Goal: Task Accomplishment & Management: Use online tool/utility

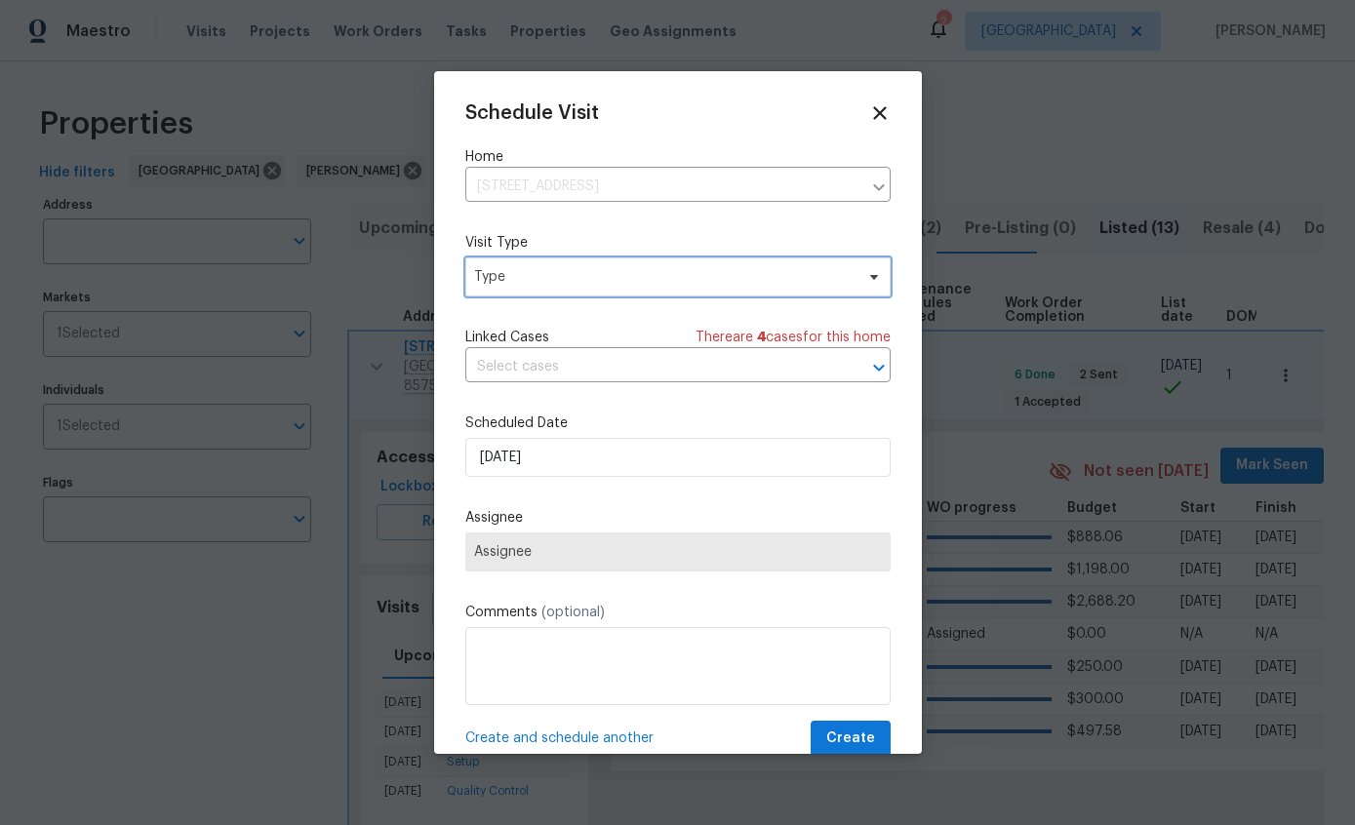
click at [792, 280] on span "Type" at bounding box center [664, 277] width 380 height 20
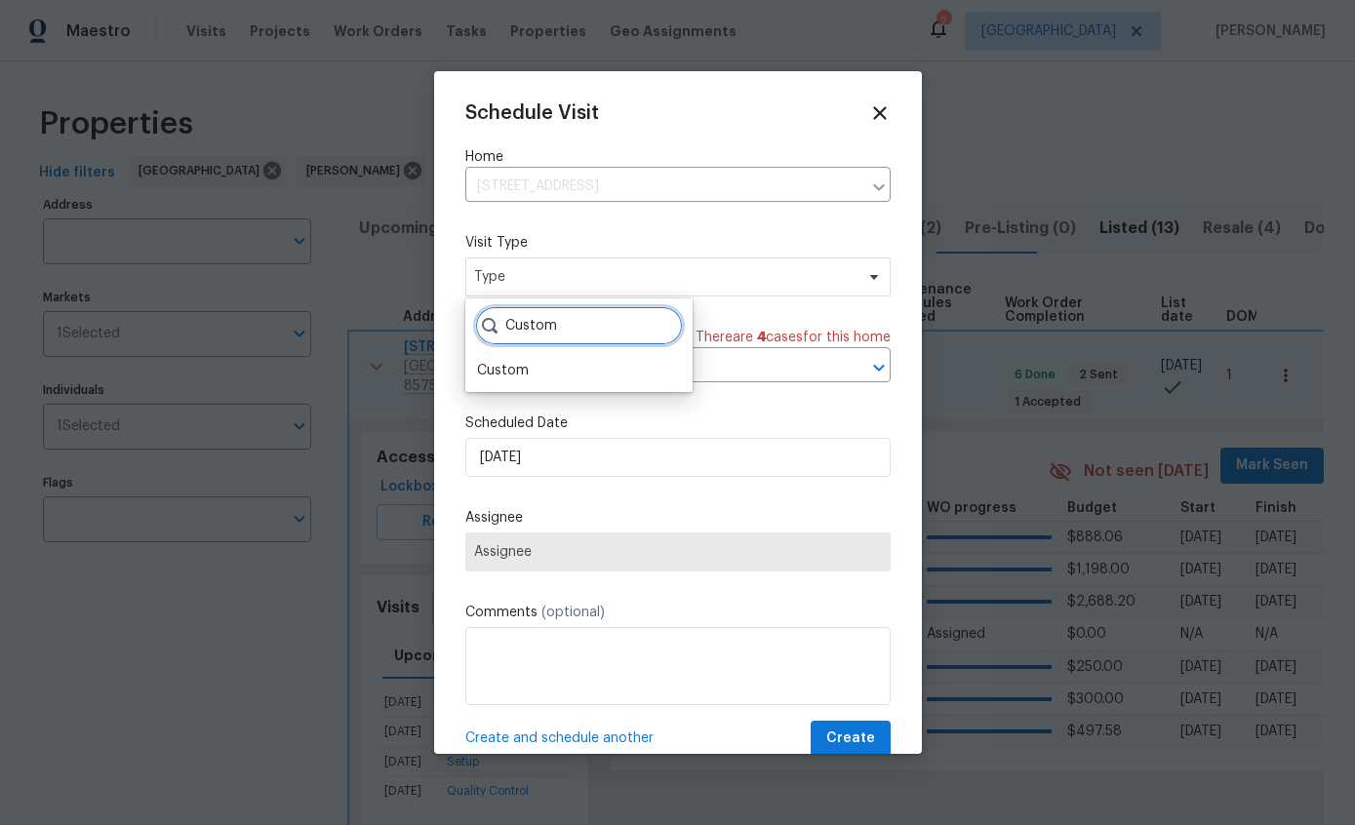
type input "Custom"
click at [495, 380] on div "Custom" at bounding box center [503, 371] width 52 height 20
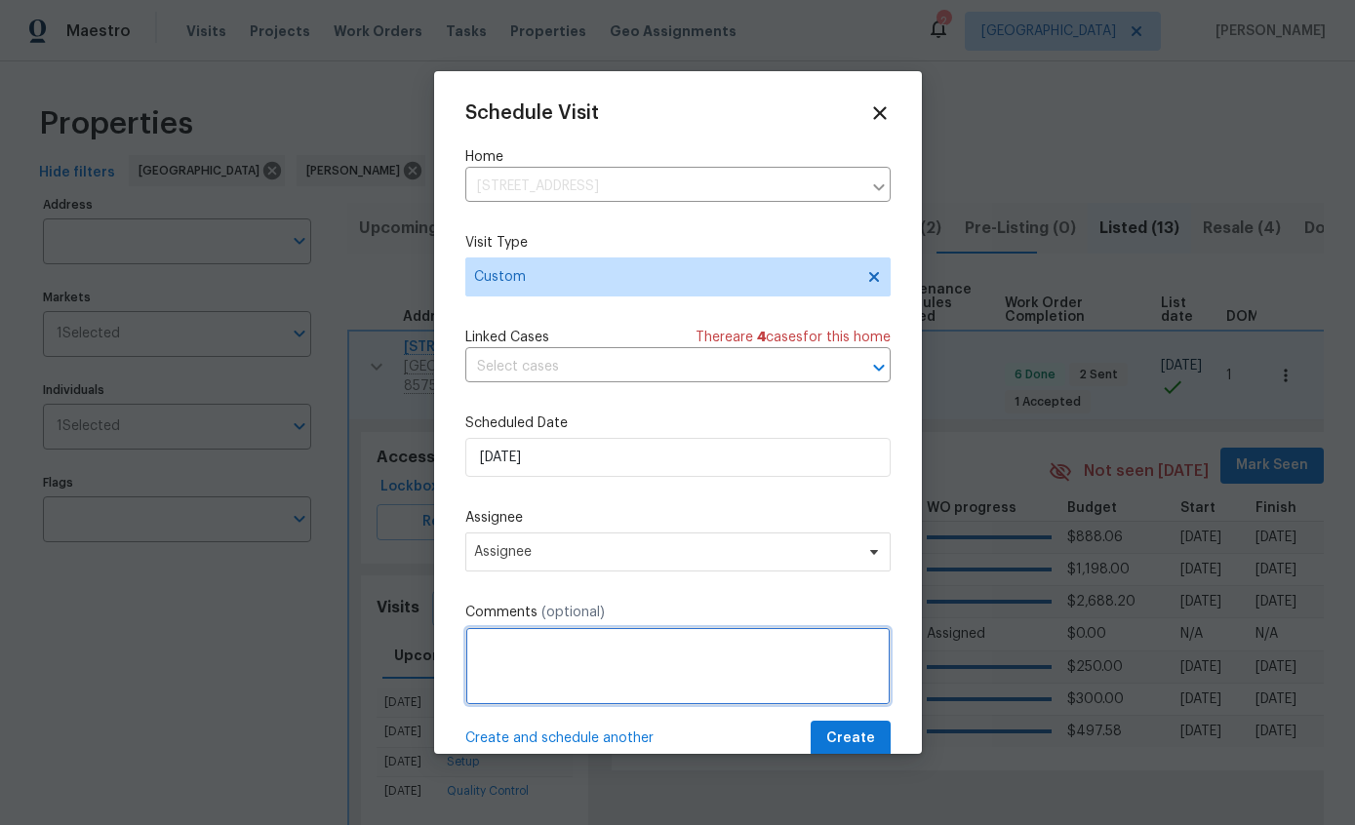
click at [696, 681] on textarea at bounding box center [677, 666] width 425 height 78
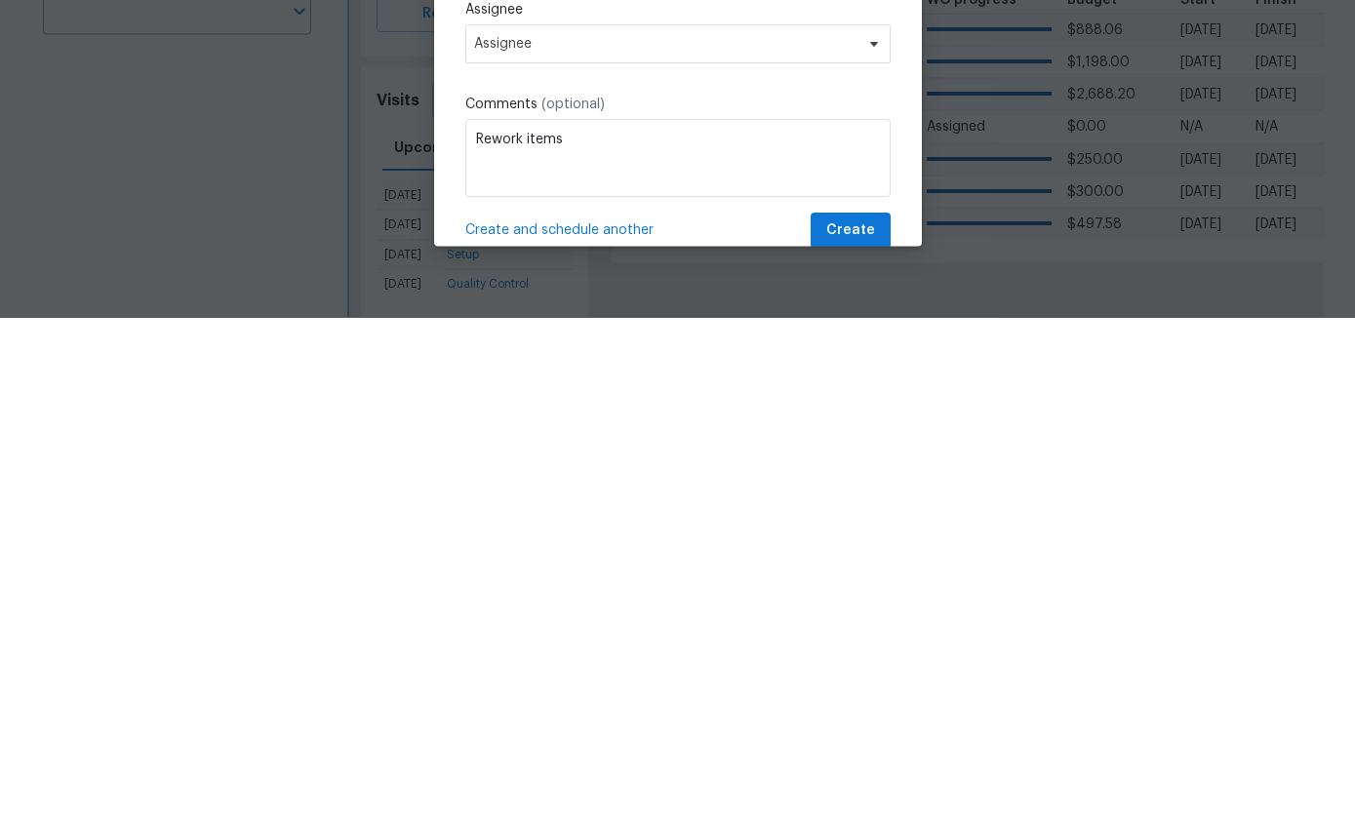
scroll to position [78, 0]
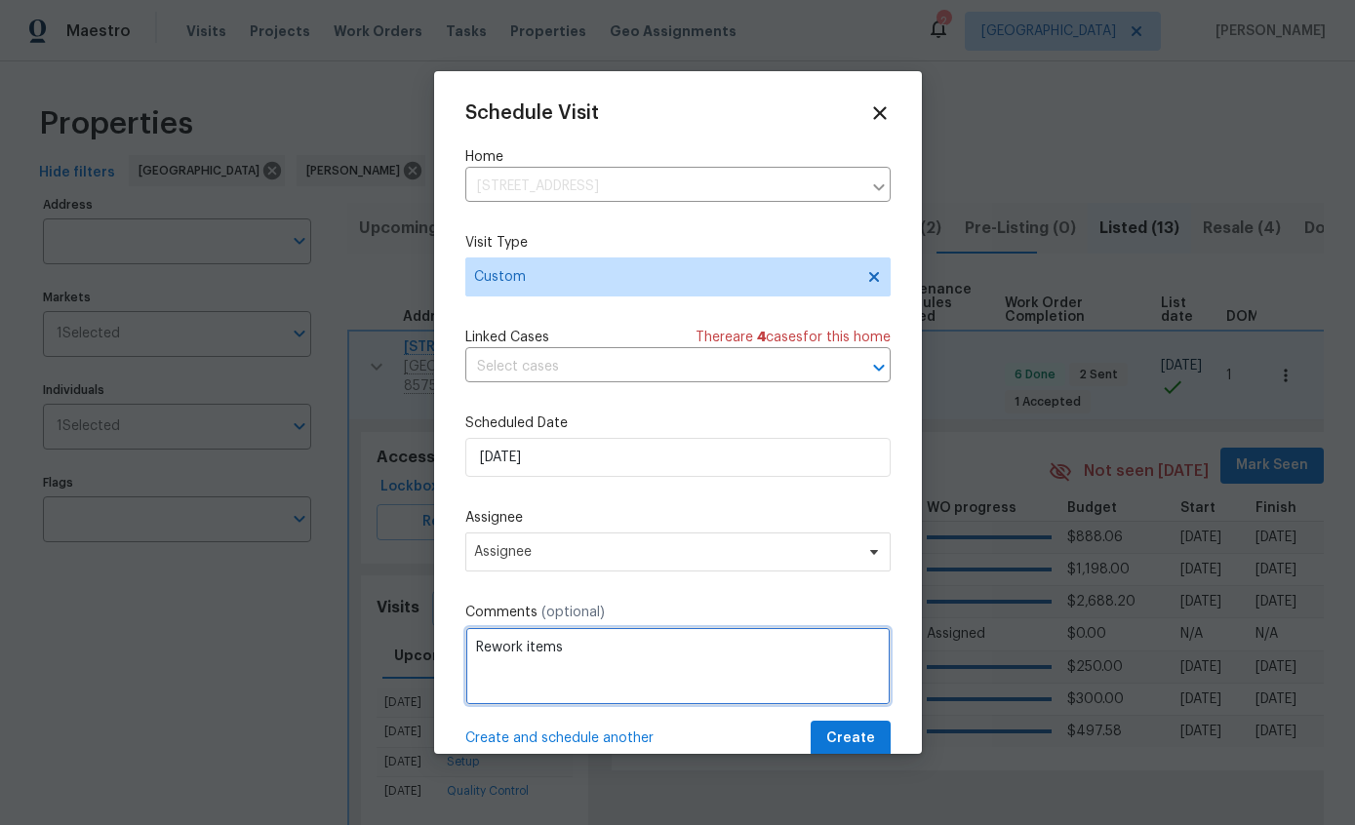
type textarea "Rework items"
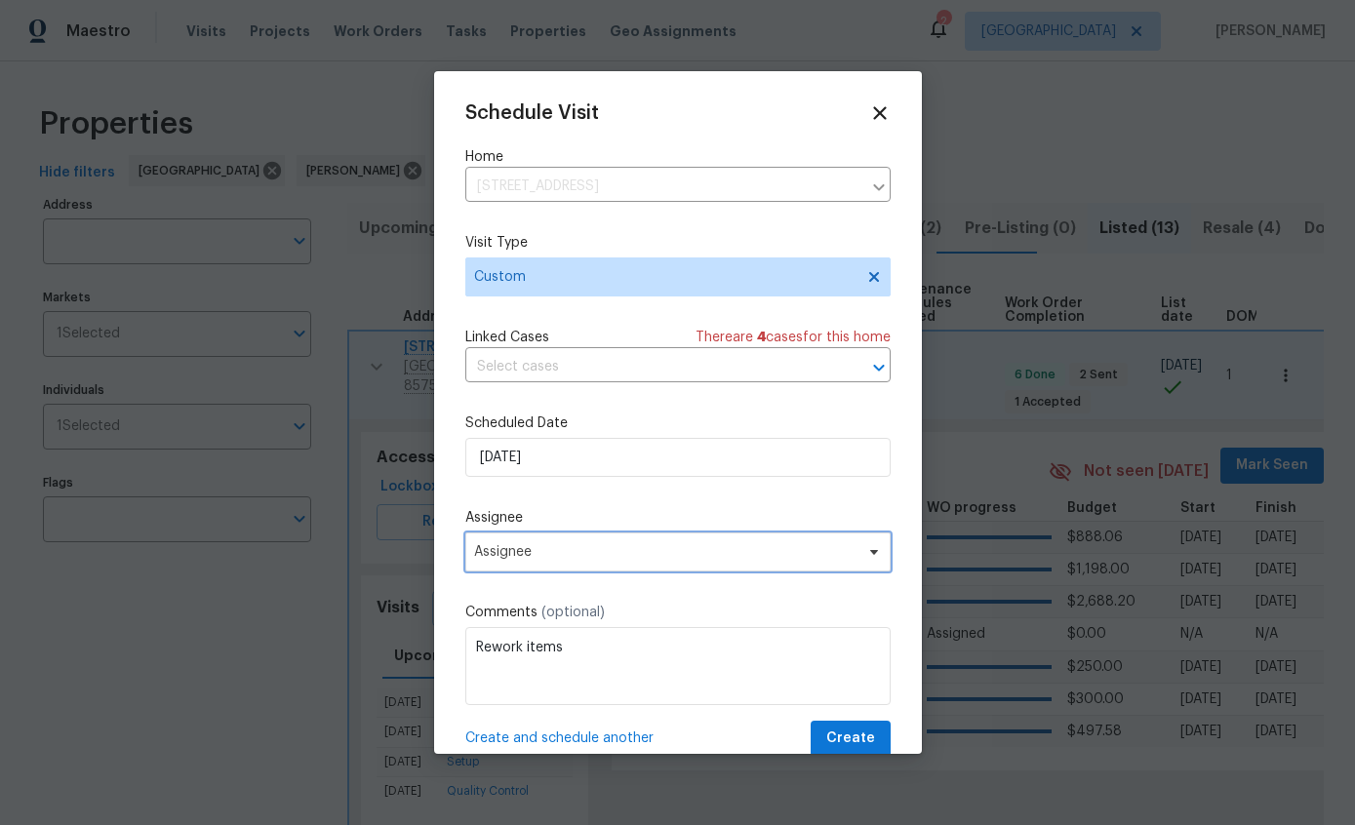
click at [738, 566] on span "Assignee" at bounding box center [677, 552] width 425 height 39
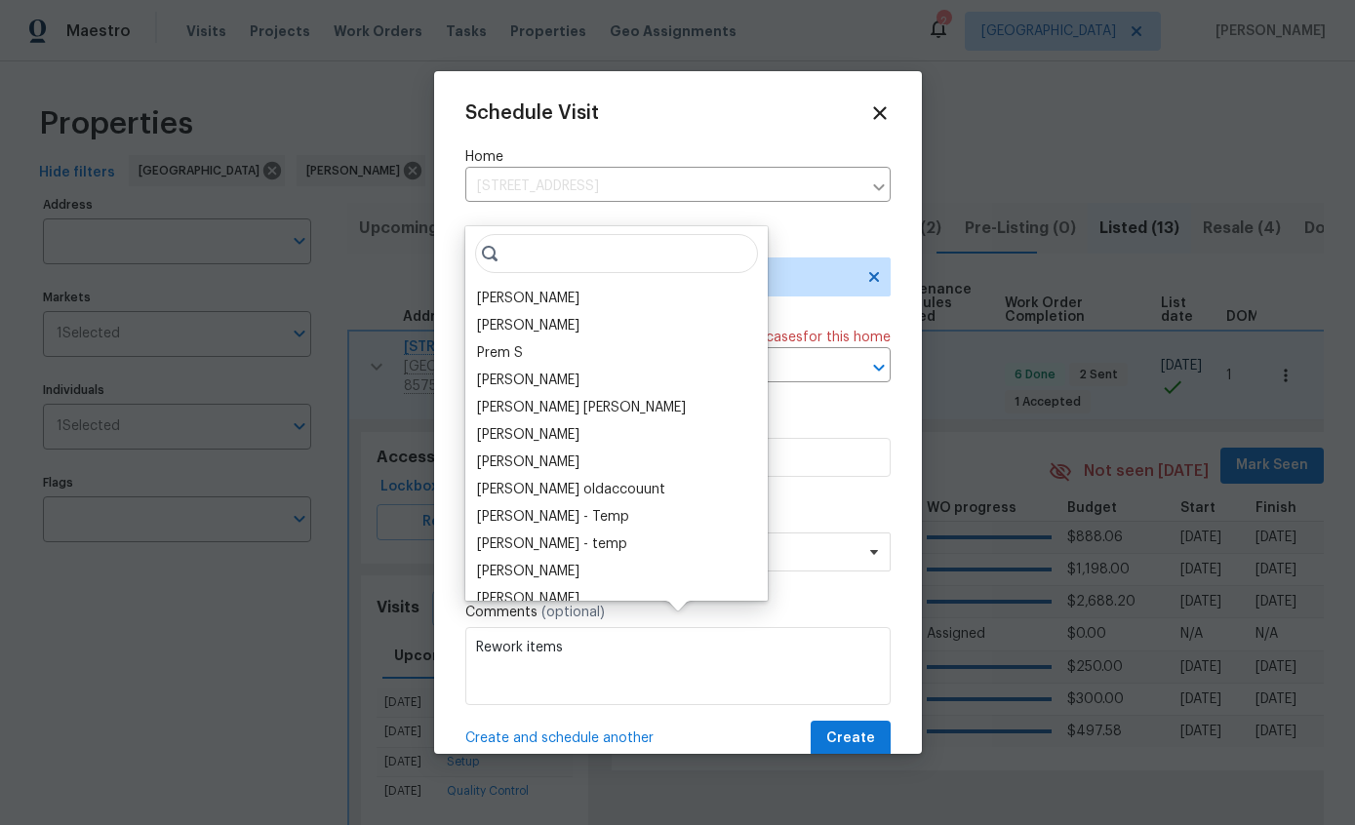
click at [523, 289] on div "[PERSON_NAME]" at bounding box center [528, 299] width 102 height 20
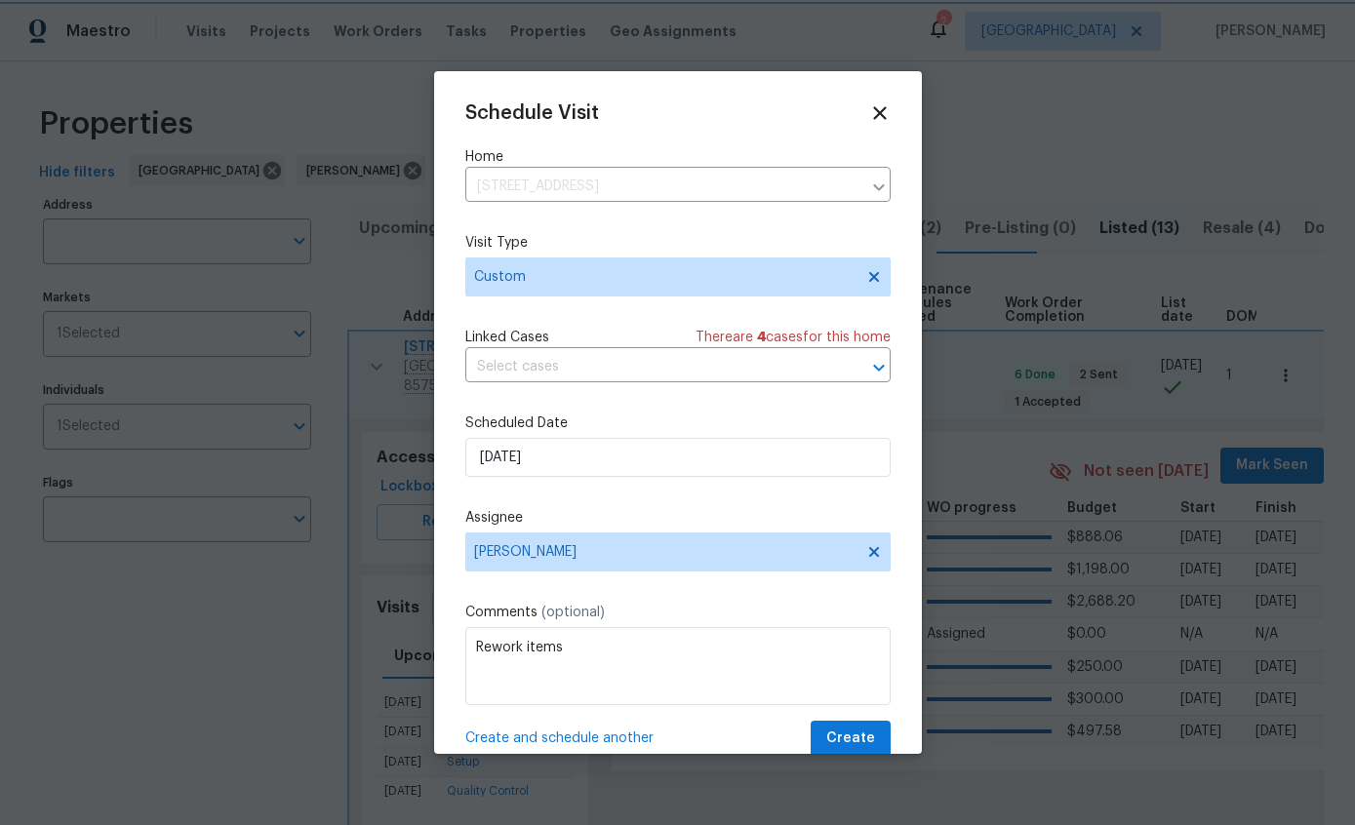
scroll to position [0, 0]
click at [849, 735] on span "Create" at bounding box center [850, 739] width 49 height 24
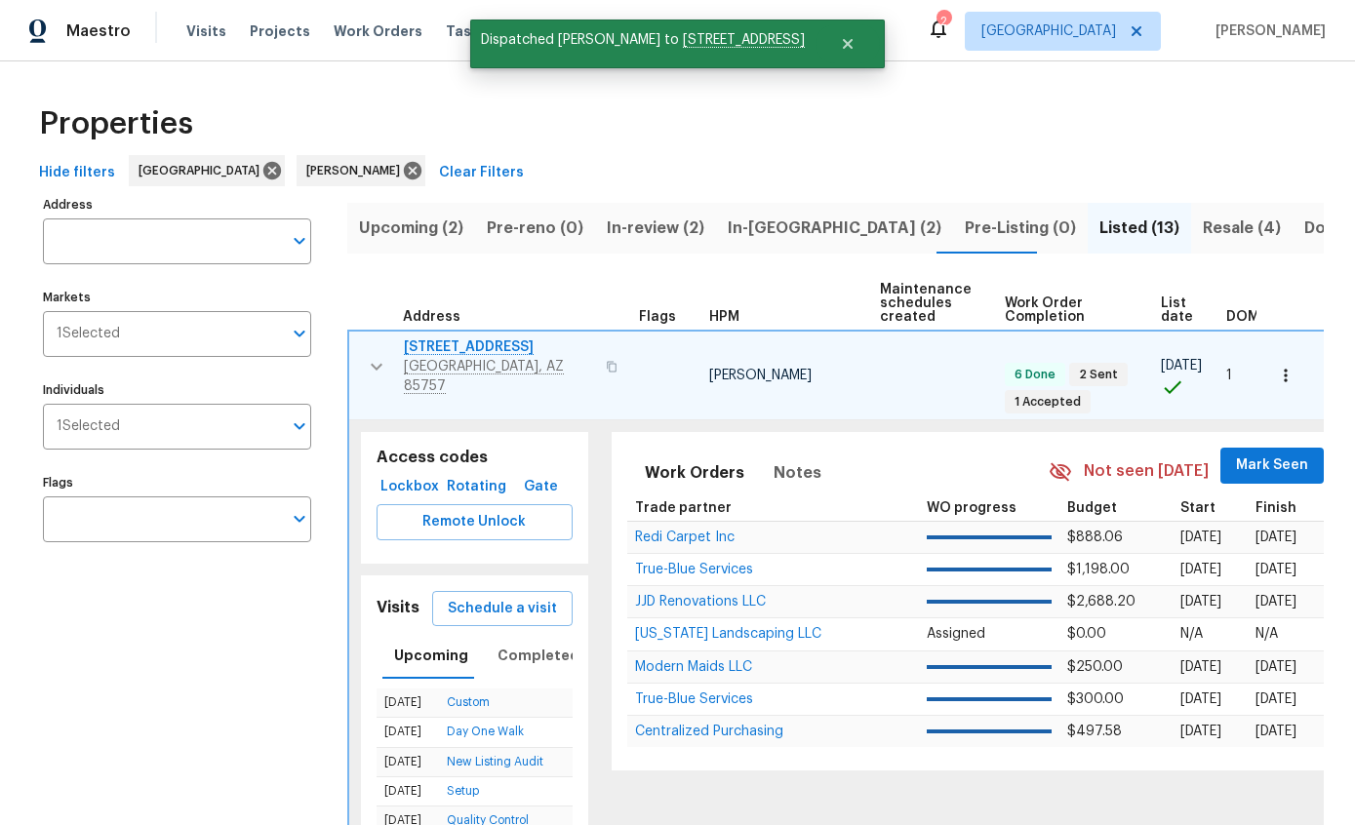
click at [384, 355] on icon "button" at bounding box center [376, 366] width 23 height 23
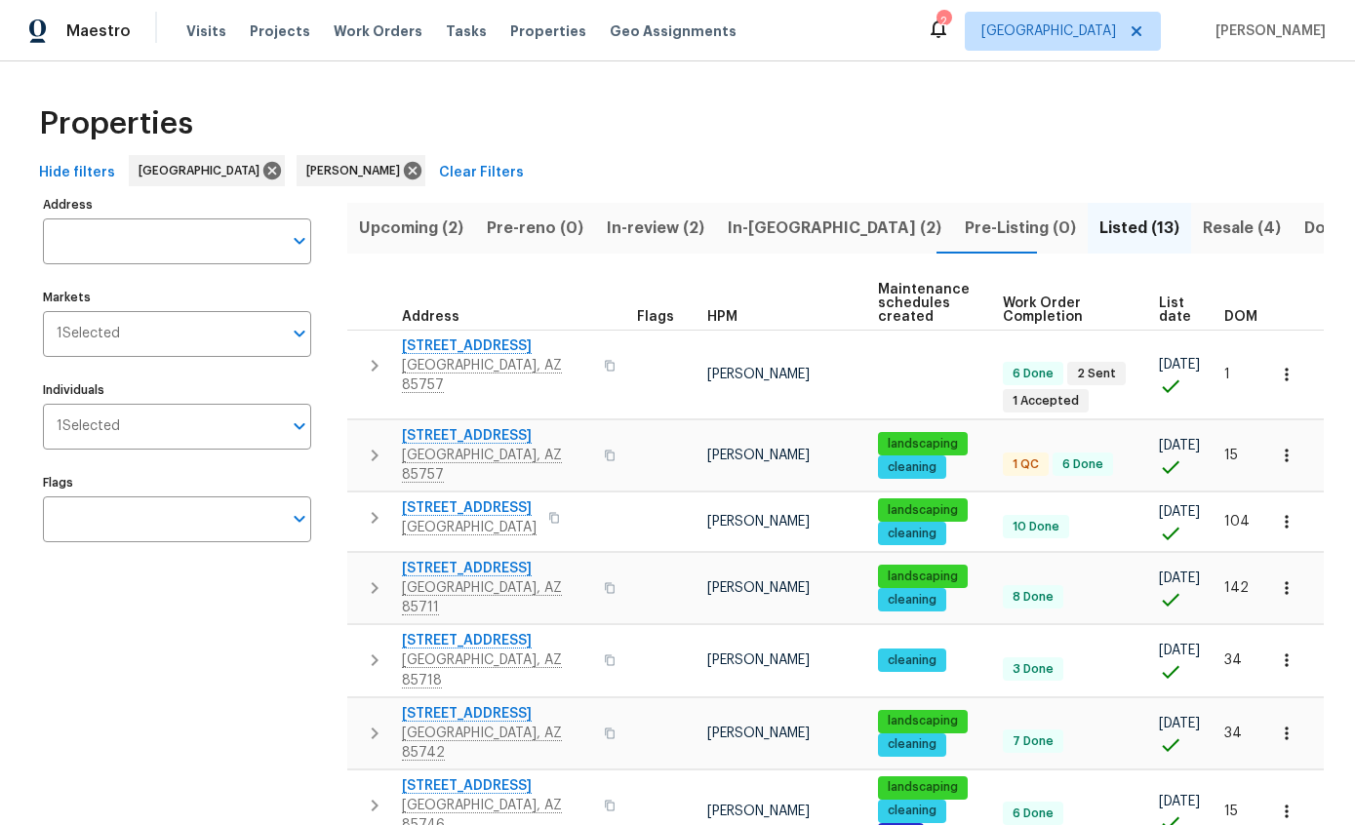
click at [1193, 93] on div "Properties" at bounding box center [677, 124] width 1293 height 62
click at [370, 354] on icon "button" at bounding box center [374, 365] width 23 height 23
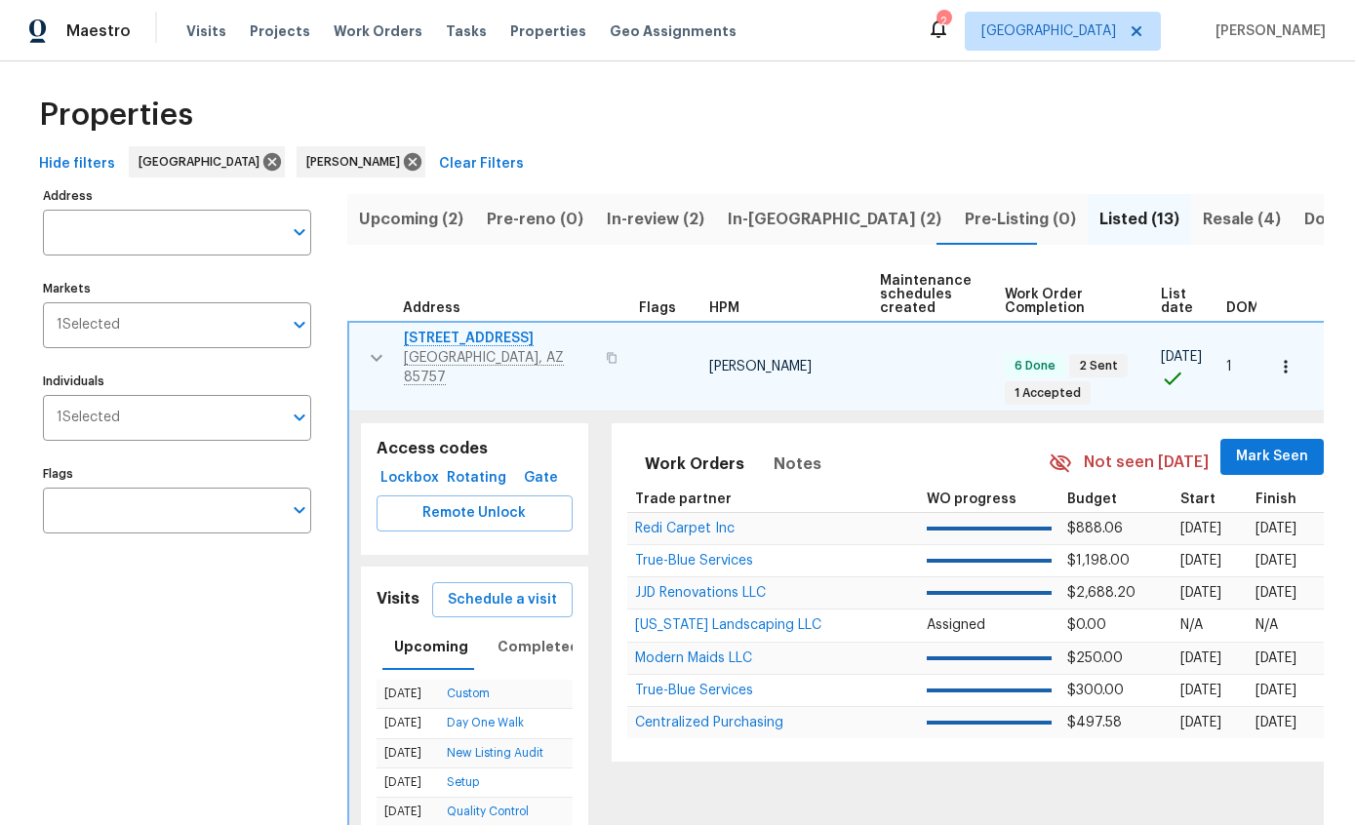
scroll to position [6, 0]
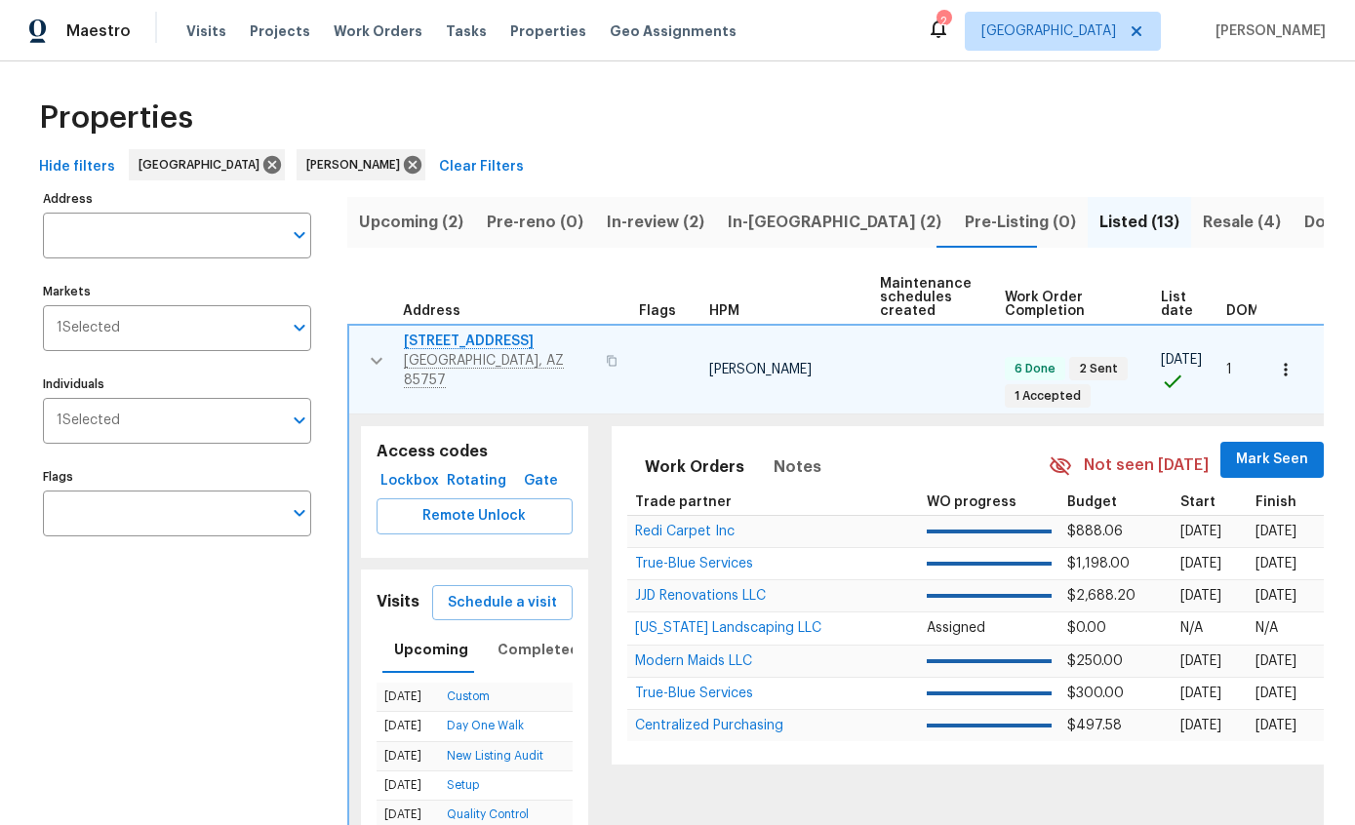
click at [442, 332] on span "7501 W Teton Rd" at bounding box center [499, 342] width 190 height 20
click at [368, 349] on icon "button" at bounding box center [376, 360] width 23 height 23
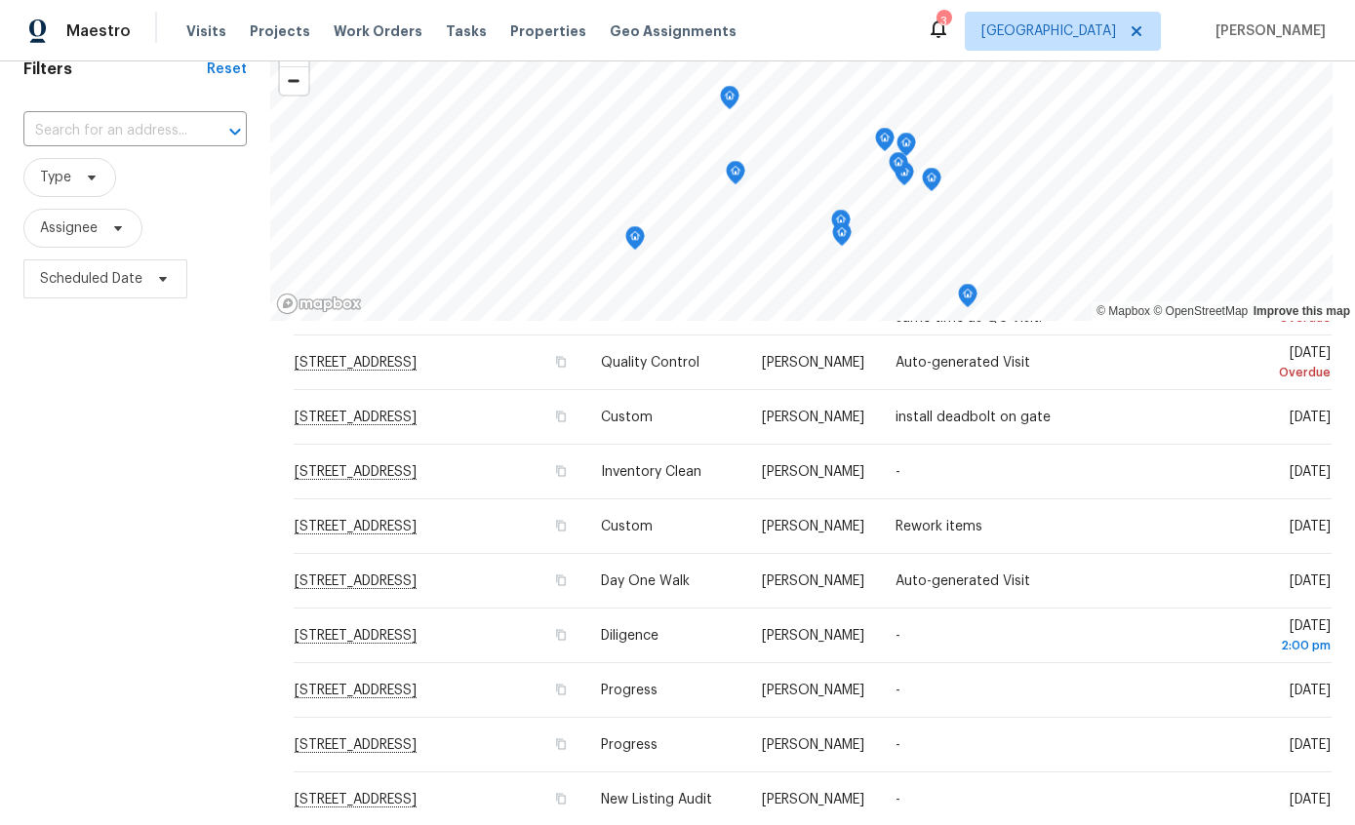
scroll to position [125, 0]
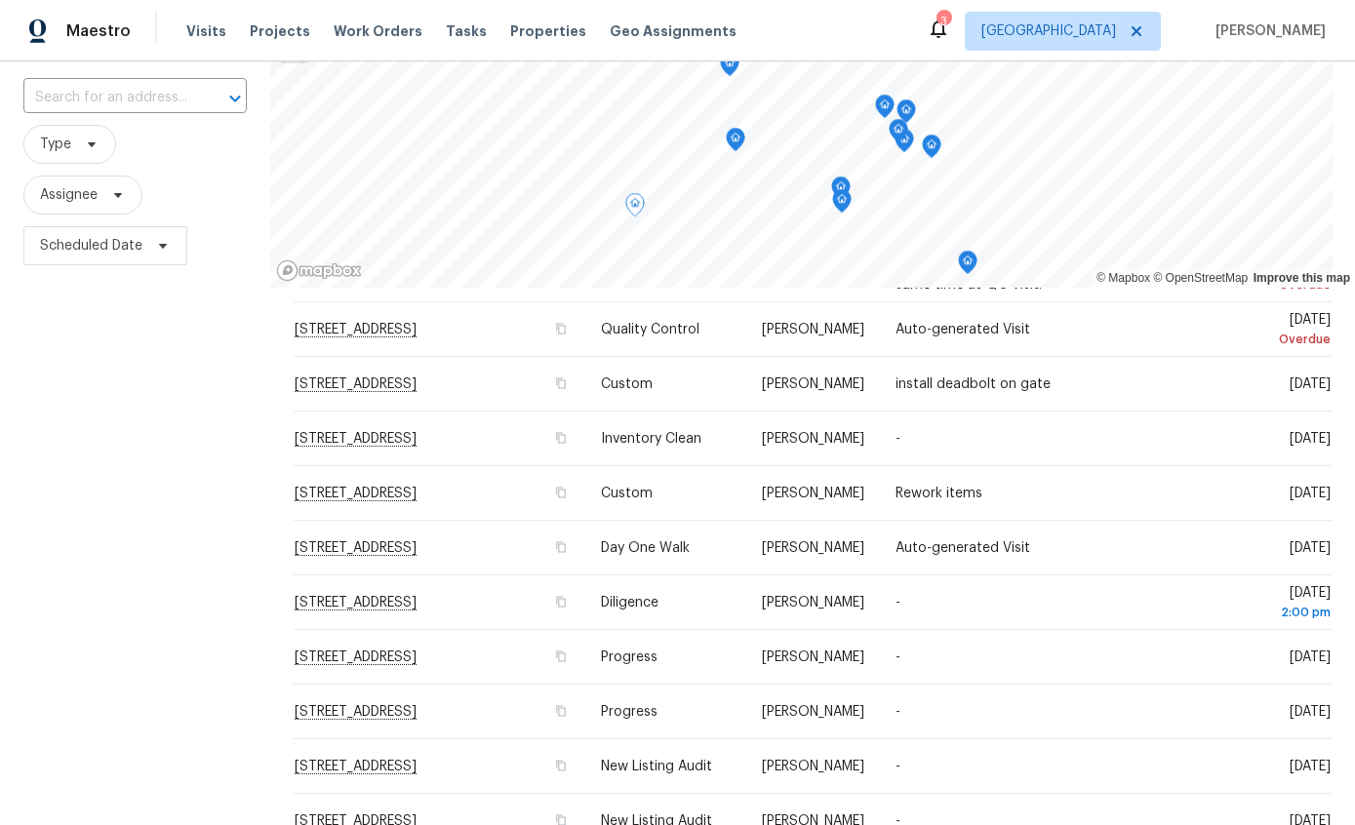
click at [0, 0] on icon at bounding box center [0, 0] width 0 height 0
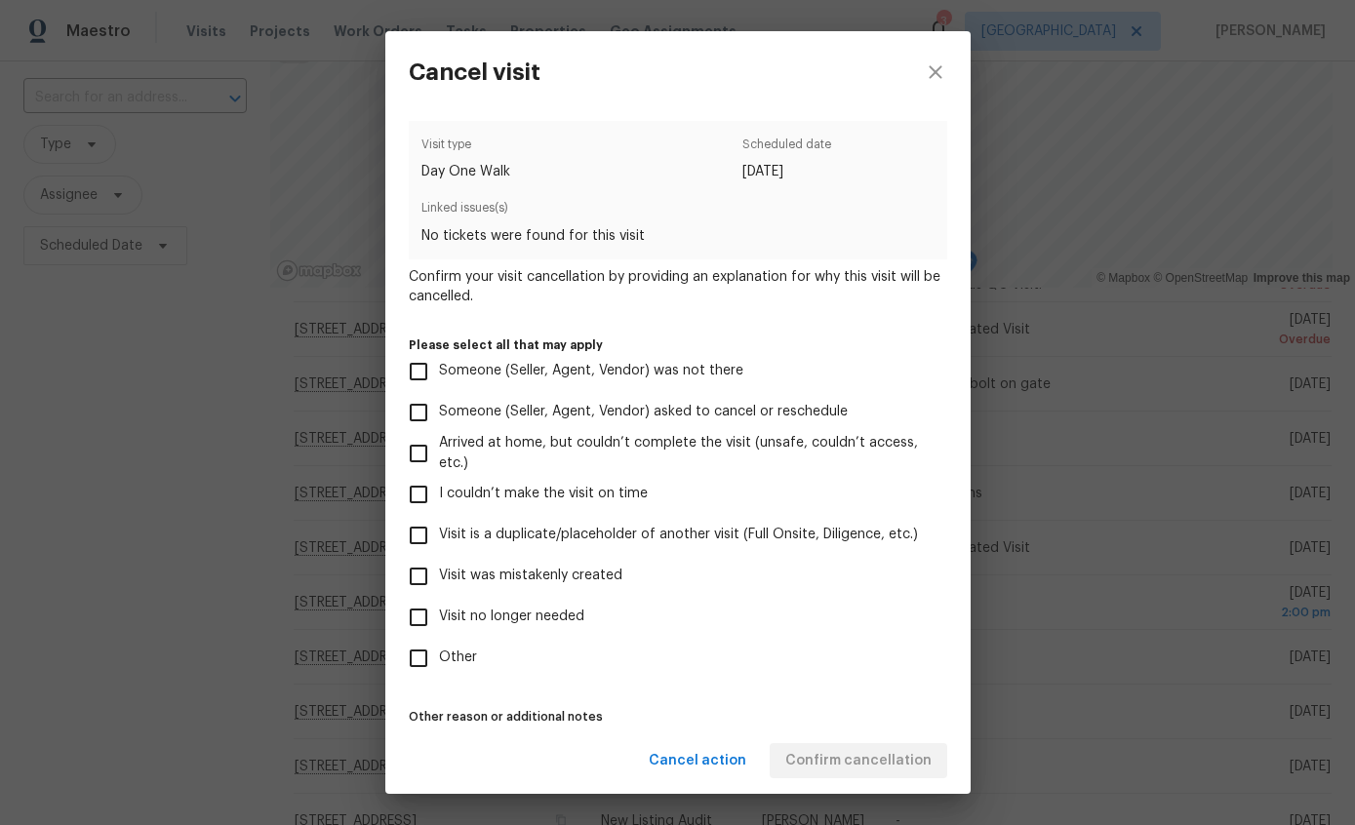
click at [450, 668] on span "Other" at bounding box center [458, 658] width 38 height 20
click at [439, 672] on input "Other" at bounding box center [418, 658] width 41 height 41
checkbox input "true"
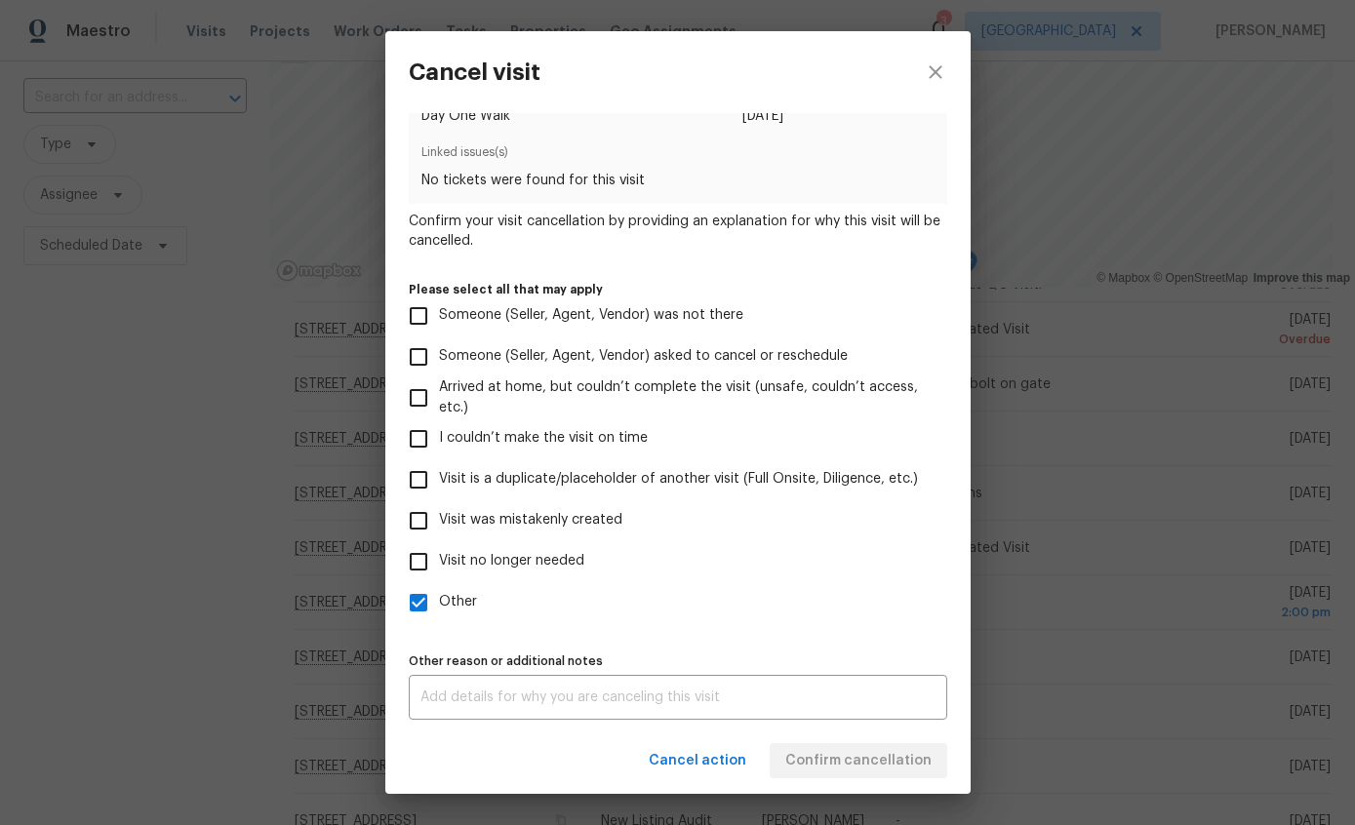
scroll to position [65, 0]
click at [766, 696] on textarea at bounding box center [678, 698] width 515 height 14
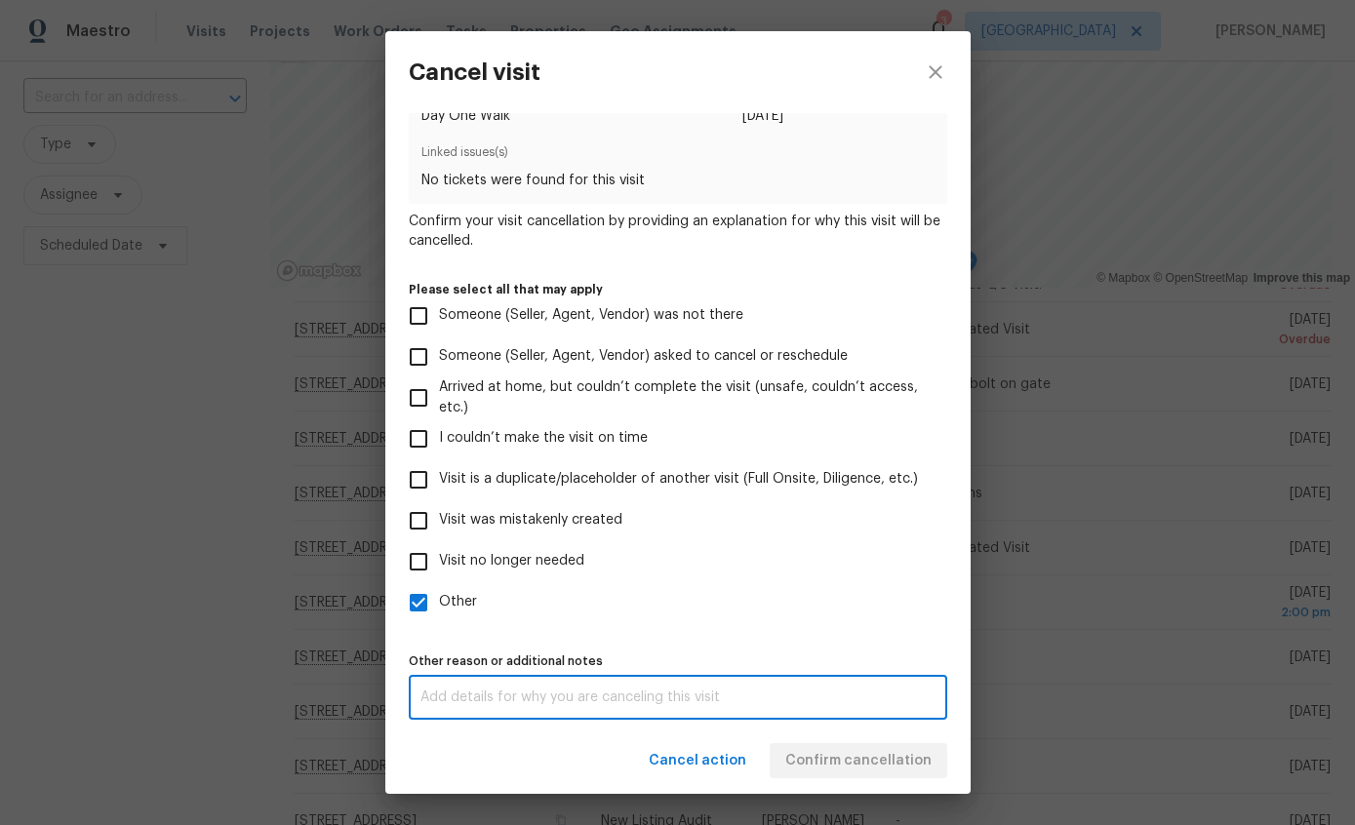
scroll to position [30, 0]
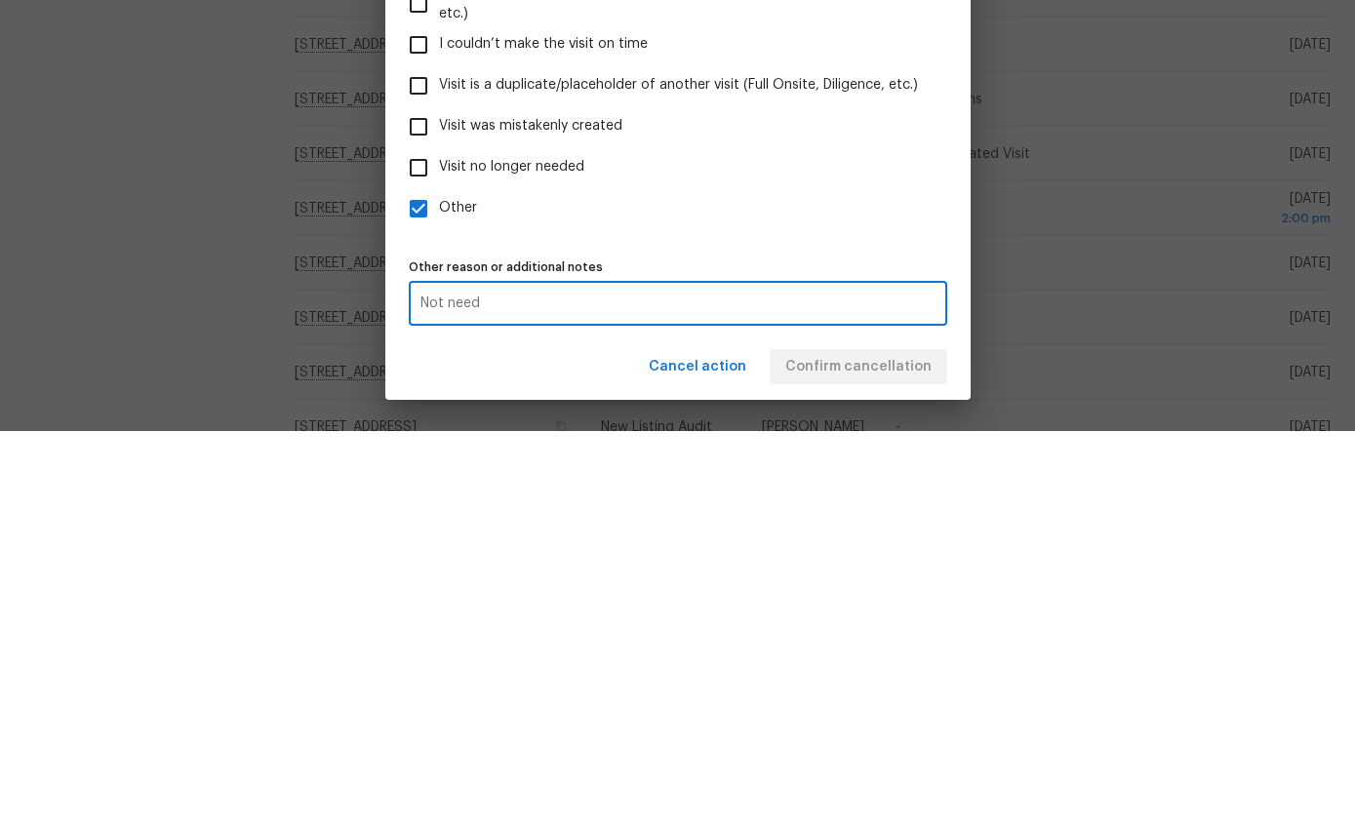
type textarea "Not need"
click at [408, 501] on input "Visit was mistakenly created" at bounding box center [418, 521] width 41 height 41
checkbox input "true"
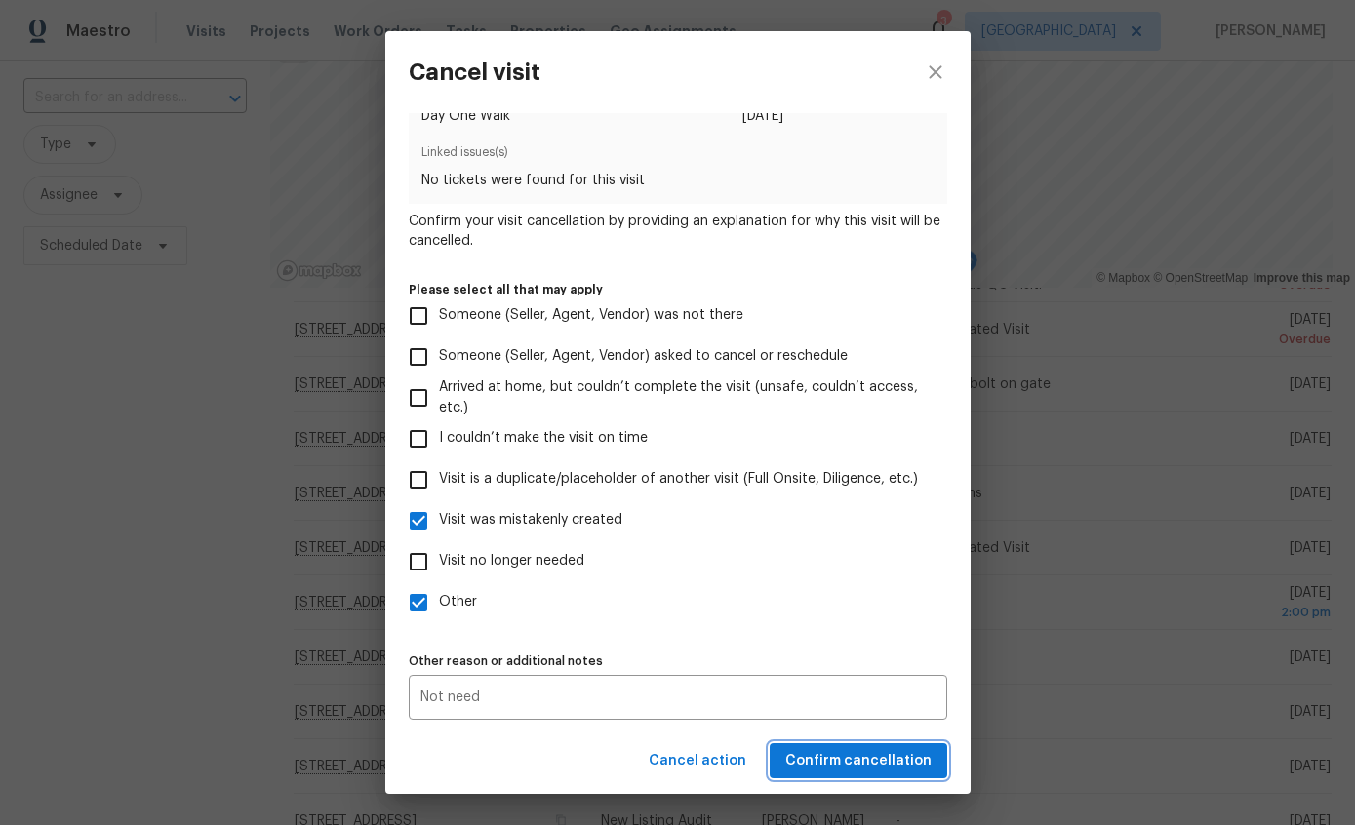
click at [859, 777] on button "Confirm cancellation" at bounding box center [859, 761] width 178 height 36
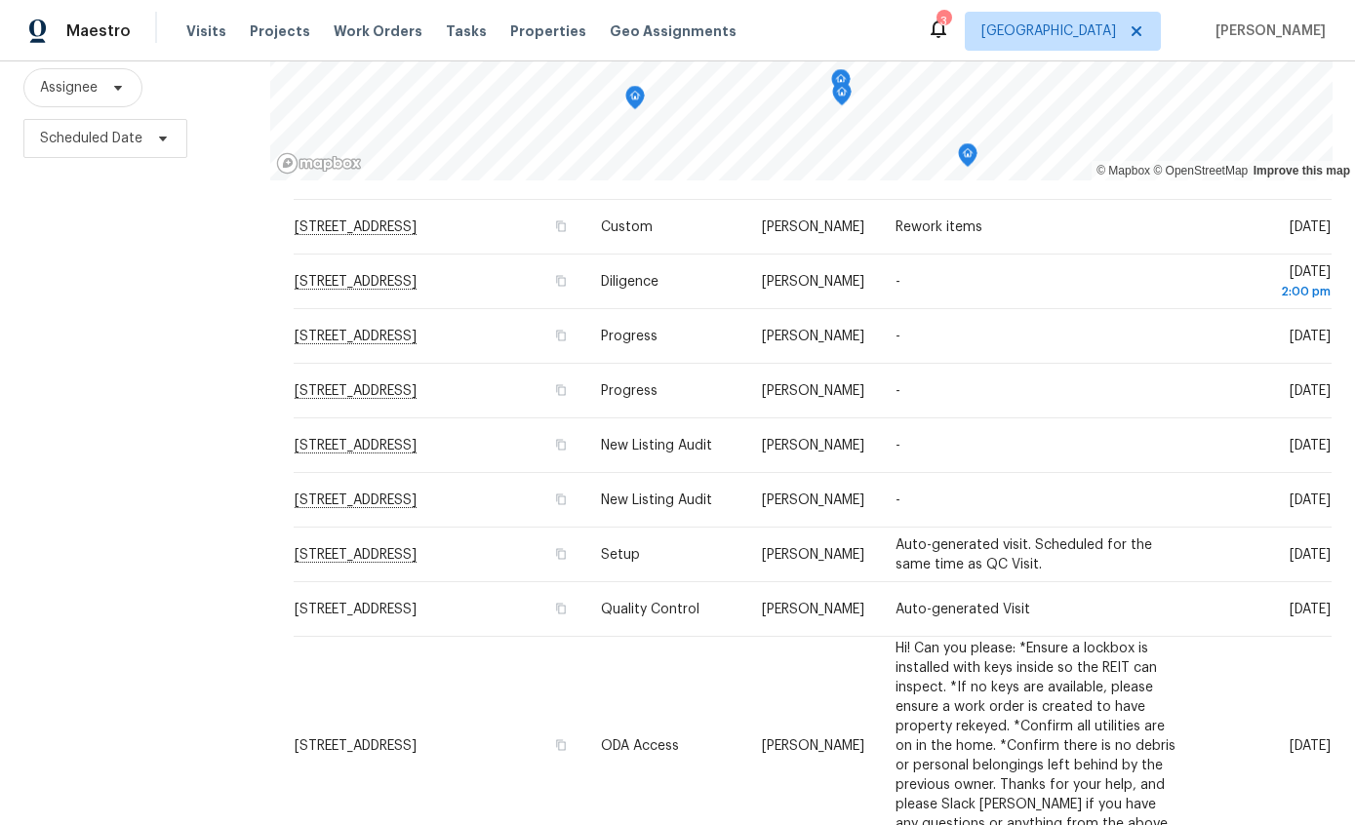
scroll to position [274, 0]
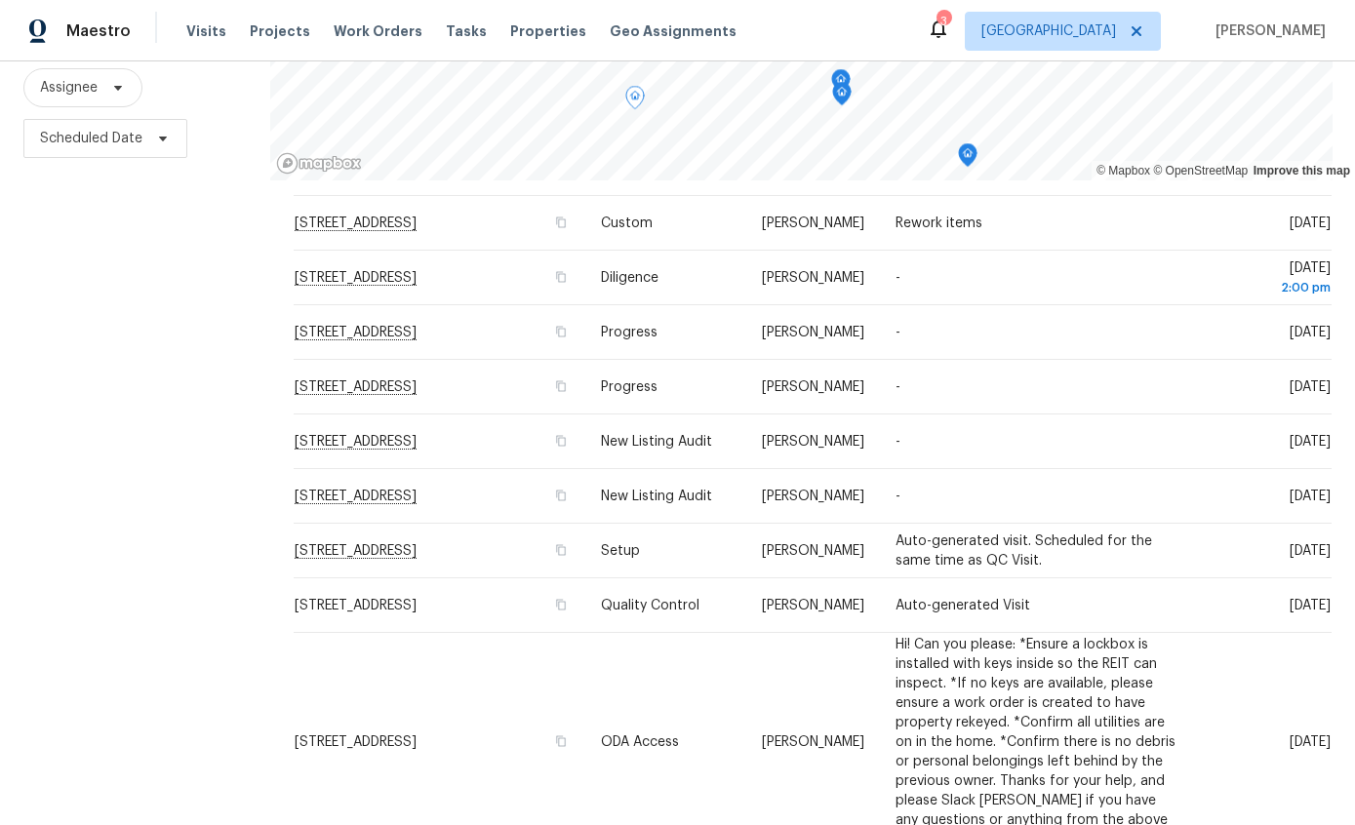
click at [0, 0] on icon at bounding box center [0, 0] width 0 height 0
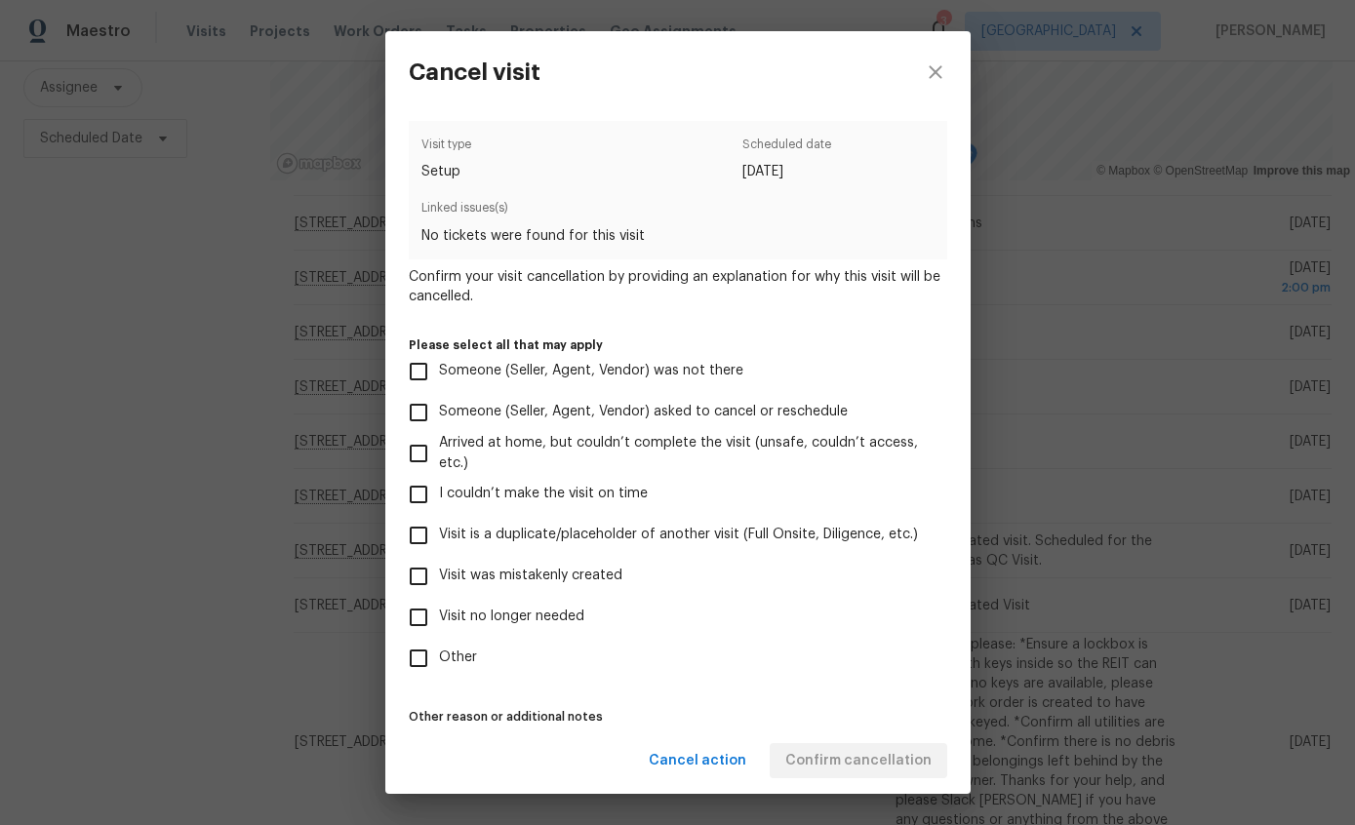
click at [409, 588] on input "Visit was mistakenly created" at bounding box center [418, 576] width 41 height 41
checkbox input "true"
click at [896, 778] on button "Confirm cancellation" at bounding box center [859, 761] width 178 height 36
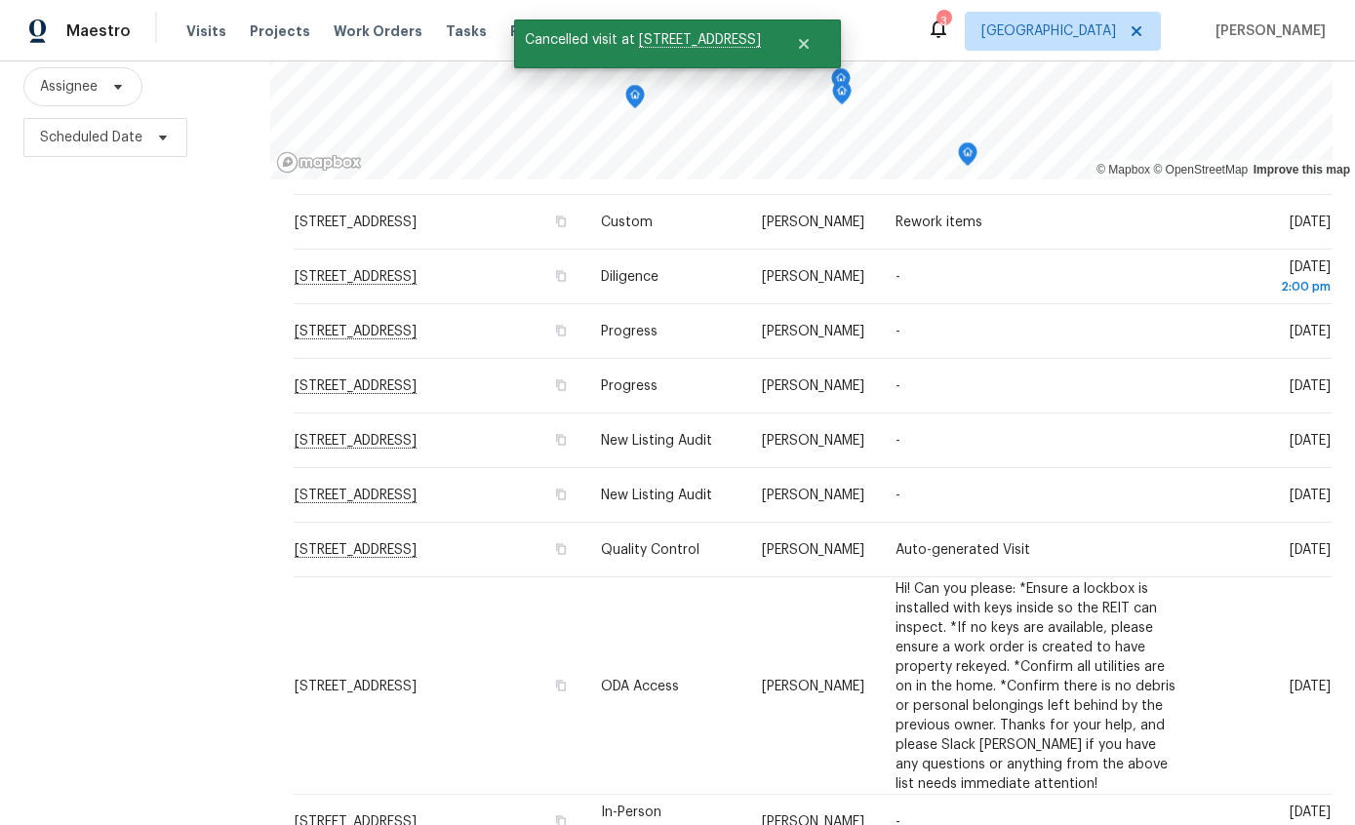
scroll to position [232, 0]
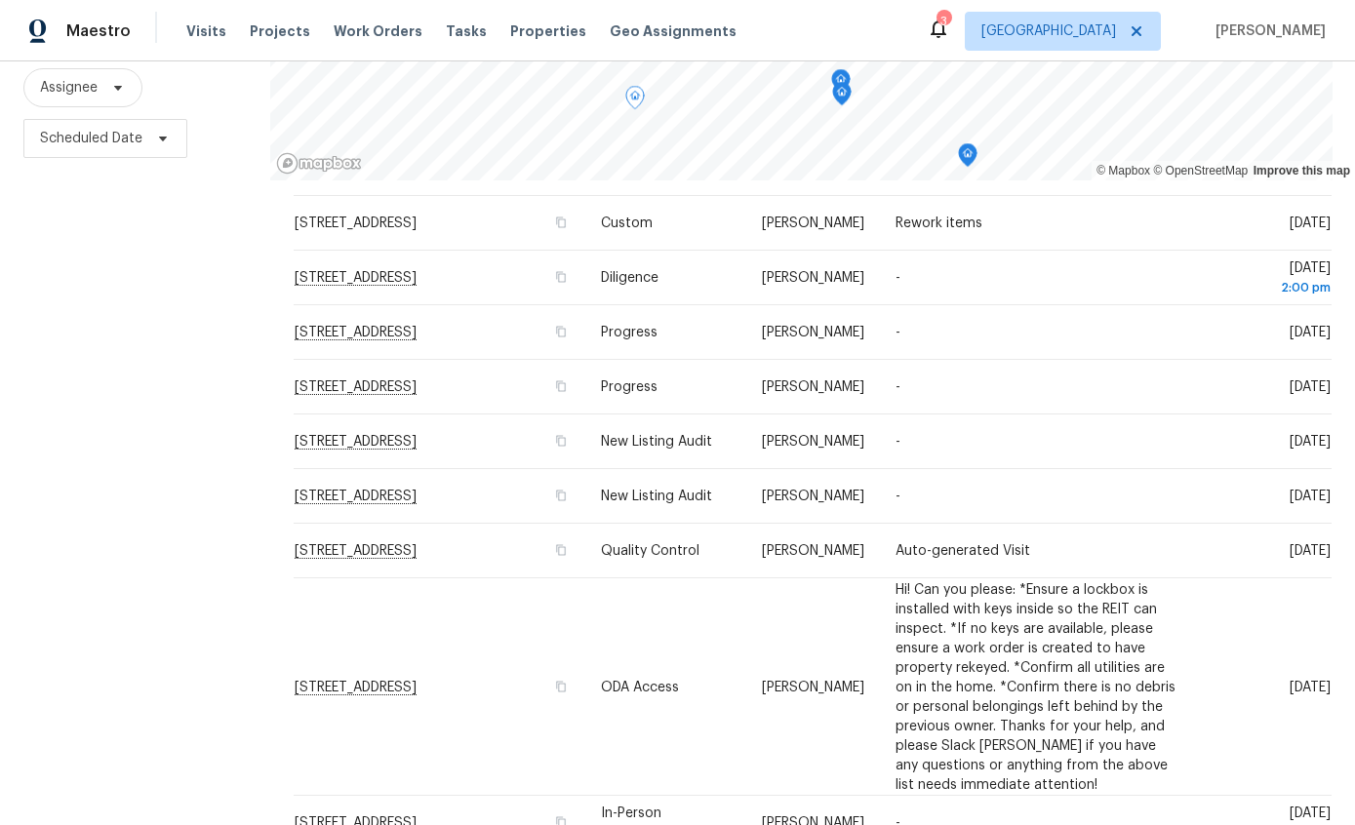
click at [0, 0] on div at bounding box center [0, 0] width 0 height 0
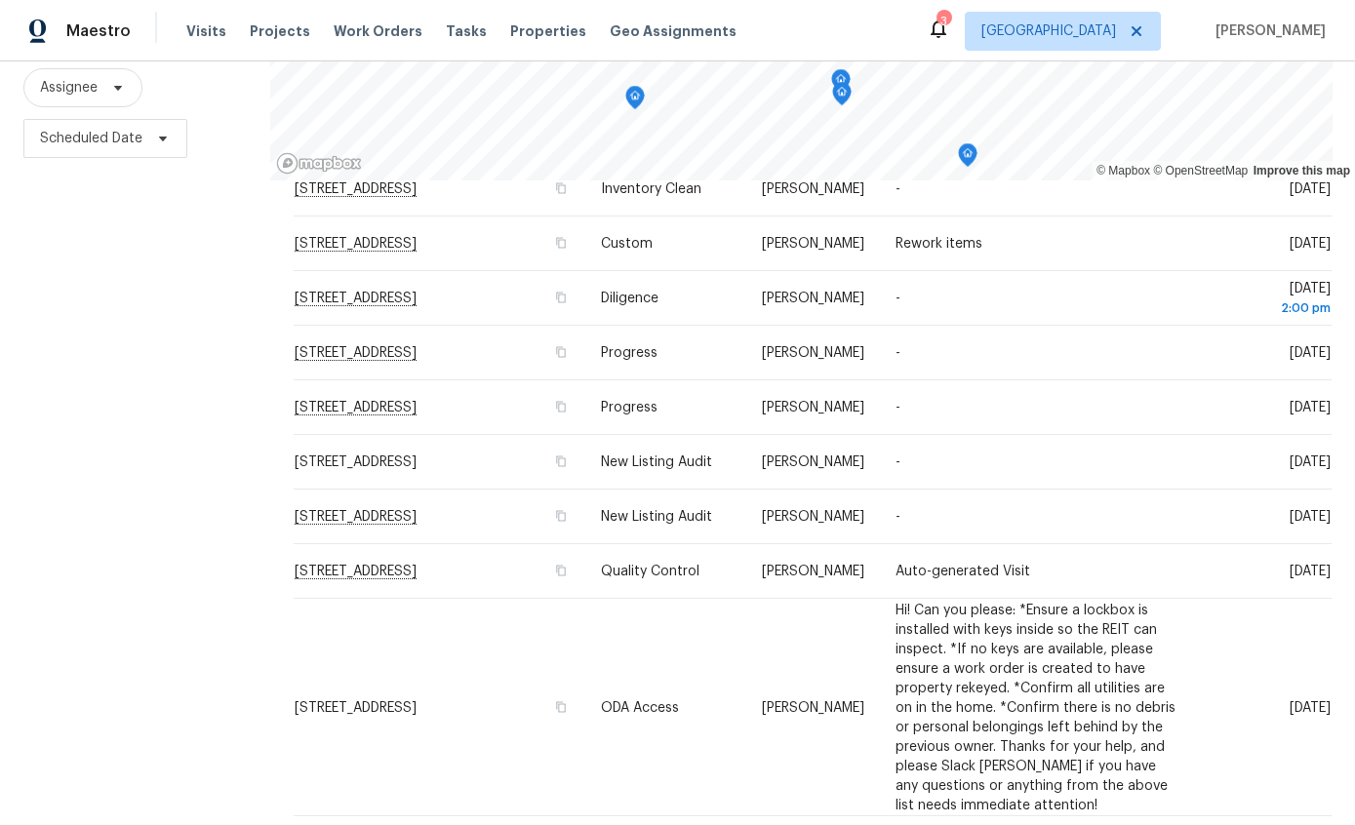
scroll to position [256, 0]
click at [0, 0] on icon at bounding box center [0, 0] width 0 height 0
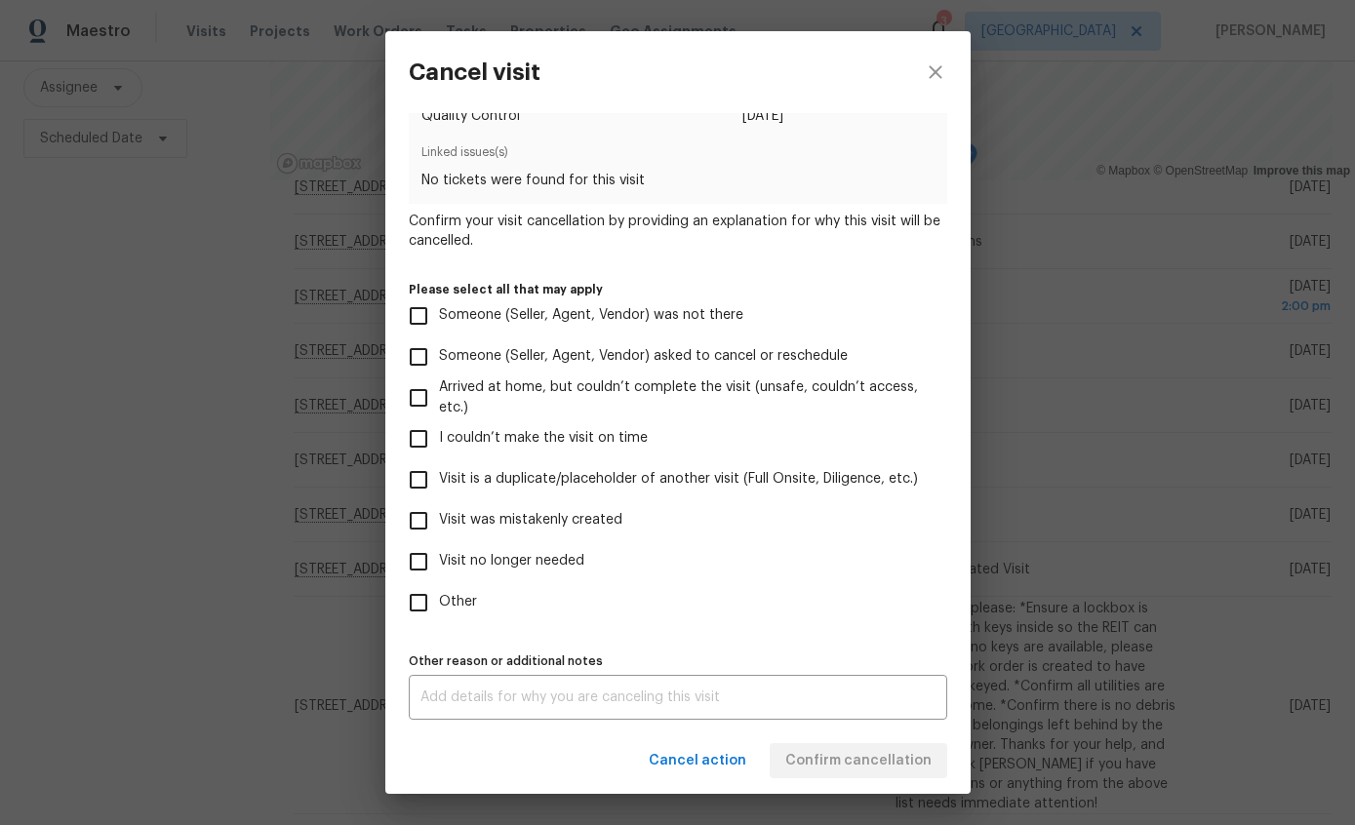
scroll to position [65, 0]
click at [419, 518] on input "Visit was mistakenly created" at bounding box center [418, 521] width 41 height 41
checkbox input "true"
click at [869, 760] on span "Confirm cancellation" at bounding box center [858, 761] width 146 height 24
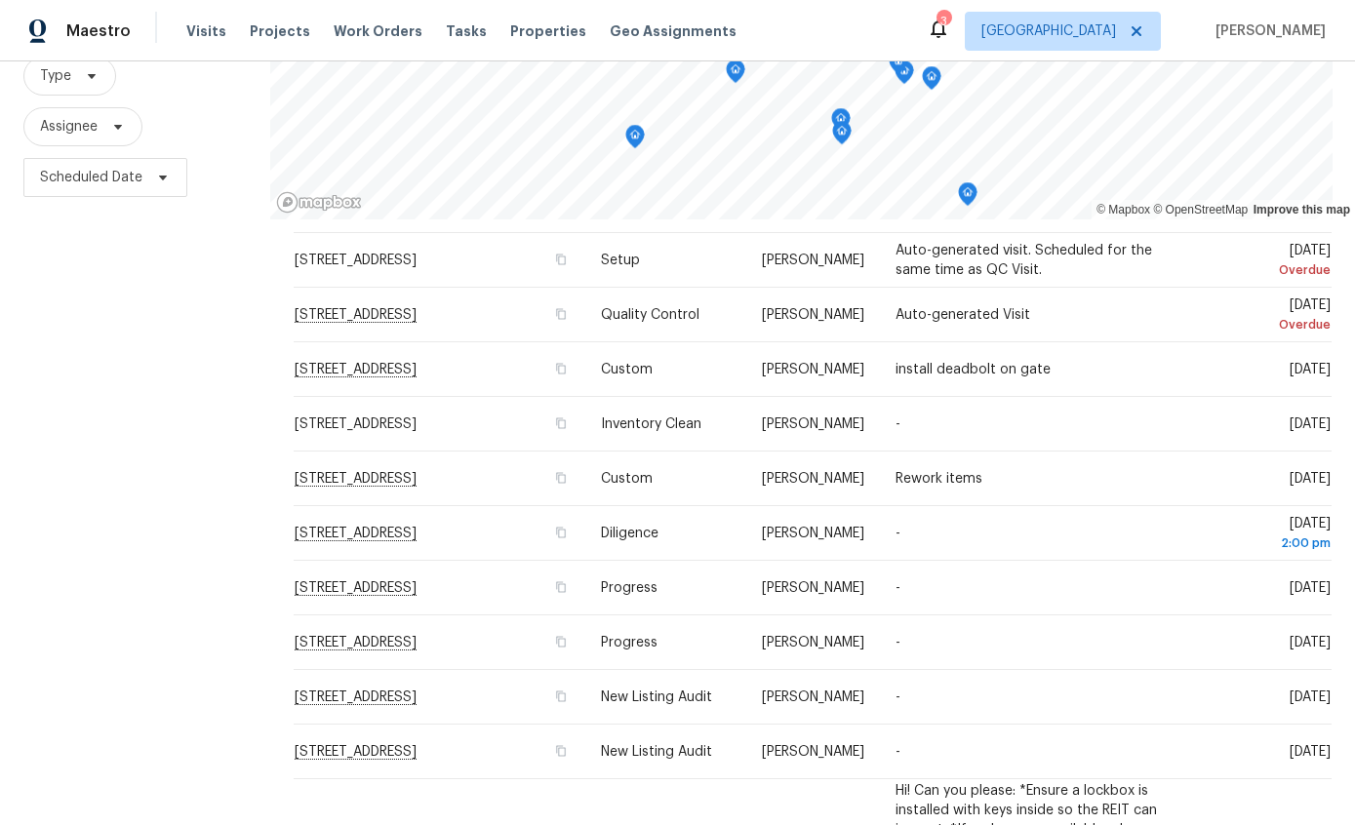
scroll to position [56, 0]
click at [232, 510] on div "Filters Reset ​ Type Assignee Scheduled Date" at bounding box center [135, 403] width 270 height 953
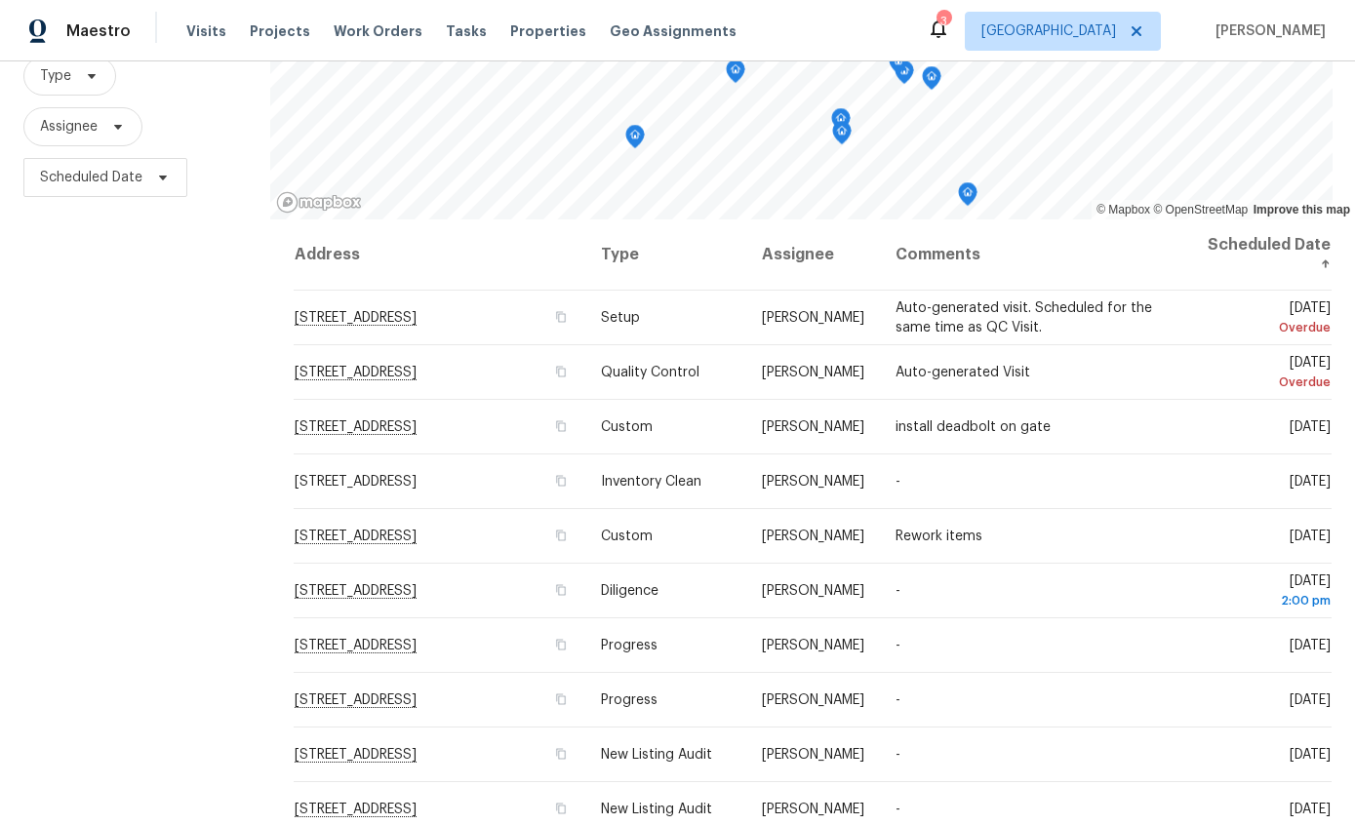
scroll to position [0, 0]
click at [0, 0] on icon at bounding box center [0, 0] width 0 height 0
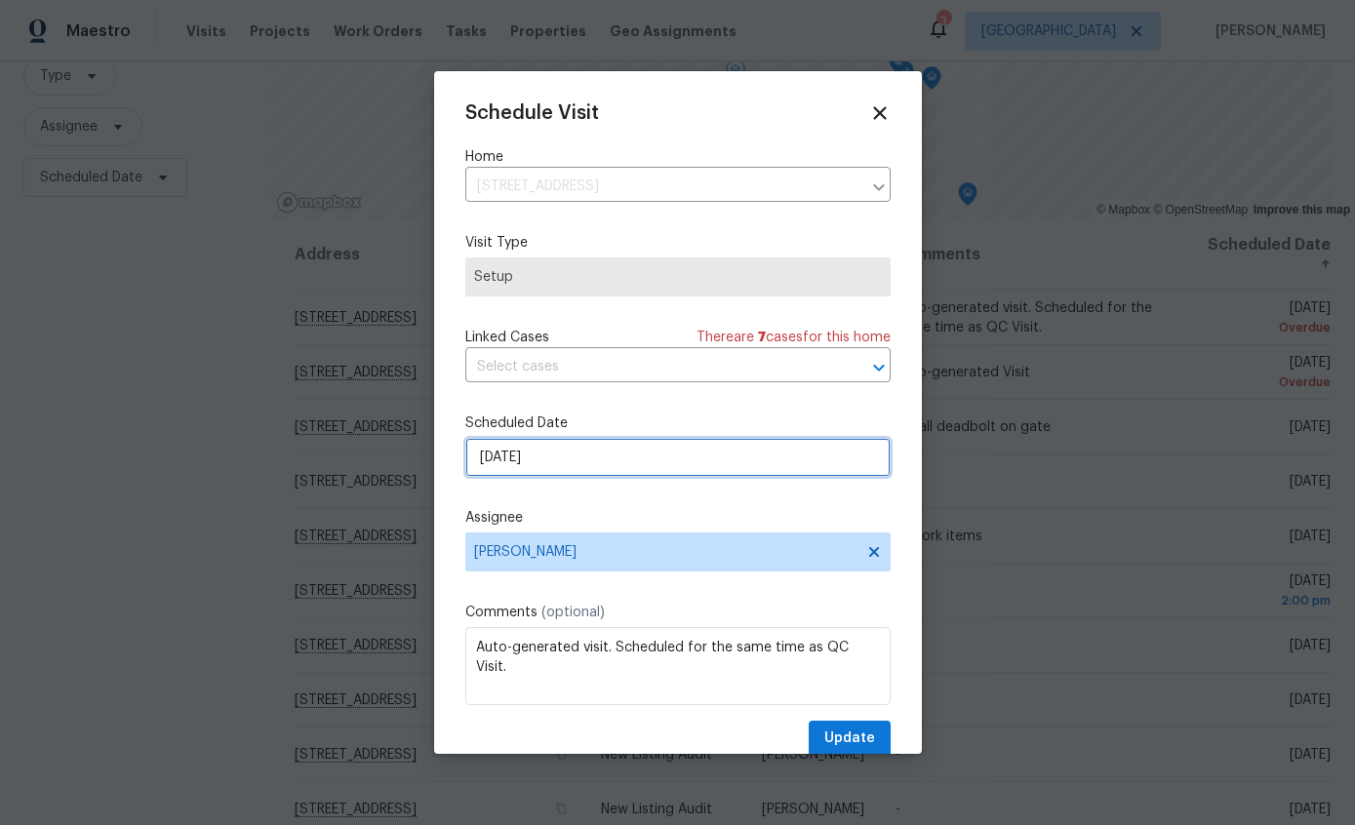
click at [754, 457] on input "9/23/2025" at bounding box center [677, 457] width 425 height 39
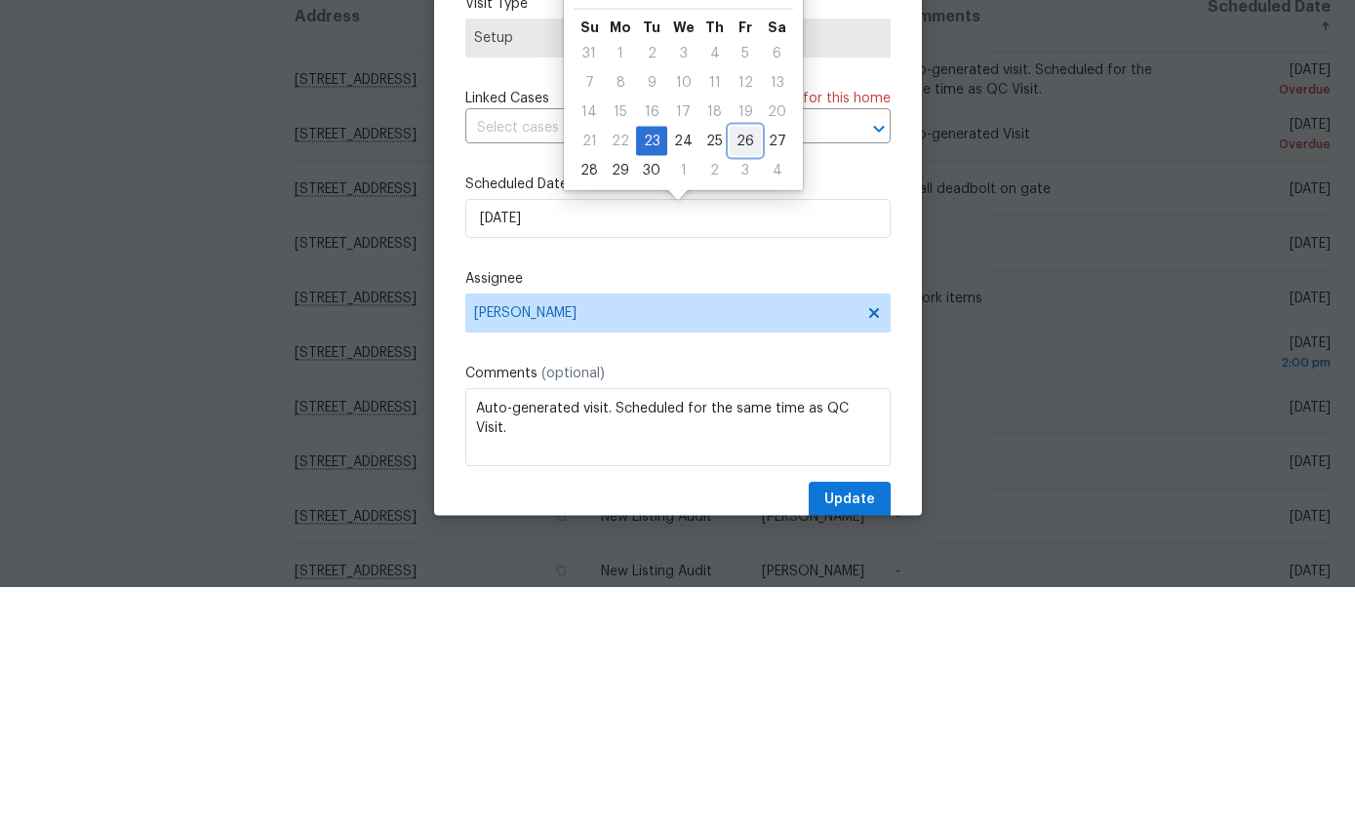
click at [737, 366] on div "26" at bounding box center [745, 379] width 31 height 27
type input "9/26/2025"
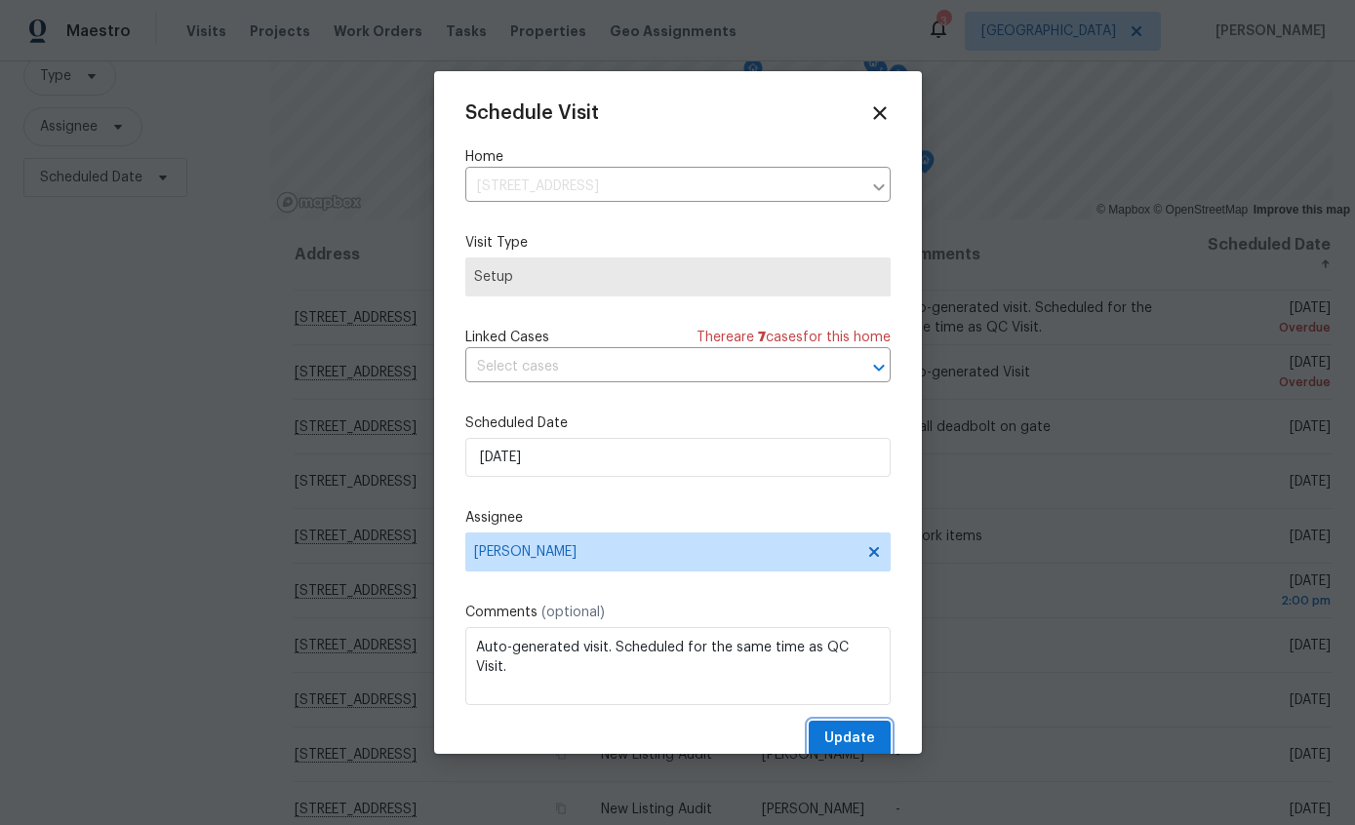
click at [862, 750] on span "Update" at bounding box center [849, 739] width 51 height 24
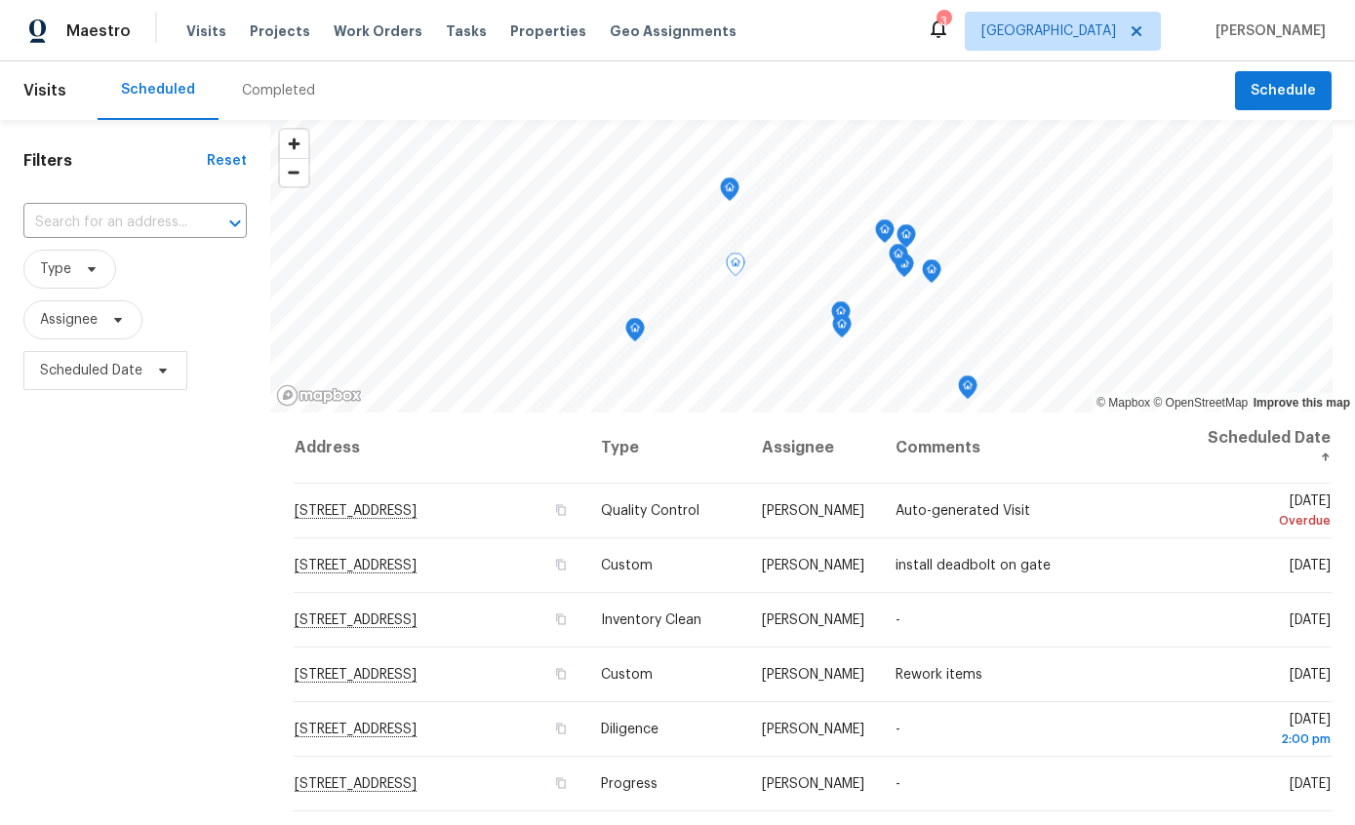
click at [0, 0] on icon at bounding box center [0, 0] width 0 height 0
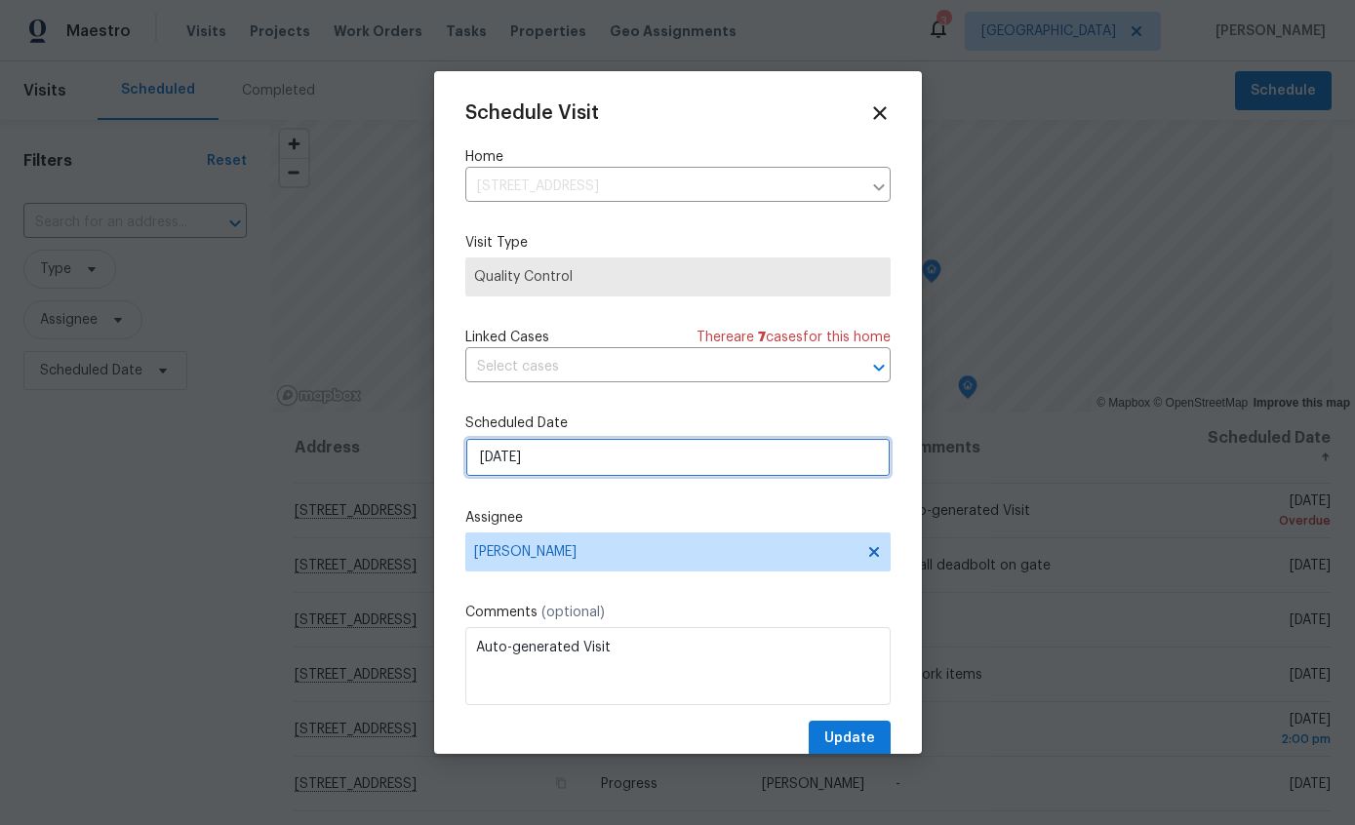
click at [704, 475] on input "[DATE]" at bounding box center [677, 457] width 425 height 39
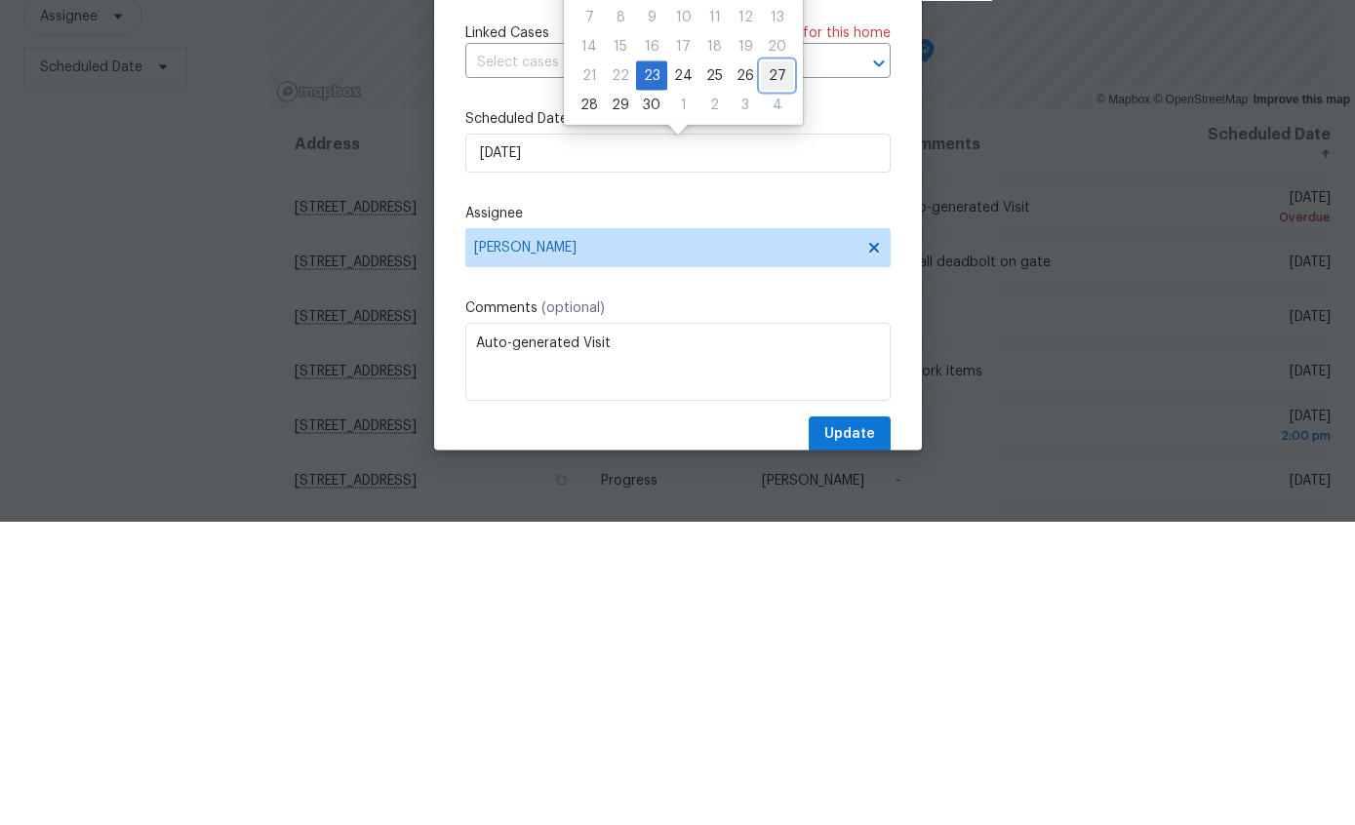
click at [761, 366] on div "27" at bounding box center [777, 379] width 32 height 27
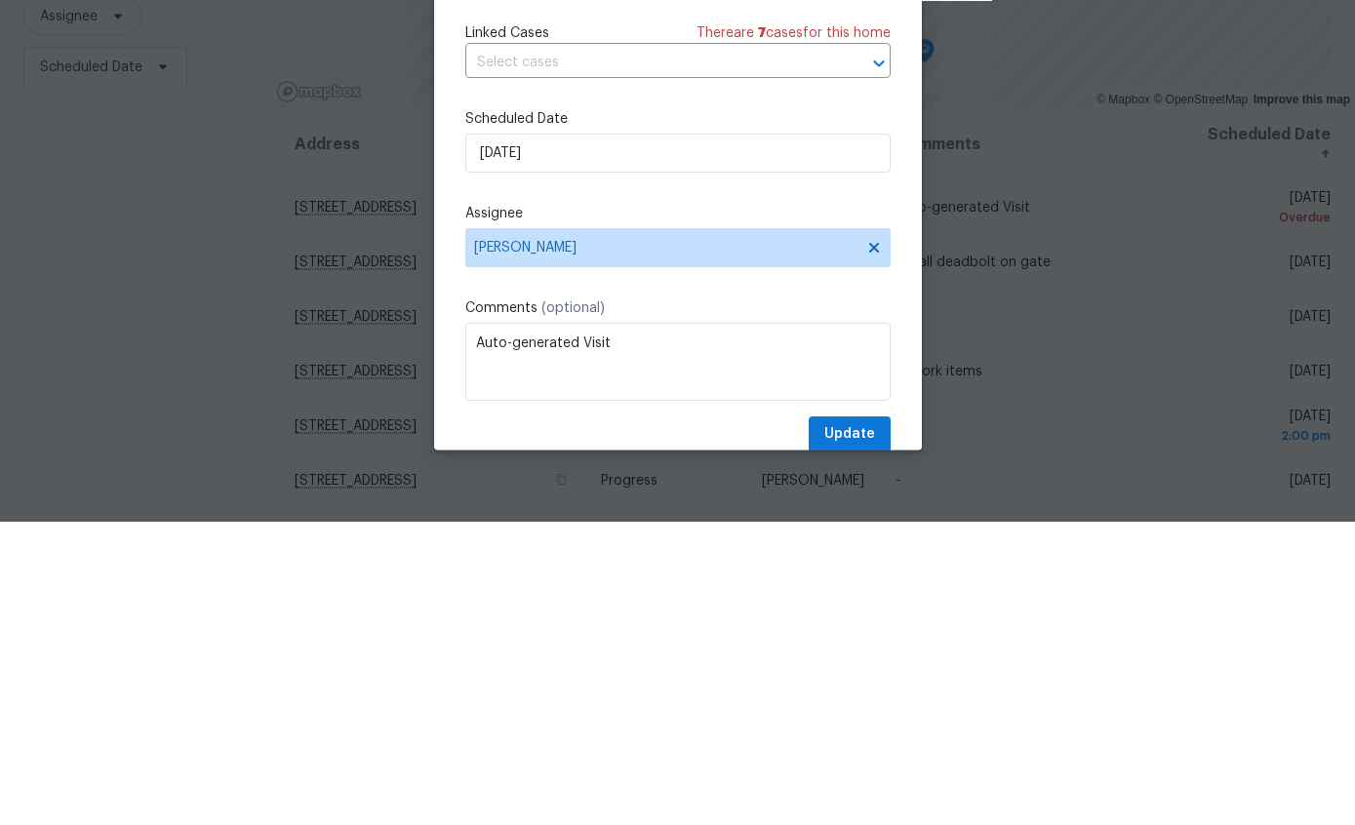
scroll to position [78, 0]
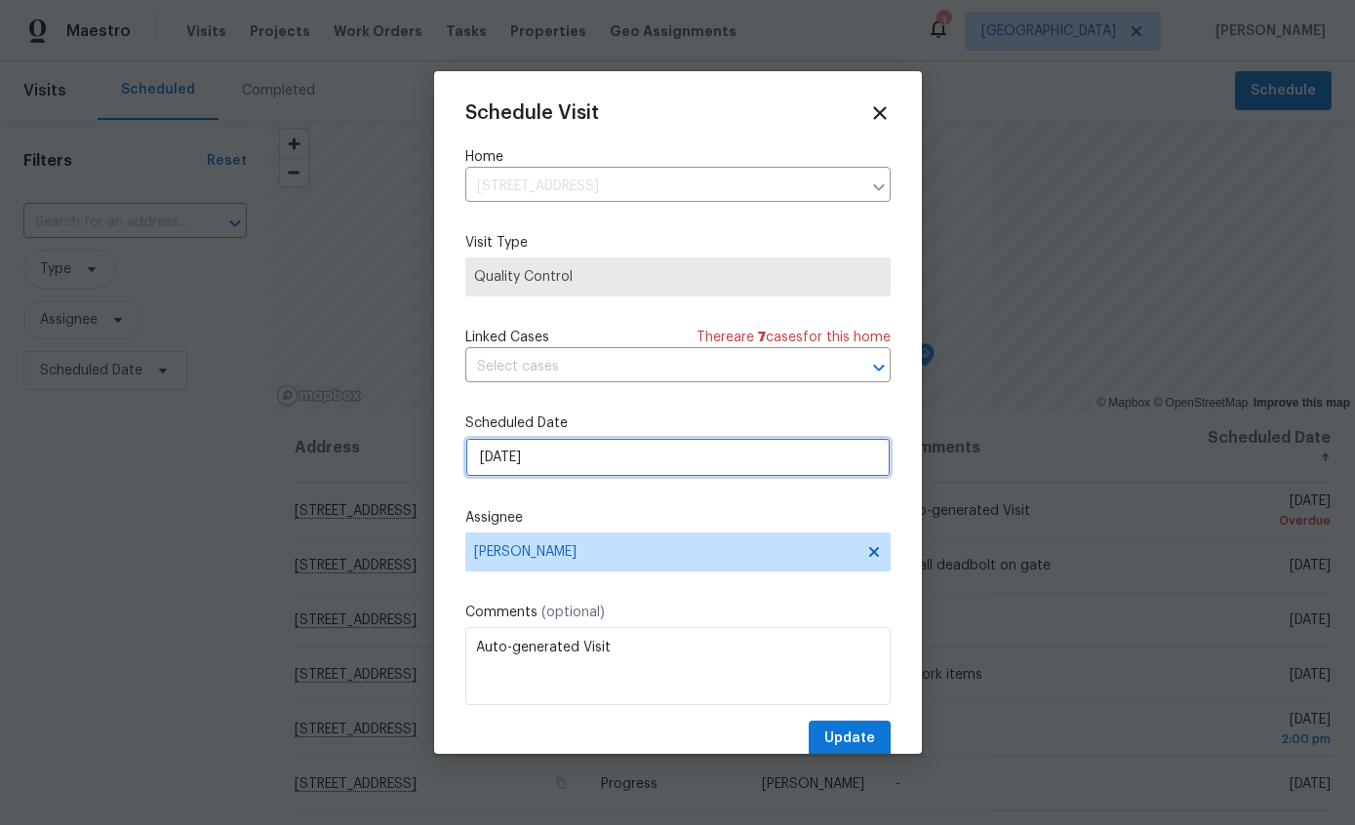
click at [712, 463] on input "9/27/2025" at bounding box center [677, 457] width 425 height 39
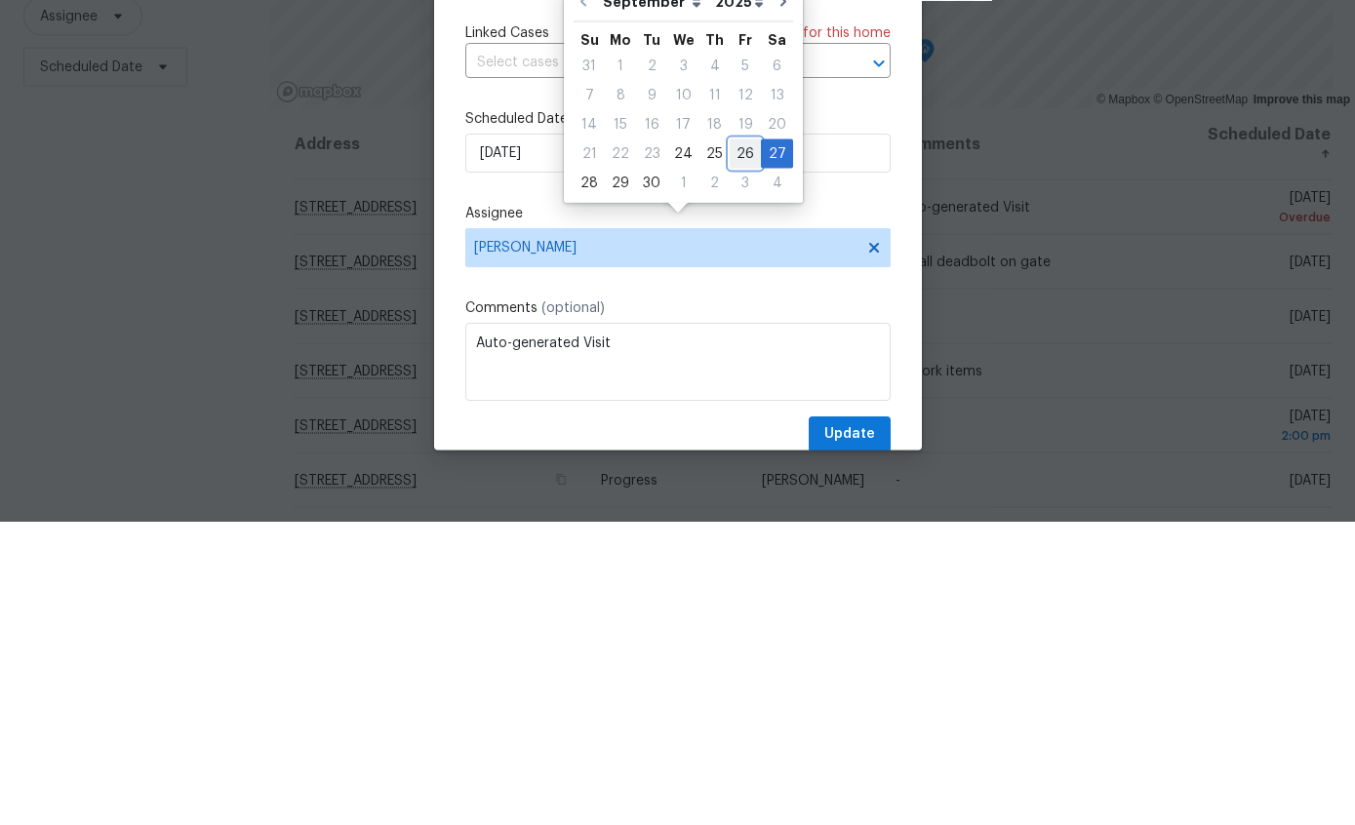
click at [742, 444] on div "26" at bounding box center [745, 457] width 31 height 27
type input "[DATE]"
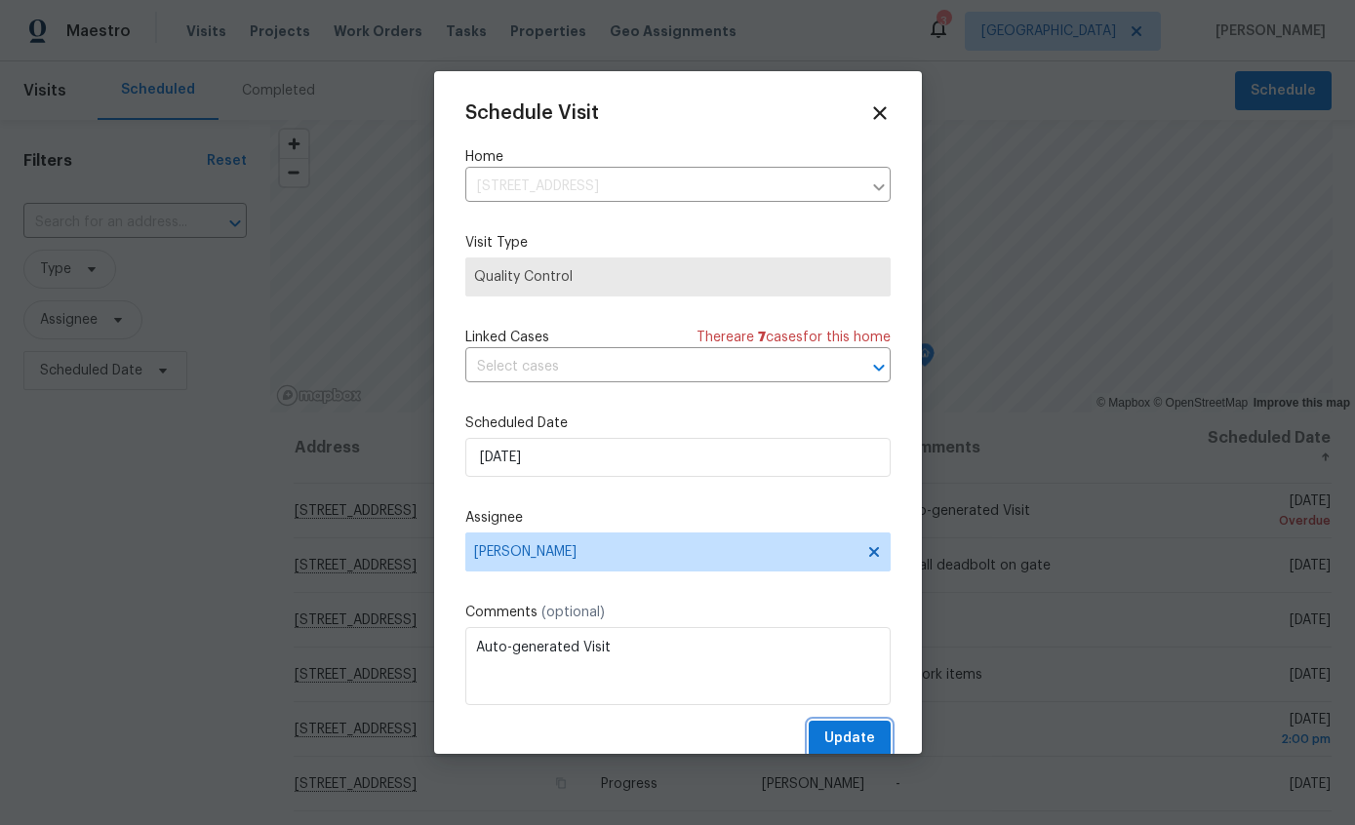
click at [834, 751] on span "Update" at bounding box center [849, 739] width 51 height 24
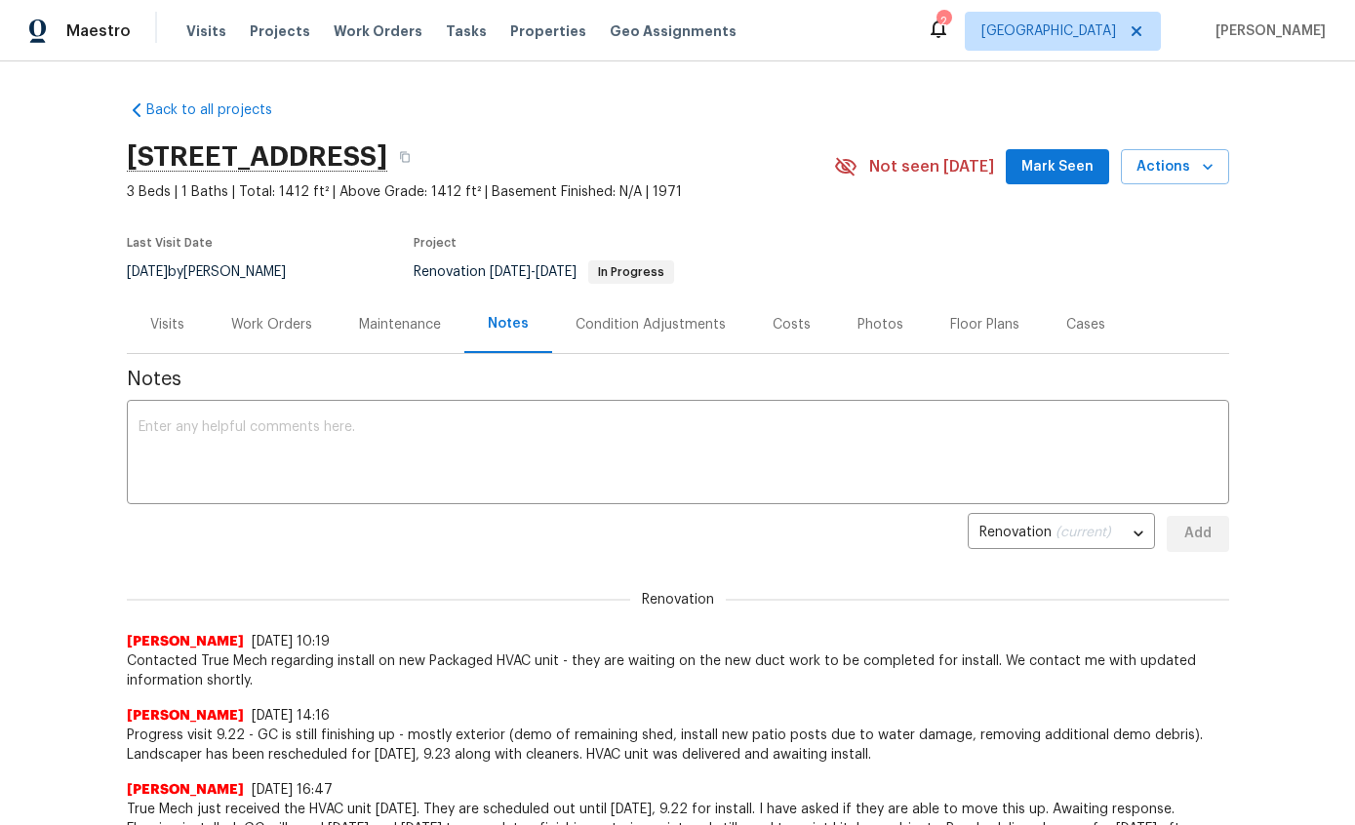
click at [1095, 438] on textarea at bounding box center [678, 455] width 1079 height 68
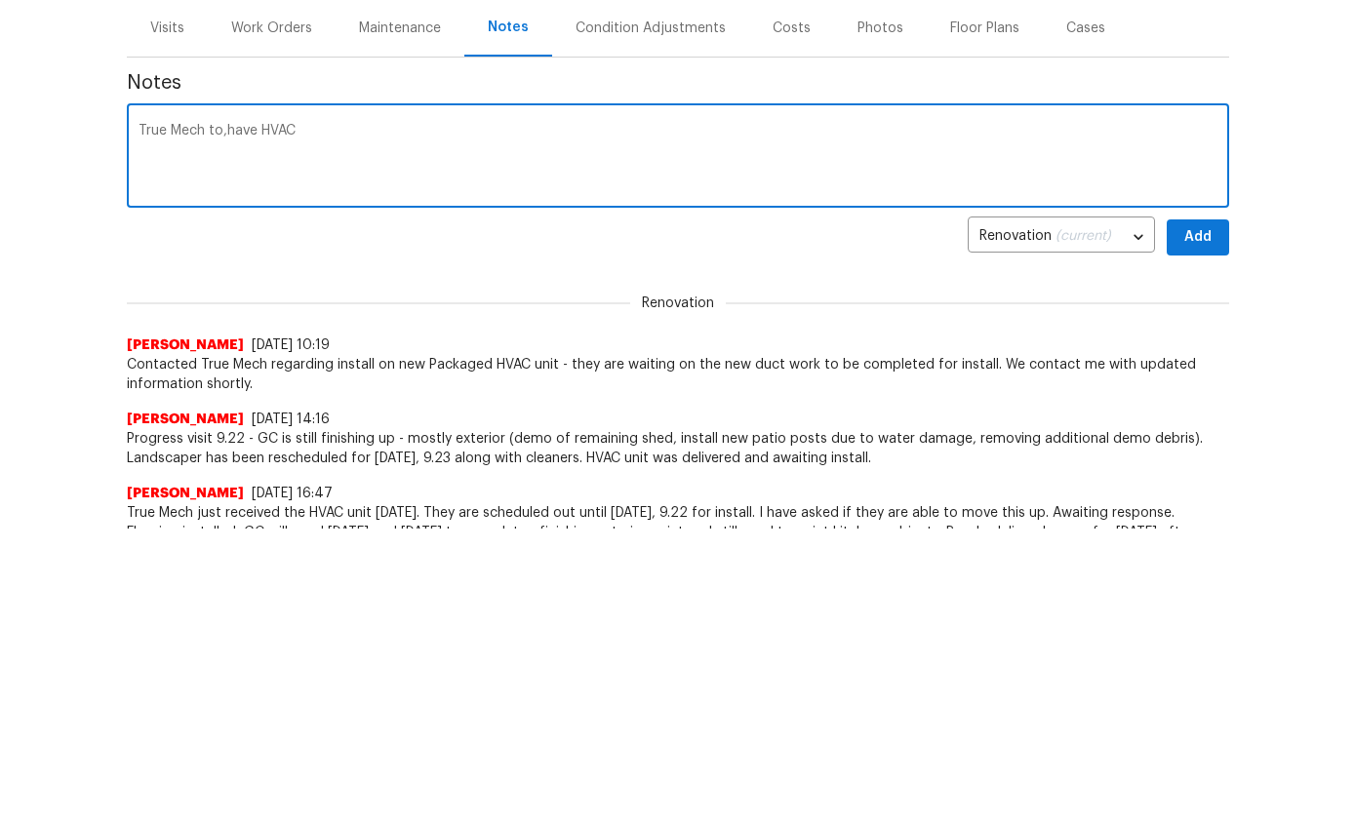
click at [243, 421] on textarea "True Mech to,have HVAC" at bounding box center [678, 455] width 1079 height 68
click at [316, 170] on textarea "True Mech to have HVAC" at bounding box center [678, 204] width 1079 height 68
type textarea "True Mech to have HVAC completed [DATE]."
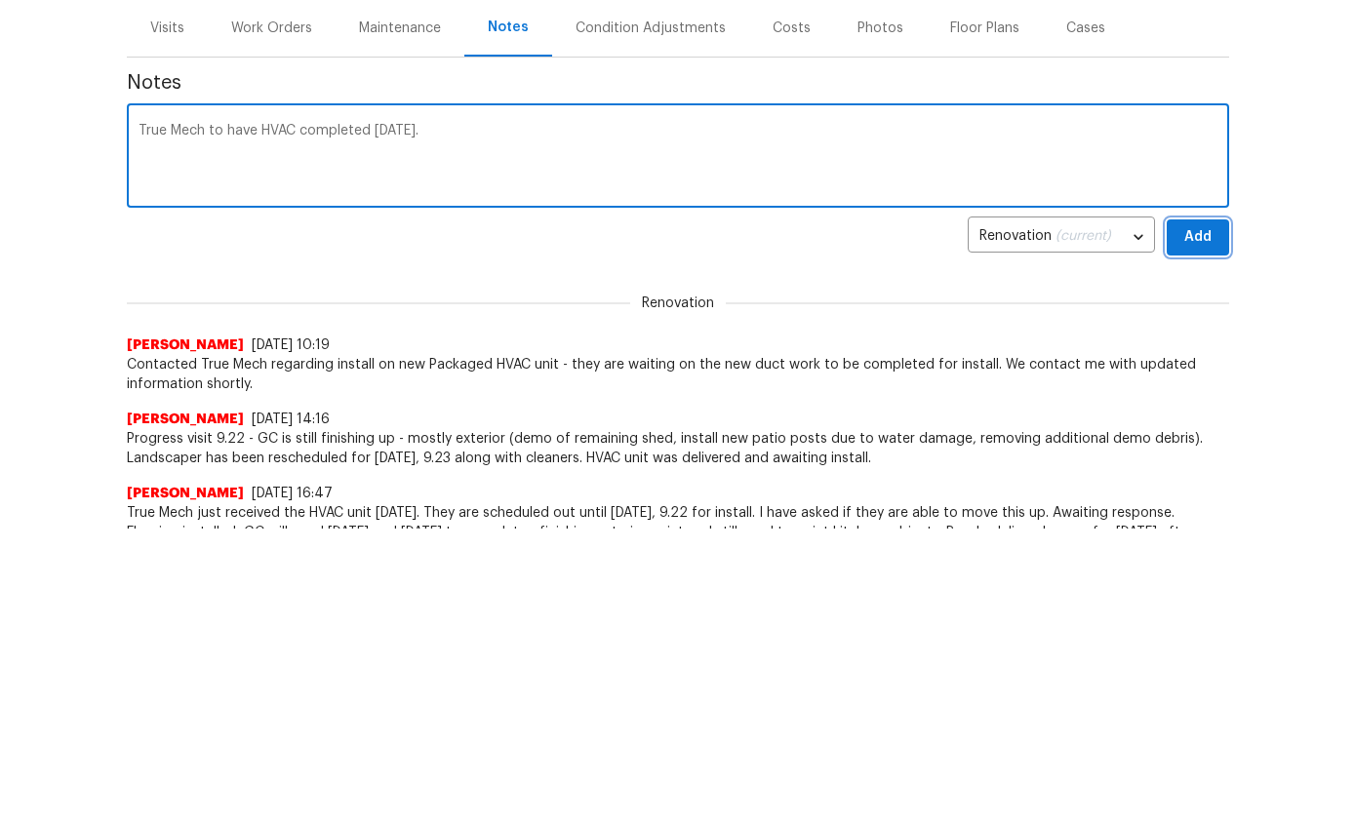
click at [1205, 222] on button "Add" at bounding box center [1198, 239] width 62 height 36
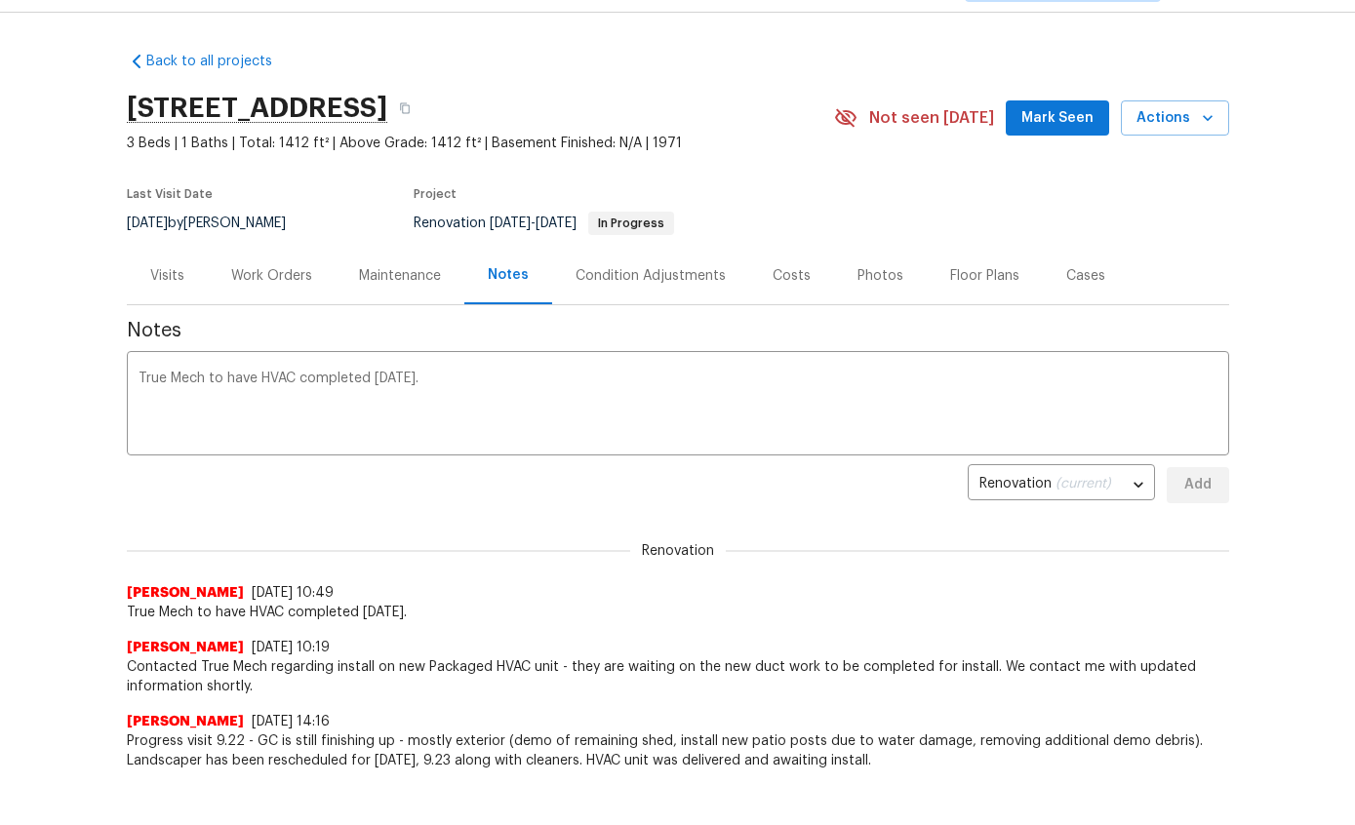
scroll to position [0, 0]
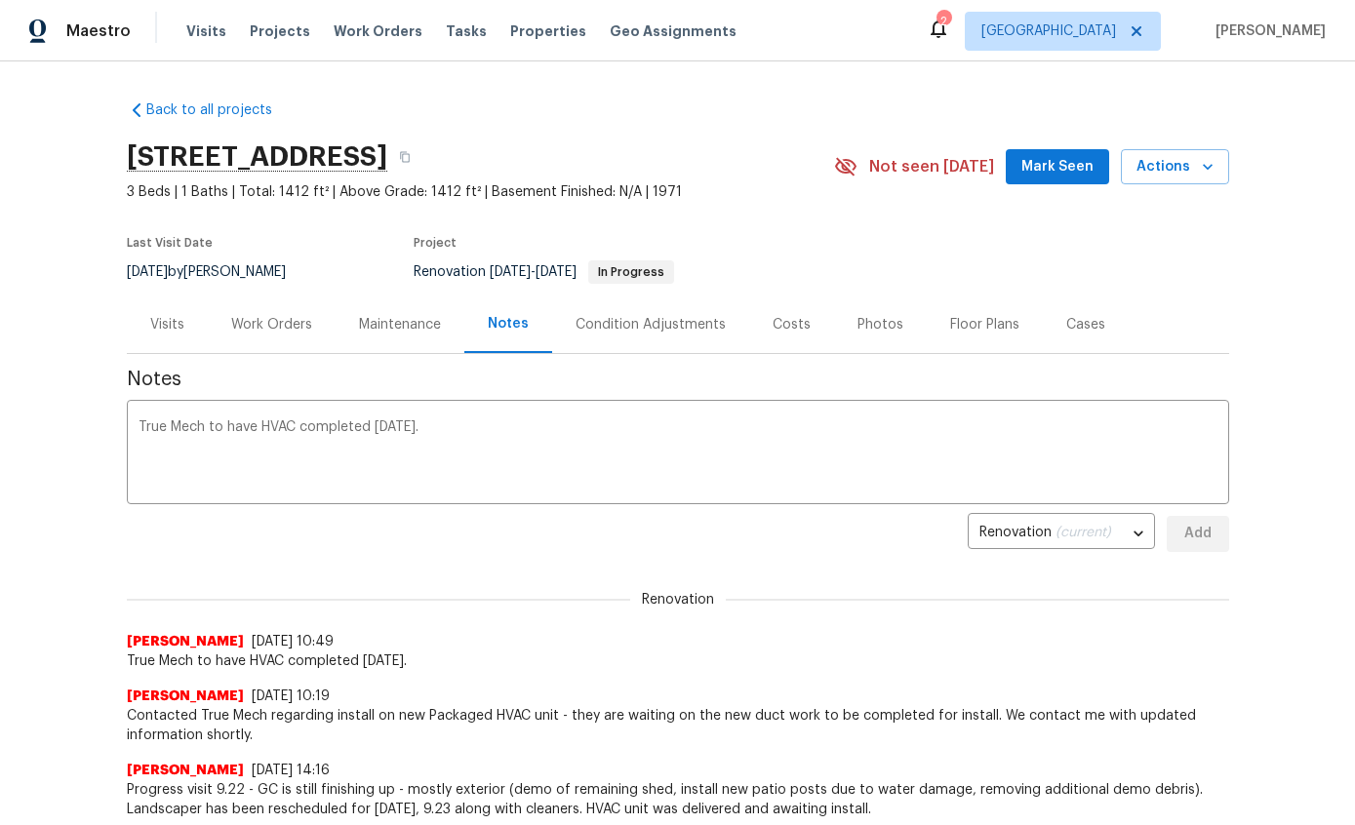
click at [266, 341] on div "Work Orders" at bounding box center [272, 325] width 128 height 58
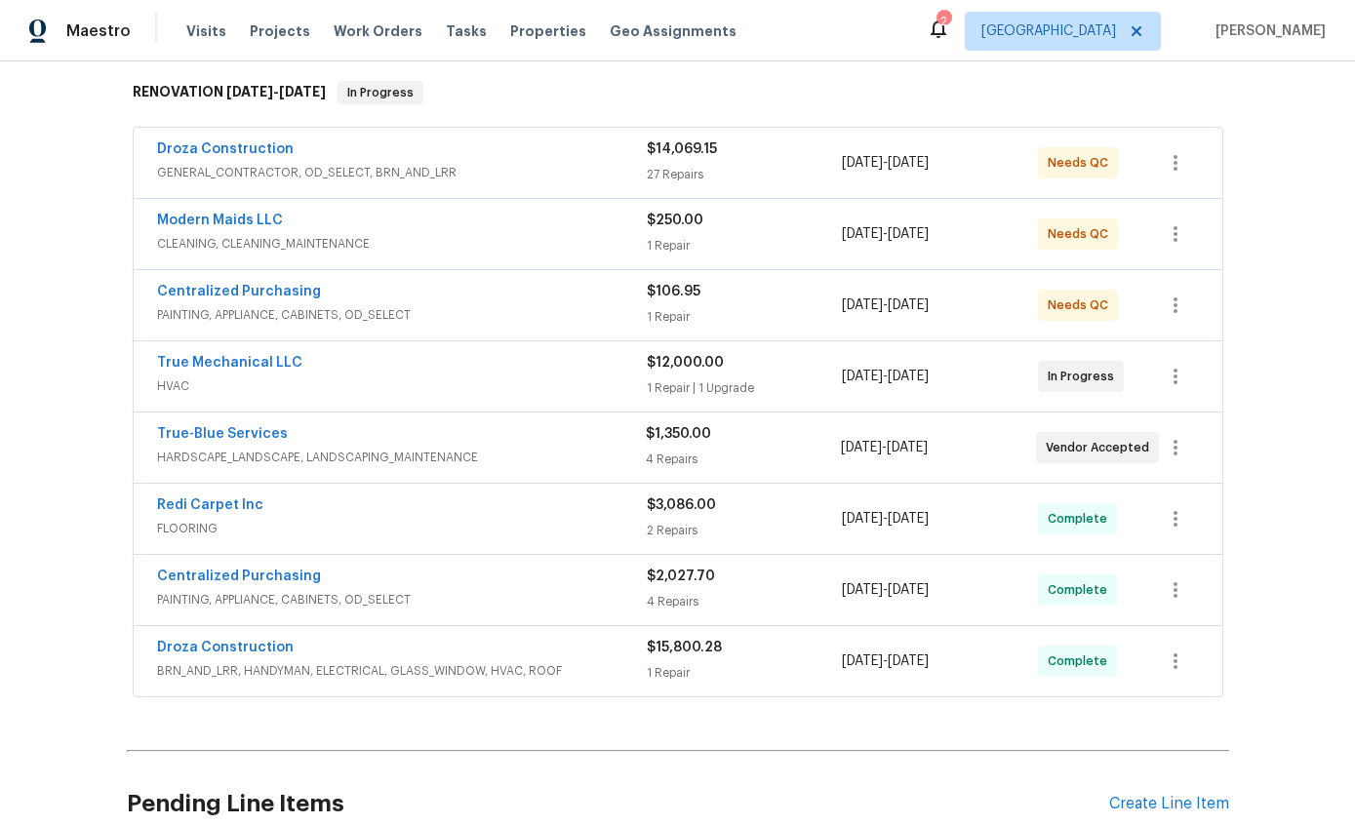
scroll to position [311, 0]
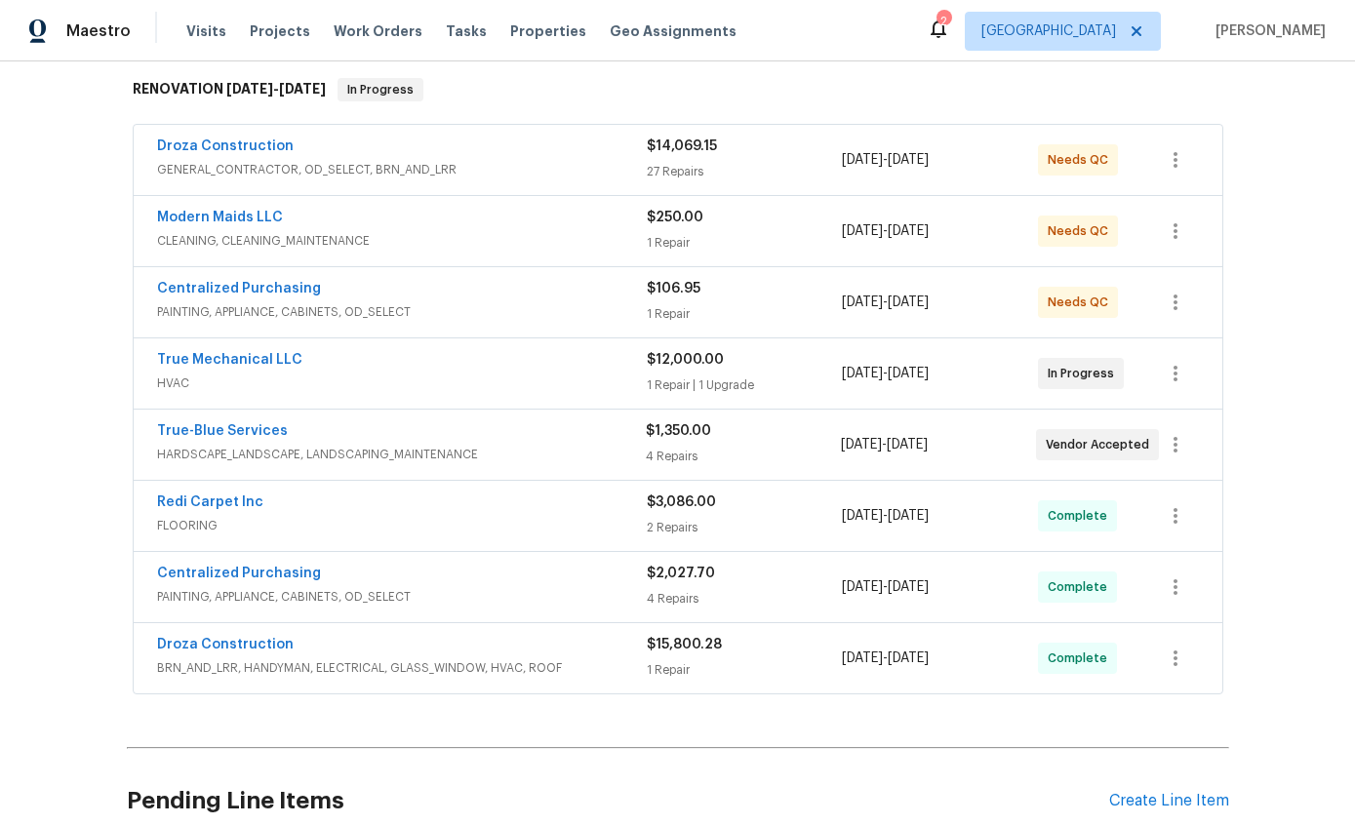
click at [305, 465] on div "True-Blue Services HARDSCAPE_LANDSCAPE, LANDSCAPING_MAINTENANCE" at bounding box center [401, 444] width 489 height 47
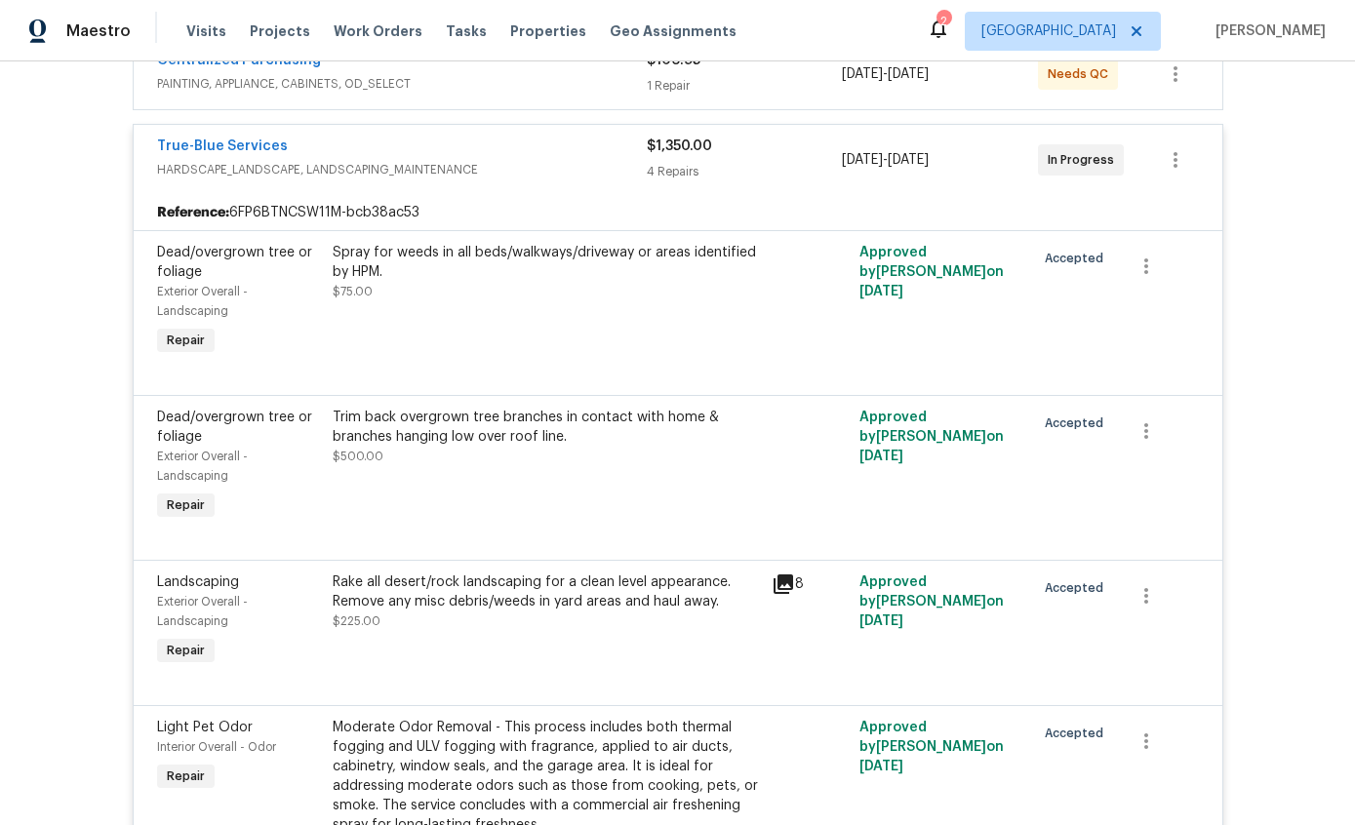
scroll to position [519, 0]
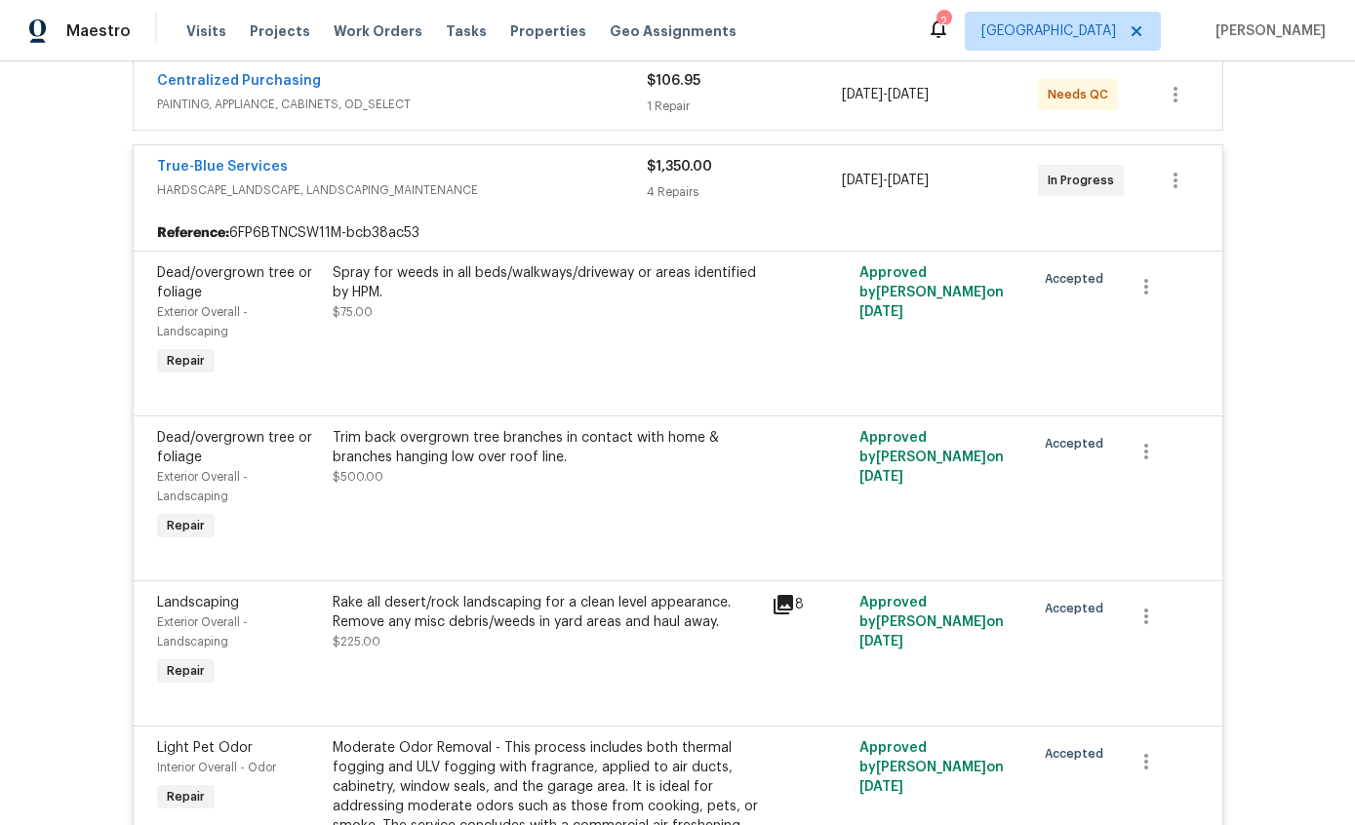
click at [176, 173] on link "True-Blue Services" at bounding box center [222, 167] width 131 height 14
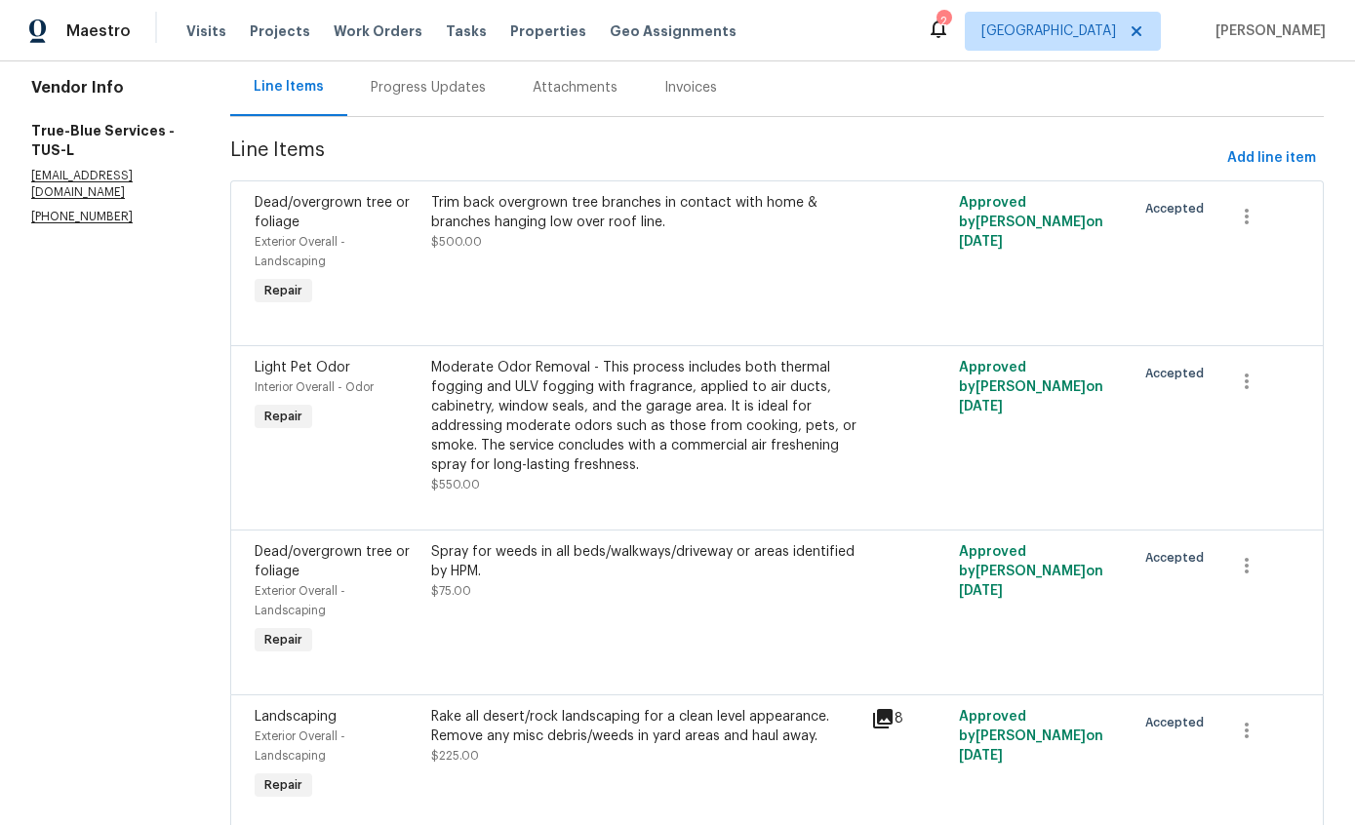
scroll to position [193, 0]
click at [1259, 375] on icon "button" at bounding box center [1246, 382] width 23 height 23
click at [1289, 380] on li "Cancel" at bounding box center [1261, 385] width 75 height 32
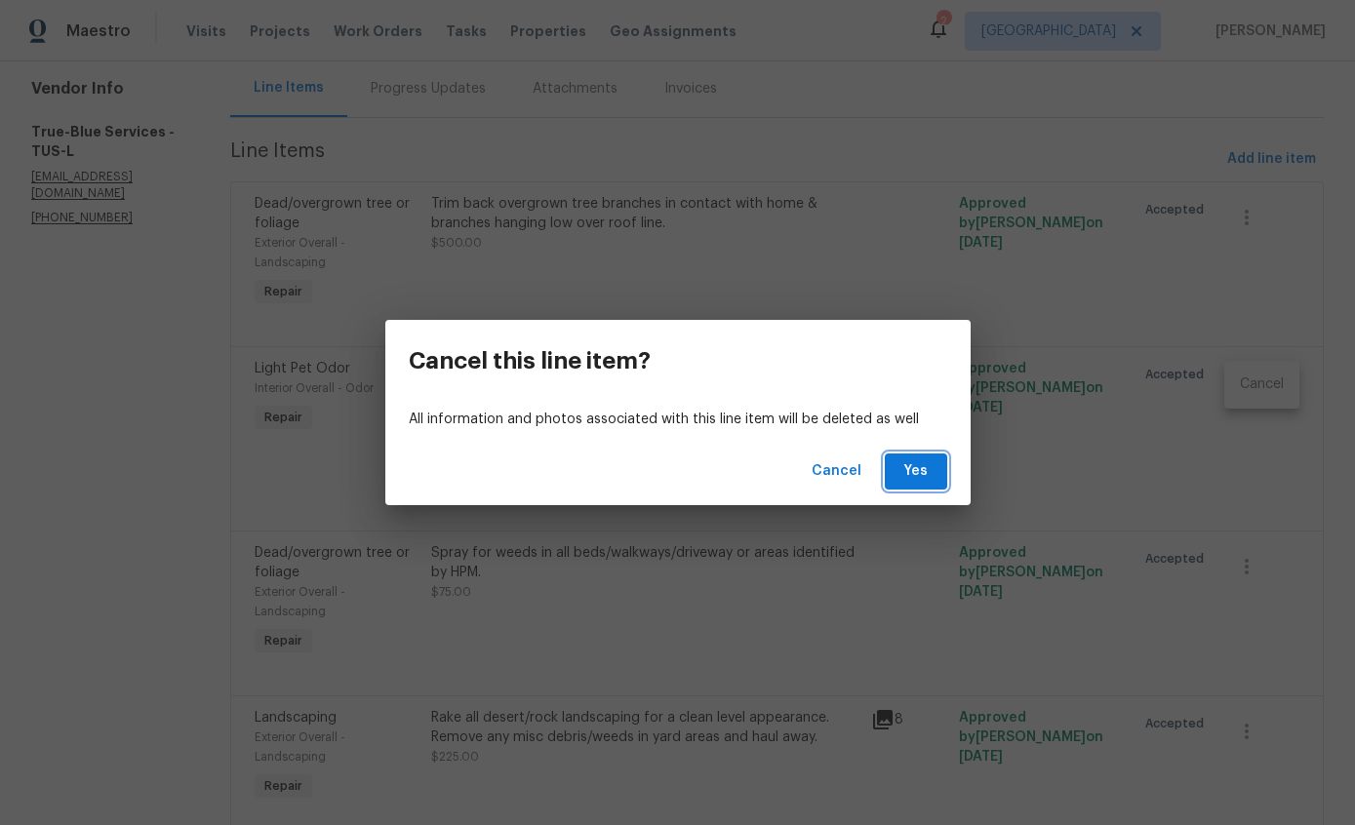
click at [924, 474] on span "Yes" at bounding box center [916, 472] width 31 height 24
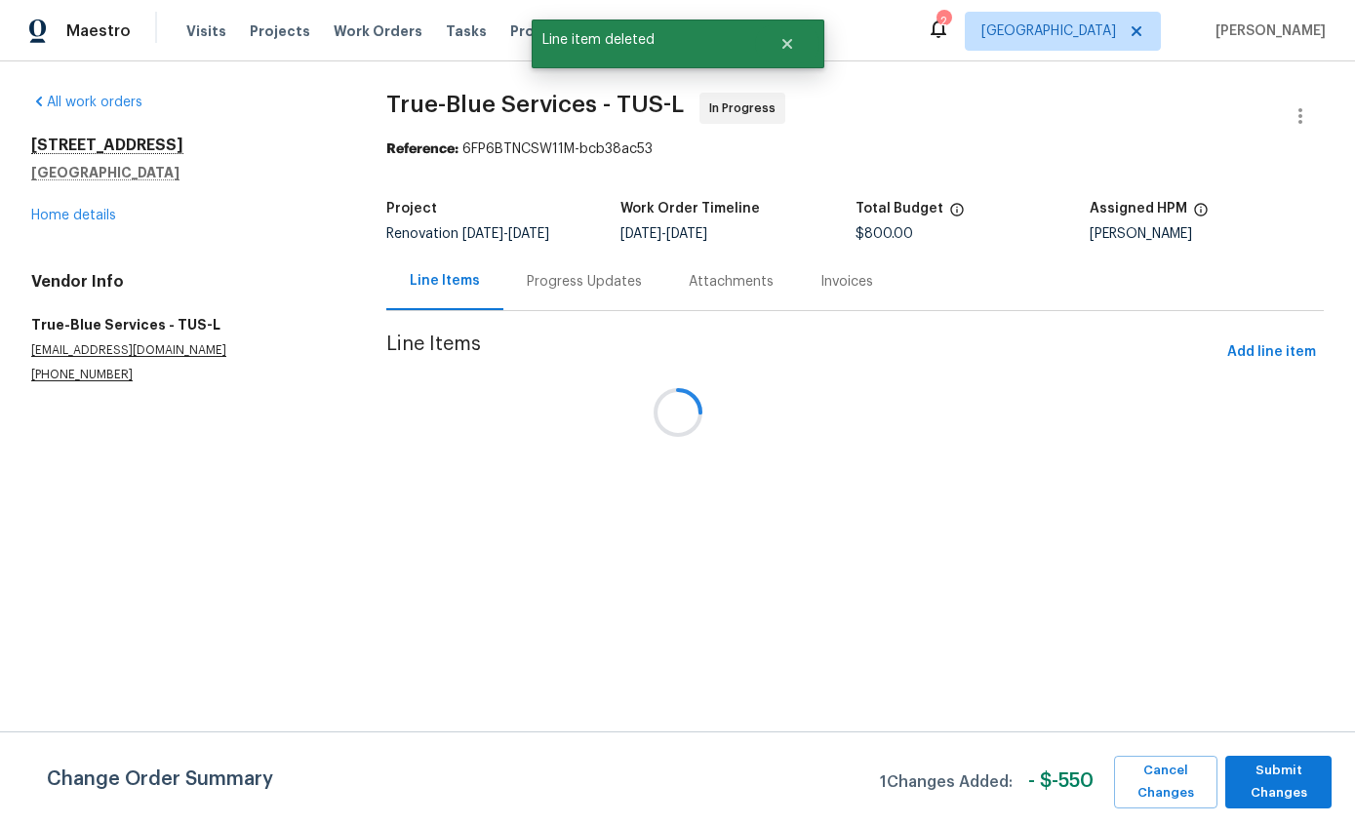
scroll to position [0, 0]
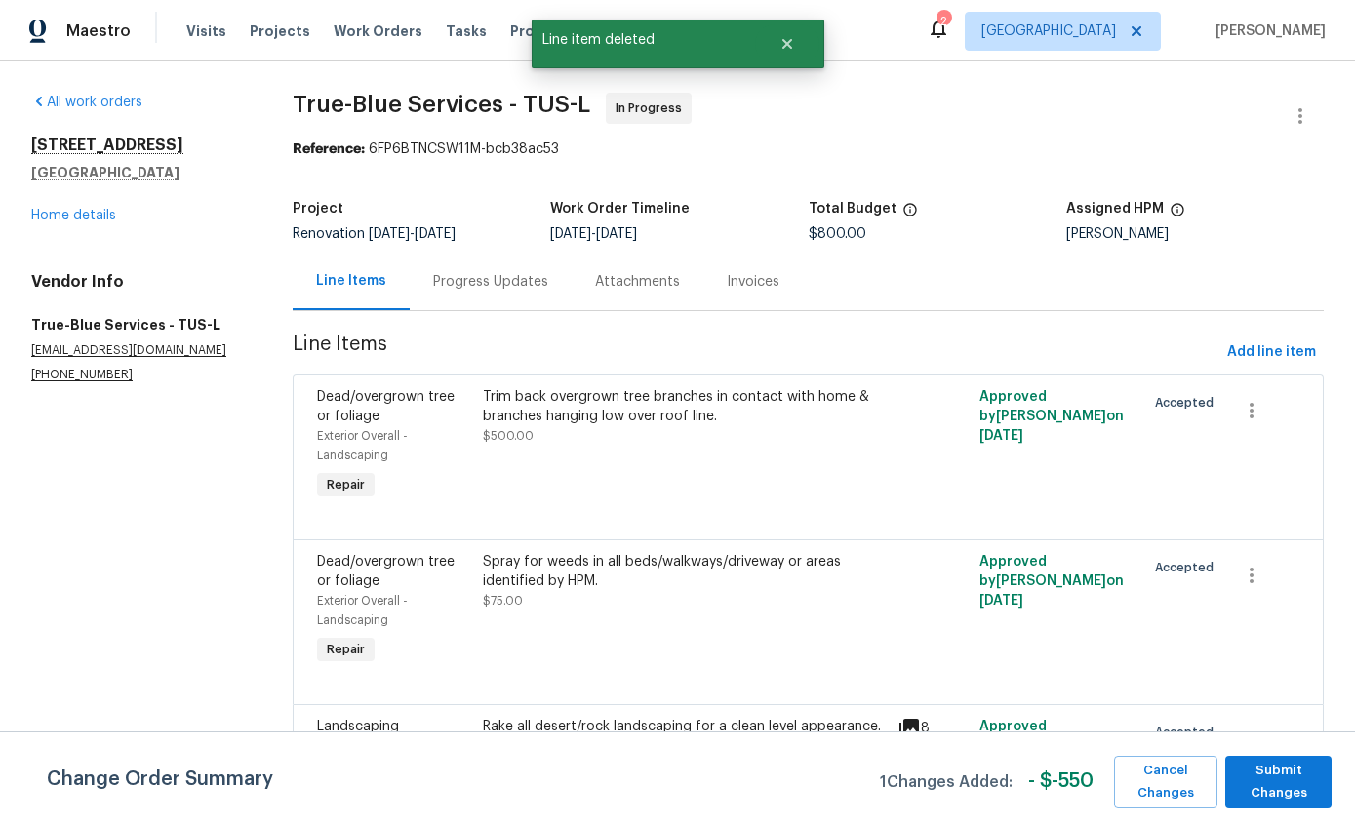
click at [41, 220] on link "Home details" at bounding box center [73, 216] width 85 height 14
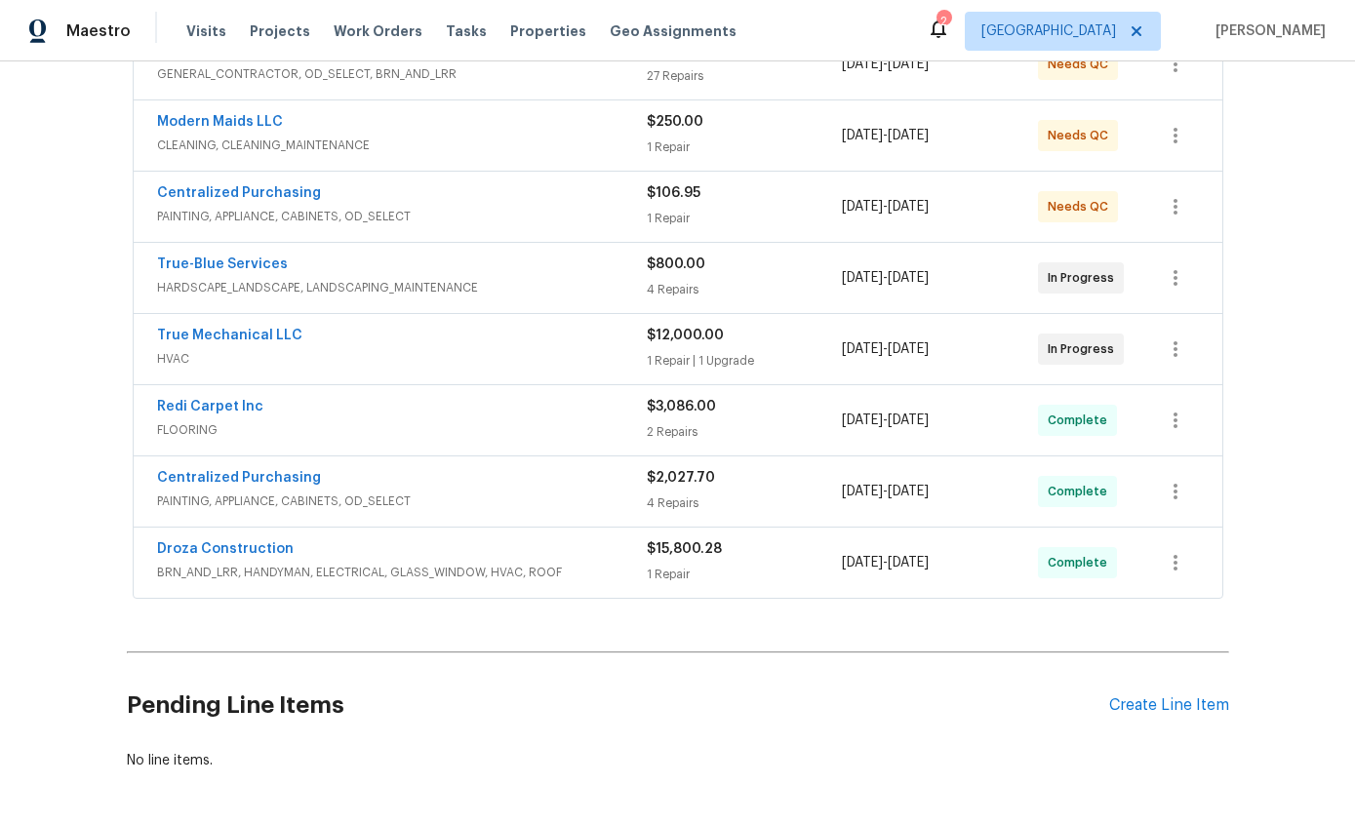
scroll to position [406, 0]
click at [1177, 710] on div "Create Line Item" at bounding box center [1169, 707] width 120 height 19
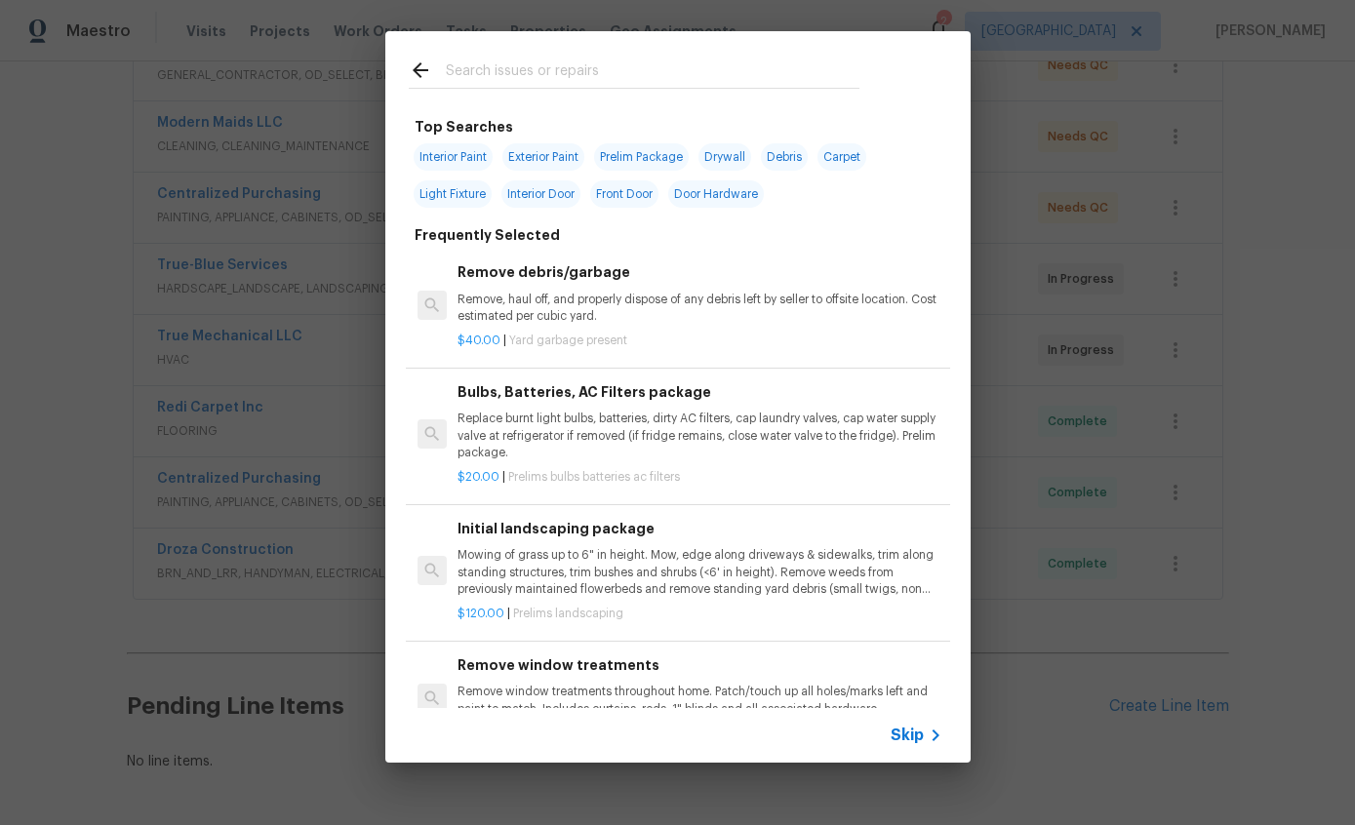
click at [771, 60] on input "text" at bounding box center [653, 73] width 414 height 29
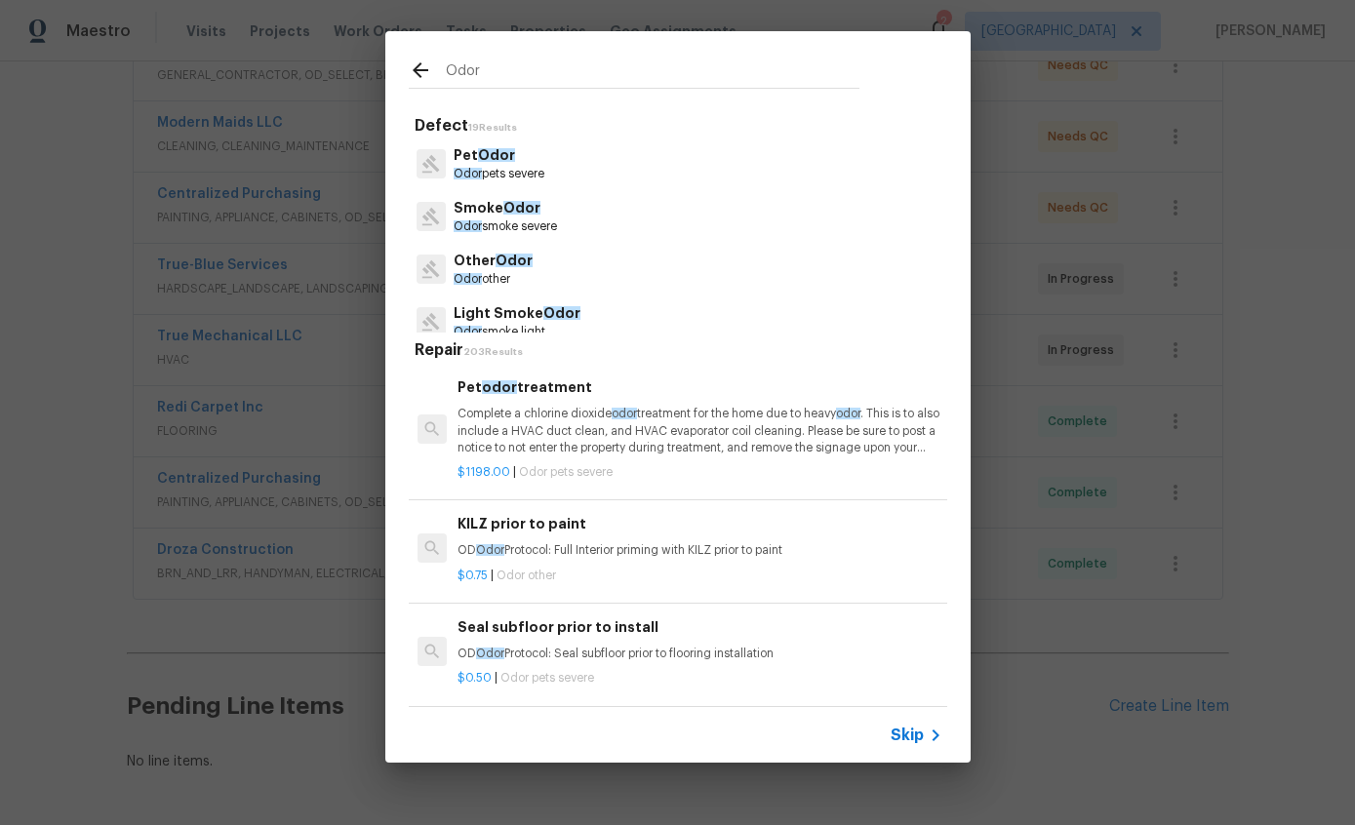
type input "Odor"
click at [1209, 581] on div "Odor Defect 19 Results Pet Odor Odor pets severe Smoke Odor Odor smoke severe O…" at bounding box center [677, 397] width 1355 height 794
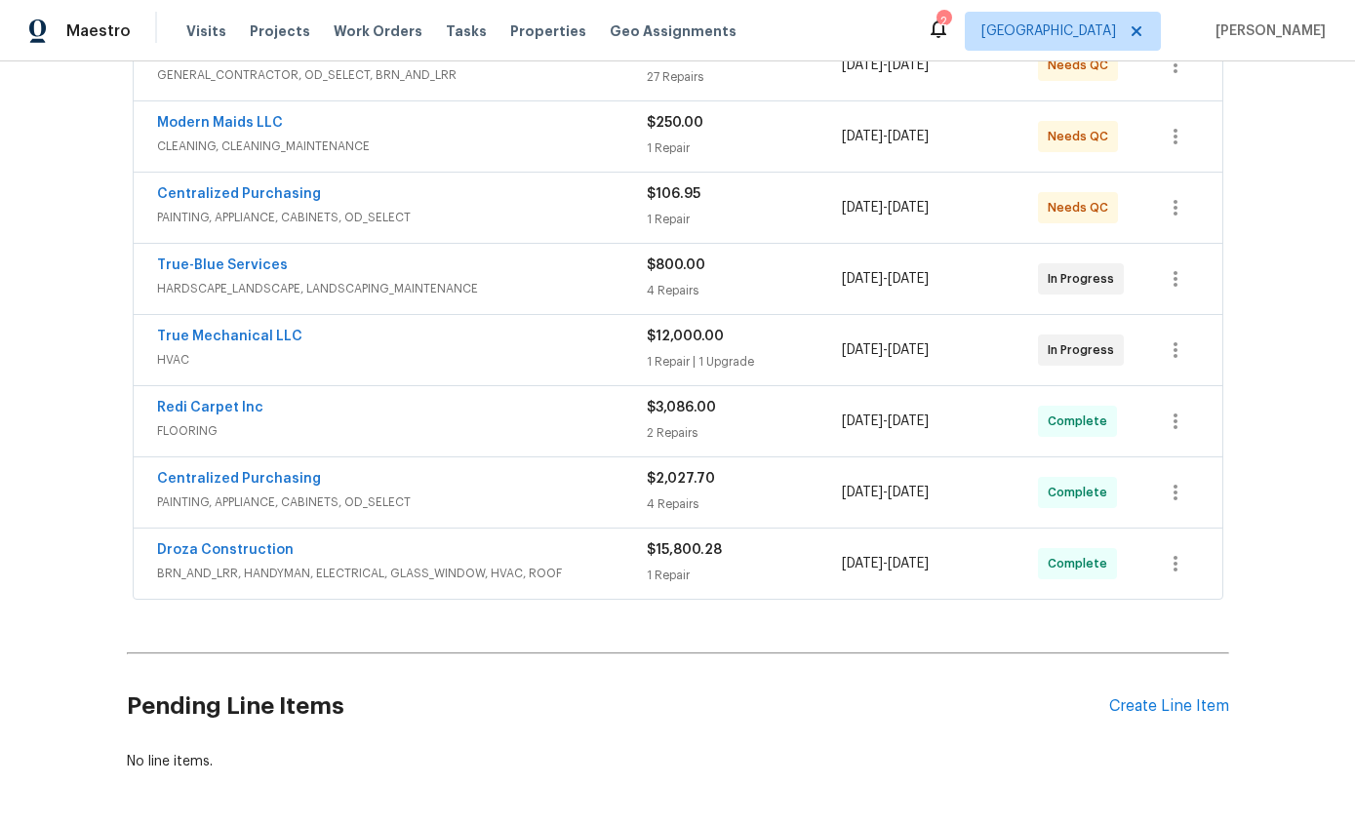
click at [175, 282] on span "HARDSCAPE_LANDSCAPE, LANDSCAPING_MAINTENANCE" at bounding box center [402, 289] width 490 height 20
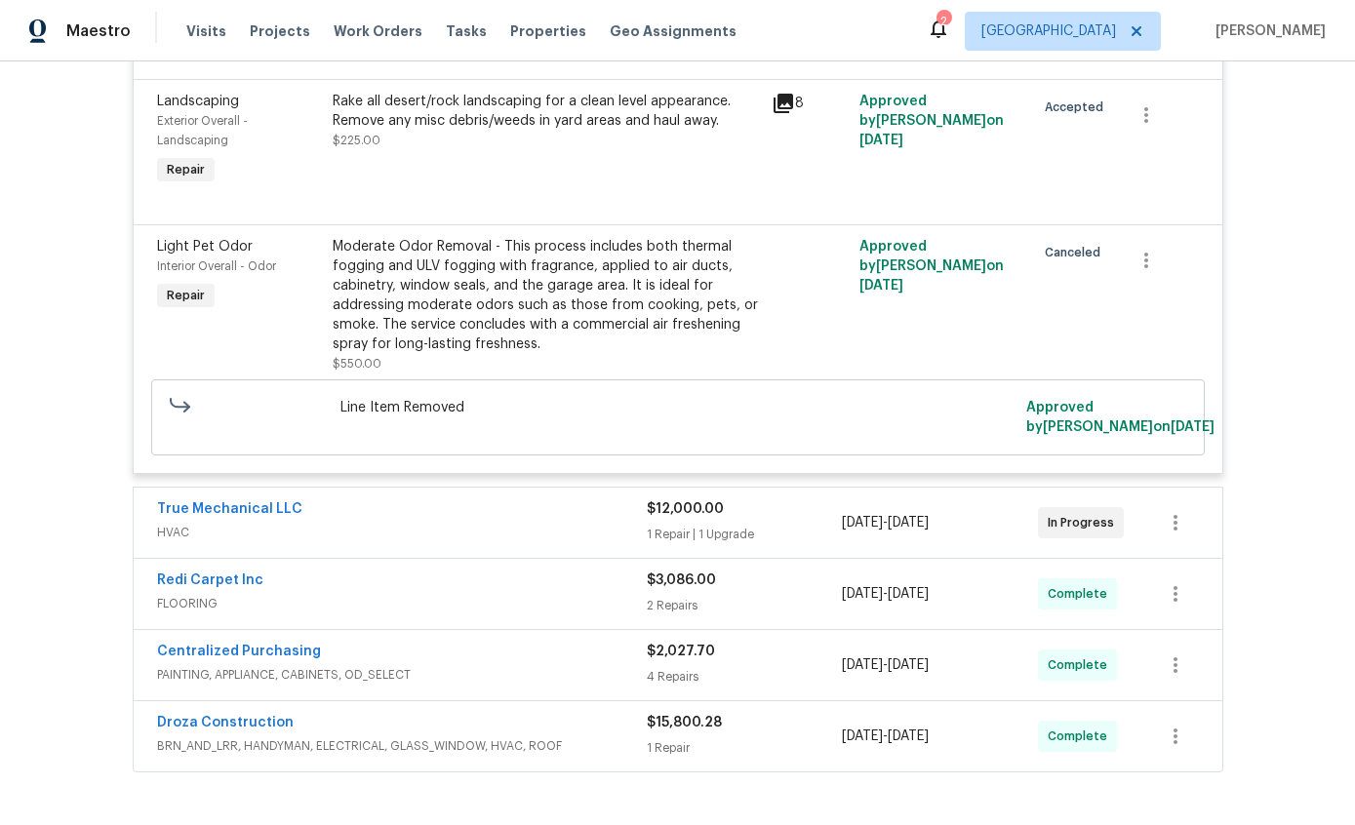
scroll to position [1086, 0]
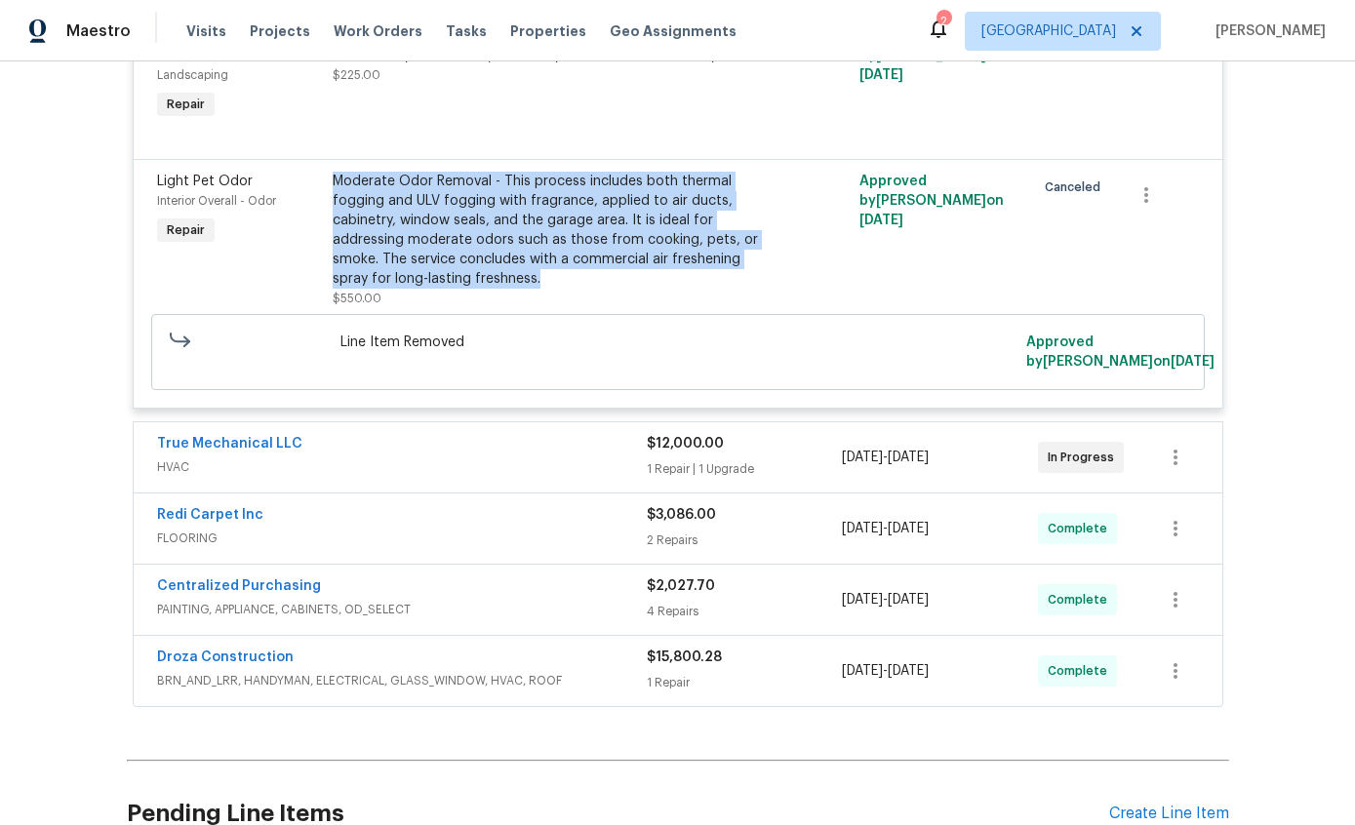
copy div "Moderate Odor Removal - This process includes both thermal fogging and ULV fogg…"
click at [66, 279] on div "Back to all projects 1917 W Saxony Rd, Tucson, AZ 85713 3 Beds | 1 Baths | Tota…" at bounding box center [677, 443] width 1355 height 764
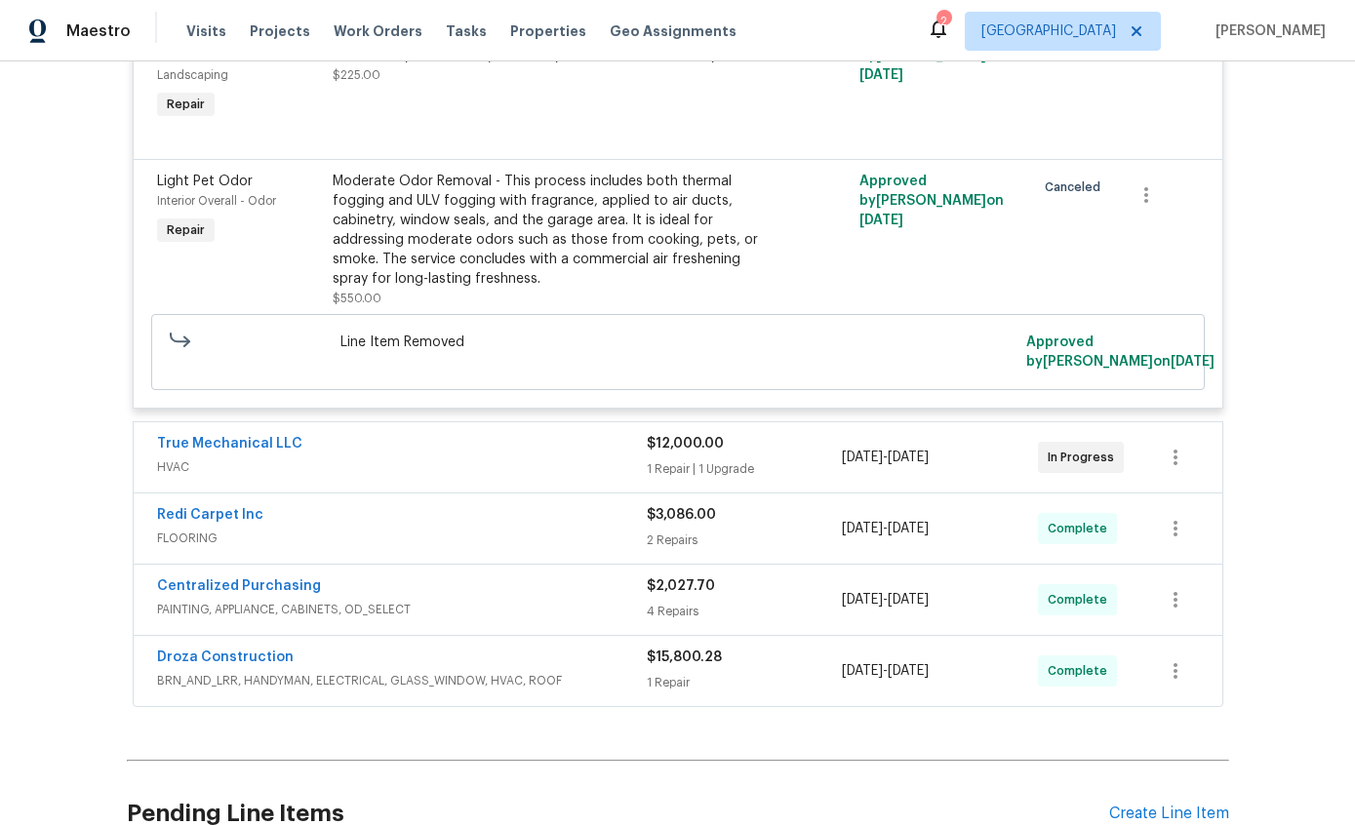
click at [1309, 245] on div "Back to all projects 1917 W Saxony Rd, Tucson, AZ 85713 3 Beds | 1 Baths | Tota…" at bounding box center [677, 443] width 1355 height 764
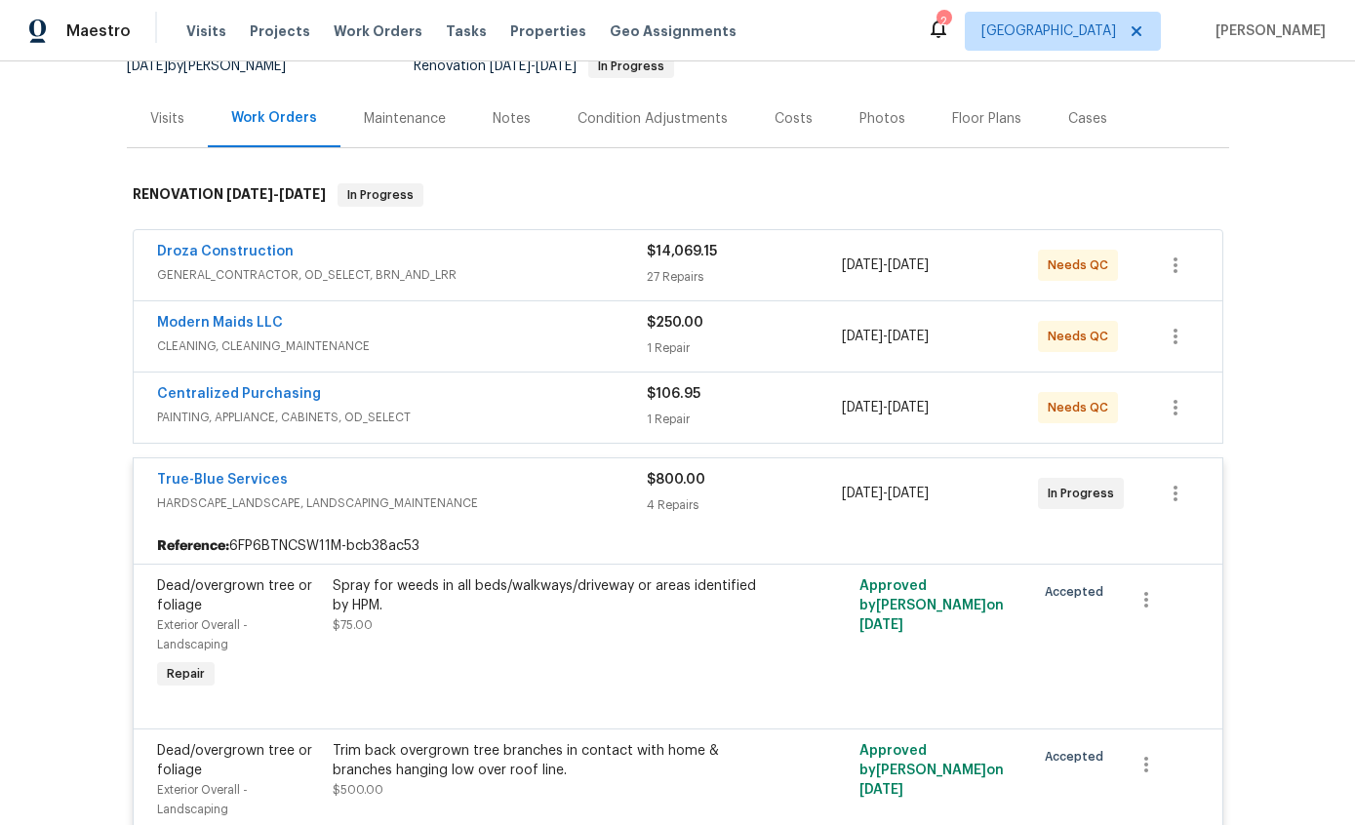
scroll to position [213, 0]
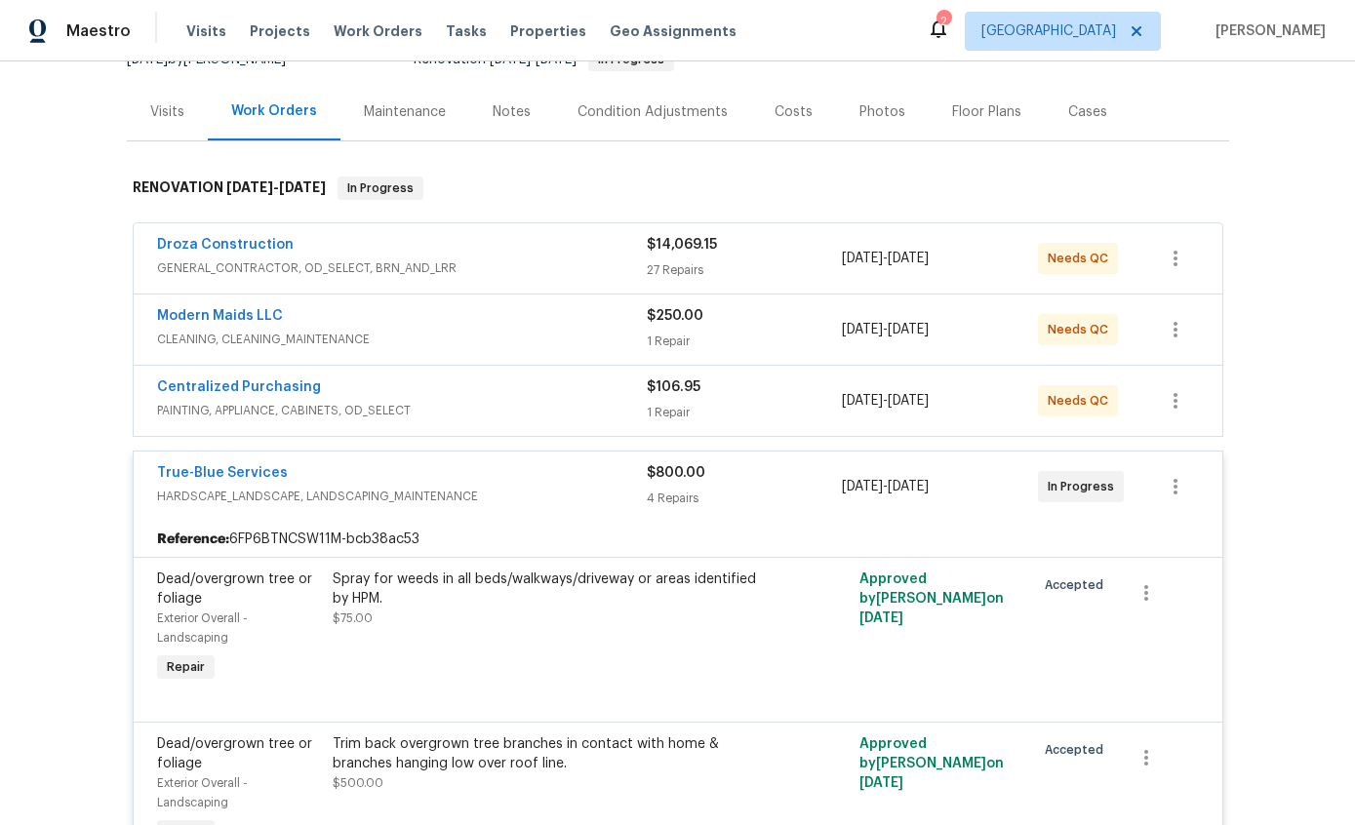
click at [184, 475] on link "True-Blue Services" at bounding box center [222, 473] width 131 height 14
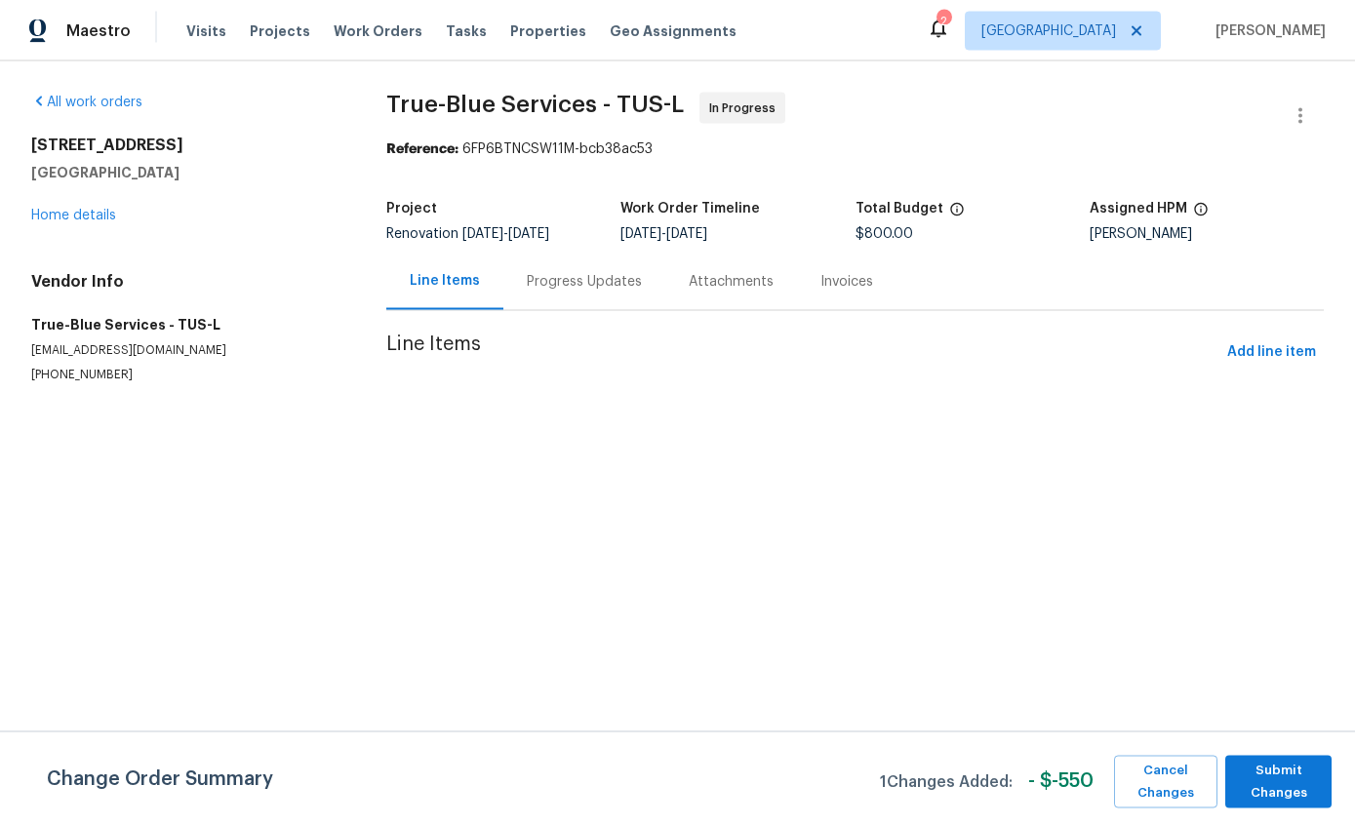
scroll to position [78, 0]
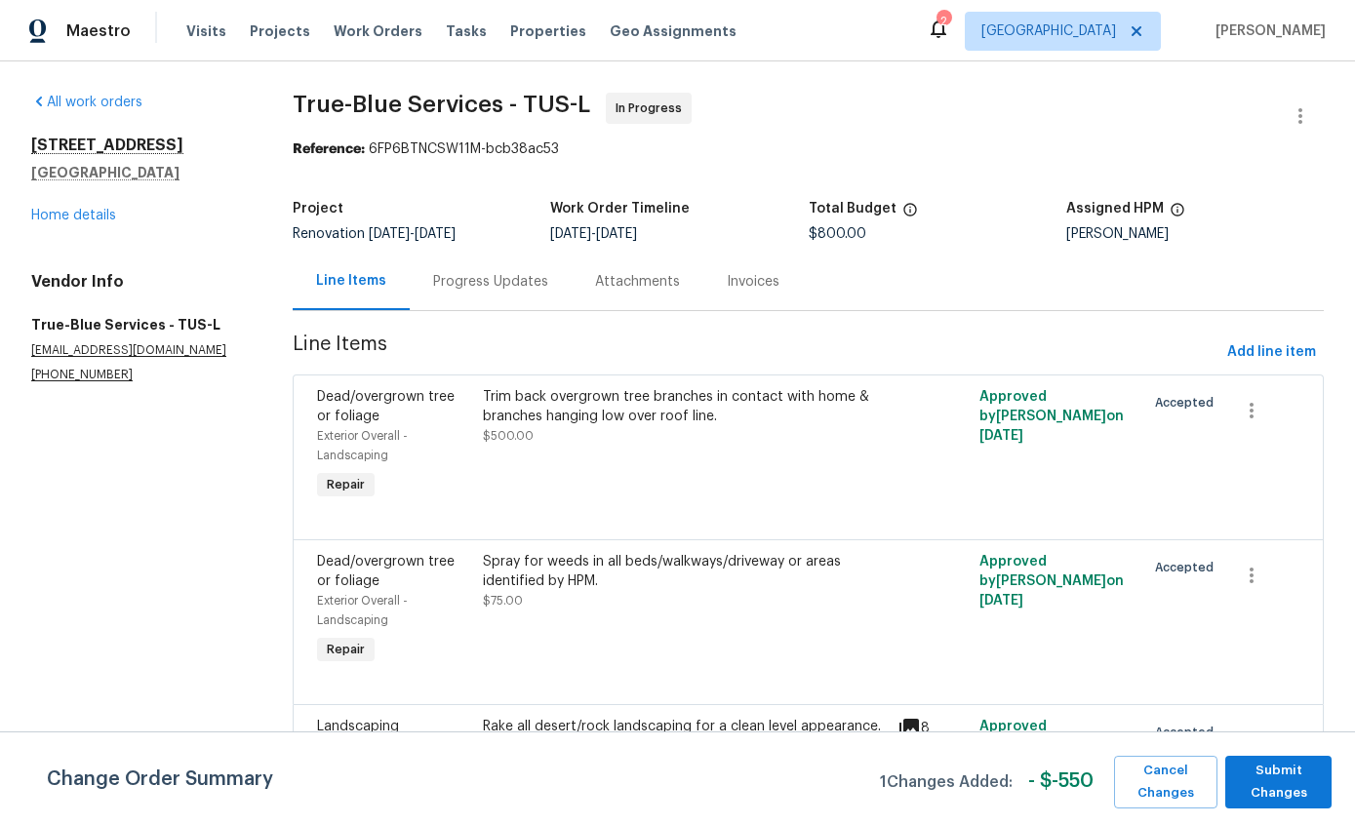
click at [61, 136] on div "1917 W Saxony Rd Tucson, AZ 85713 Home details" at bounding box center [138, 181] width 215 height 90
click at [71, 209] on link "Home details" at bounding box center [73, 216] width 85 height 14
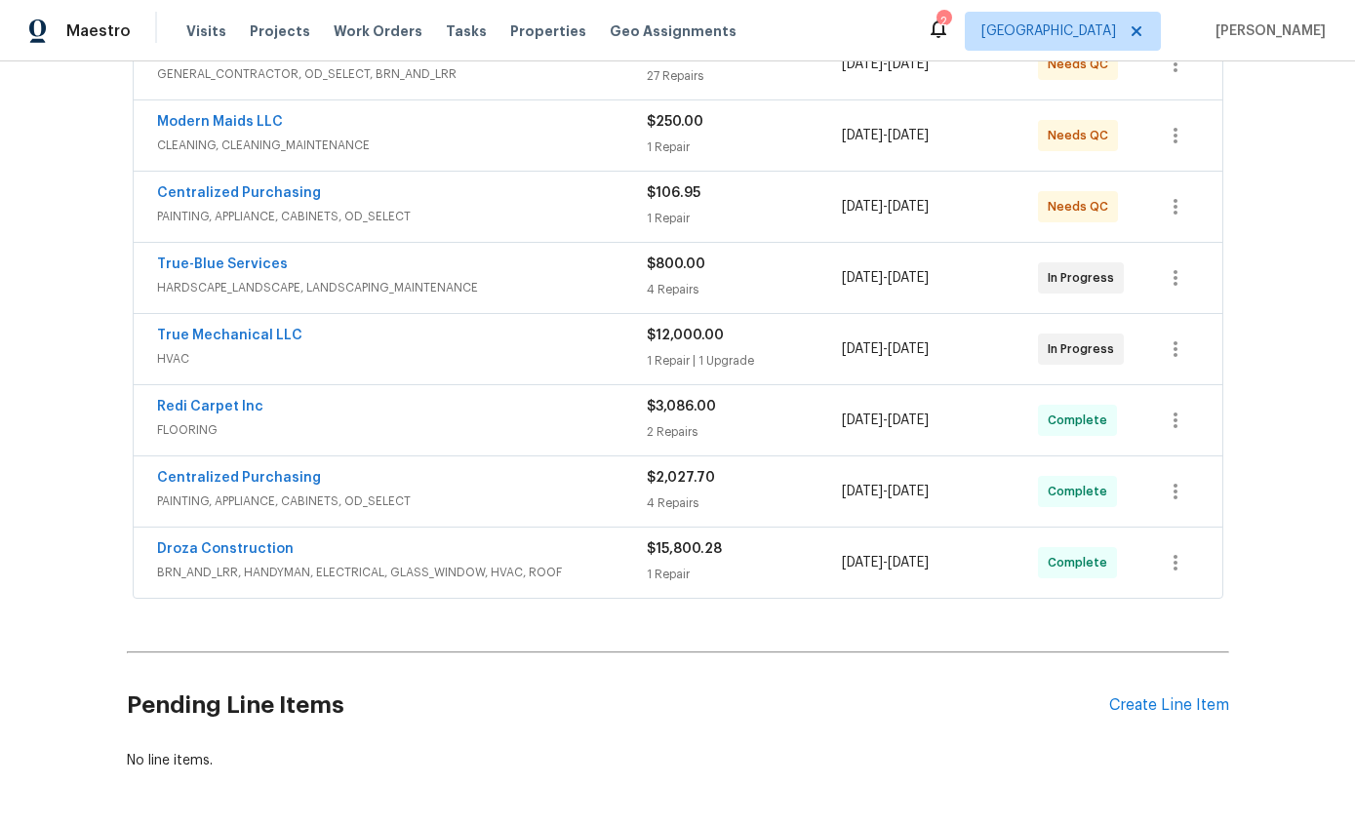
scroll to position [406, 0]
click at [1196, 700] on div "Create Line Item" at bounding box center [1169, 707] width 120 height 19
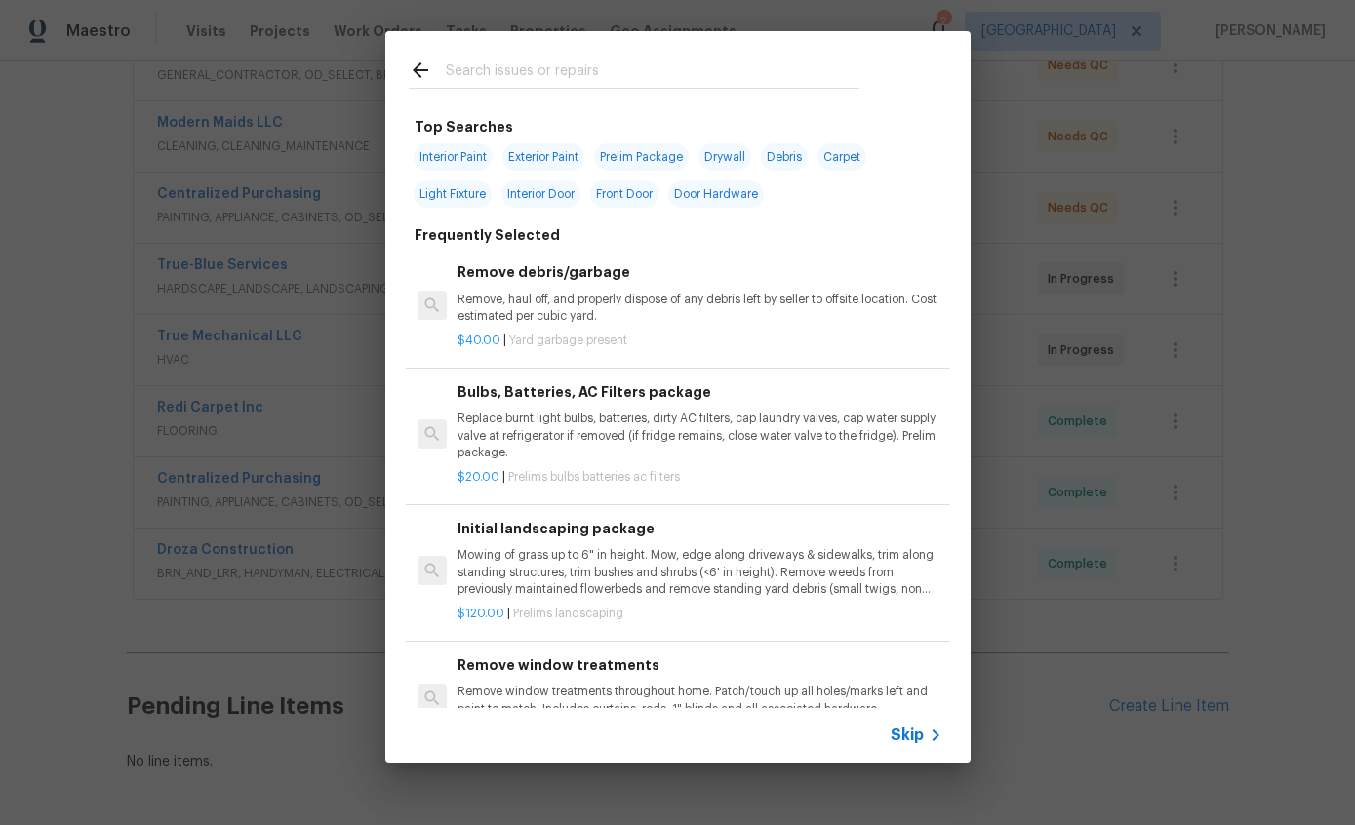
click at [752, 84] on input "text" at bounding box center [653, 73] width 414 height 29
type input "Odor"
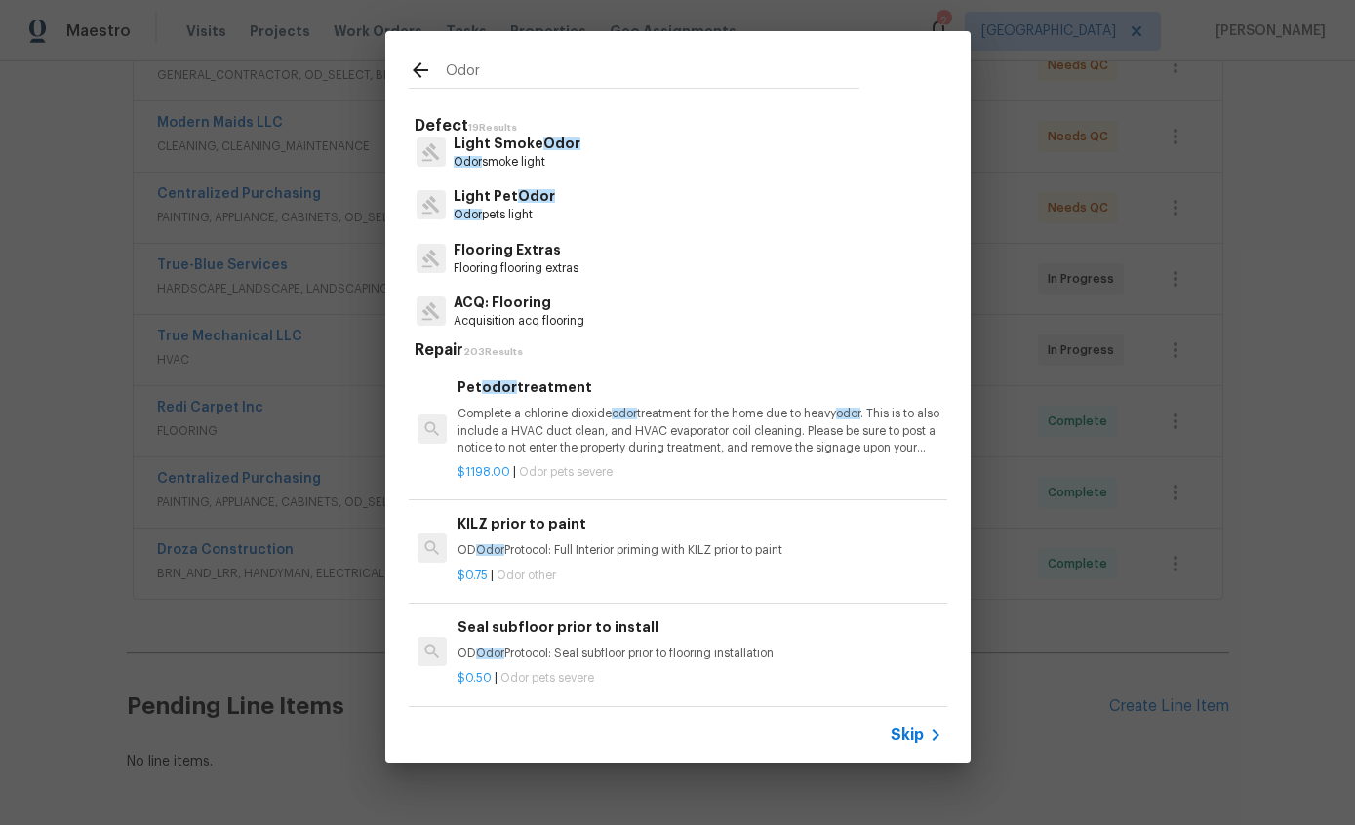
scroll to position [181, 0]
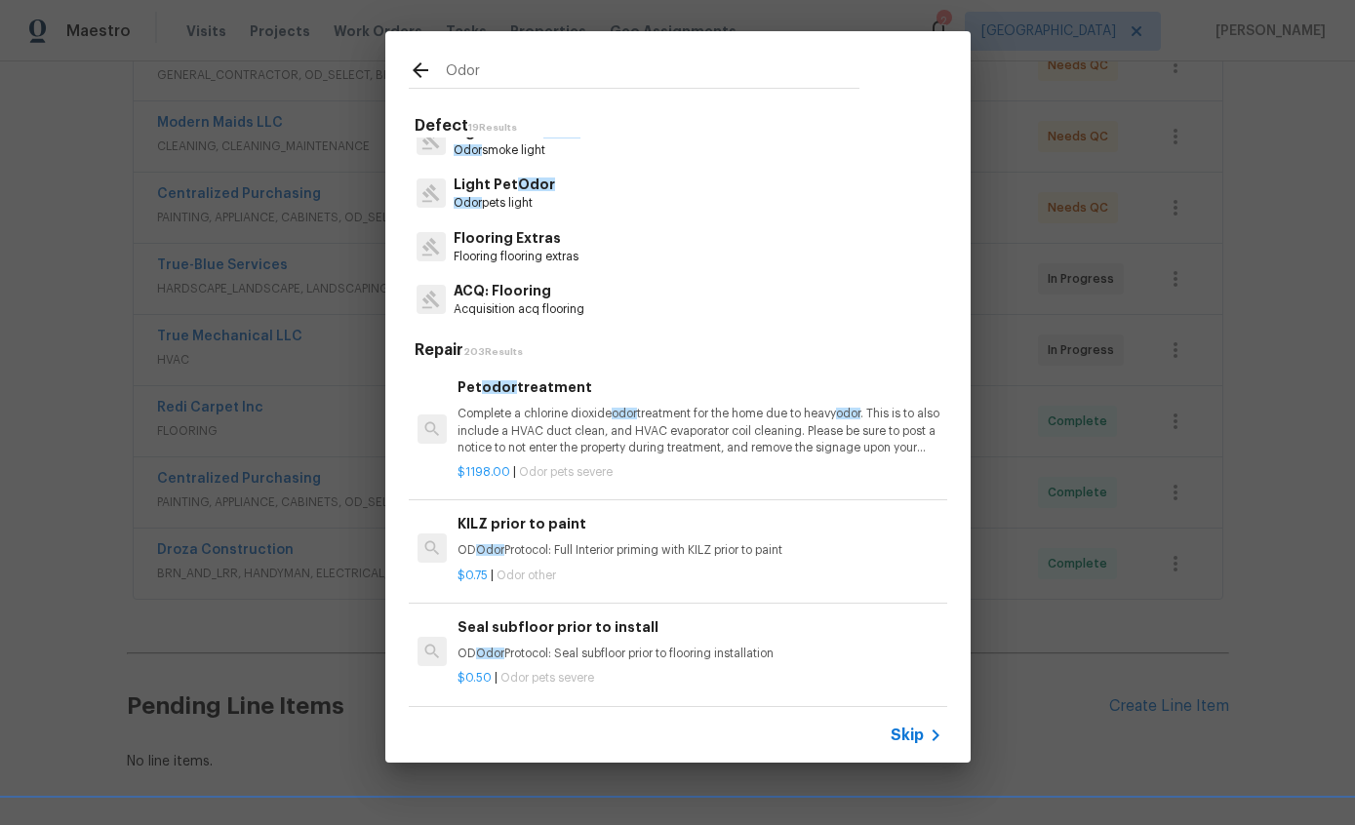
click at [526, 188] on span "Odor" at bounding box center [536, 185] width 37 height 14
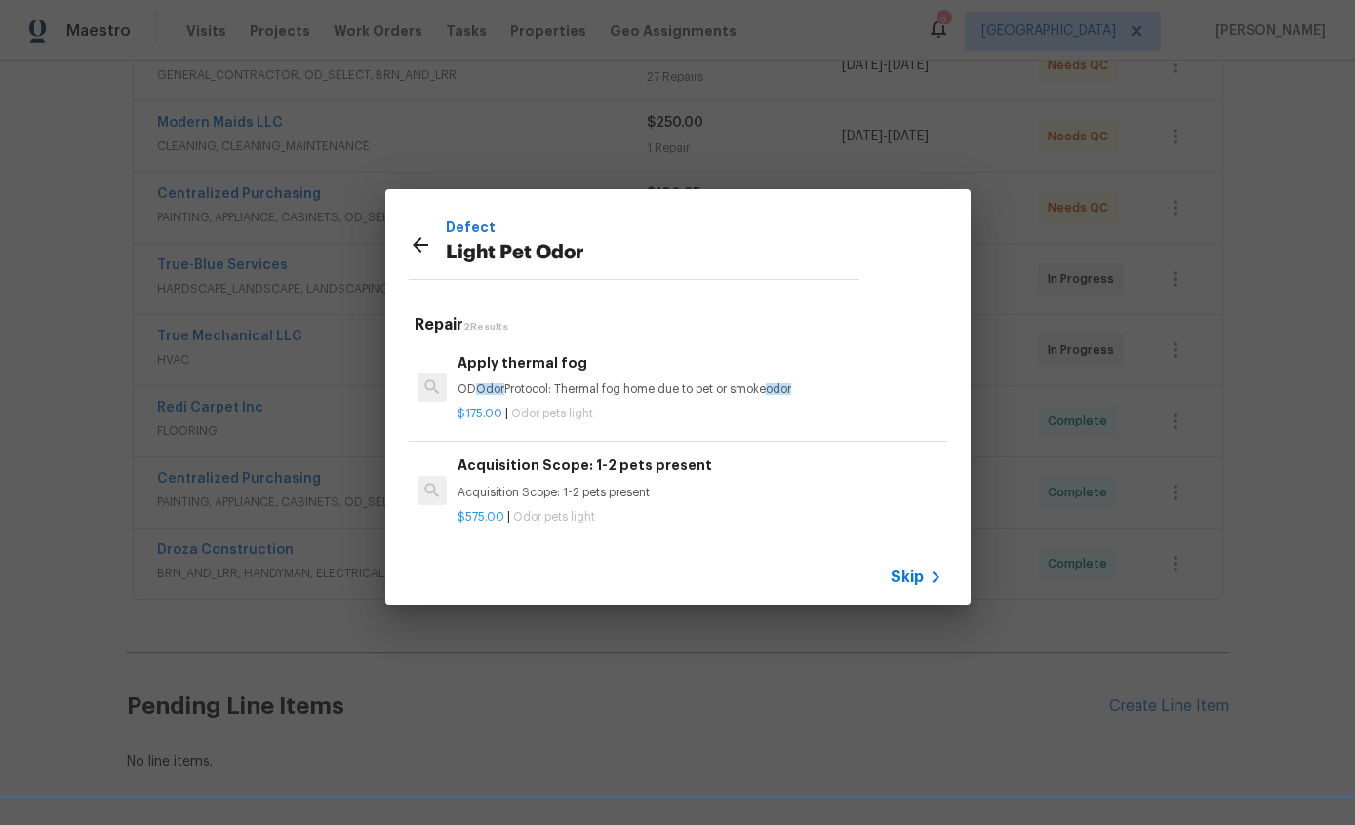
click at [748, 399] on div "$175.00 | Odor pets light" at bounding box center [700, 410] width 484 height 24
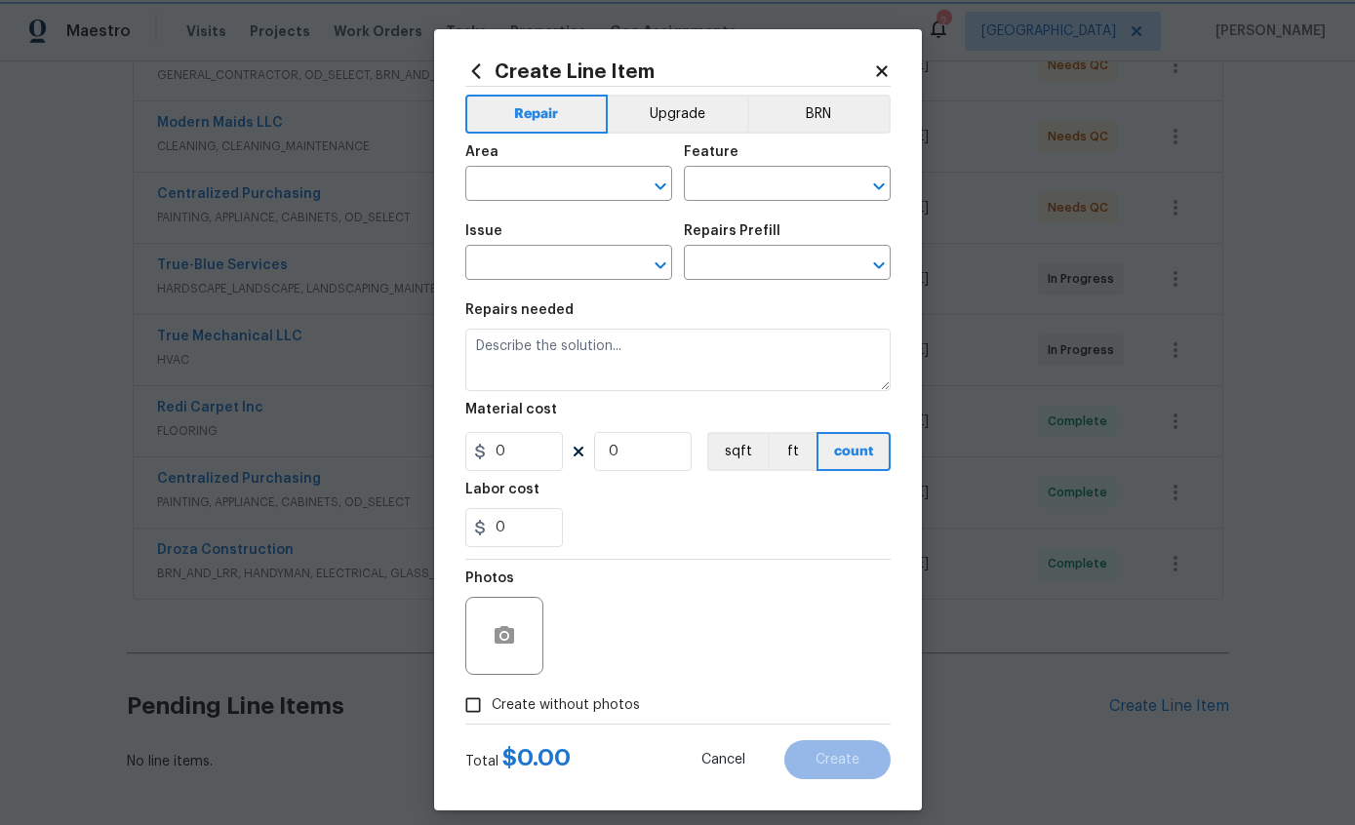
type input "Light Pet Odor"
type input "Apply thermal fog $175.00"
type textarea "OD Odor Protocol: Thermal fog home due to pet or smoke odor"
type input "175"
type input "1"
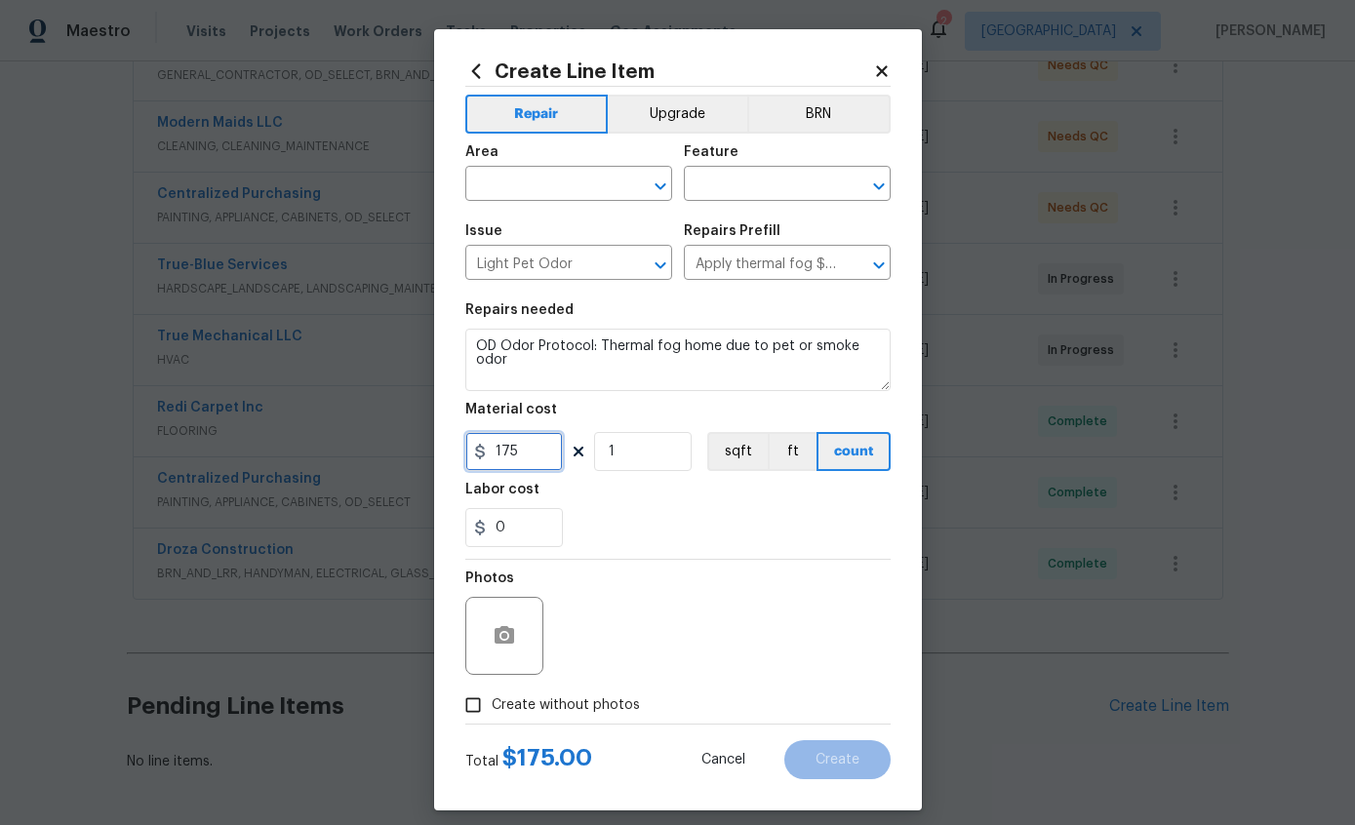
click at [536, 456] on input "175" at bounding box center [514, 451] width 98 height 39
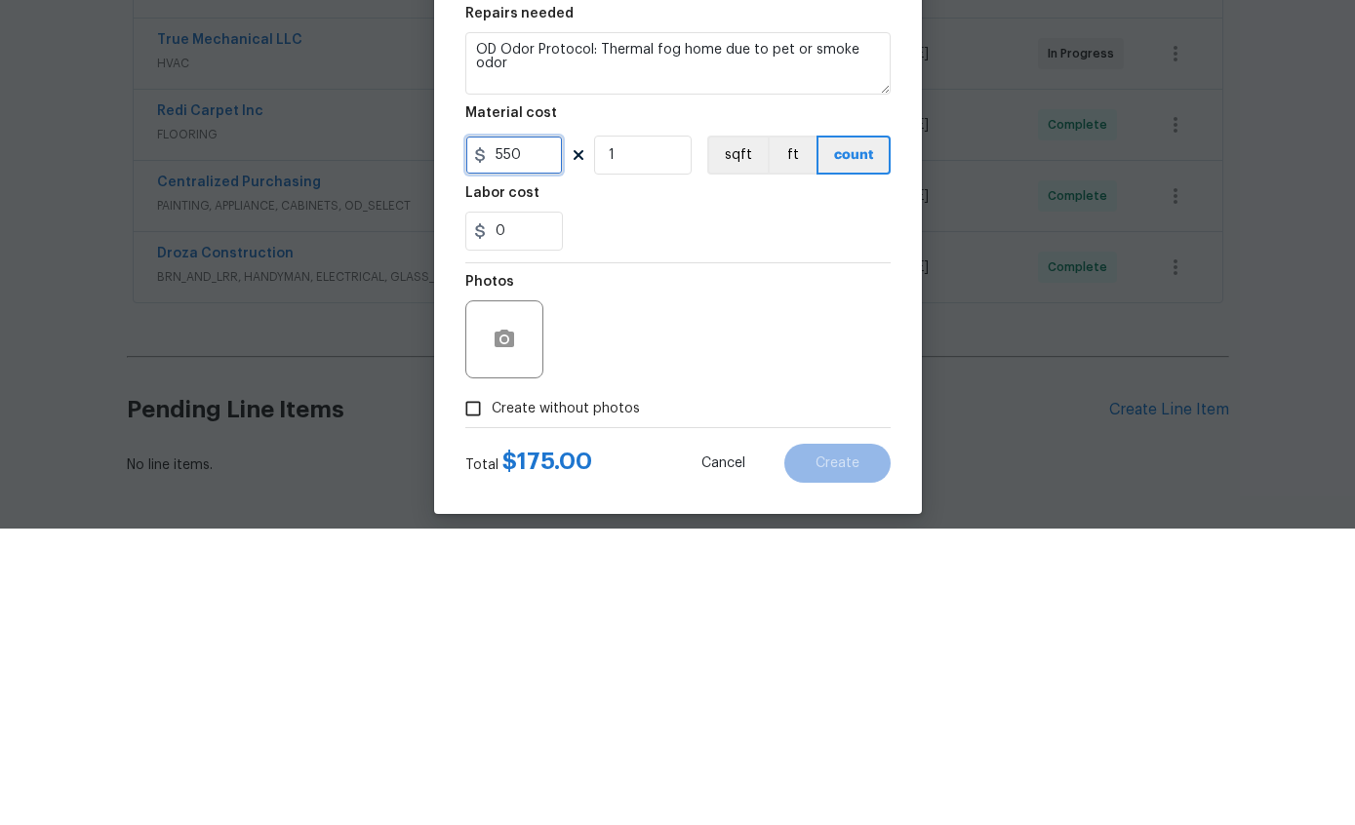
type input "550"
click at [743, 292] on section "Repairs needed OD Odor Protocol: Thermal fog home due to pet or smoke odor Mate…" at bounding box center [677, 425] width 425 height 267
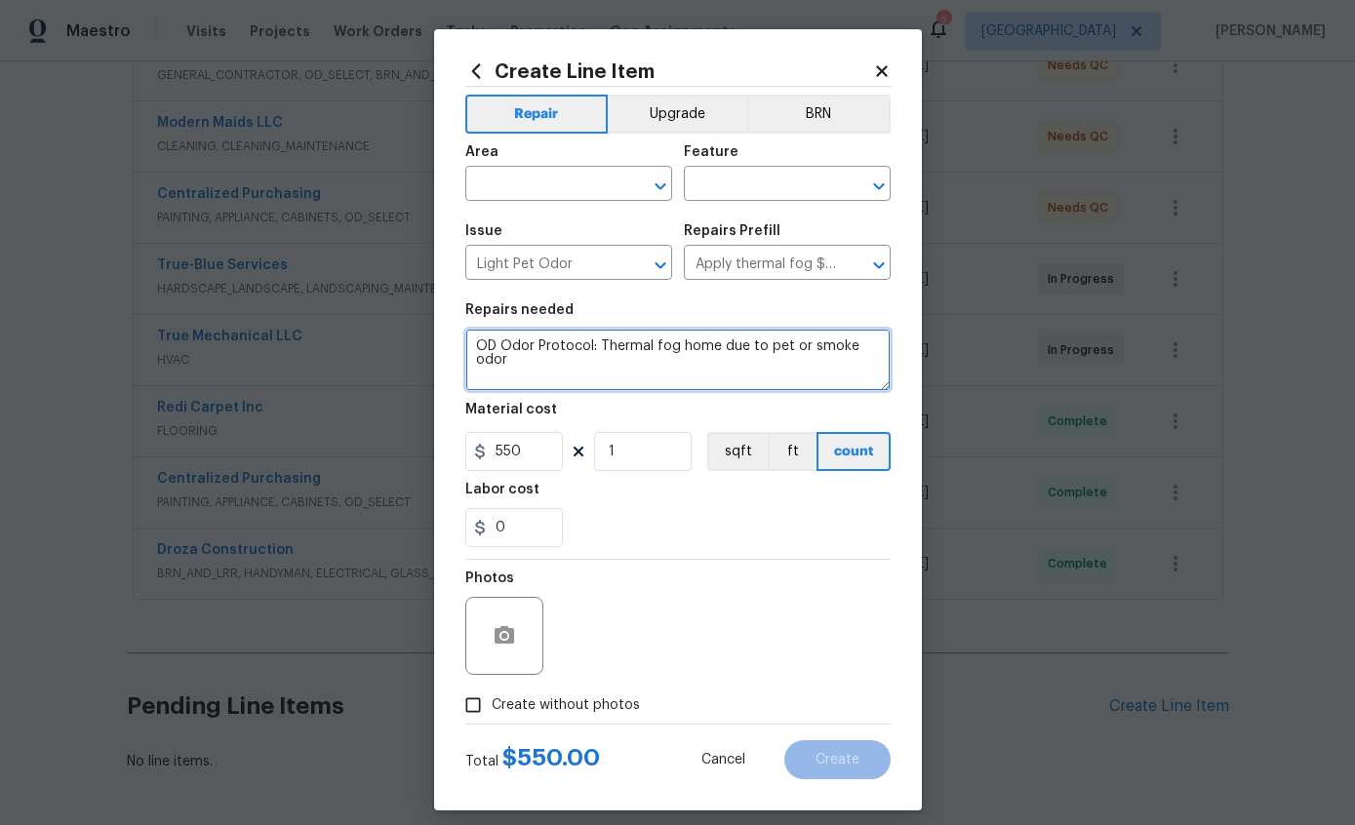
click at [561, 381] on textarea "OD Odor Protocol: Thermal fog home due to pet or smoke odor" at bounding box center [677, 360] width 425 height 62
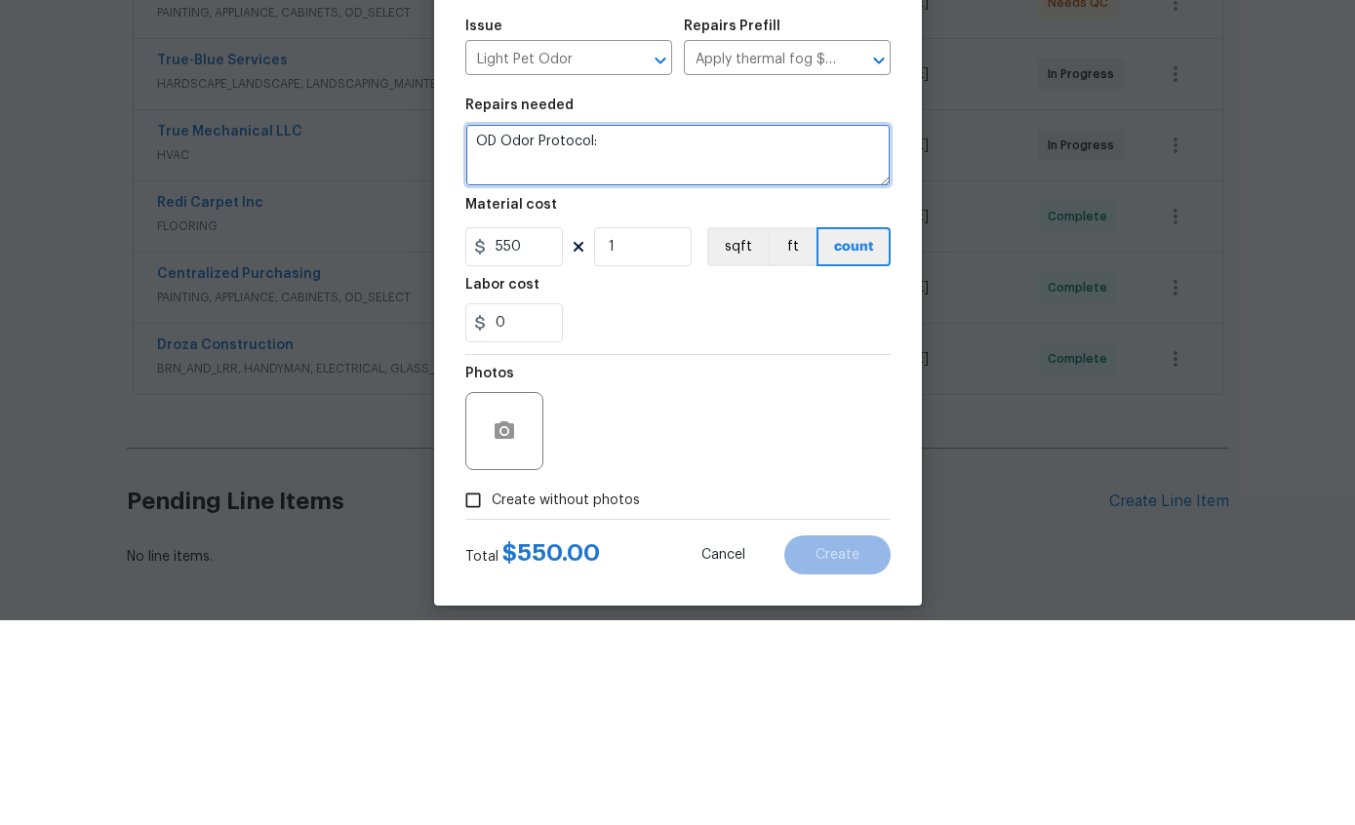
type textarea "OD"
click at [502, 329] on textarea at bounding box center [677, 360] width 425 height 62
paste textarea "Moderate Odor Removal - This process includes both thermal fogging and ULV fogg…"
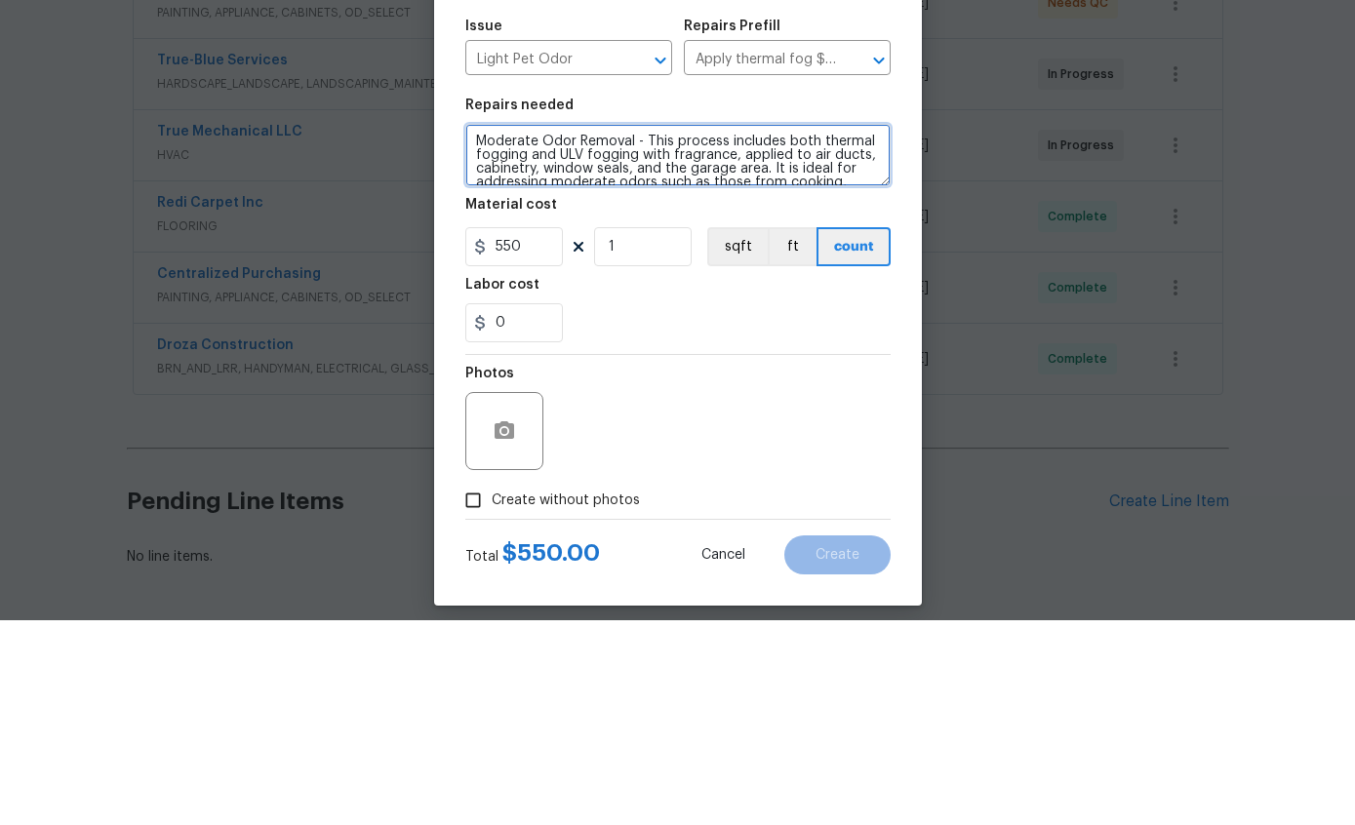
scroll to position [41, 0]
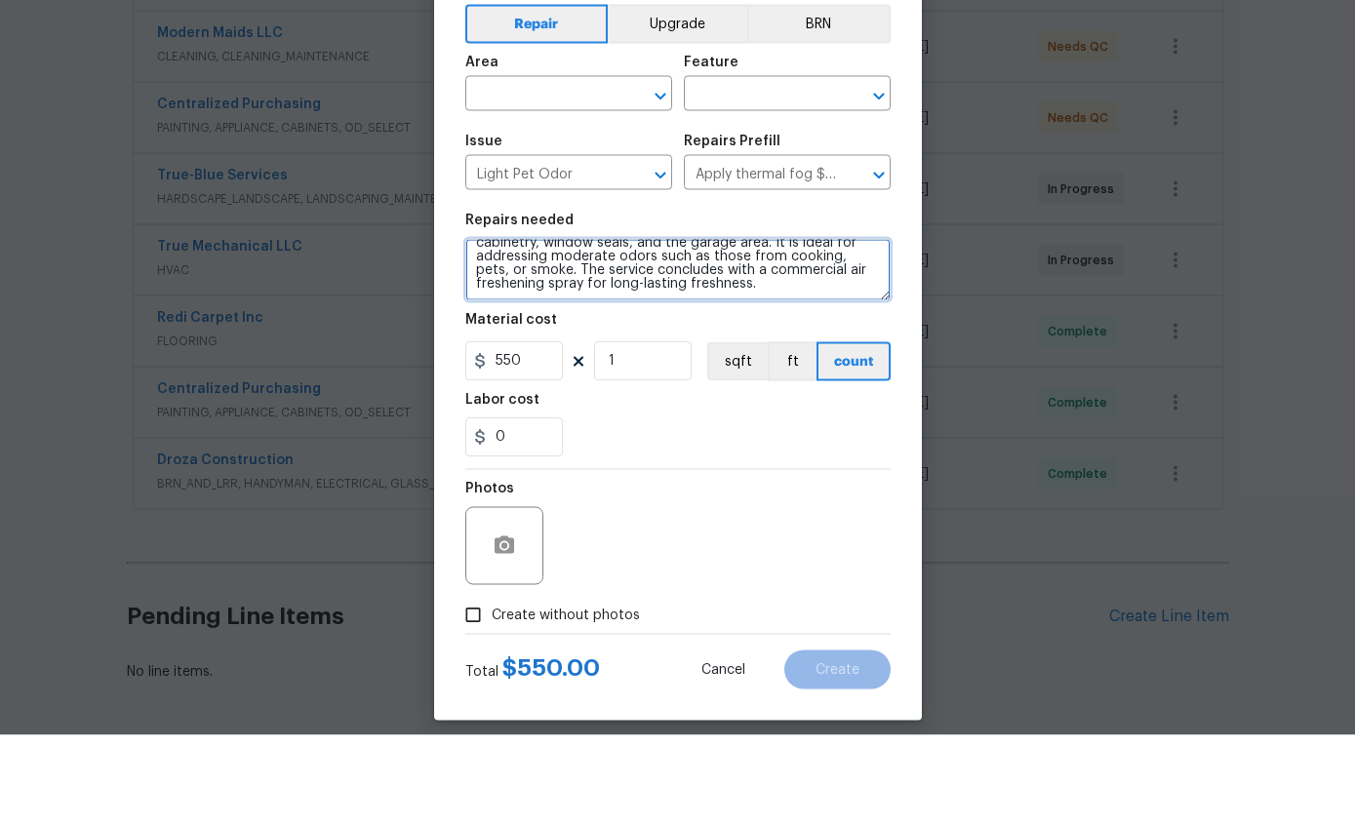
type textarea "Moderate Odor Removal - This process includes both thermal fogging and ULV fogg…"
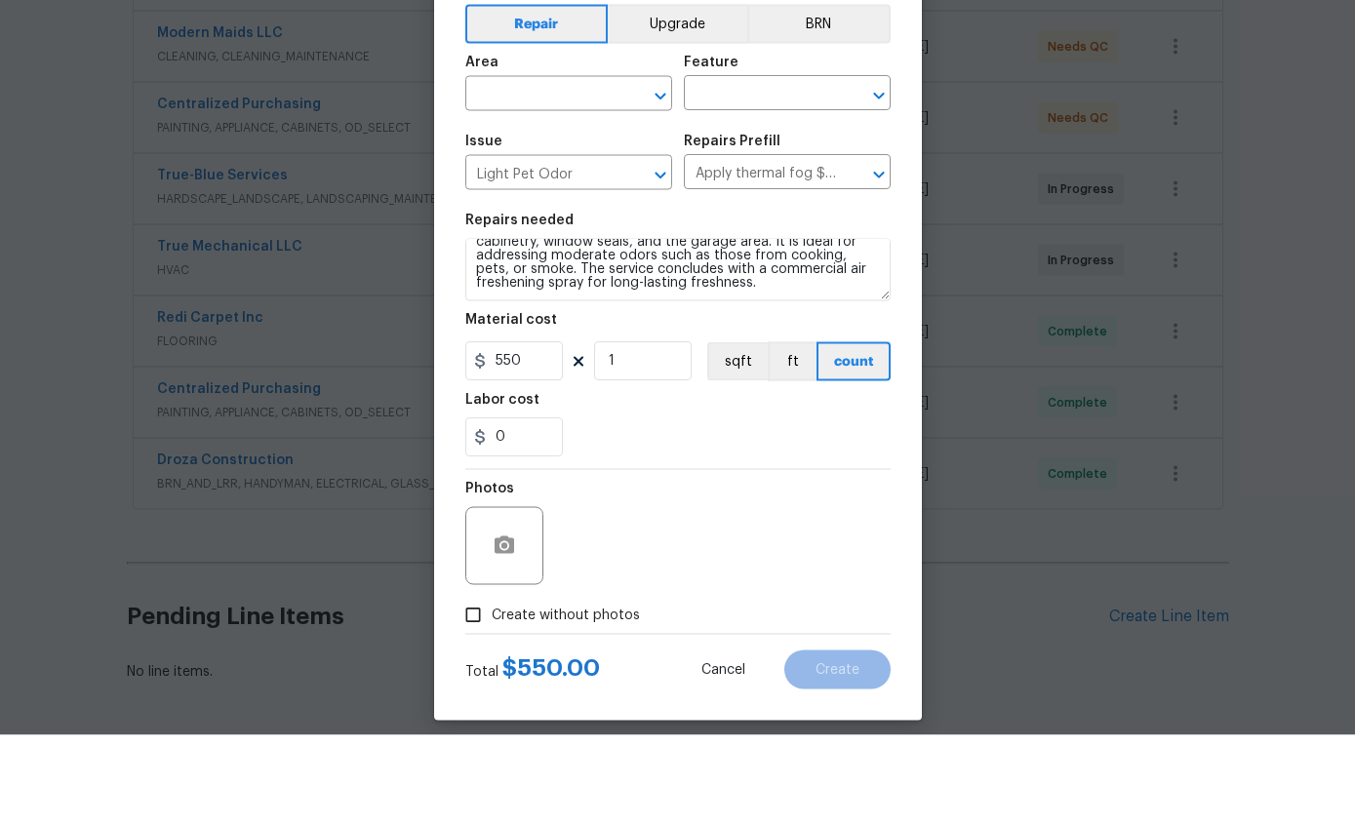
click at [533, 171] on input "text" at bounding box center [541, 186] width 152 height 30
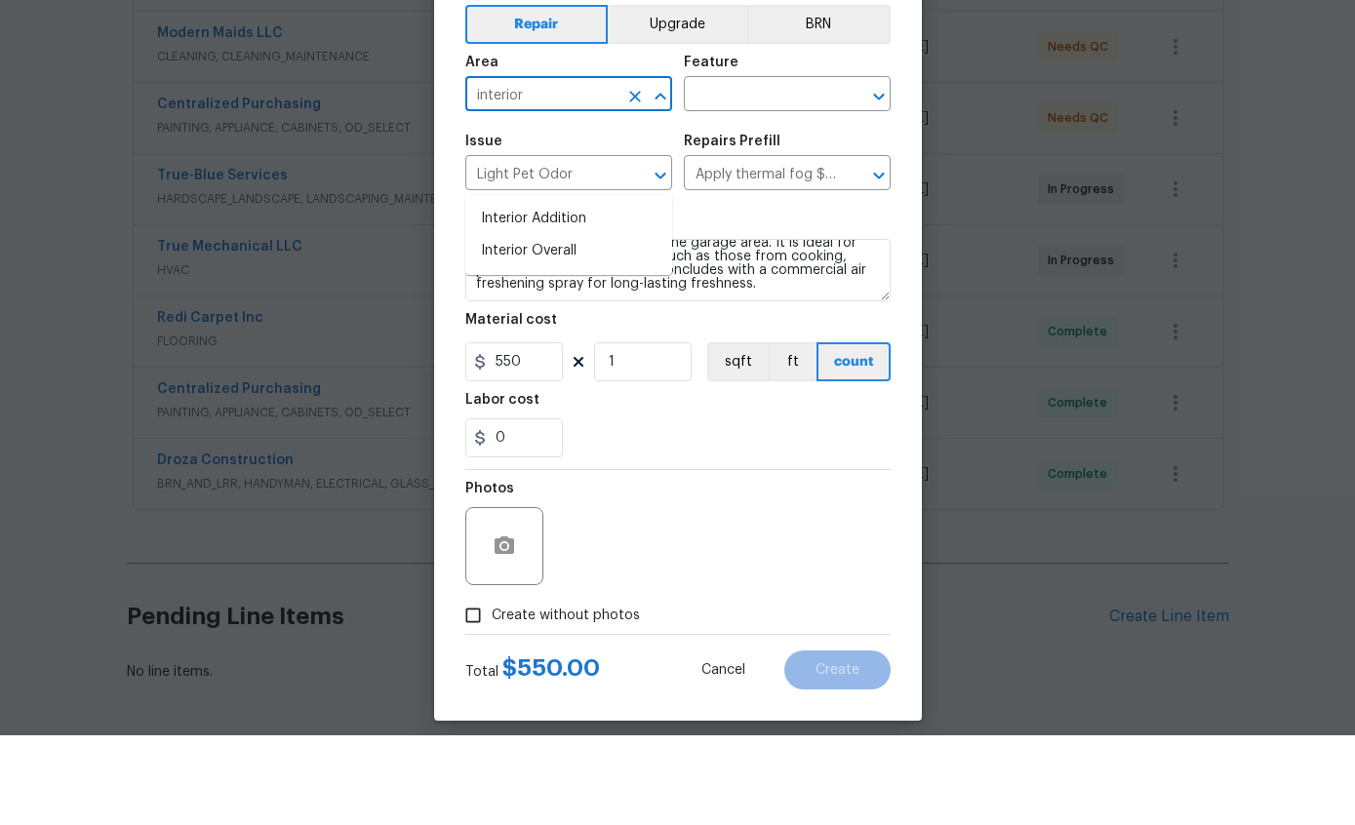
click at [511, 325] on li "Interior Overall" at bounding box center [568, 341] width 207 height 32
type input "Interior Overall"
click at [753, 171] on input "text" at bounding box center [760, 186] width 152 height 30
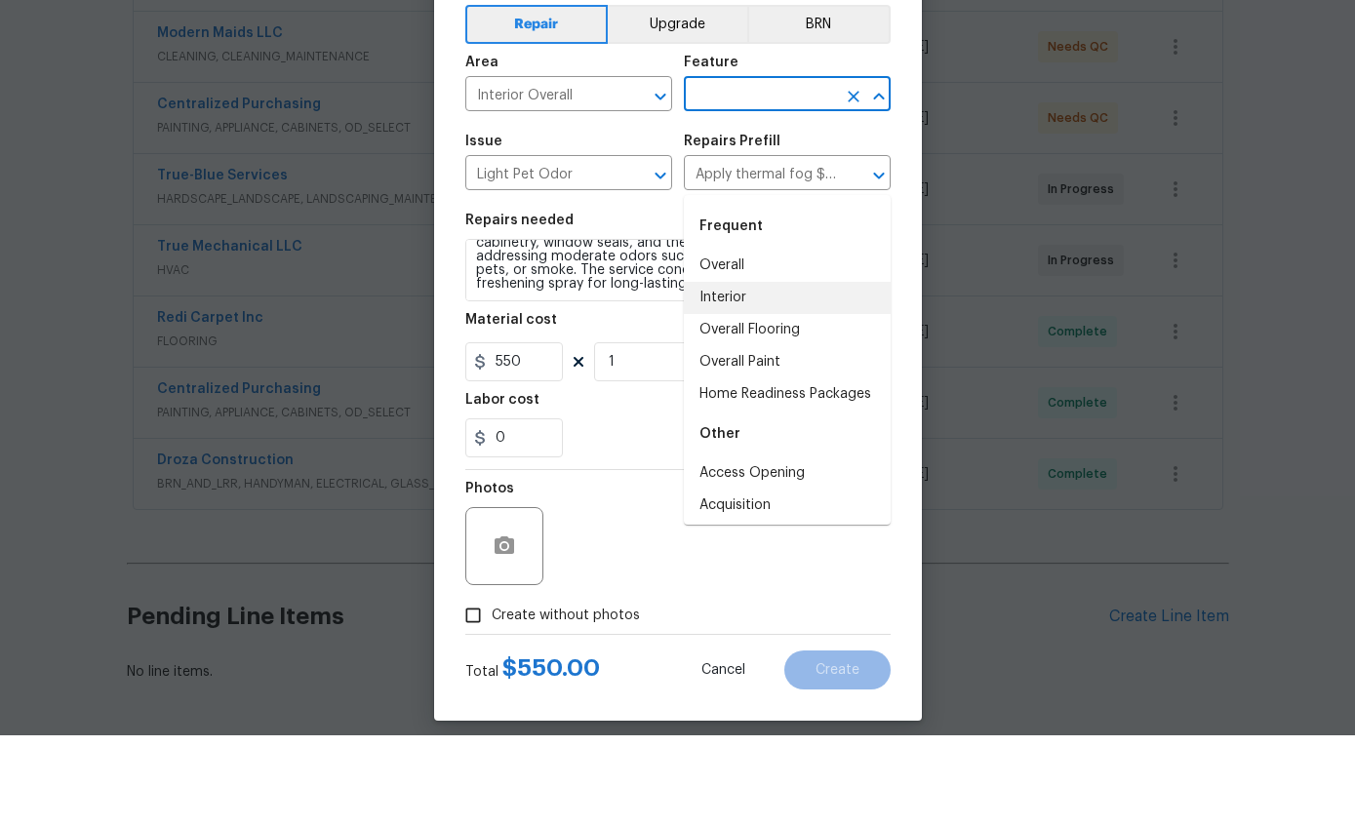
click at [726, 372] on li "Interior" at bounding box center [787, 388] width 207 height 32
type input "Interior"
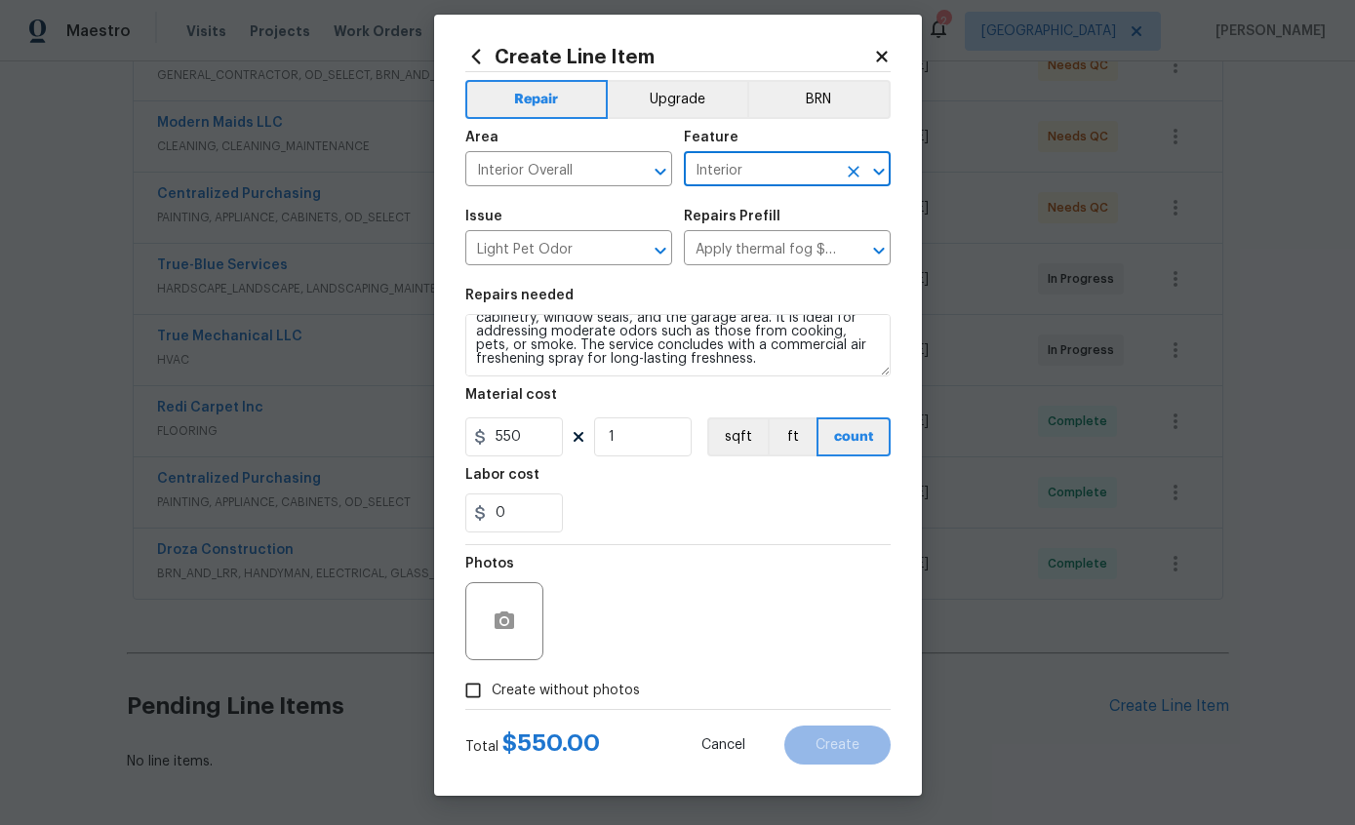
scroll to position [19, 0]
click at [475, 689] on input "Create without photos" at bounding box center [473, 690] width 37 height 37
checkbox input "true"
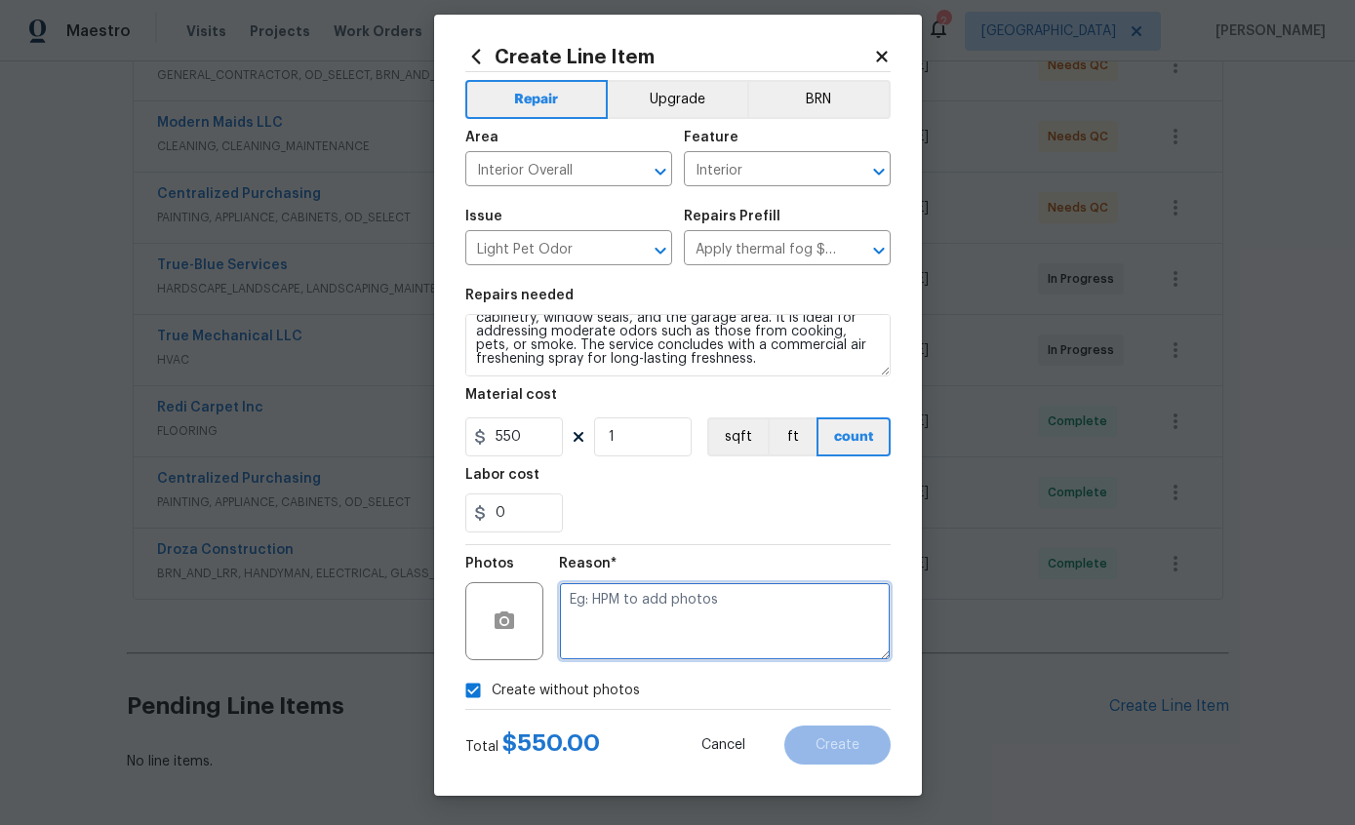
click at [726, 607] on textarea at bounding box center [725, 621] width 332 height 78
type textarea "Odor treatment"
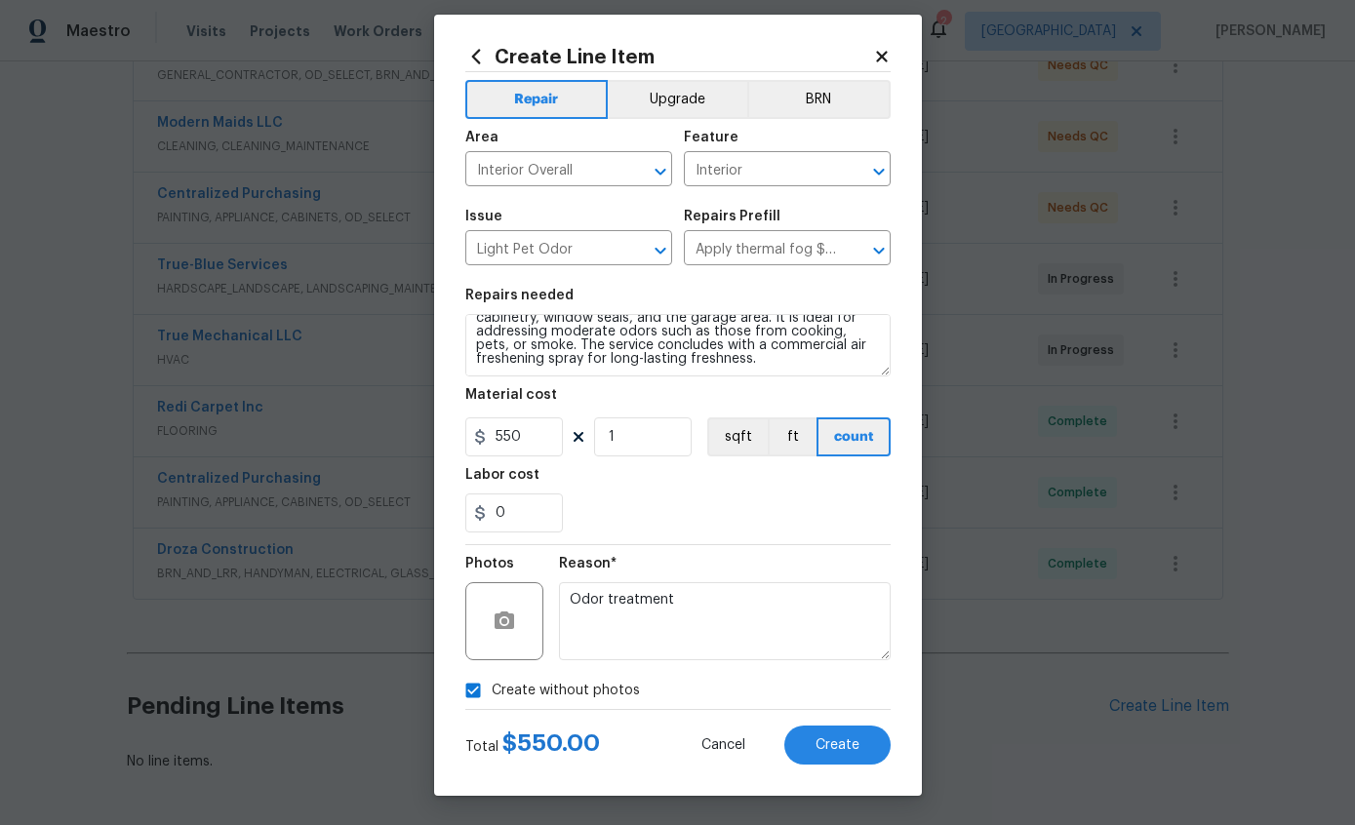
click at [846, 749] on span "Create" at bounding box center [838, 746] width 44 height 15
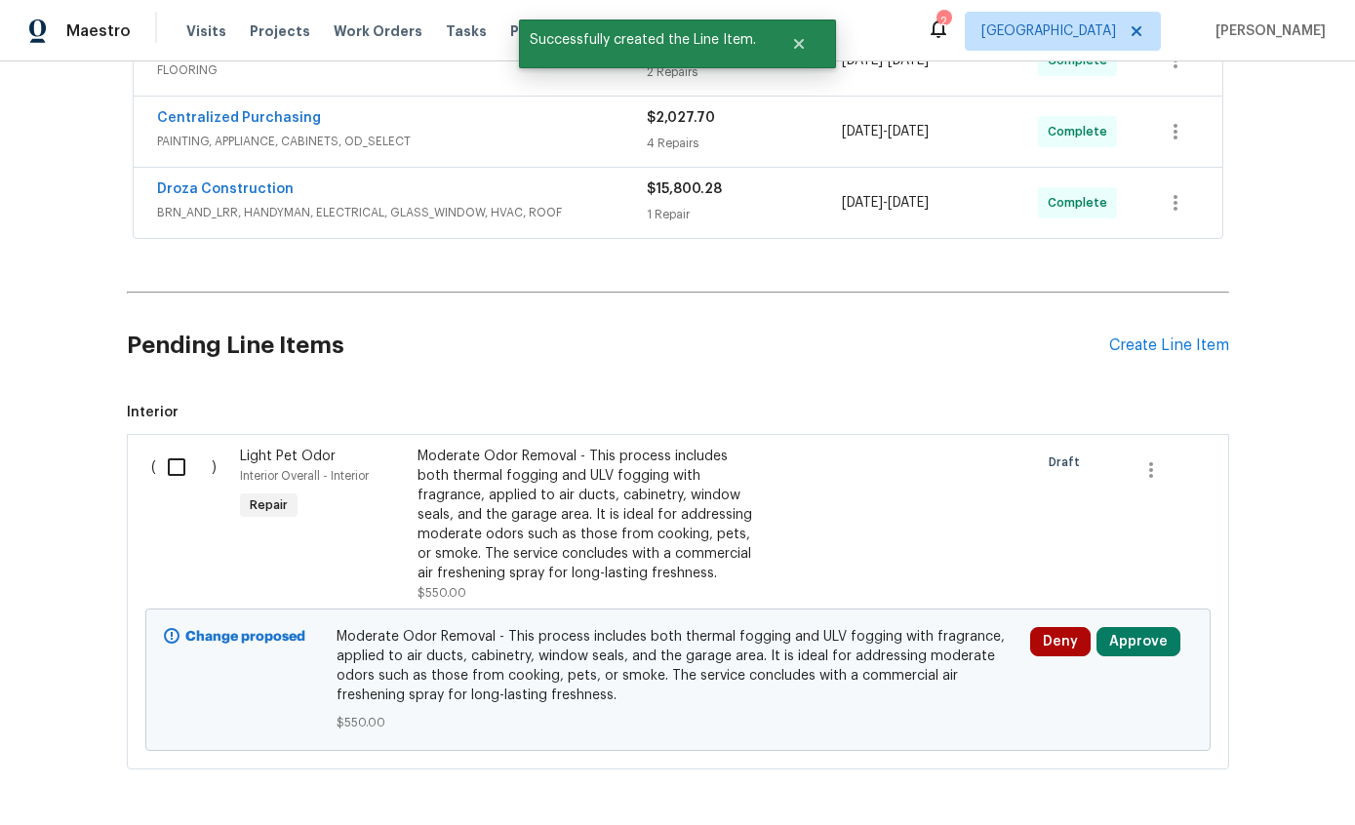
scroll to position [766, 0]
click at [1132, 628] on button "Approve" at bounding box center [1139, 642] width 84 height 29
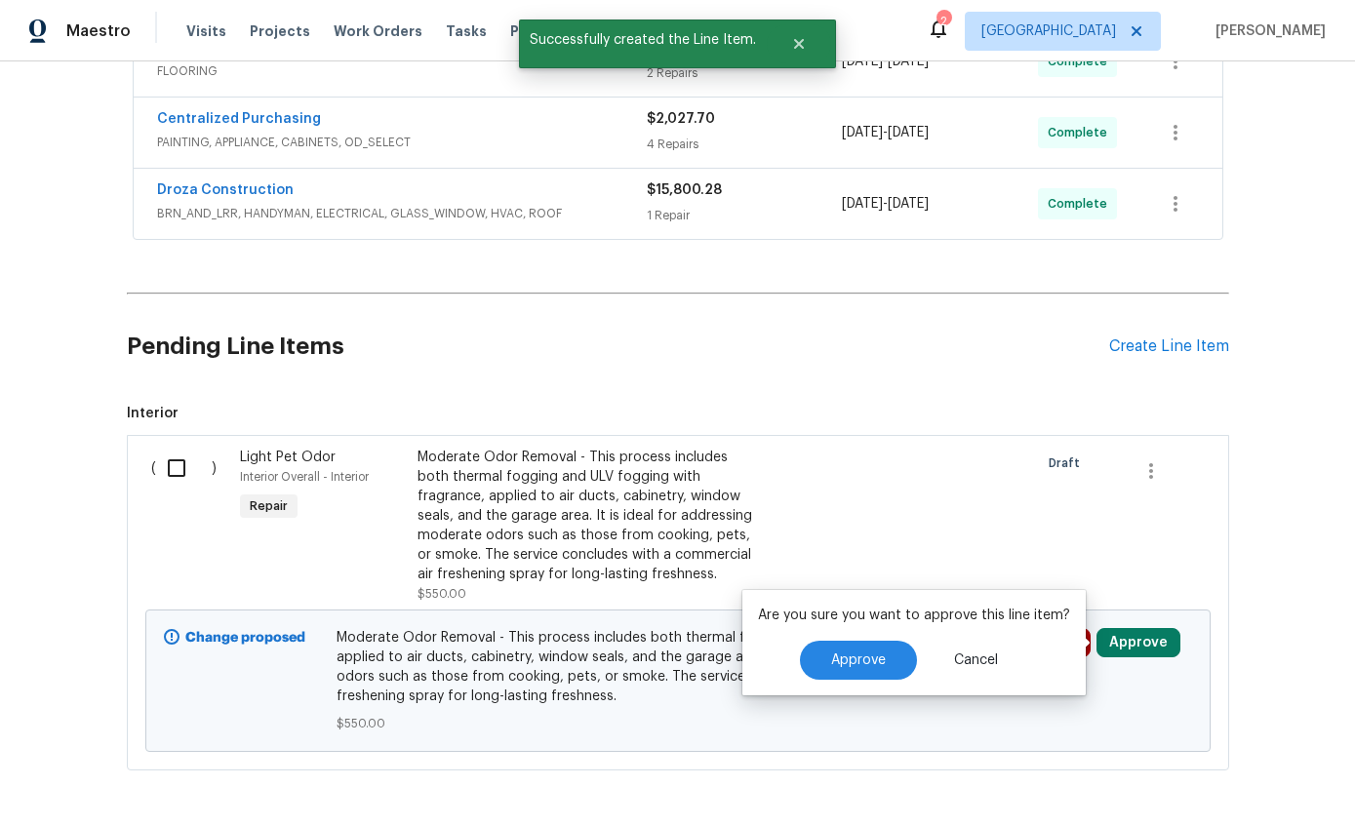
click at [880, 641] on button "Approve" at bounding box center [858, 660] width 117 height 39
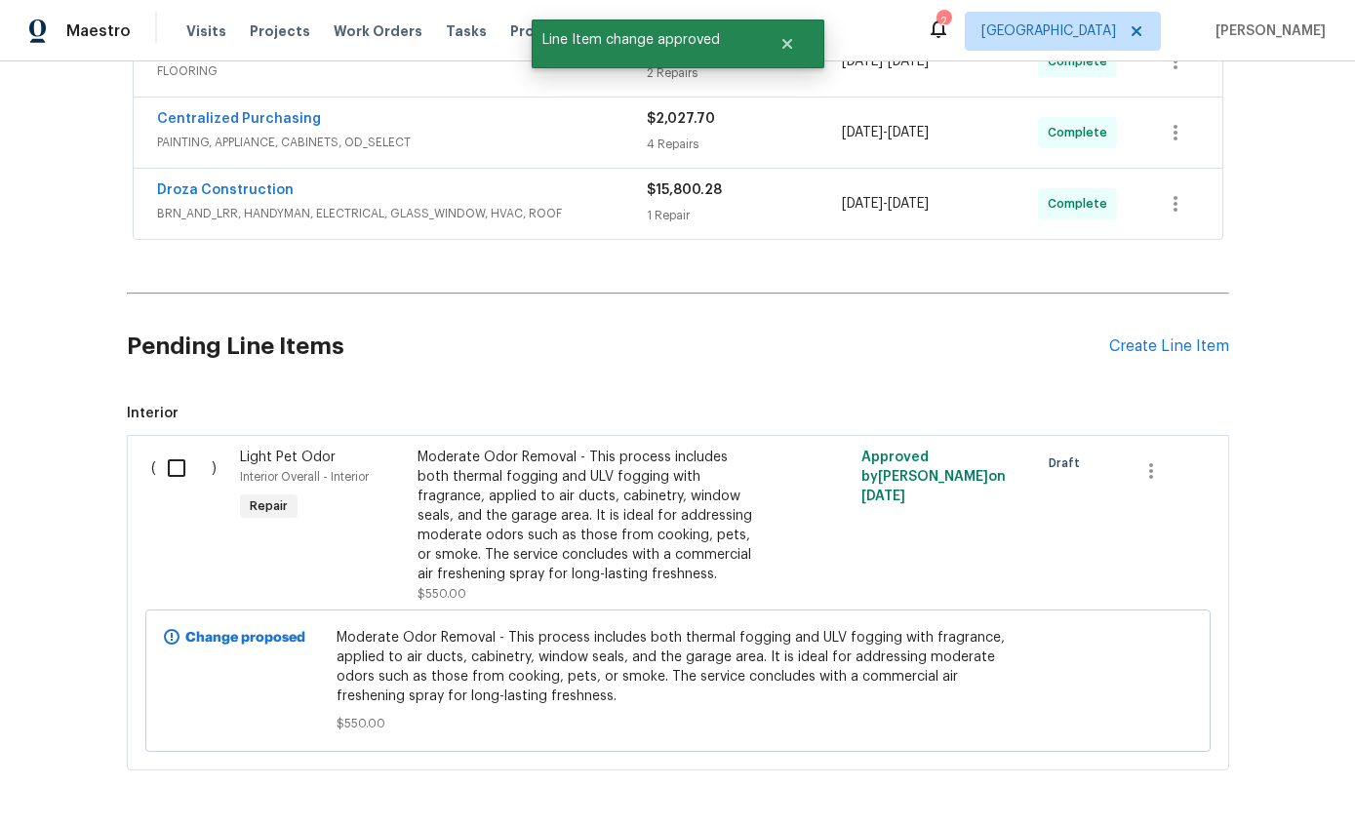
click at [174, 448] on input "checkbox" at bounding box center [184, 468] width 56 height 41
checkbox input "true"
click at [1253, 788] on button "Create Work Order" at bounding box center [1243, 777] width 161 height 36
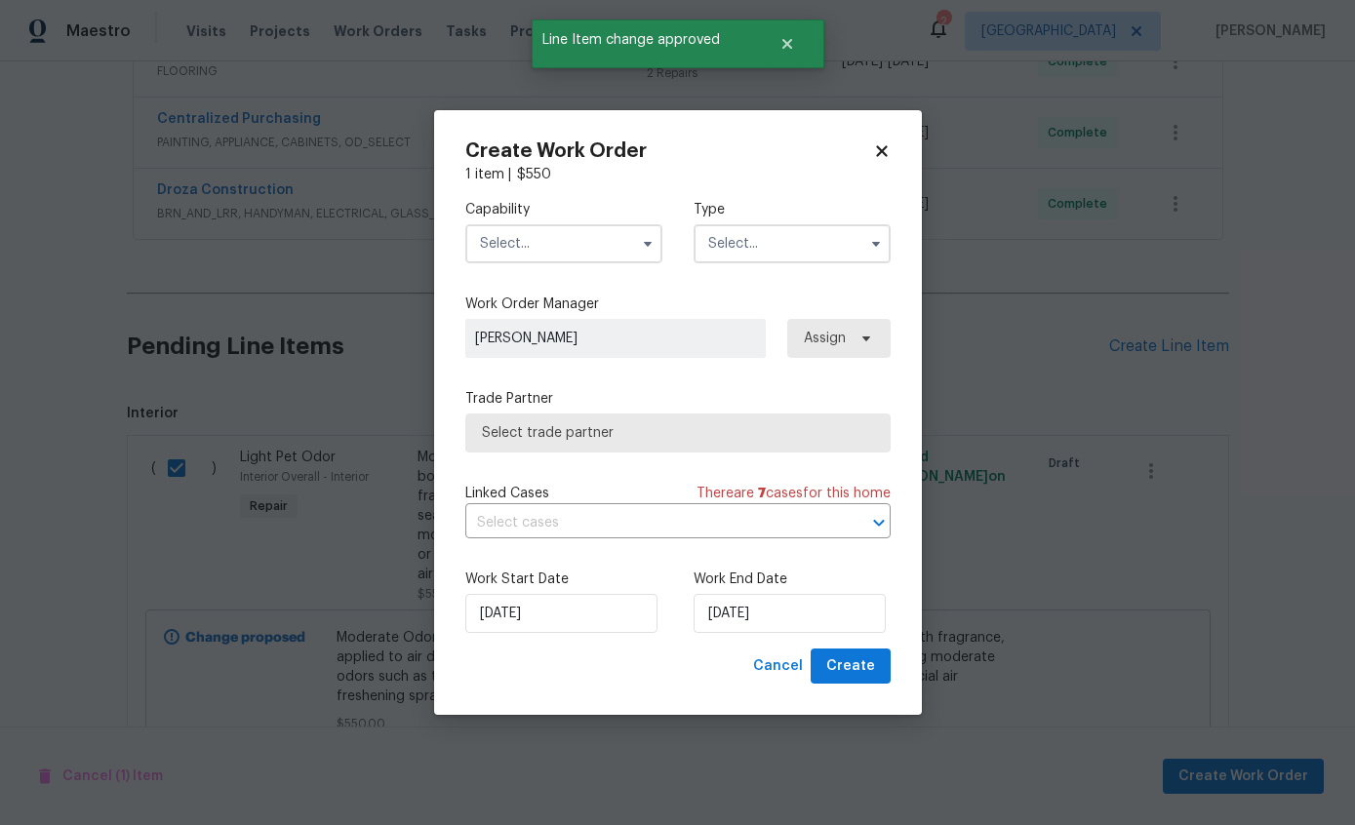
click at [587, 239] on input "text" at bounding box center [563, 243] width 197 height 39
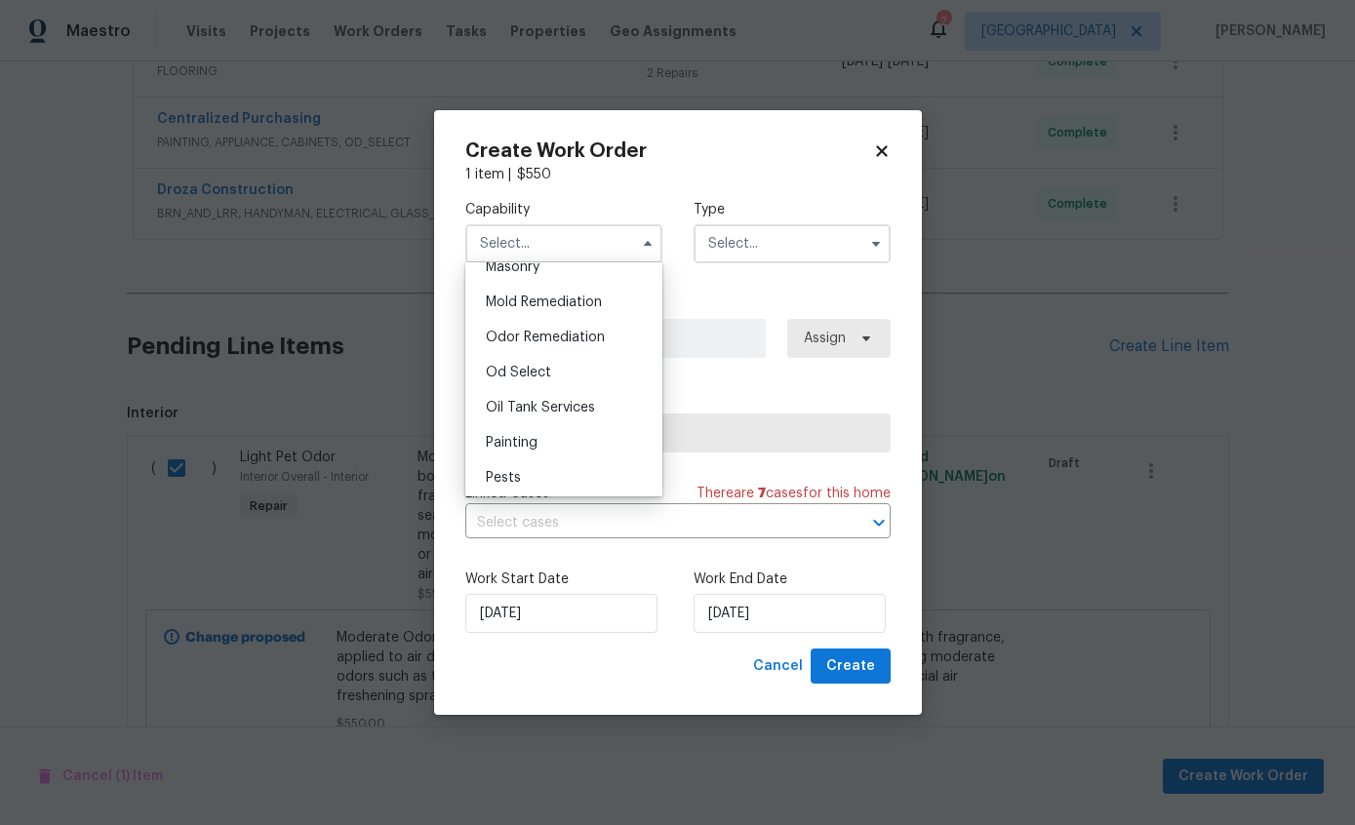
scroll to position [1492, 0]
click at [593, 328] on span "Odor Remediation" at bounding box center [545, 327] width 119 height 14
type input "Odor Remediation"
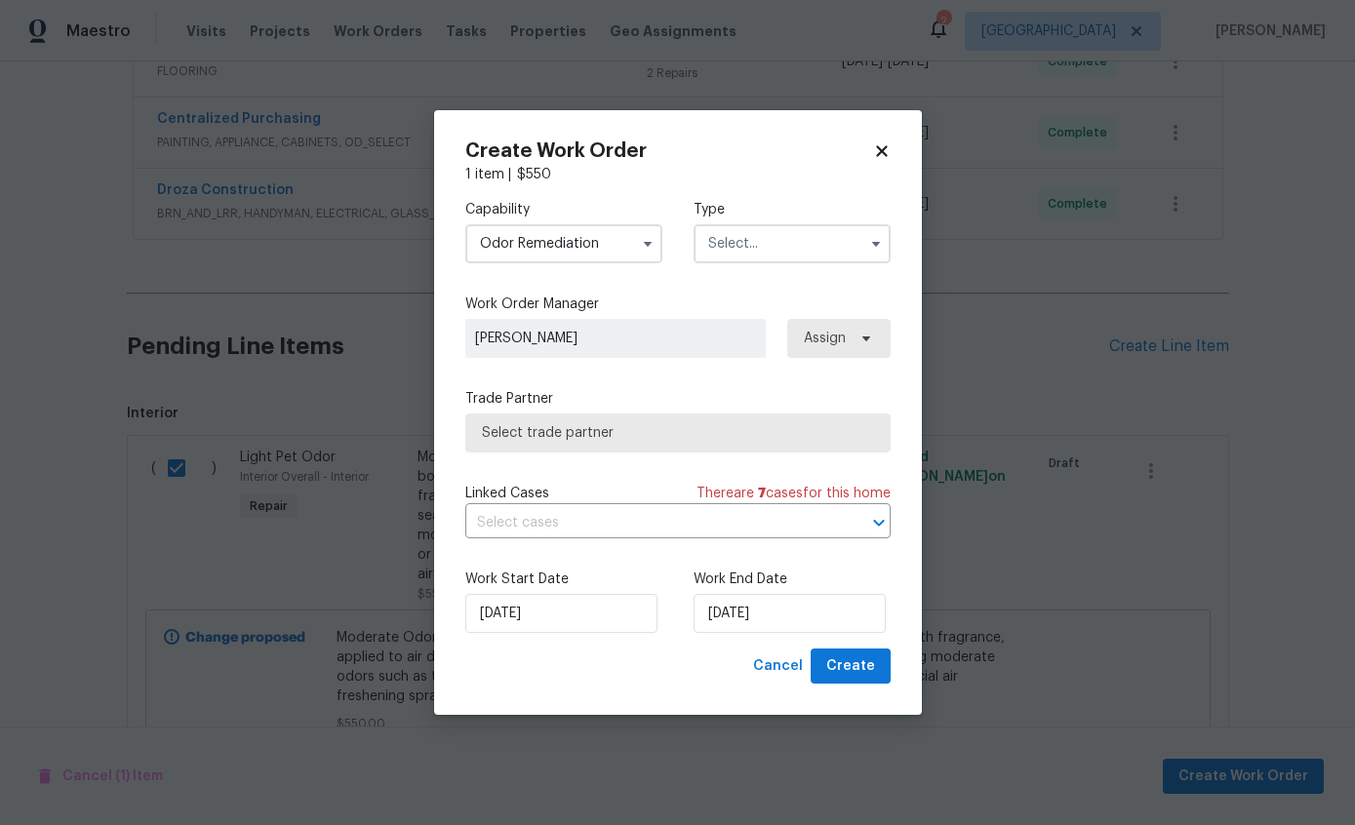
click at [796, 245] on input "text" at bounding box center [792, 243] width 197 height 39
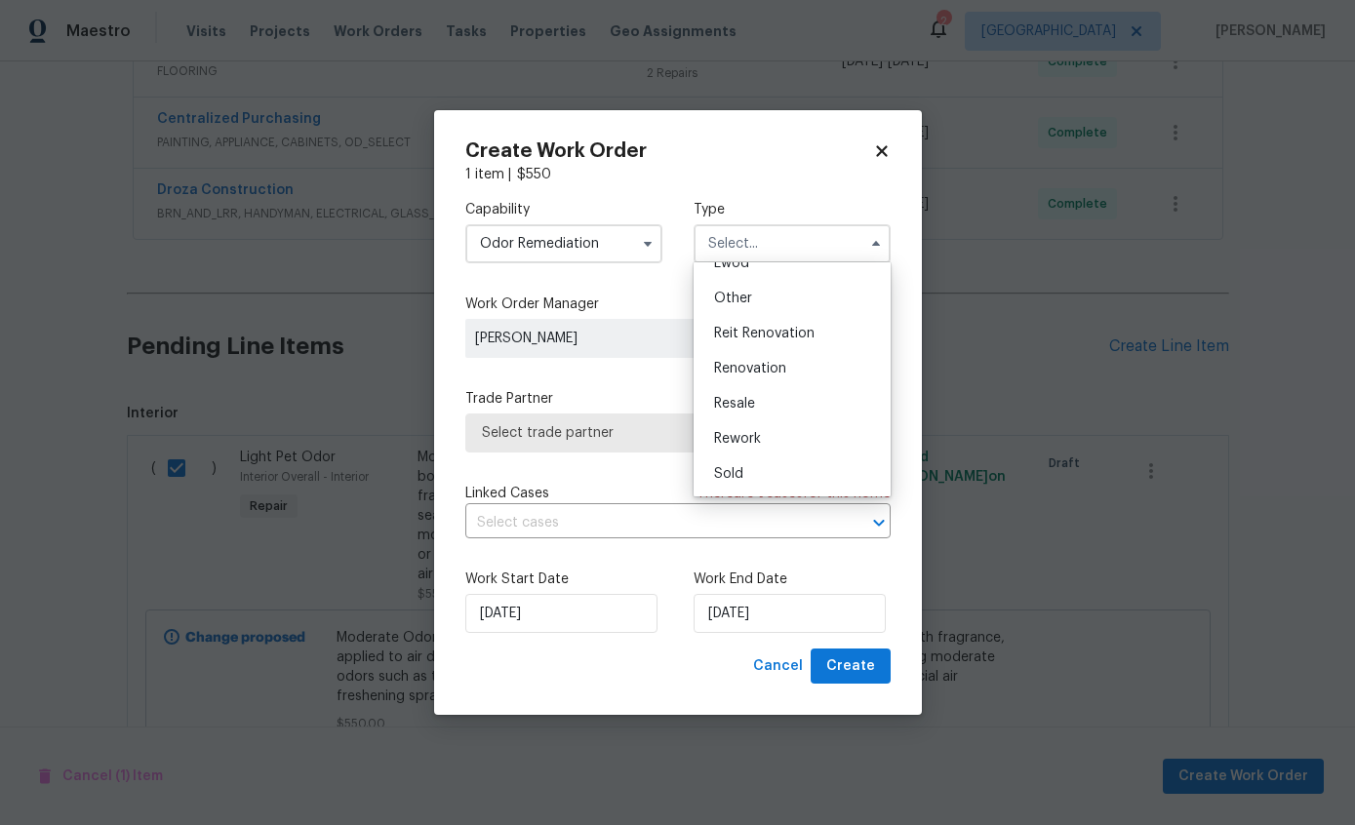
scroll to position [232, 0]
click at [789, 368] on div "Renovation" at bounding box center [792, 368] width 187 height 35
type input "Renovation"
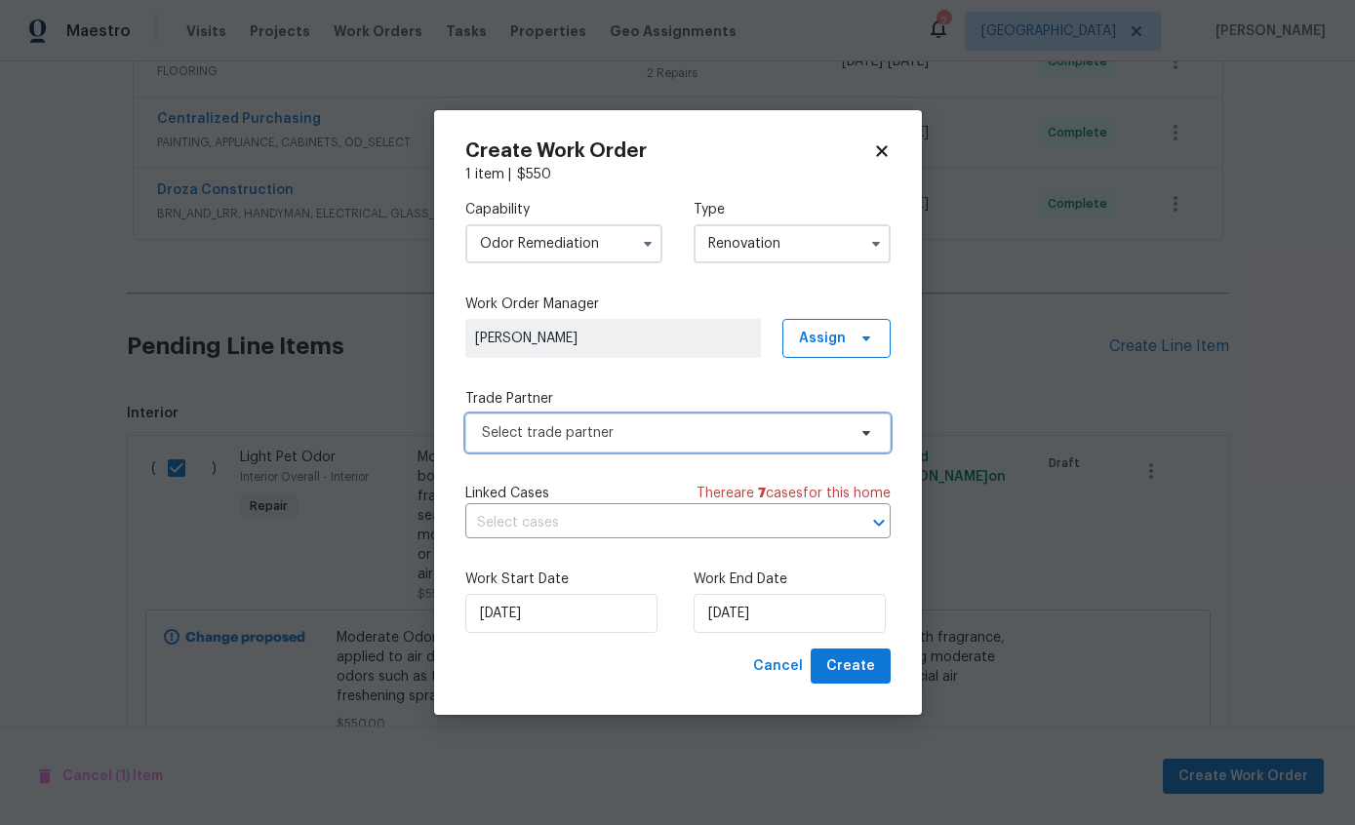
click at [716, 441] on span "Select trade partner" at bounding box center [664, 433] width 364 height 20
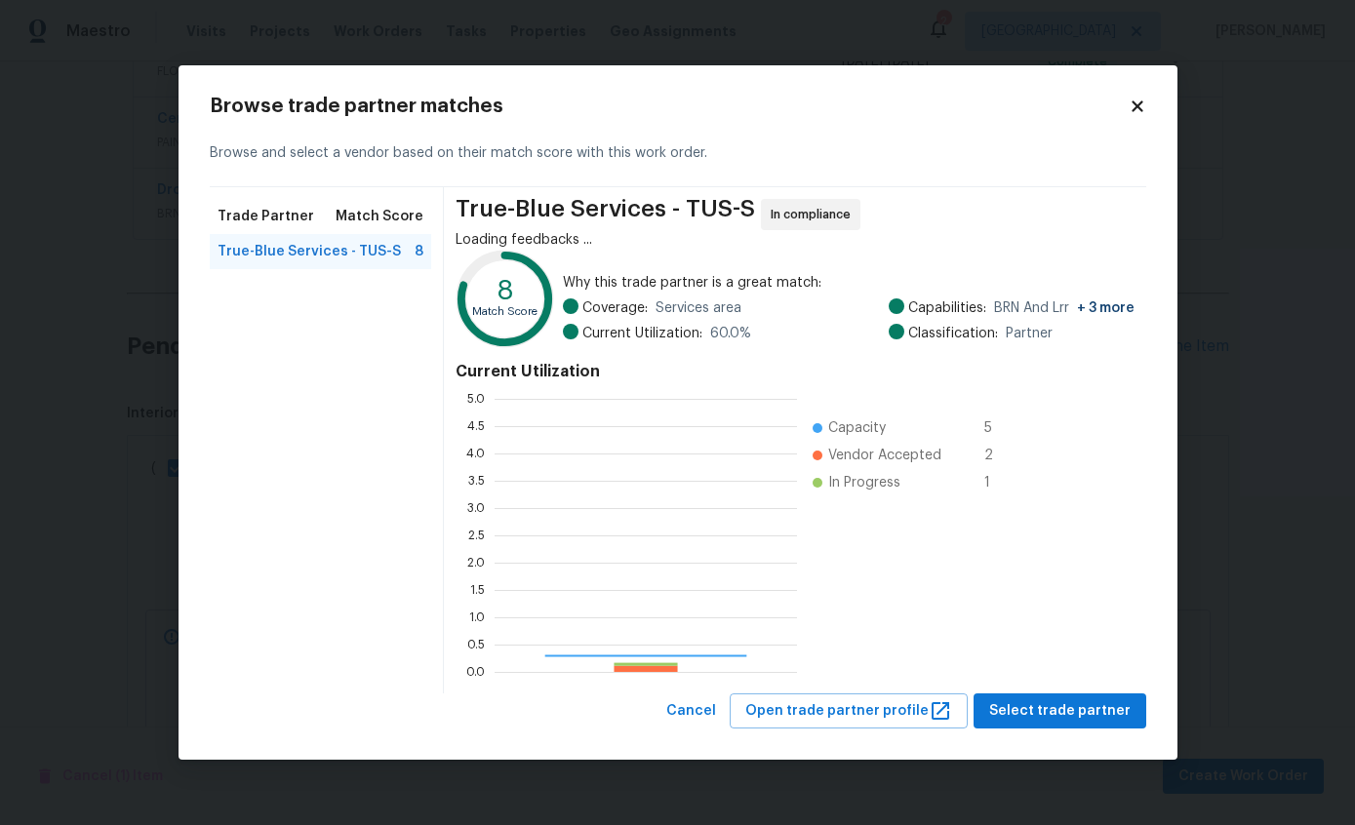
scroll to position [273, 302]
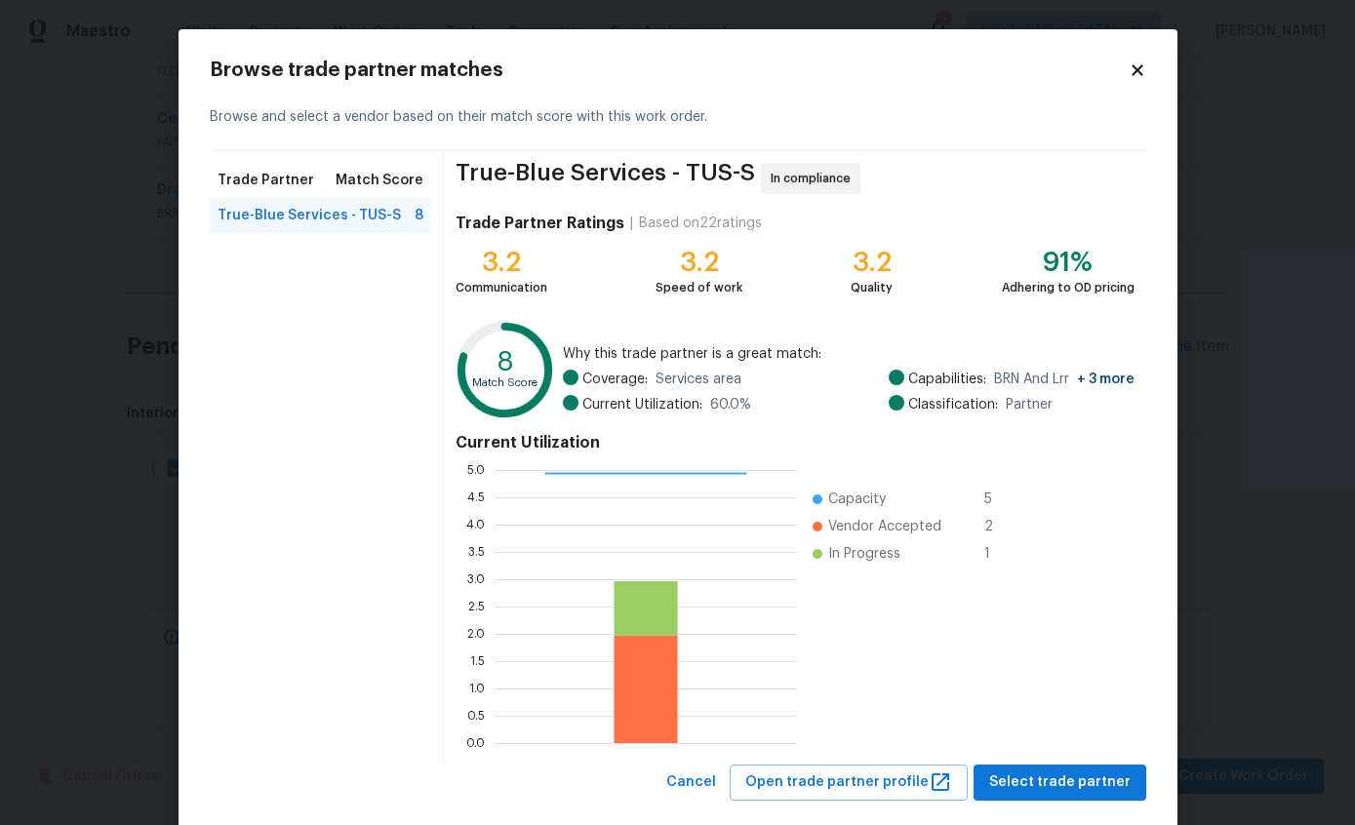
click at [242, 230] on div "True-Blue Services - TUS-S 8" at bounding box center [321, 215] width 222 height 35
click at [1107, 780] on span "Select trade partner" at bounding box center [1059, 783] width 141 height 24
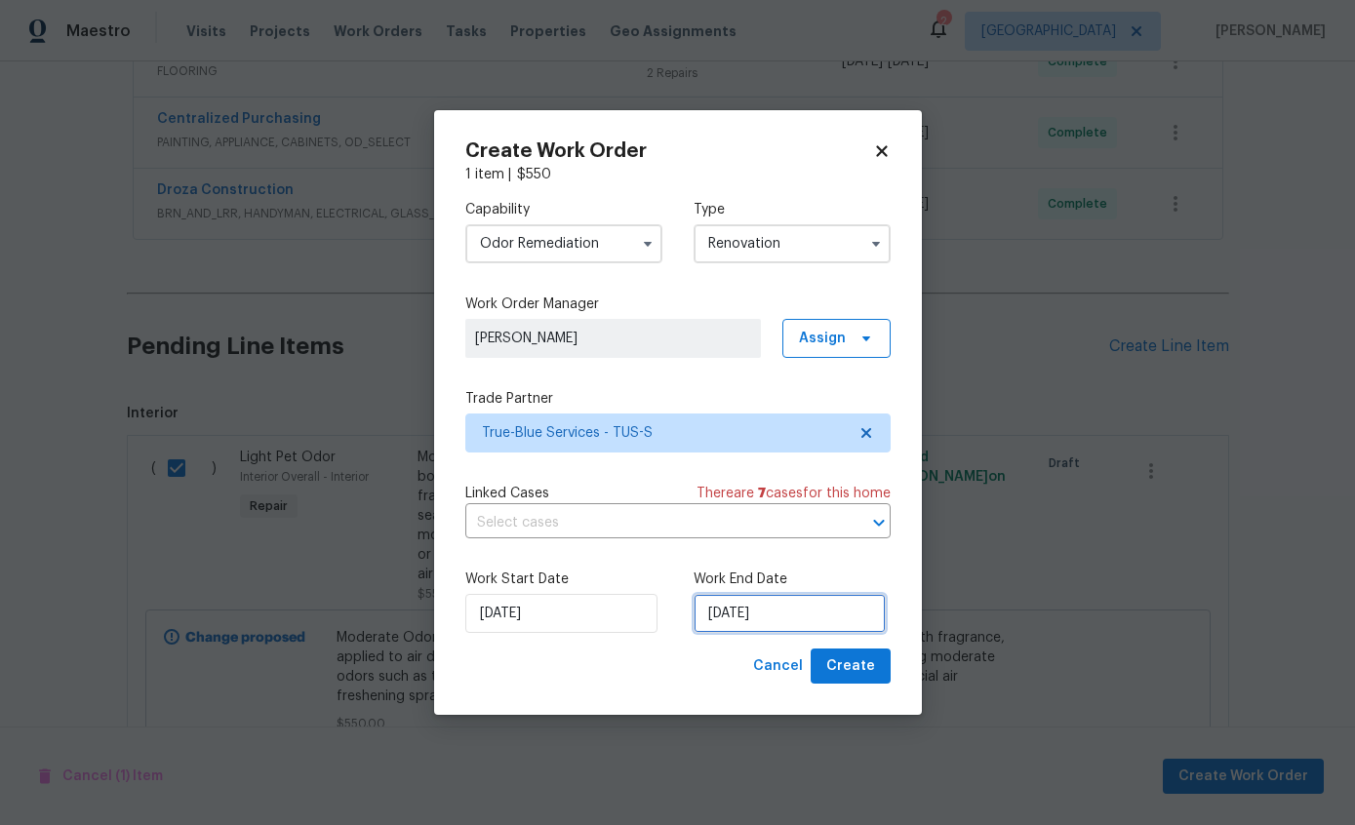
click at [796, 625] on input "[DATE]" at bounding box center [790, 613] width 192 height 39
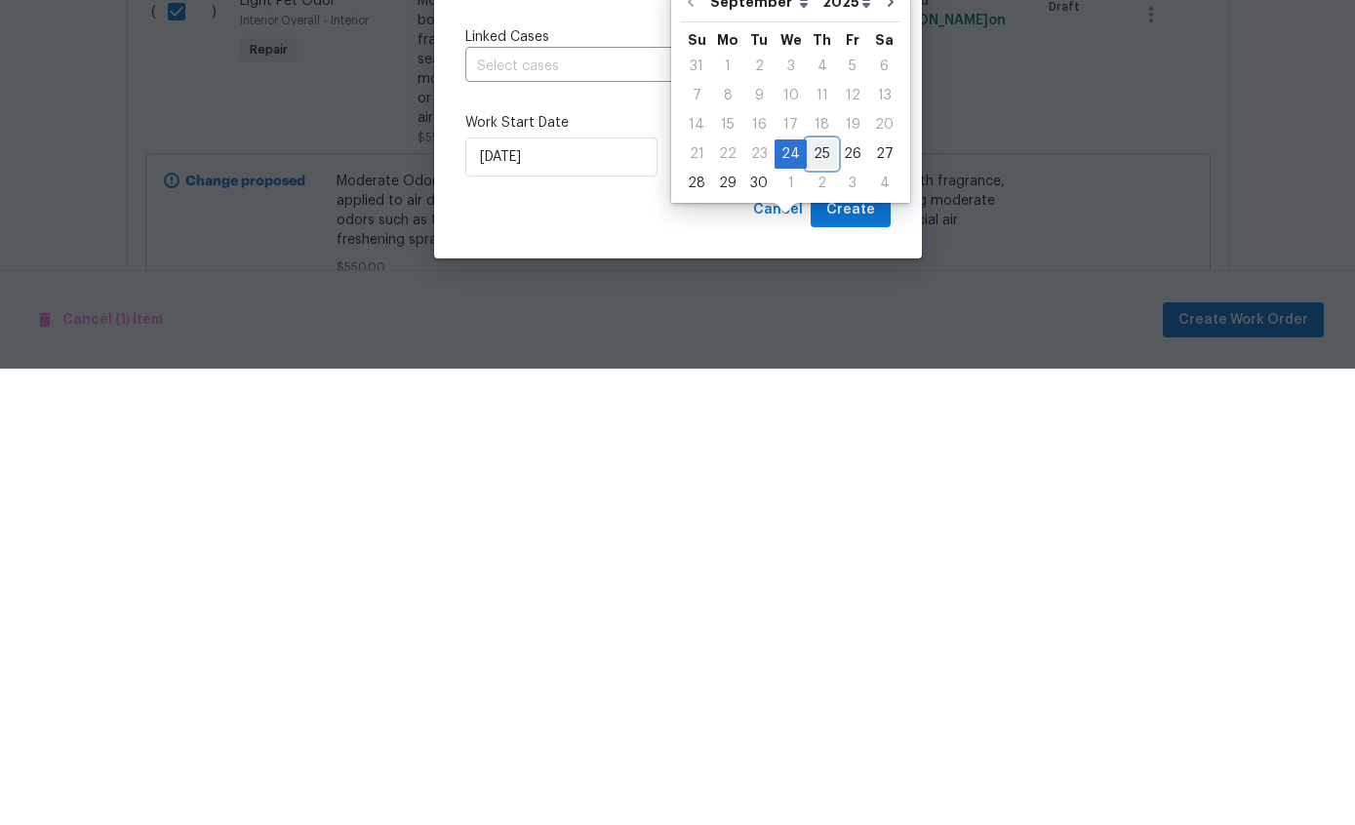
click at [822, 597] on div "25" at bounding box center [822, 610] width 30 height 27
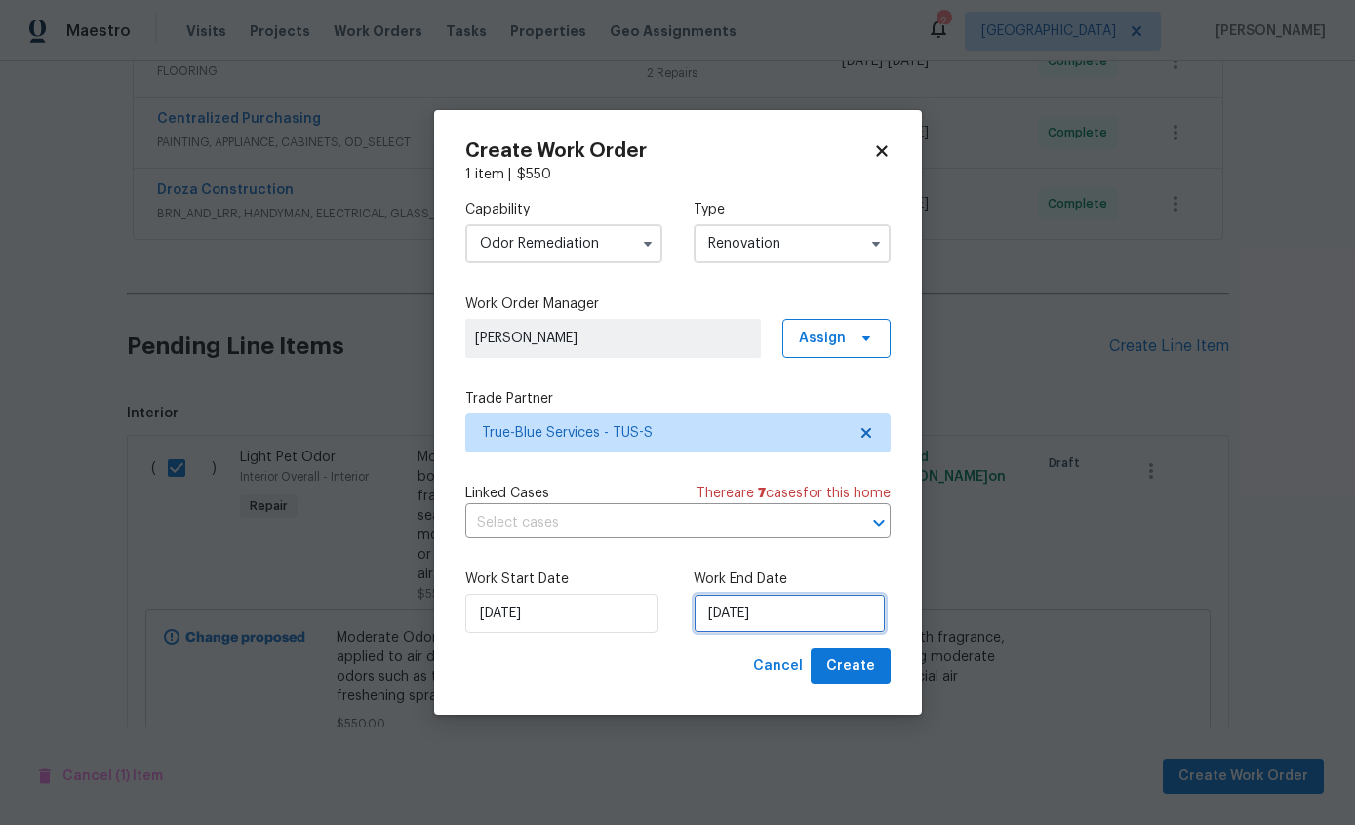
click at [802, 616] on input "[DATE]" at bounding box center [790, 613] width 192 height 39
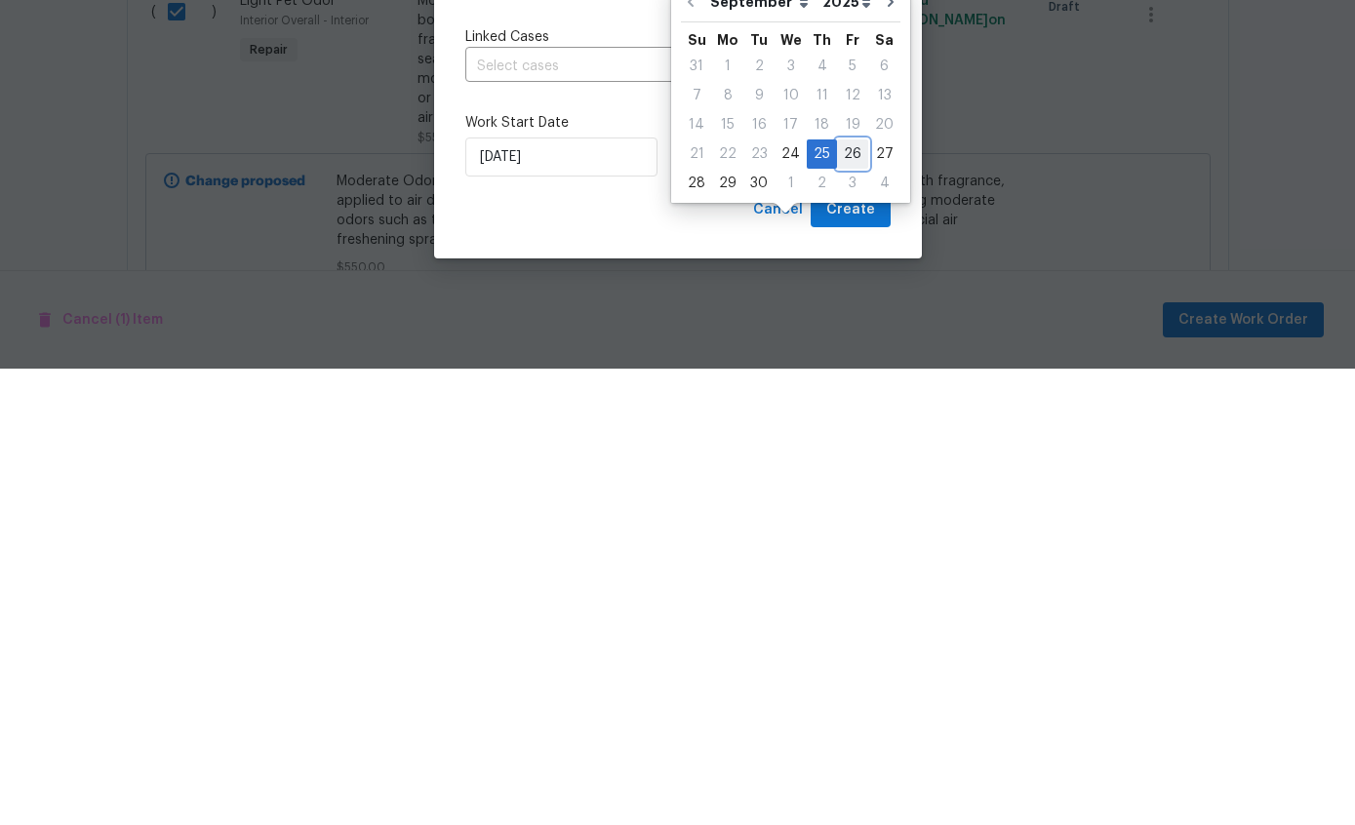
click at [850, 597] on div "26" at bounding box center [852, 610] width 31 height 27
type input "[DATE]"
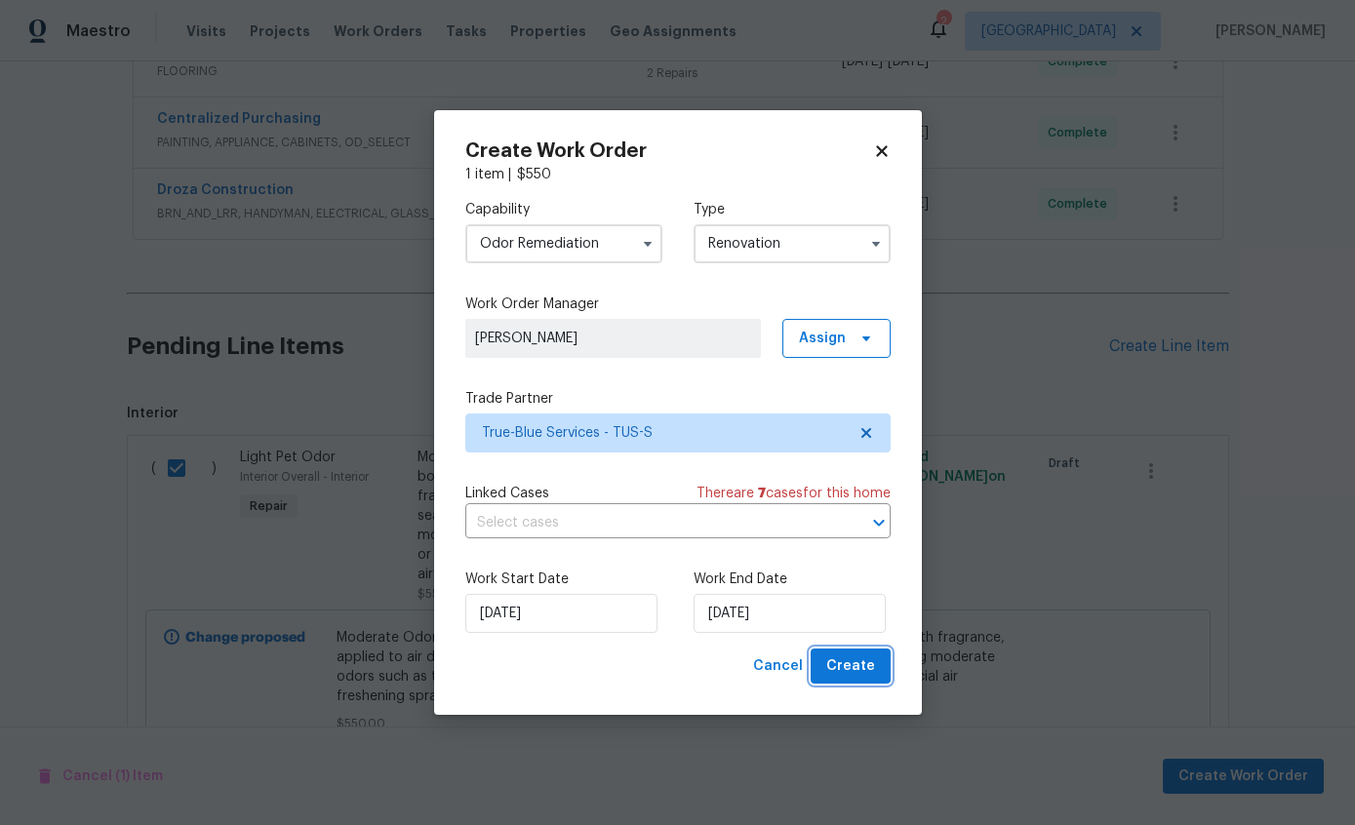
click at [845, 671] on span "Create" at bounding box center [850, 667] width 49 height 24
checkbox input "false"
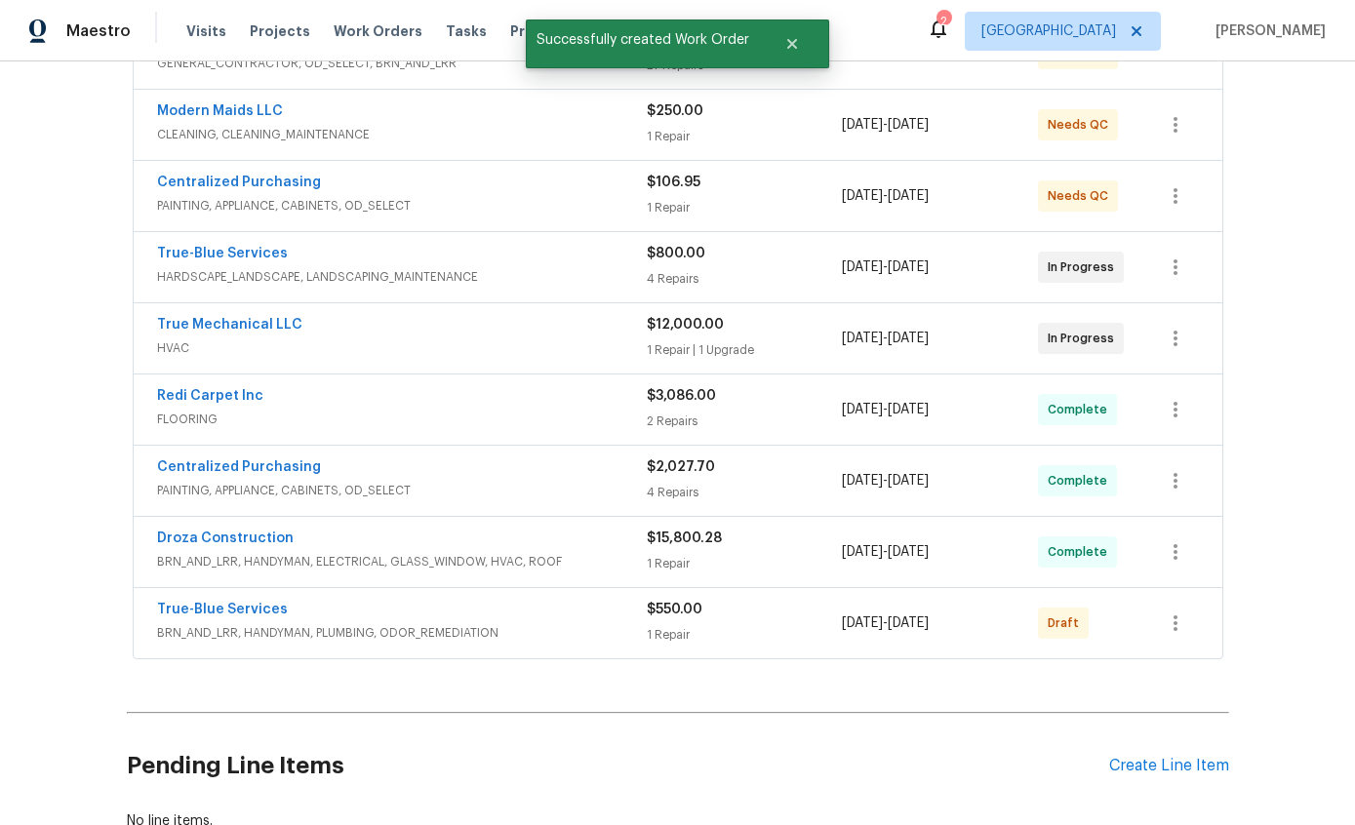
scroll to position [416, 0]
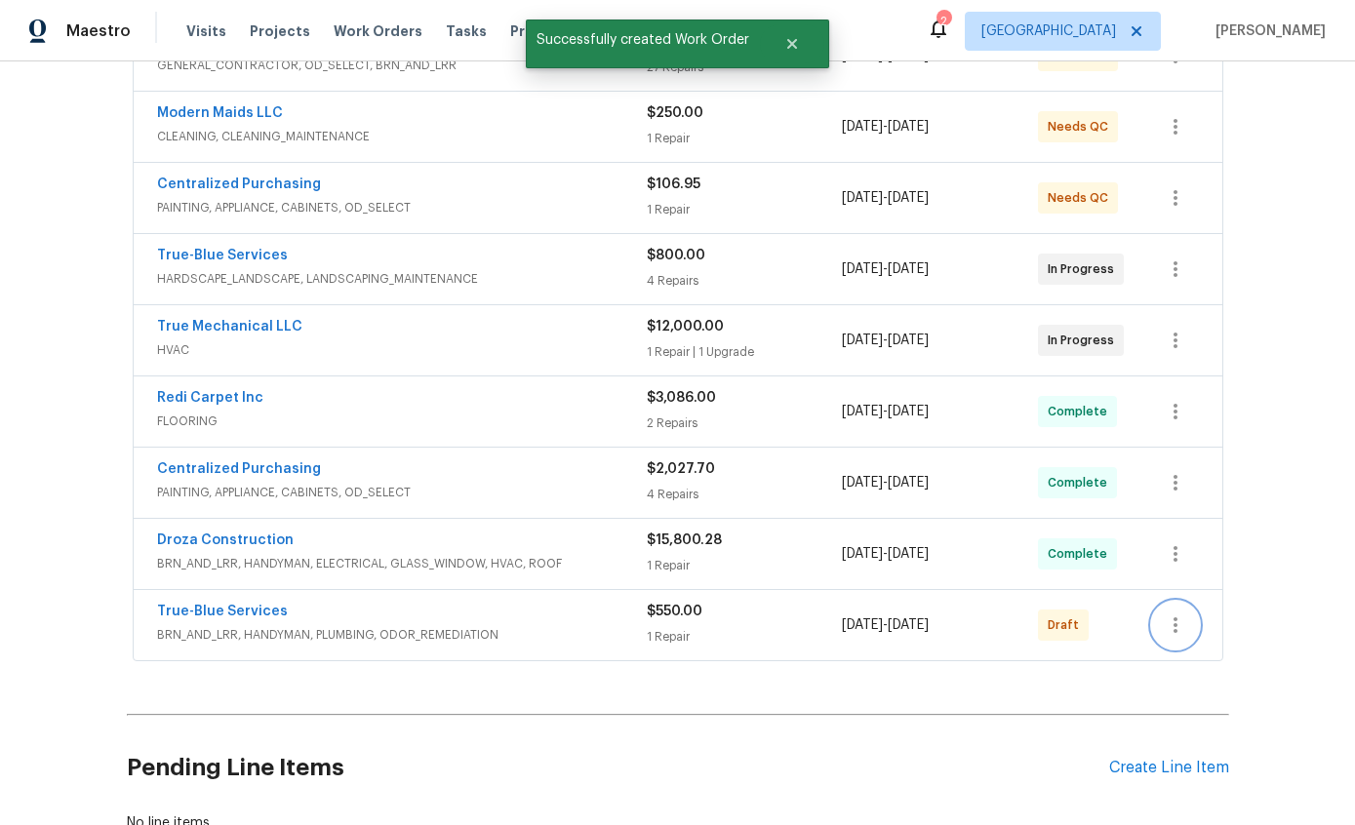
click at [1170, 614] on icon "button" at bounding box center [1175, 625] width 23 height 23
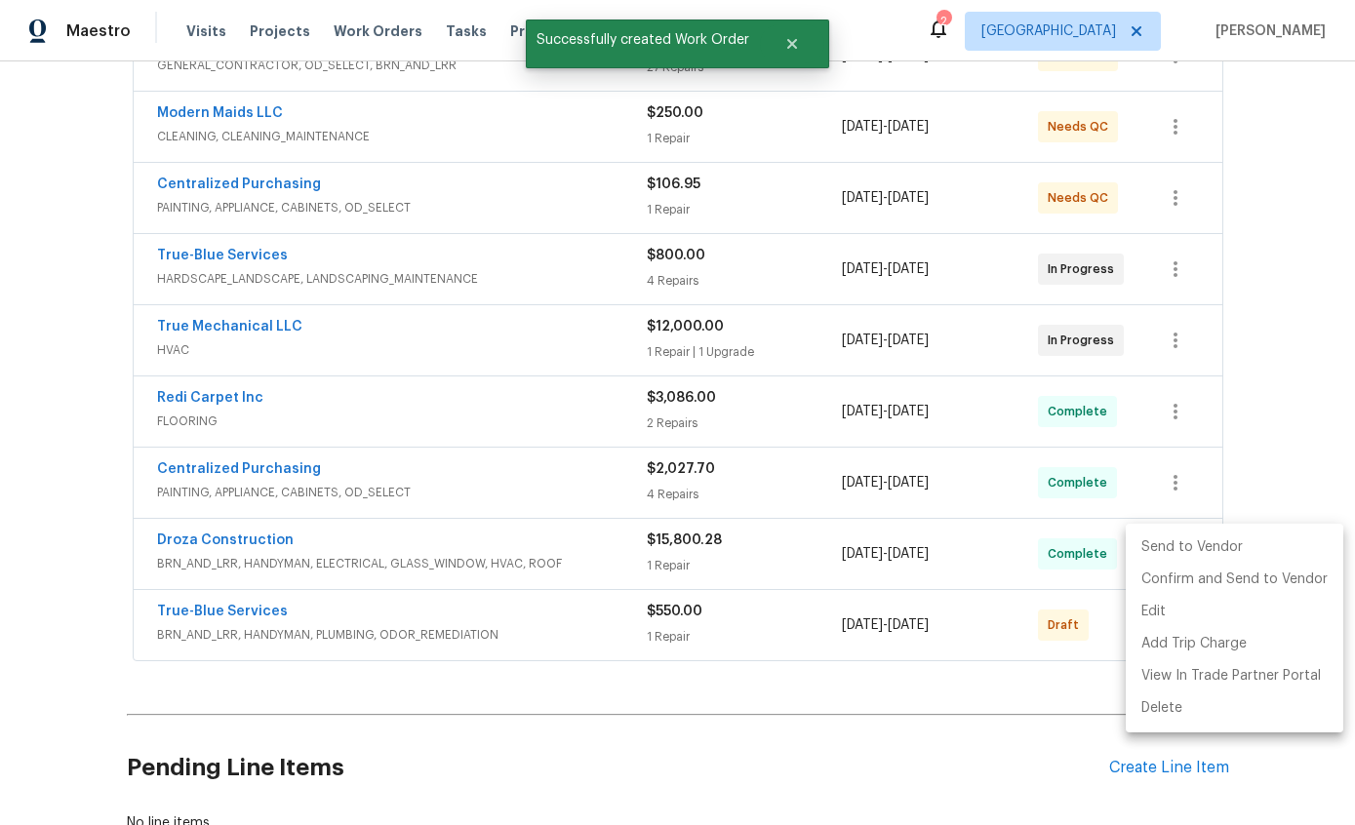
click at [1246, 551] on li "Send to Vendor" at bounding box center [1235, 548] width 218 height 32
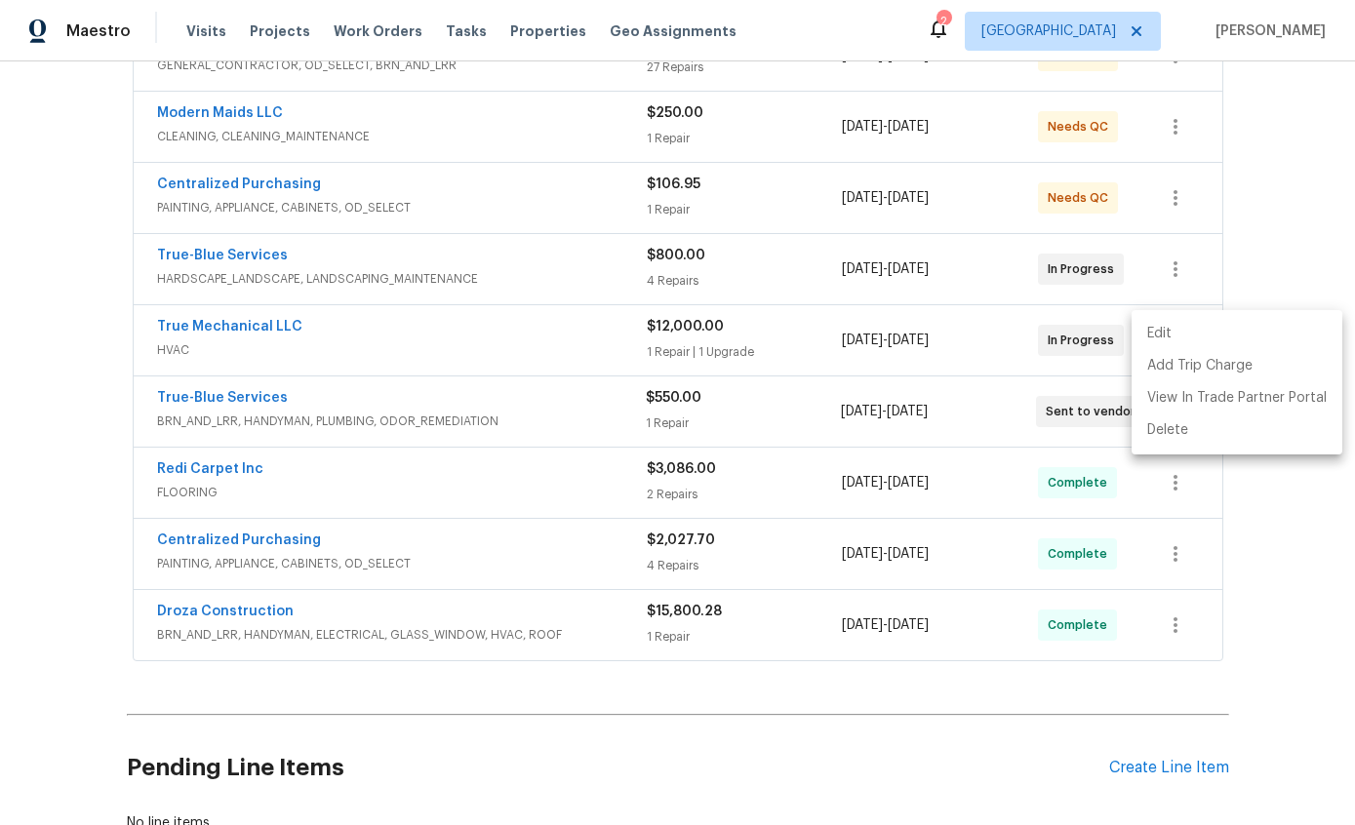
click at [961, 272] on div at bounding box center [677, 412] width 1355 height 825
click at [1182, 329] on icon "button" at bounding box center [1175, 340] width 23 height 23
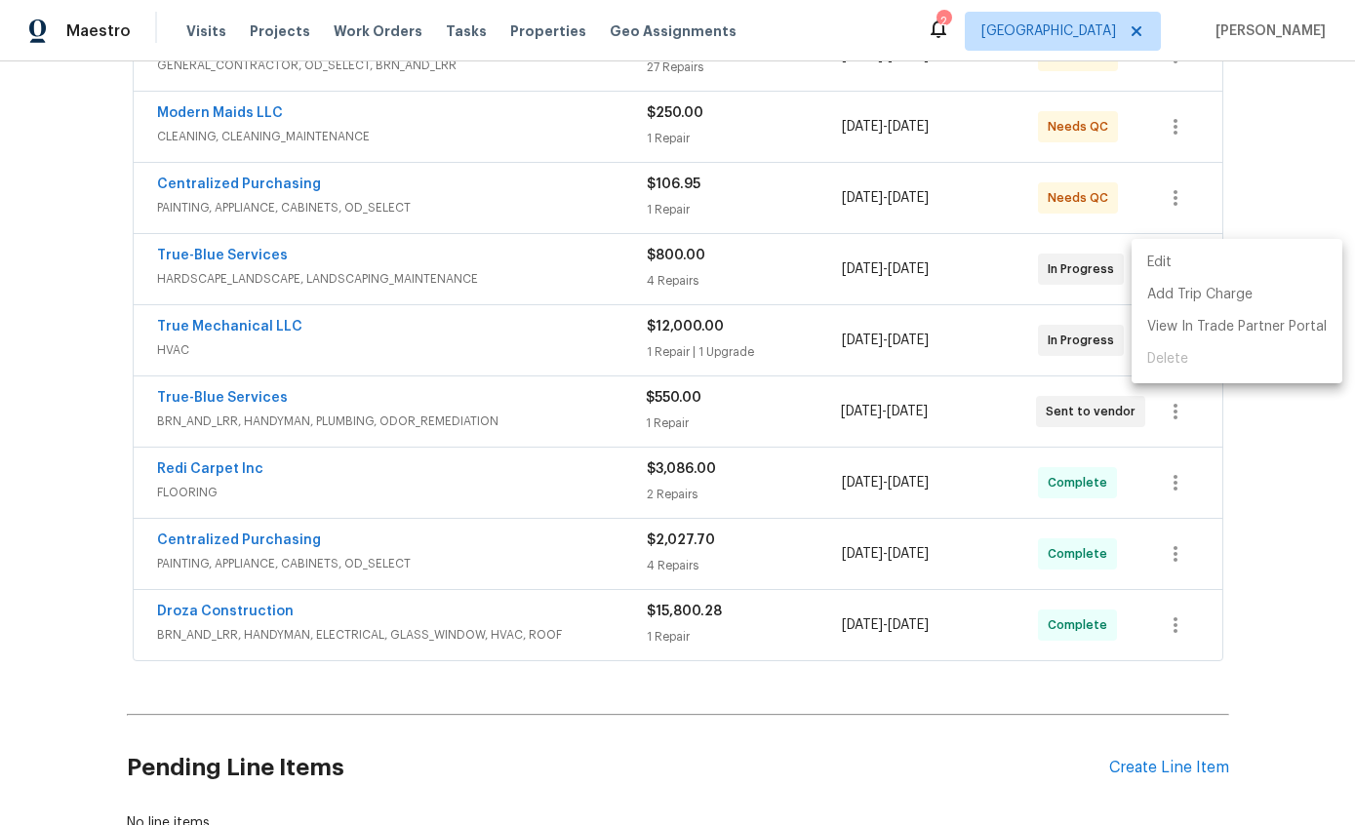
click at [1167, 268] on li "Edit" at bounding box center [1237, 263] width 211 height 32
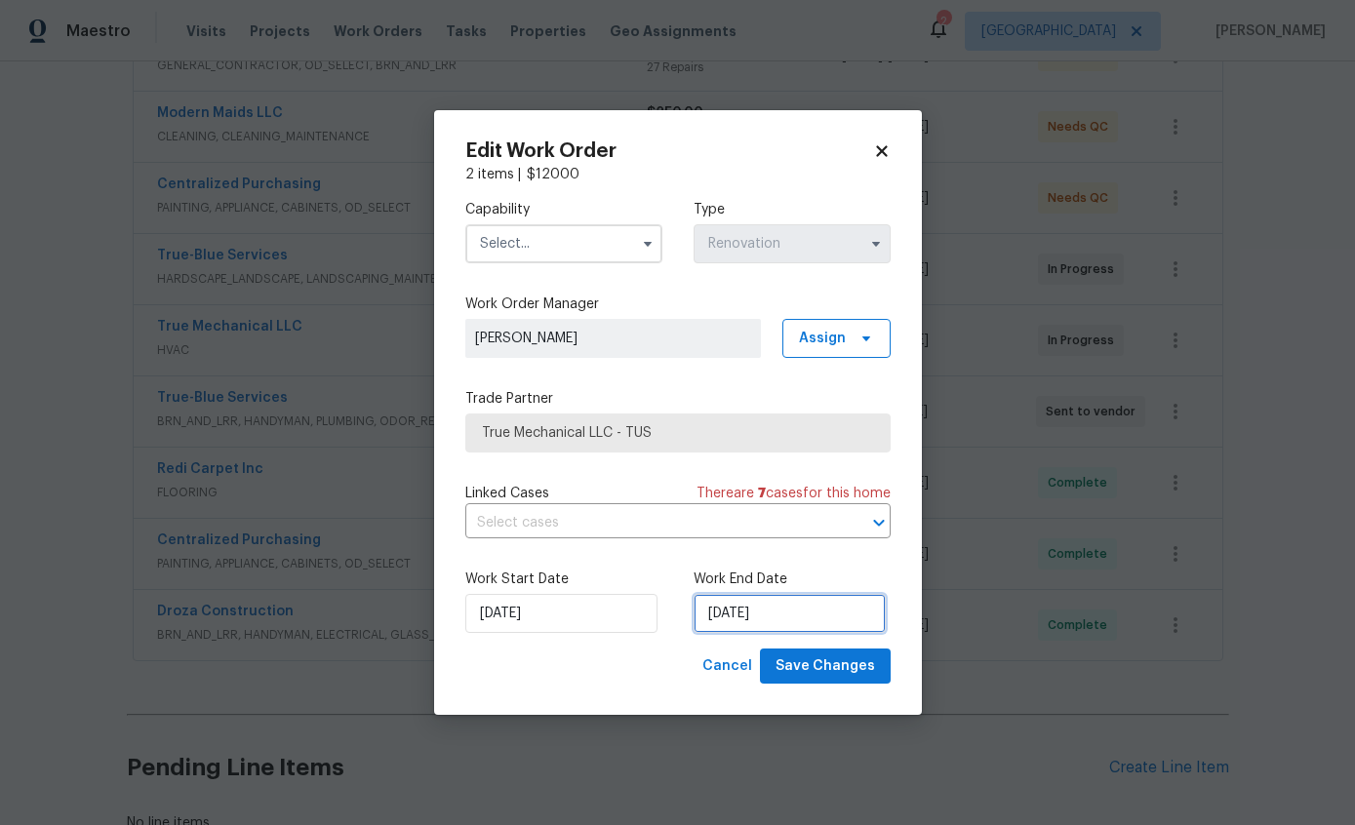
click at [793, 626] on input "9/9/2025" at bounding box center [790, 613] width 192 height 39
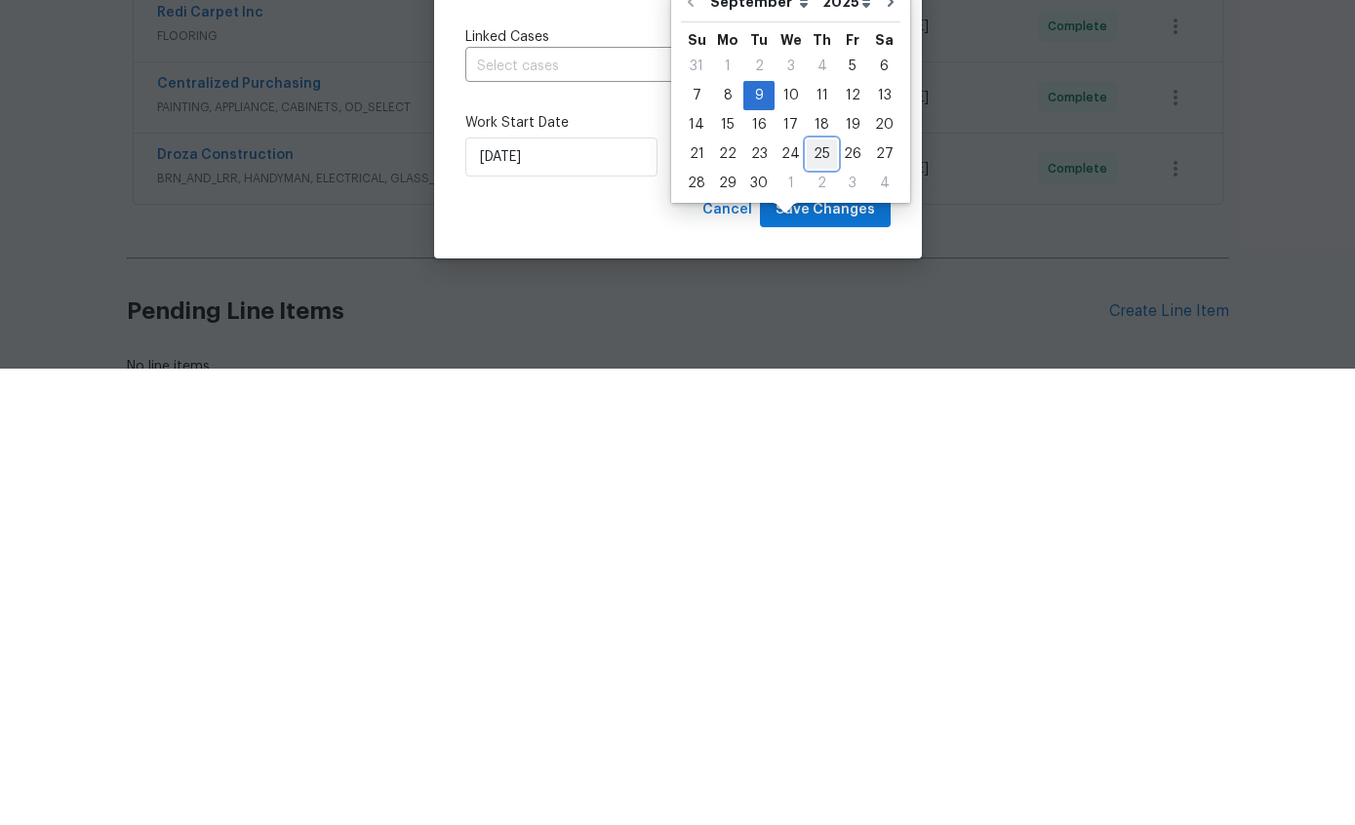
click at [815, 597] on div "25" at bounding box center [822, 610] width 30 height 27
type input "[DATE]"
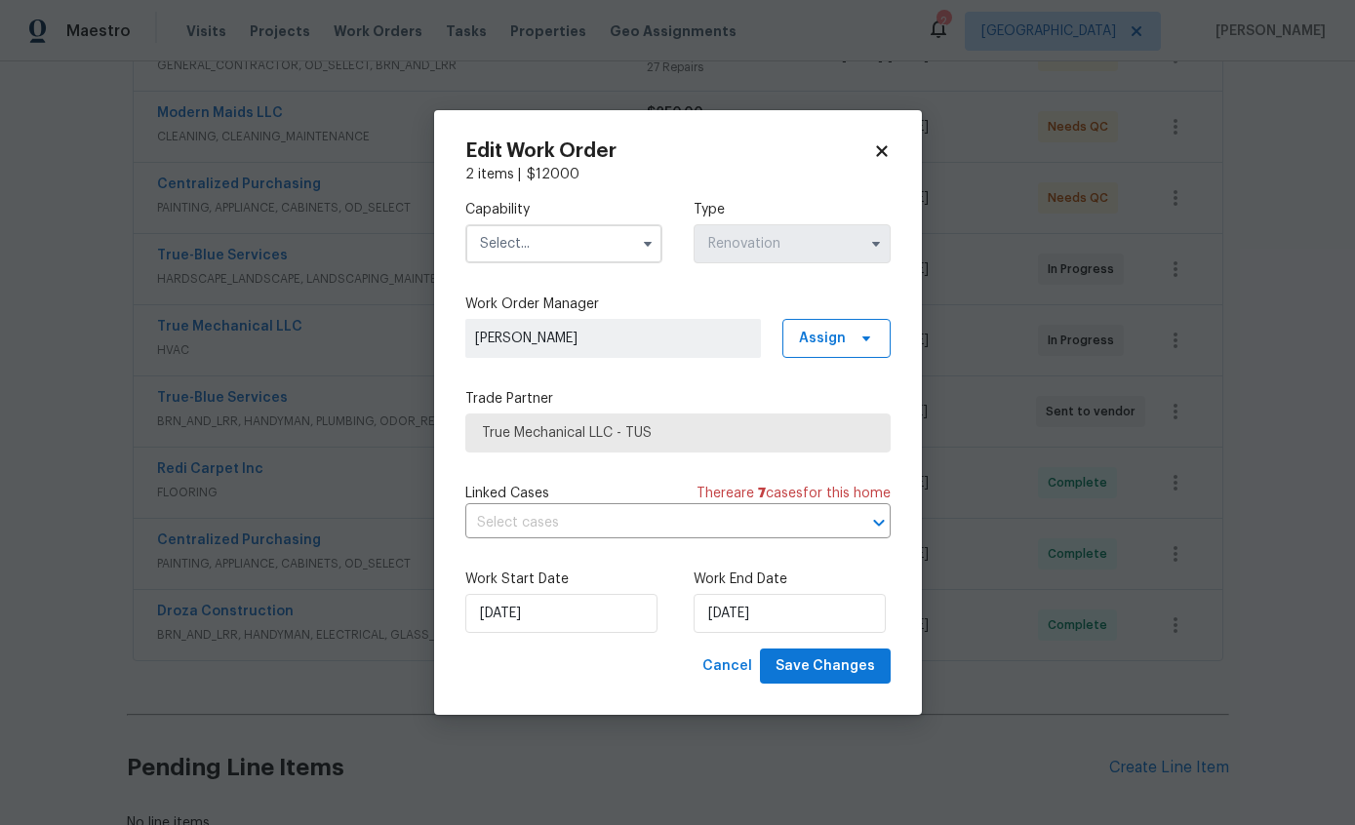
click at [596, 234] on input "text" at bounding box center [563, 243] width 197 height 39
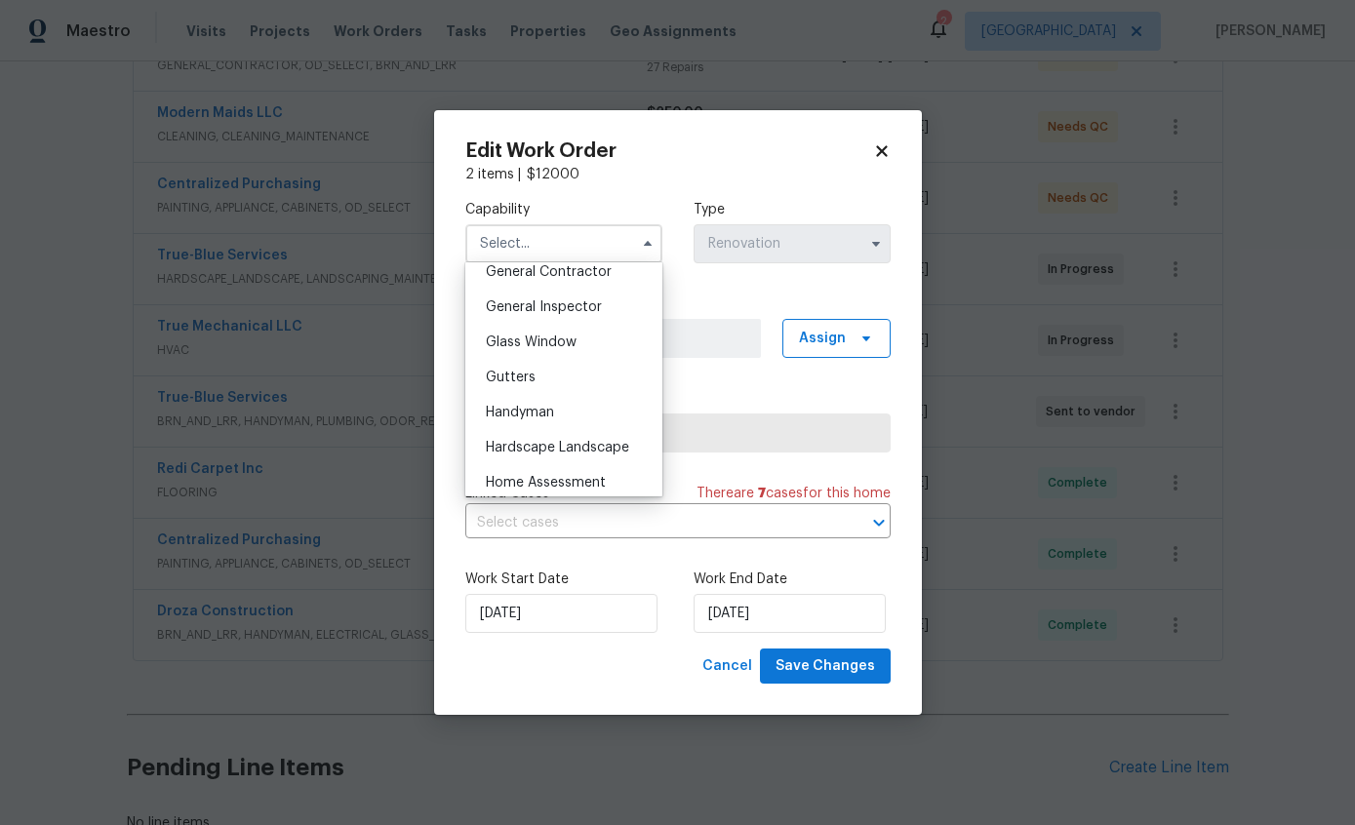
scroll to position [1052, 0]
click at [529, 418] on div "HVAC" at bounding box center [563, 411] width 187 height 35
type input "HVAC"
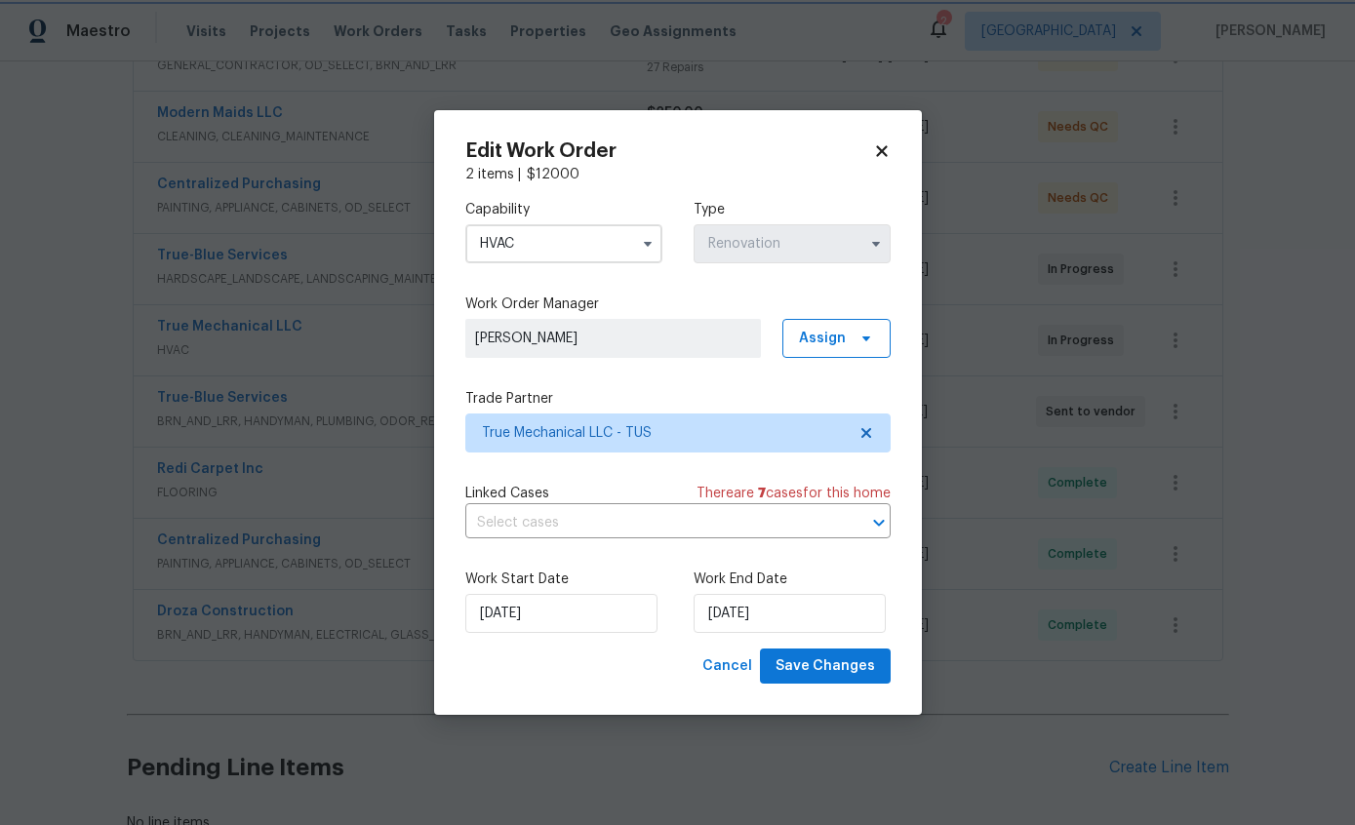
click at [848, 673] on span "Save Changes" at bounding box center [826, 667] width 100 height 24
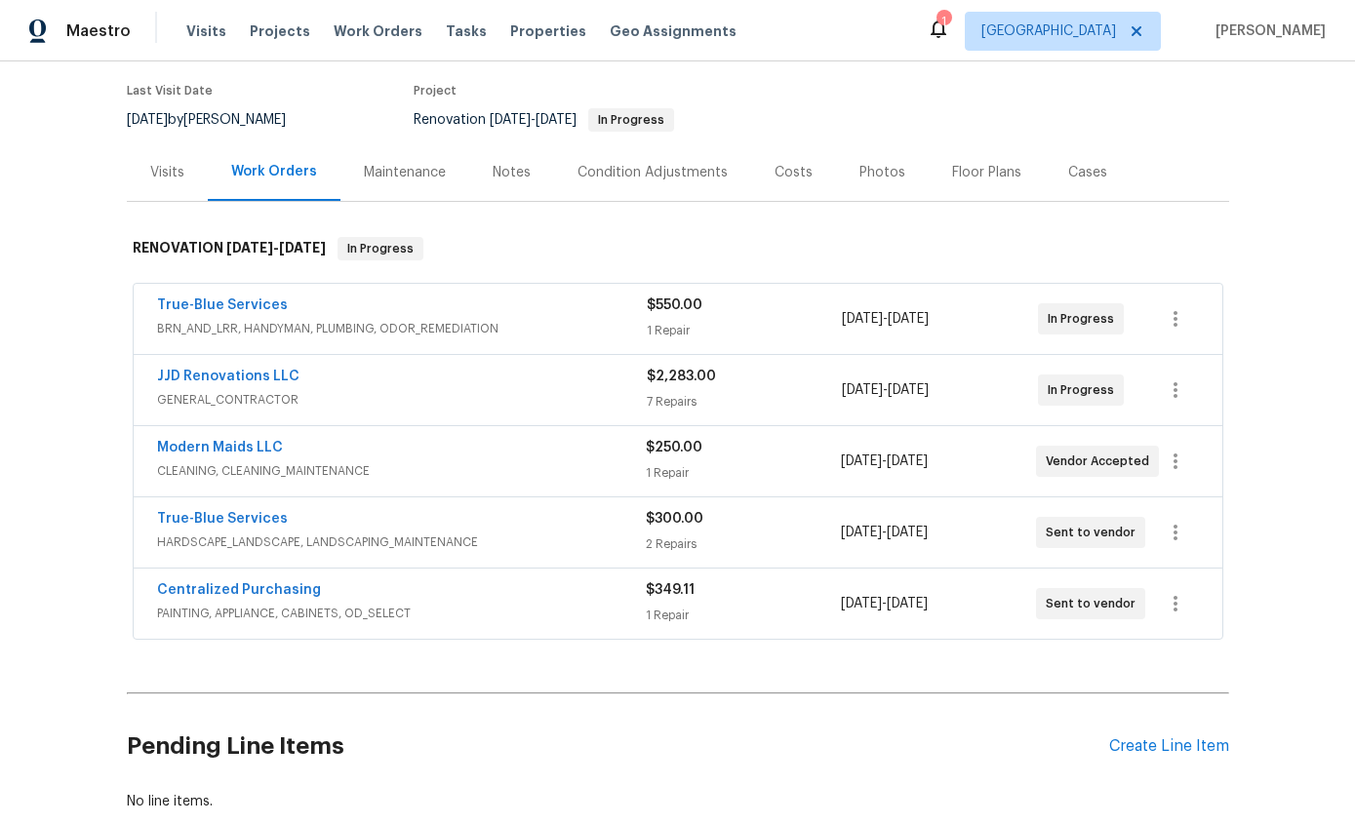
scroll to position [168, 0]
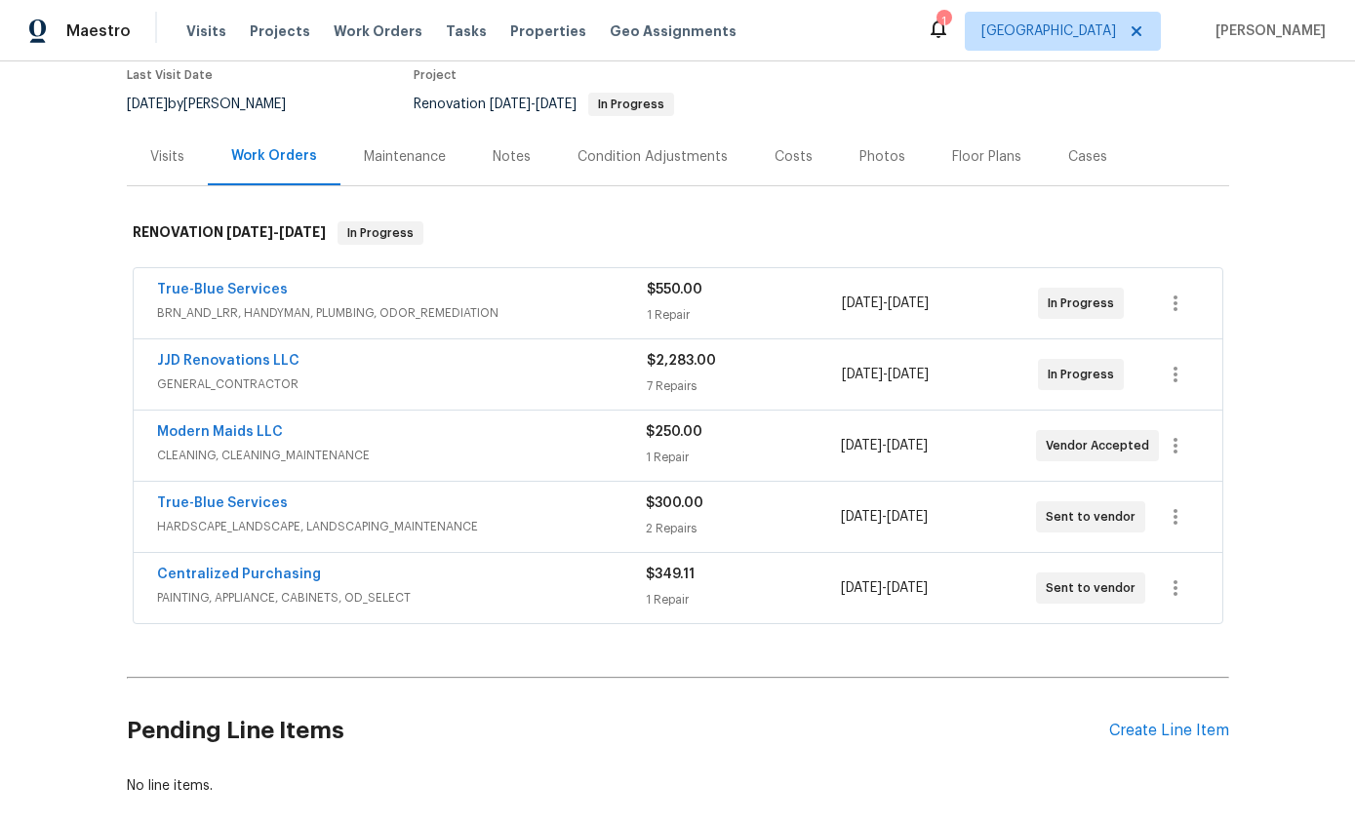
click at [358, 305] on span "BRN_AND_LRR, HANDYMAN, PLUMBING, ODOR_REMEDIATION" at bounding box center [402, 313] width 490 height 20
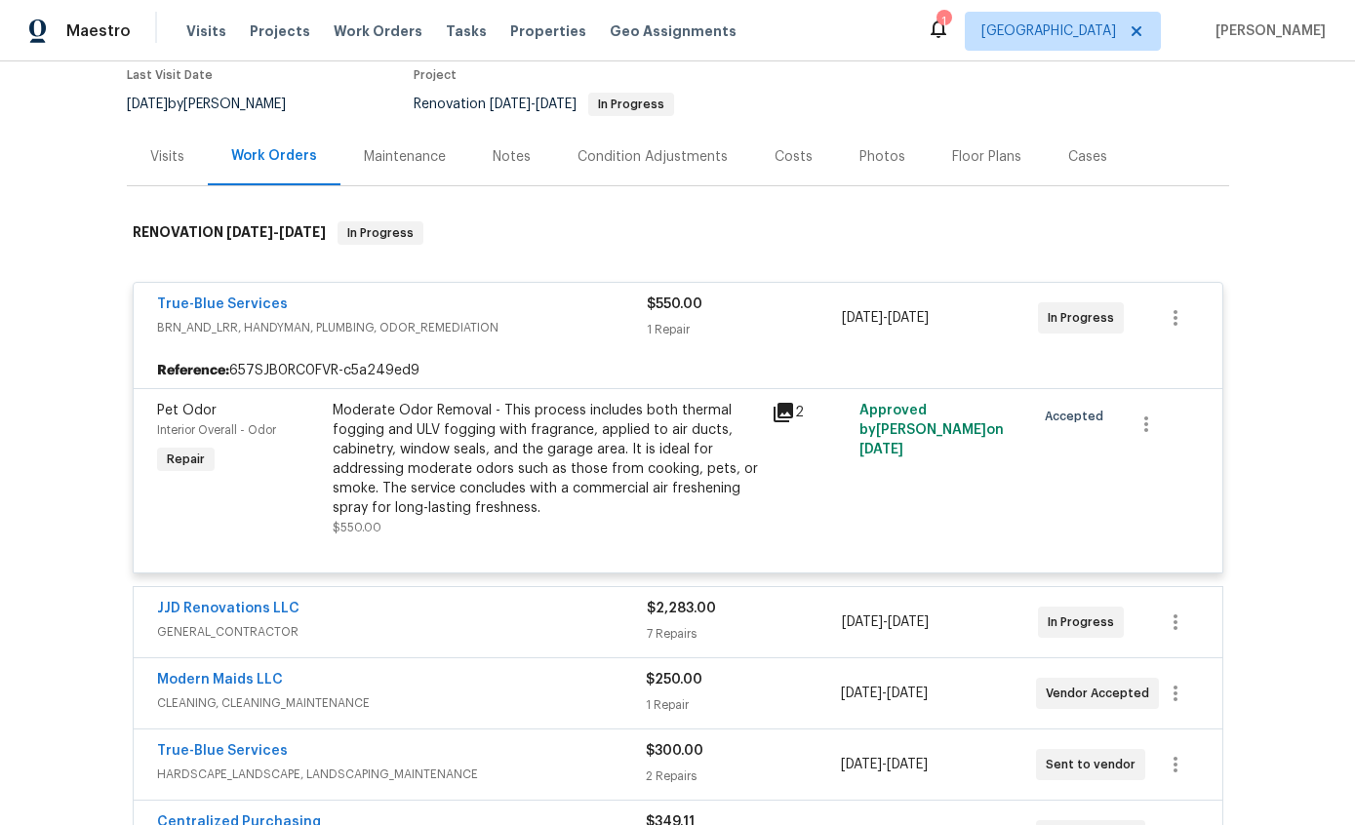
click at [521, 150] on div "Notes" at bounding box center [512, 157] width 38 height 20
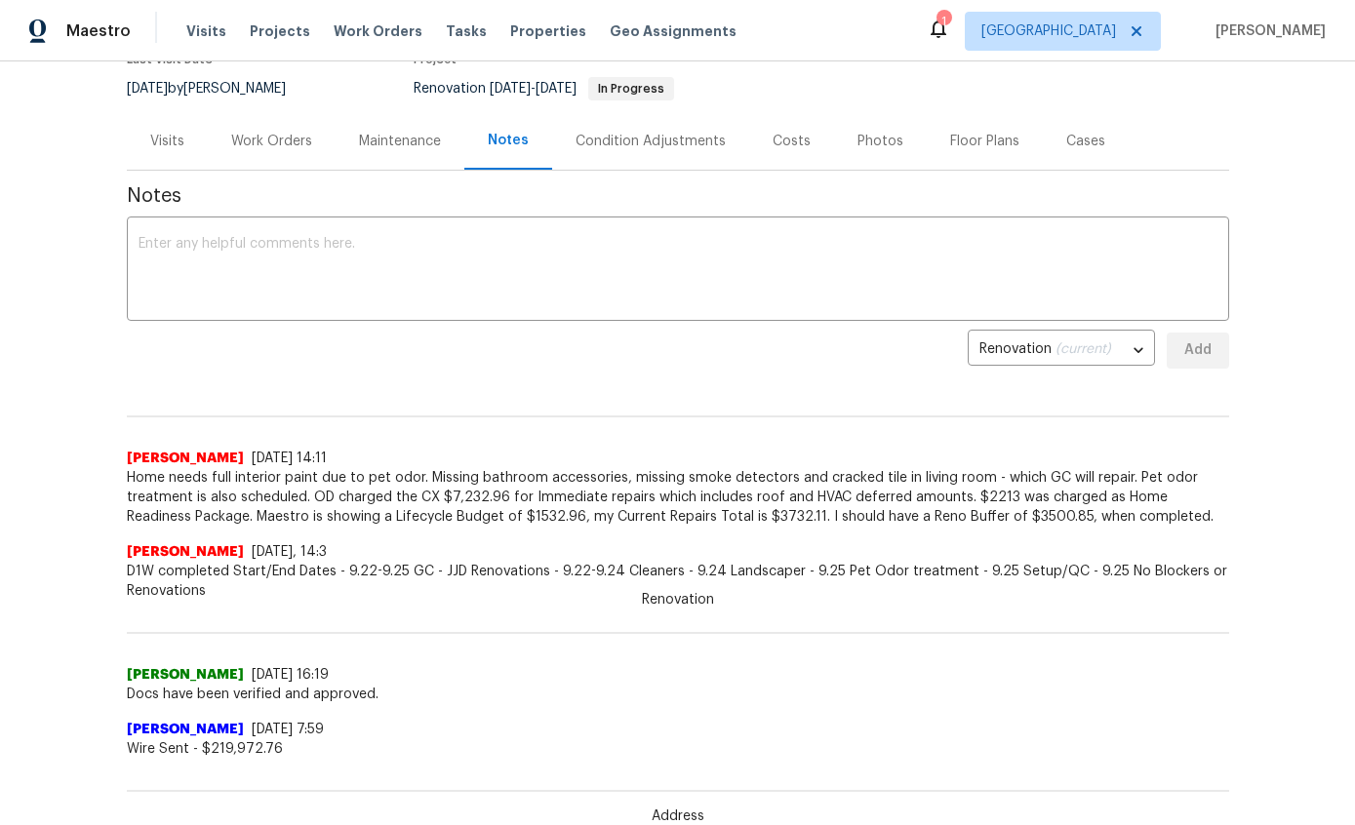
scroll to position [182, 0]
click at [276, 148] on div "Work Orders" at bounding box center [271, 143] width 81 height 20
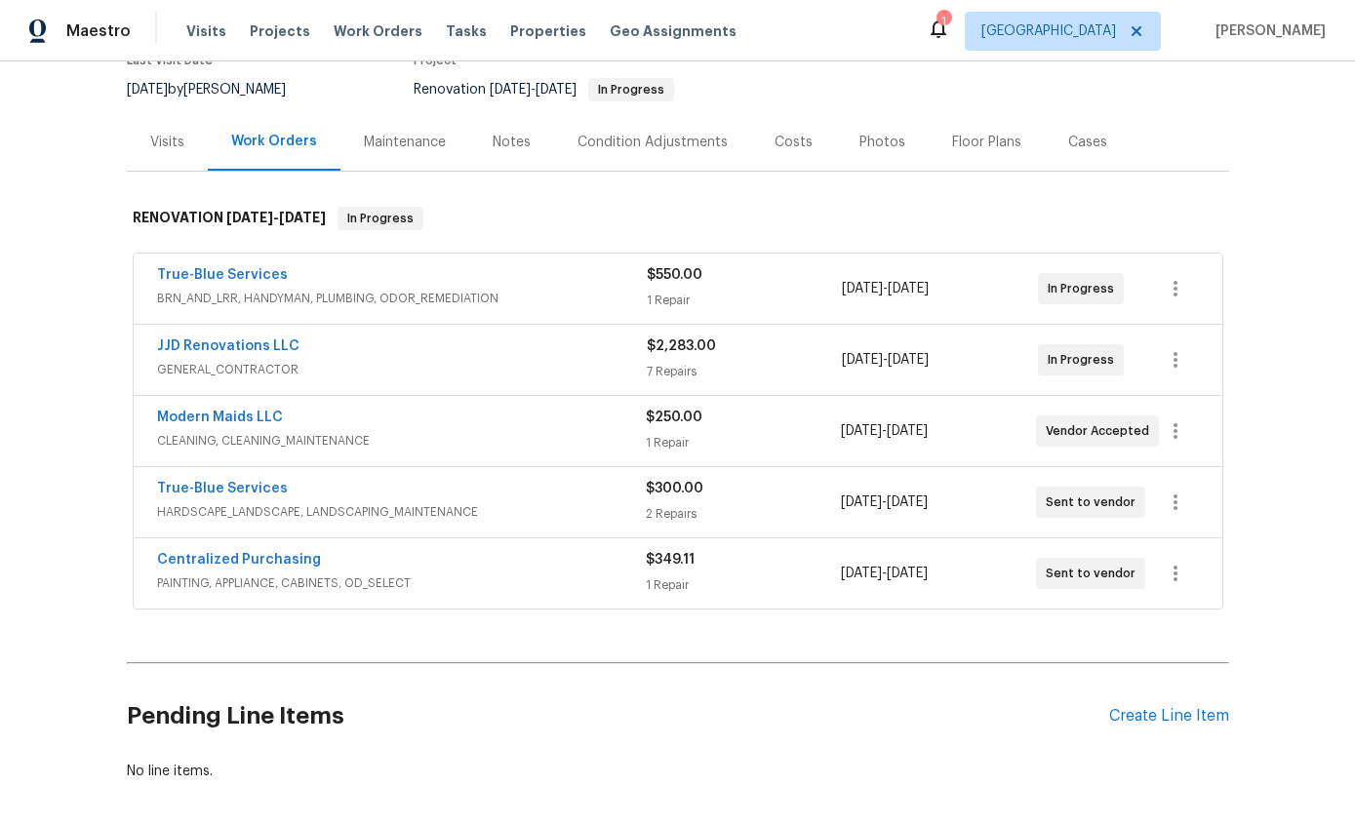
click at [570, 504] on span "HARDSCAPE_LANDSCAPE, LANDSCAPING_MAINTENANCE" at bounding box center [401, 512] width 489 height 20
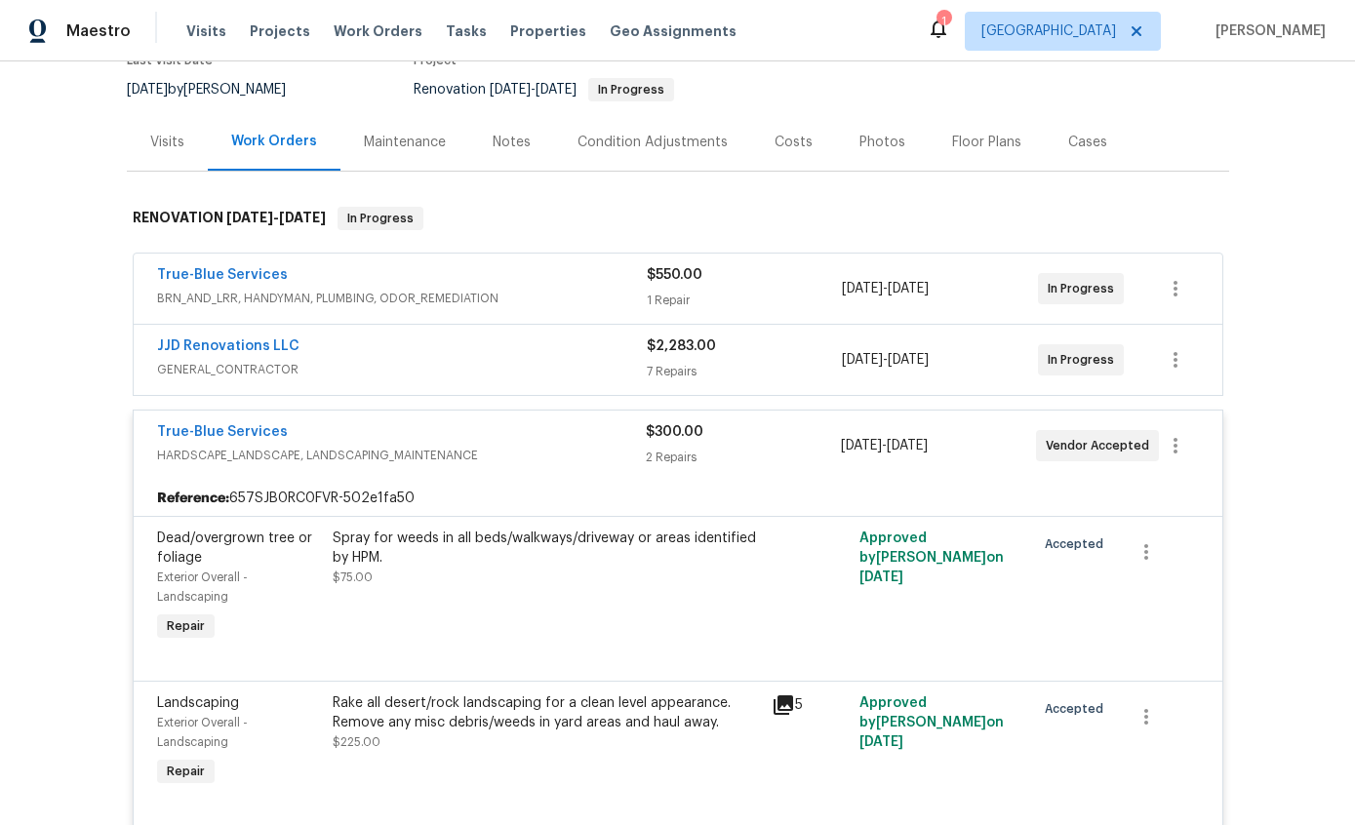
click at [196, 430] on link "True-Blue Services" at bounding box center [222, 432] width 131 height 14
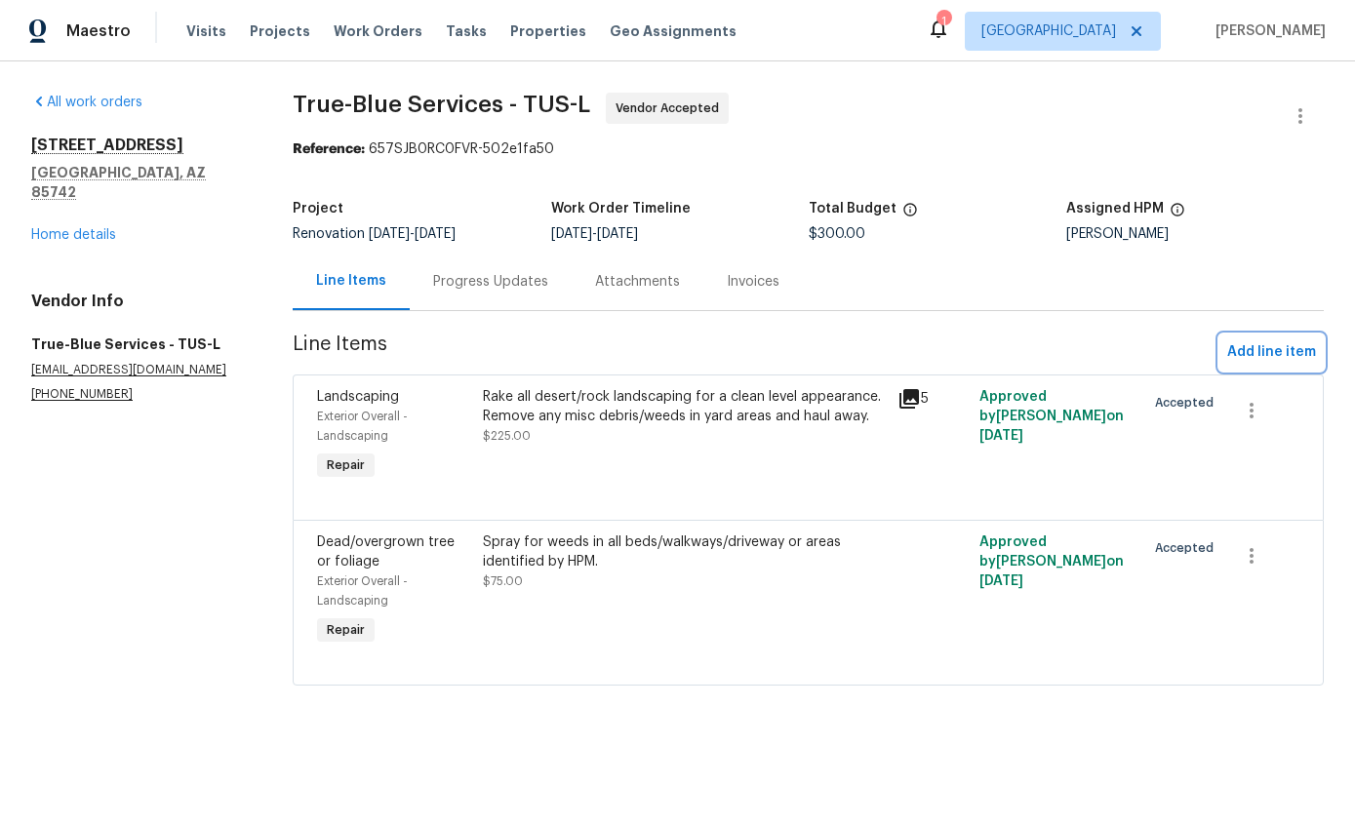
click at [1289, 352] on span "Add line item" at bounding box center [1271, 353] width 89 height 24
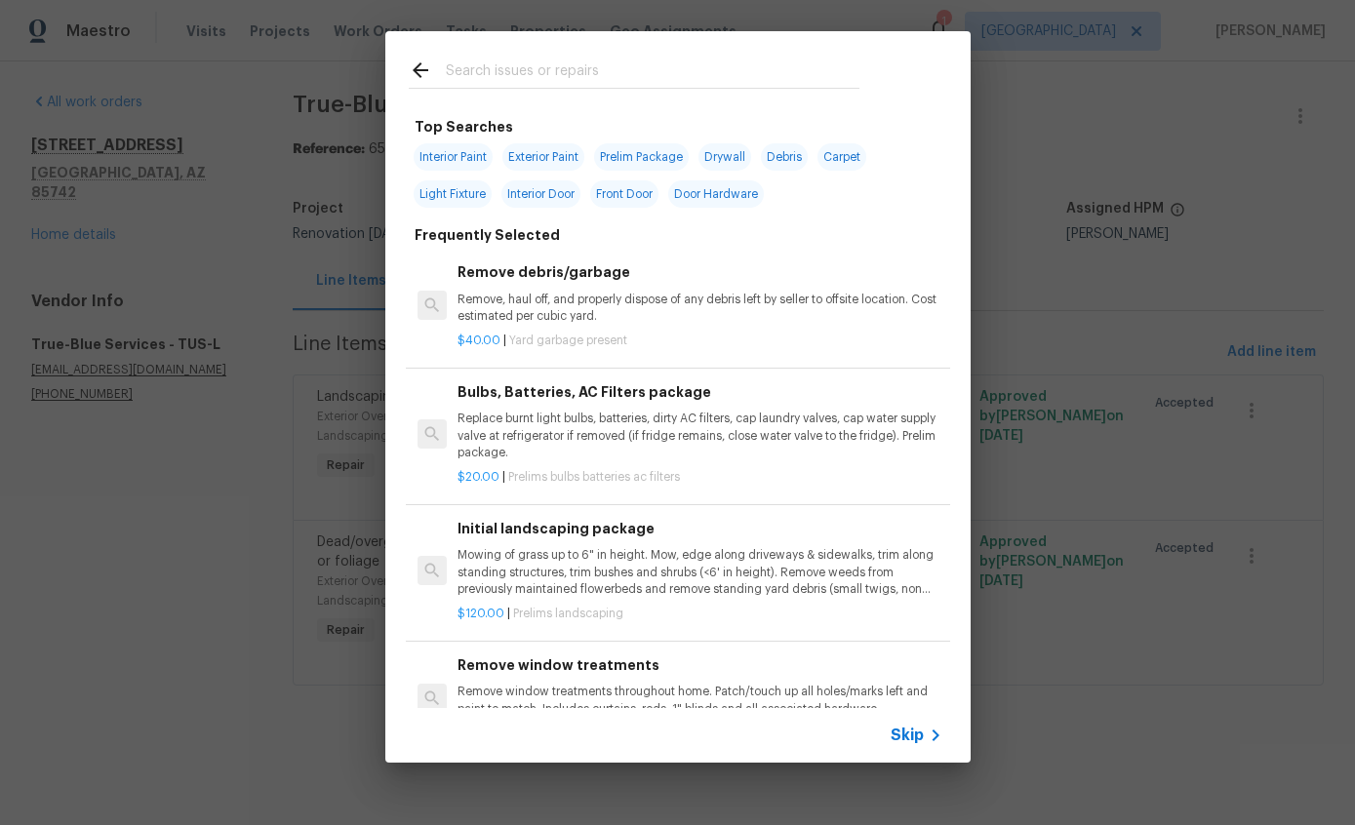
click at [544, 86] on input "text" at bounding box center [653, 73] width 414 height 29
type input "Pressure"
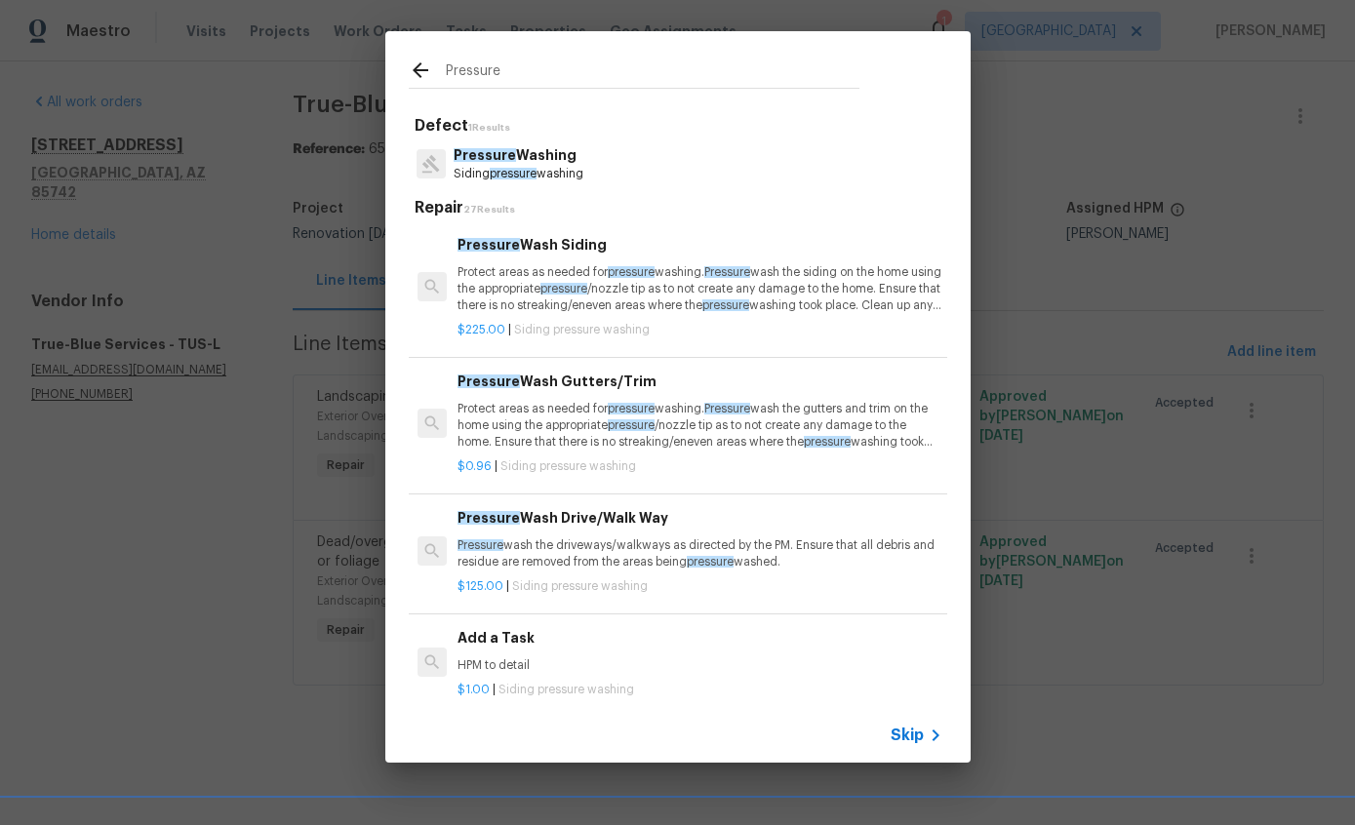
click at [494, 555] on p "Pressure wash the driveways/walkways as directed by the PM. Ensure that all deb…" at bounding box center [700, 554] width 484 height 33
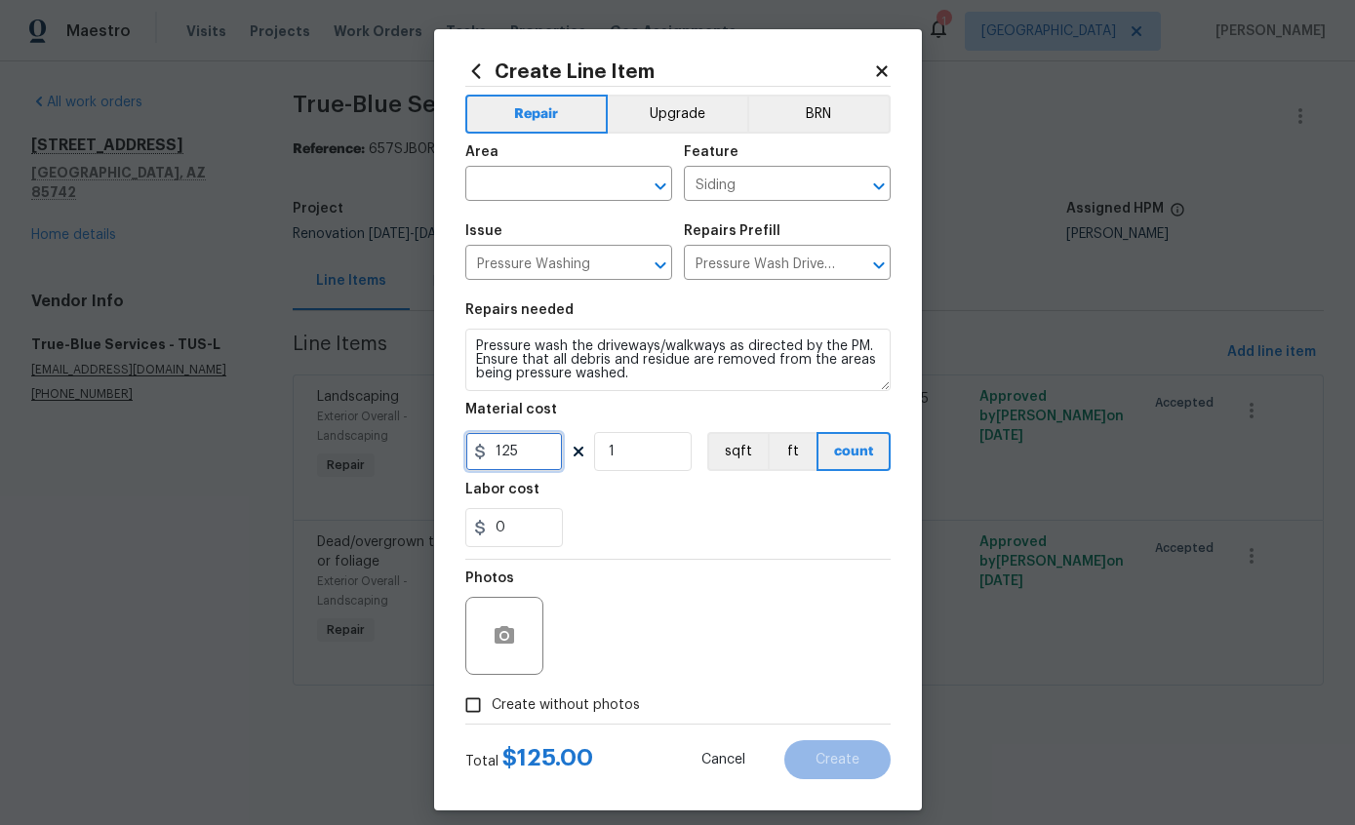
click at [534, 445] on input "125" at bounding box center [514, 451] width 98 height 39
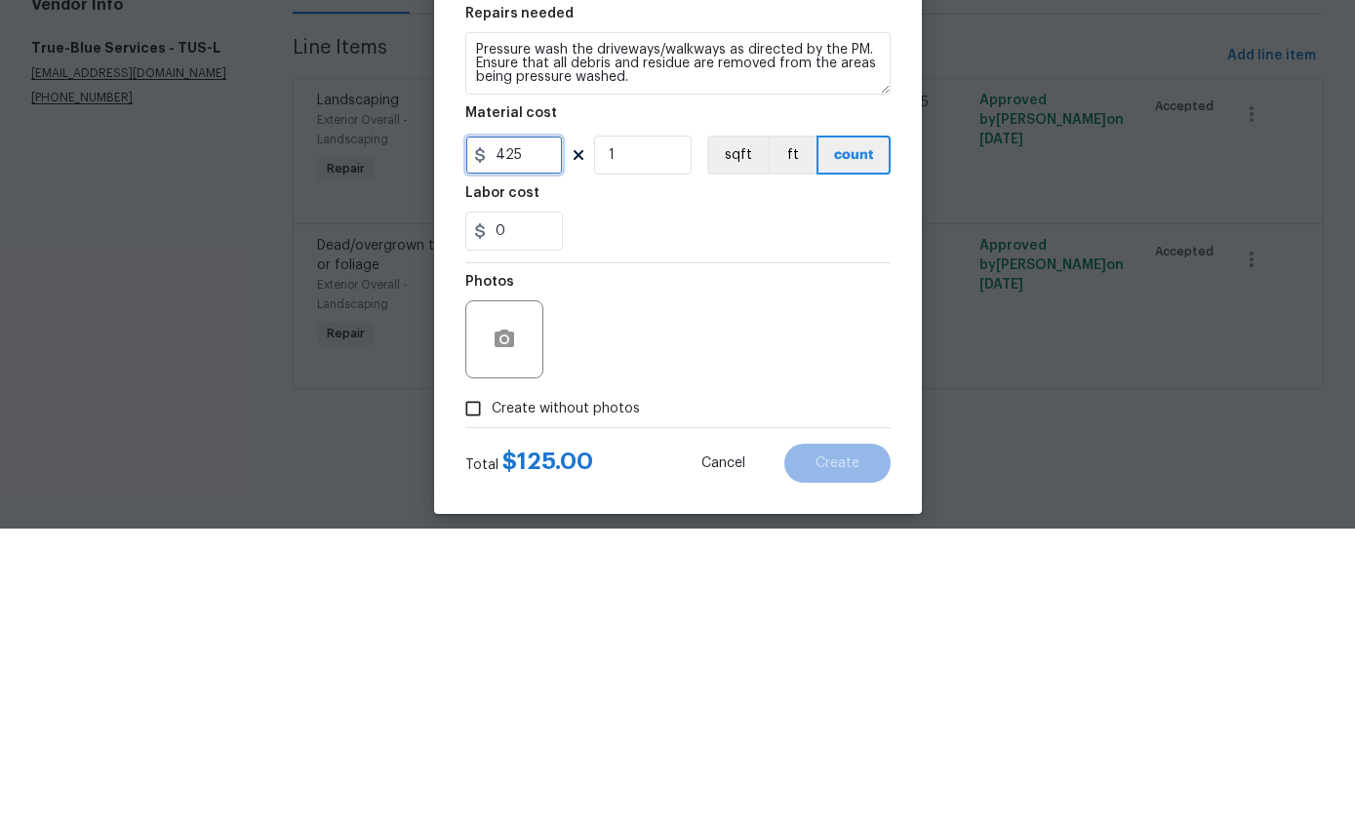
type input "425"
click at [752, 508] on div "0" at bounding box center [677, 527] width 425 height 39
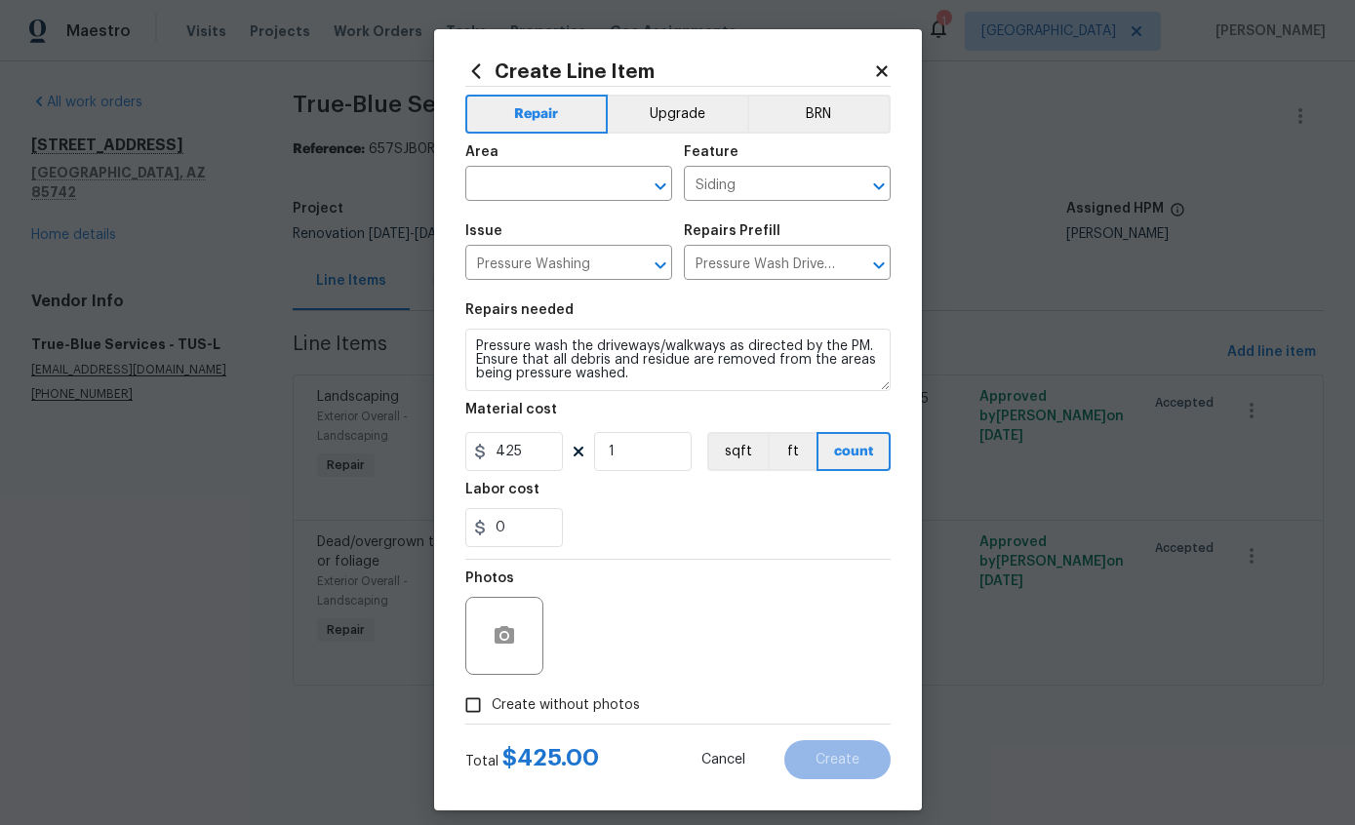
click at [474, 713] on input "Create without photos" at bounding box center [473, 705] width 37 height 37
checkbox input "true"
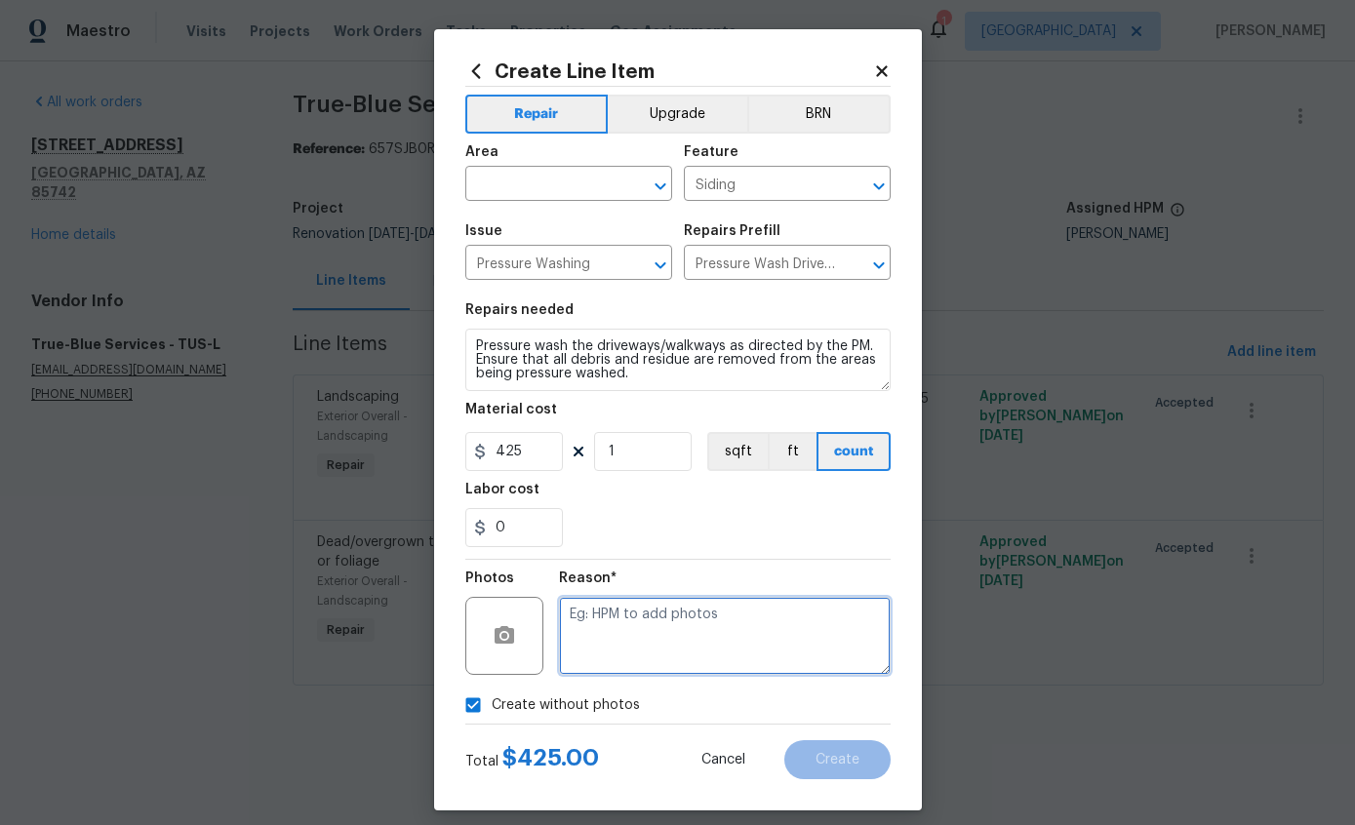
click at [794, 638] on textarea at bounding box center [725, 636] width 332 height 78
type textarea "Pressure washing"
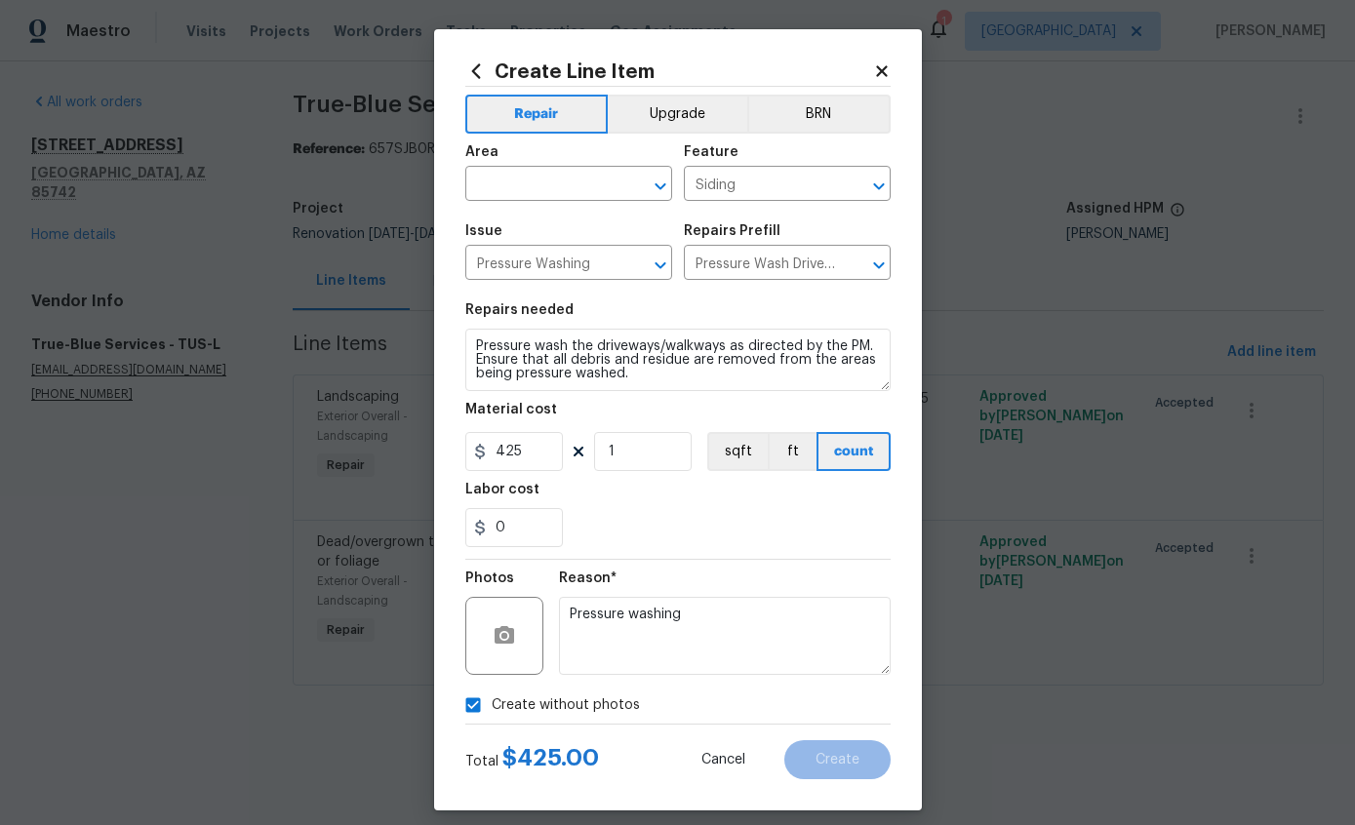
click at [565, 180] on input "text" at bounding box center [541, 186] width 152 height 30
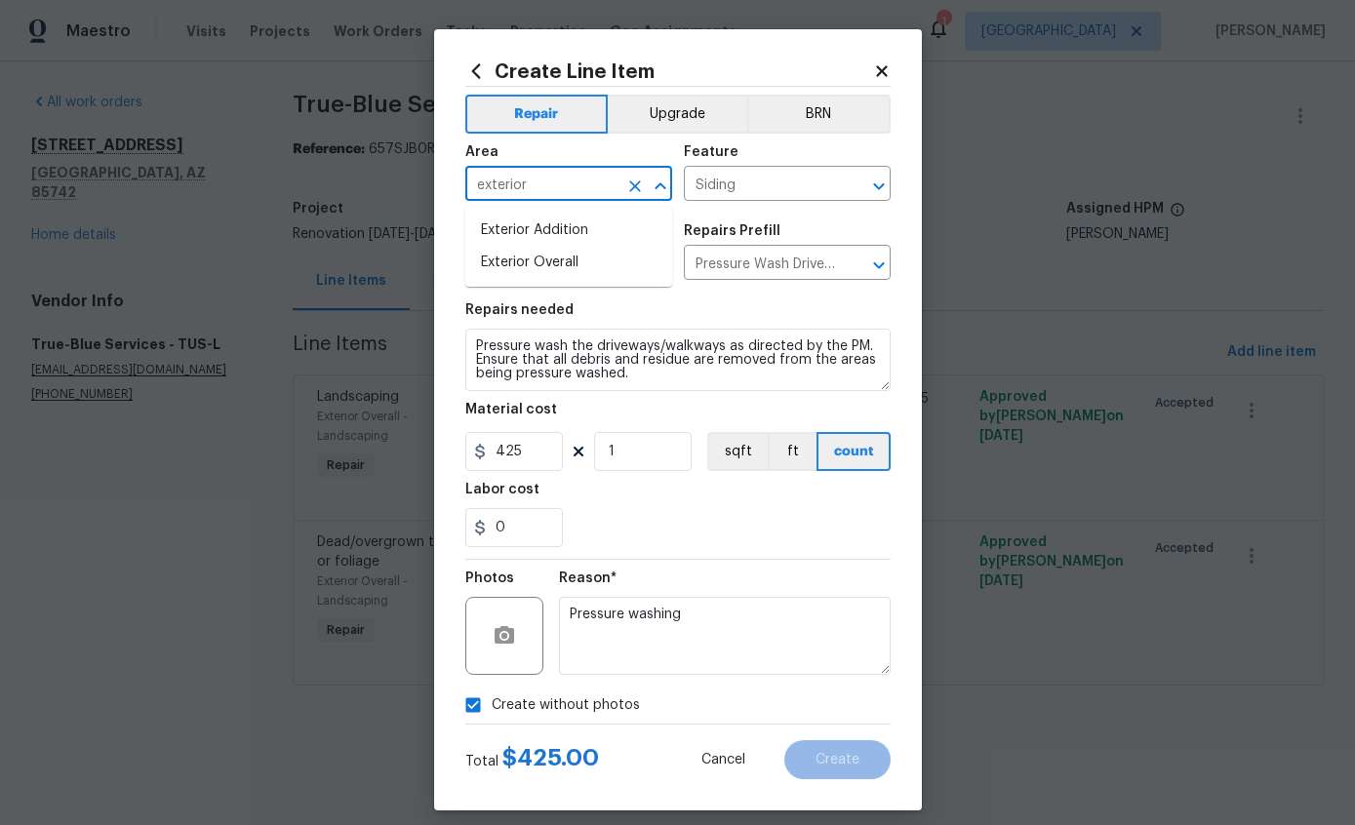
click at [507, 264] on li "Exterior Overall" at bounding box center [568, 263] width 207 height 32
type input "Exterior Overall"
click at [804, 190] on input "Siding" at bounding box center [760, 186] width 152 height 30
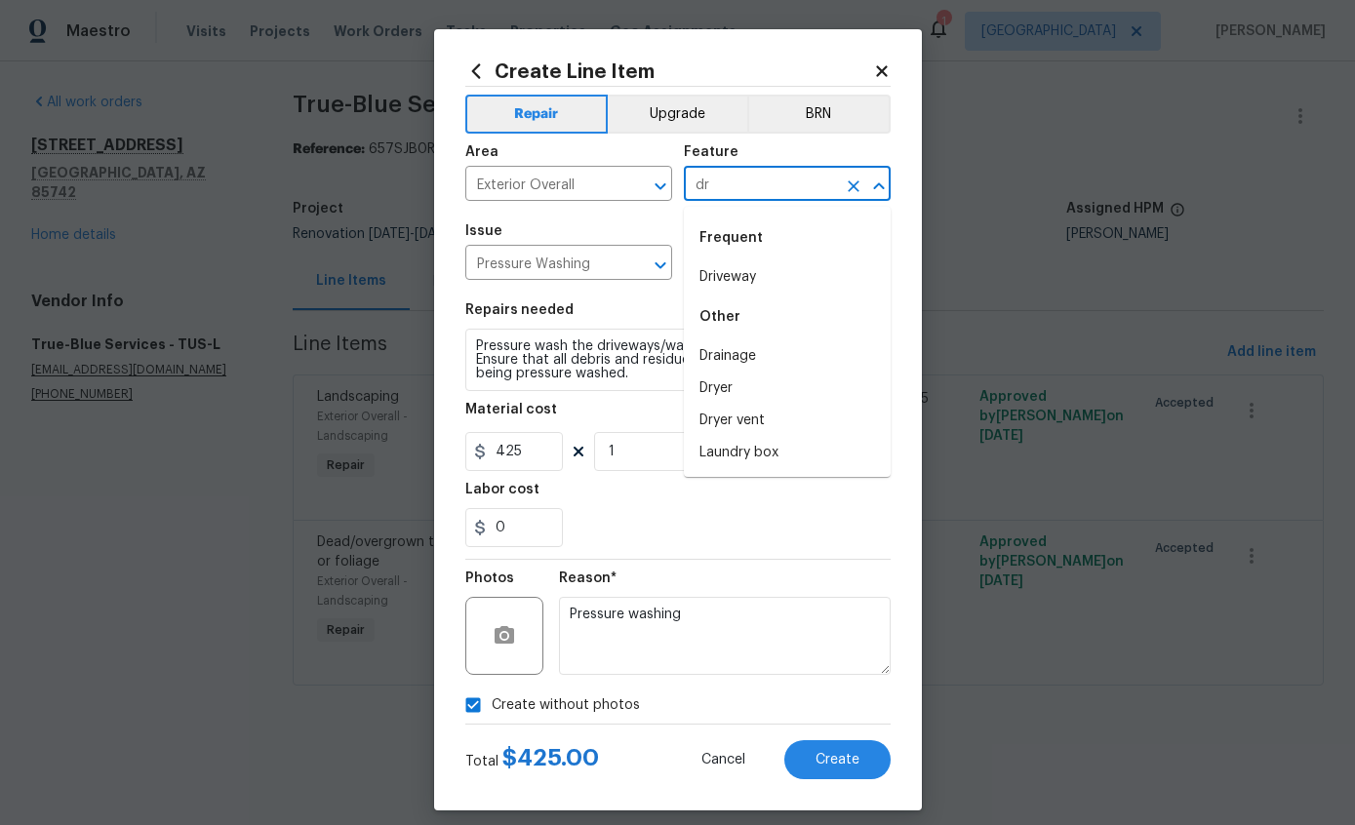
click at [744, 277] on li "Driveway" at bounding box center [787, 277] width 207 height 32
type input "Driveway"
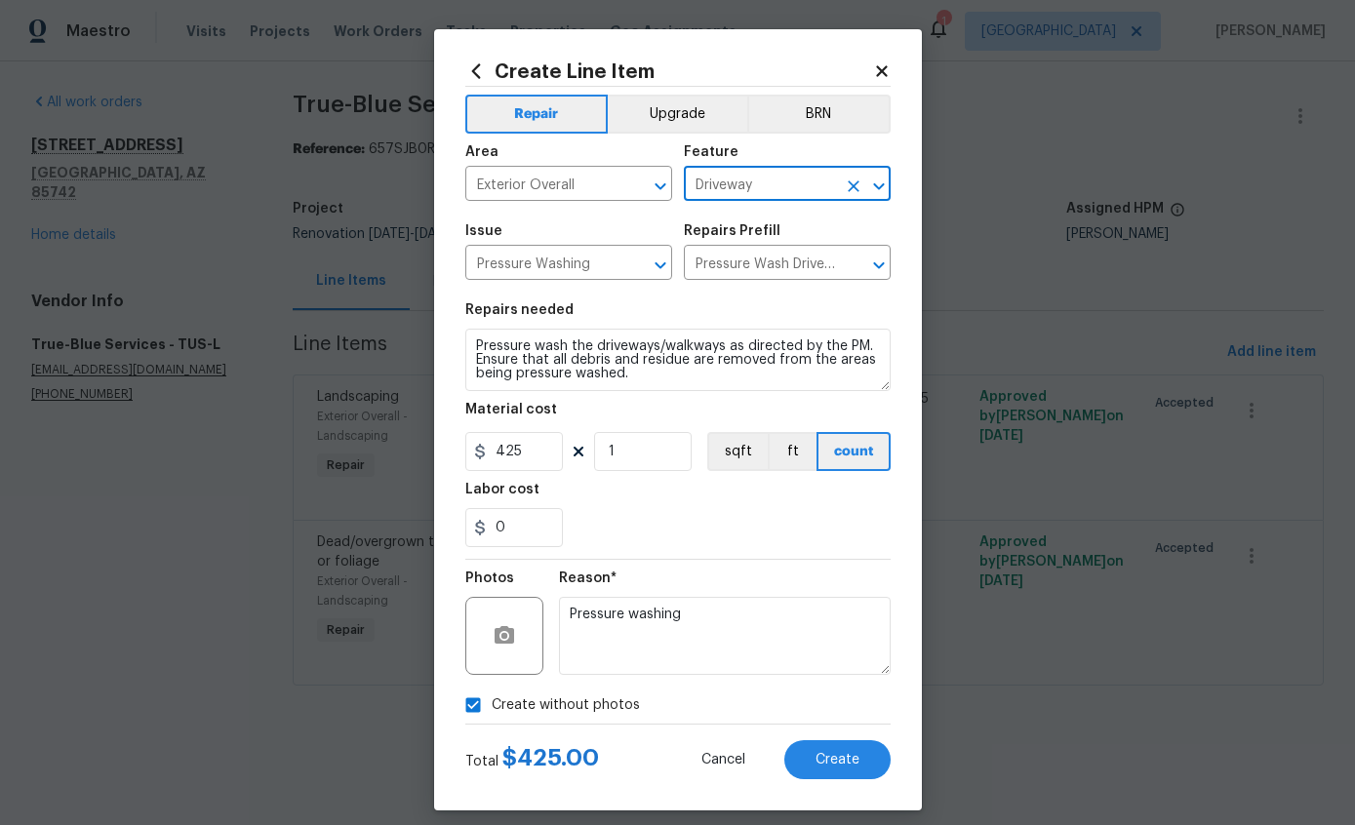
click at [824, 559] on section "Repairs needed Pressure wash the driveways/walkways as directed by the PM. Ensu…" at bounding box center [677, 425] width 425 height 267
click at [845, 780] on button "Create" at bounding box center [837, 760] width 106 height 39
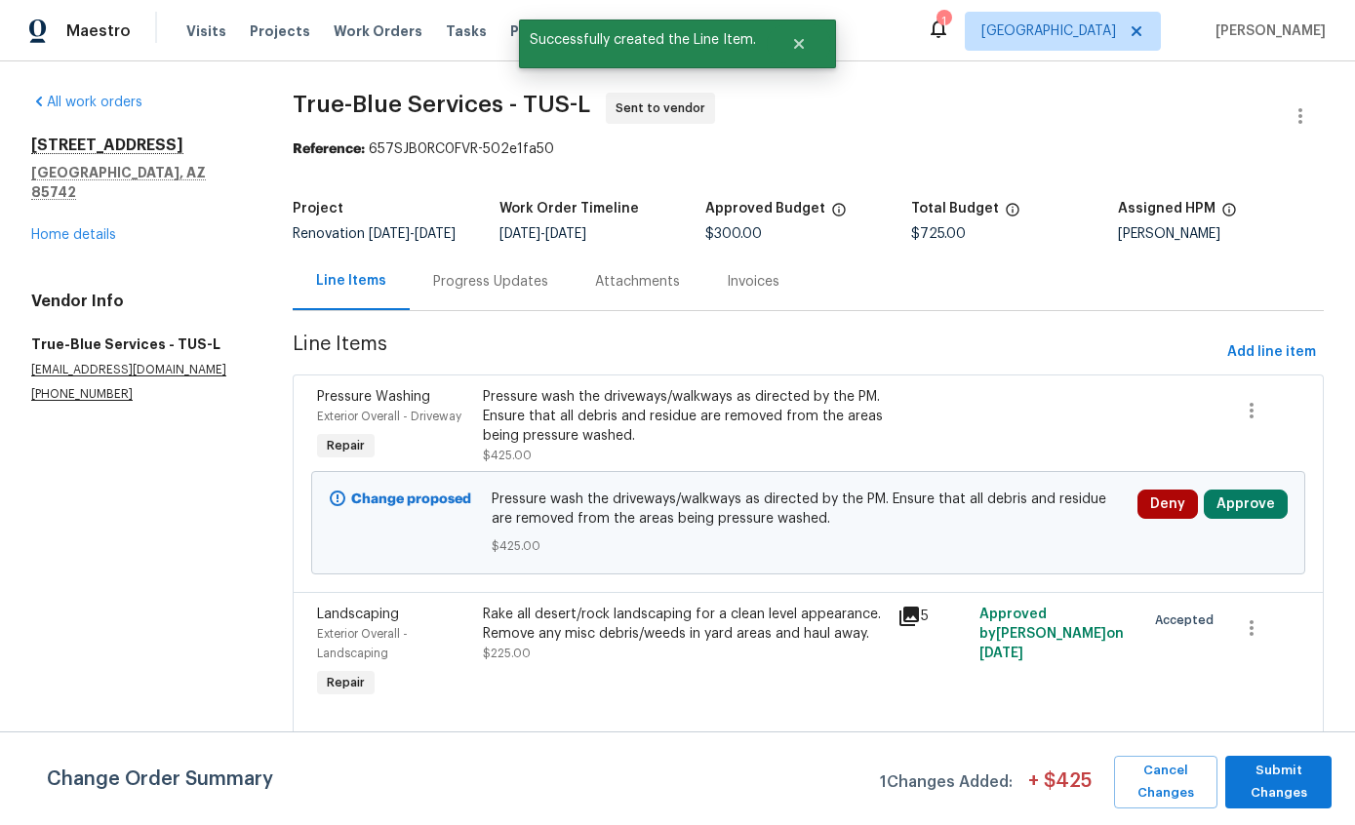
click at [1261, 519] on button "Approve" at bounding box center [1246, 504] width 84 height 29
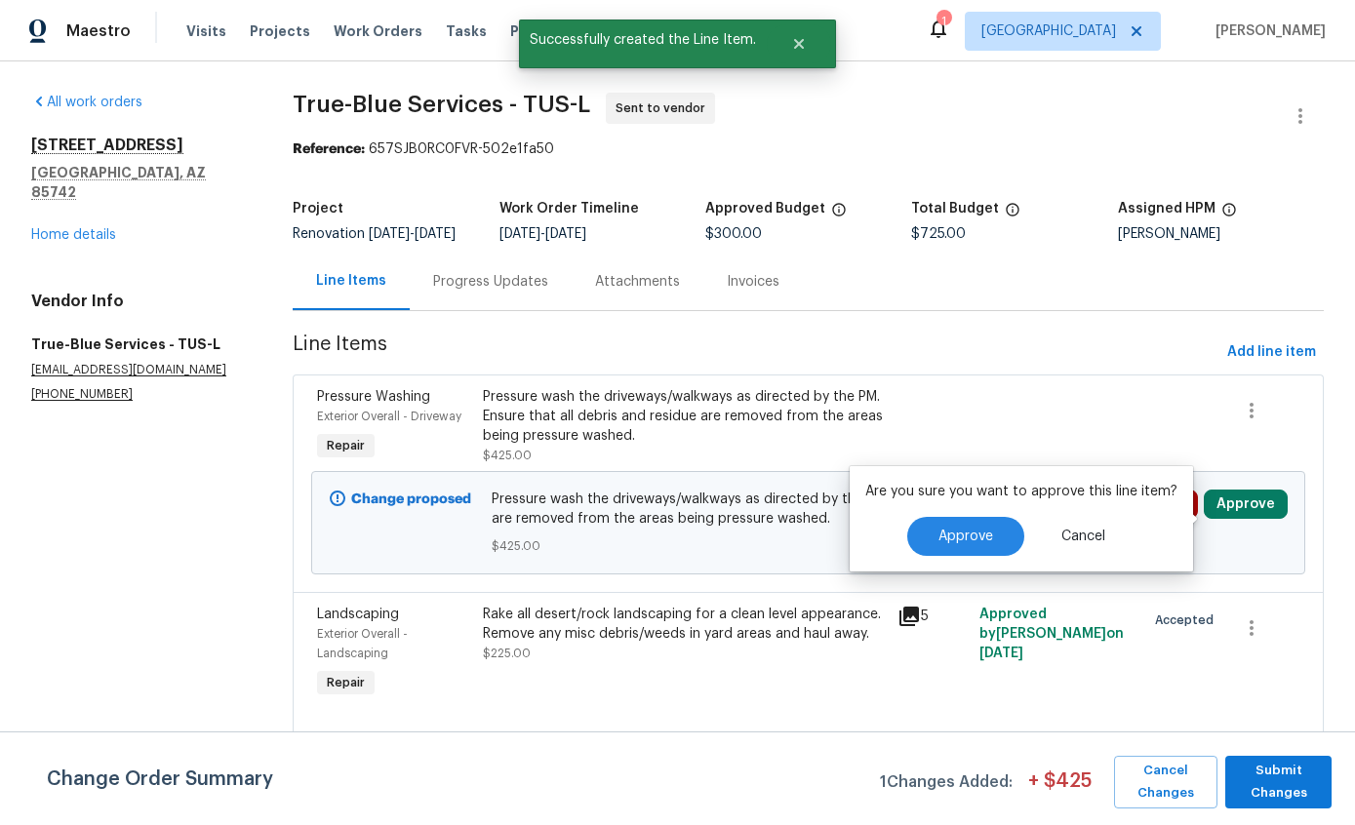
click at [971, 535] on span "Approve" at bounding box center [966, 537] width 55 height 15
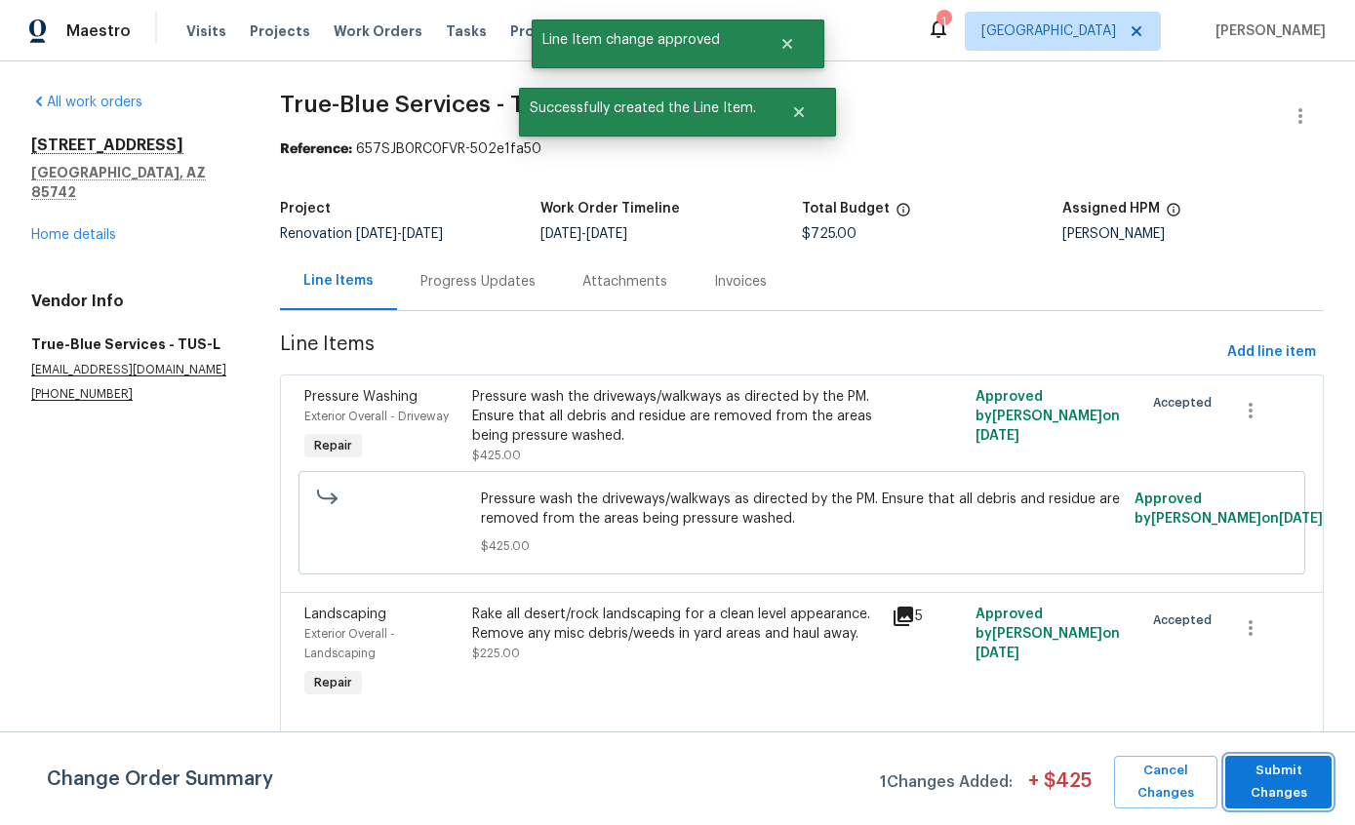
click at [1287, 786] on span "Submit Changes" at bounding box center [1278, 782] width 87 height 45
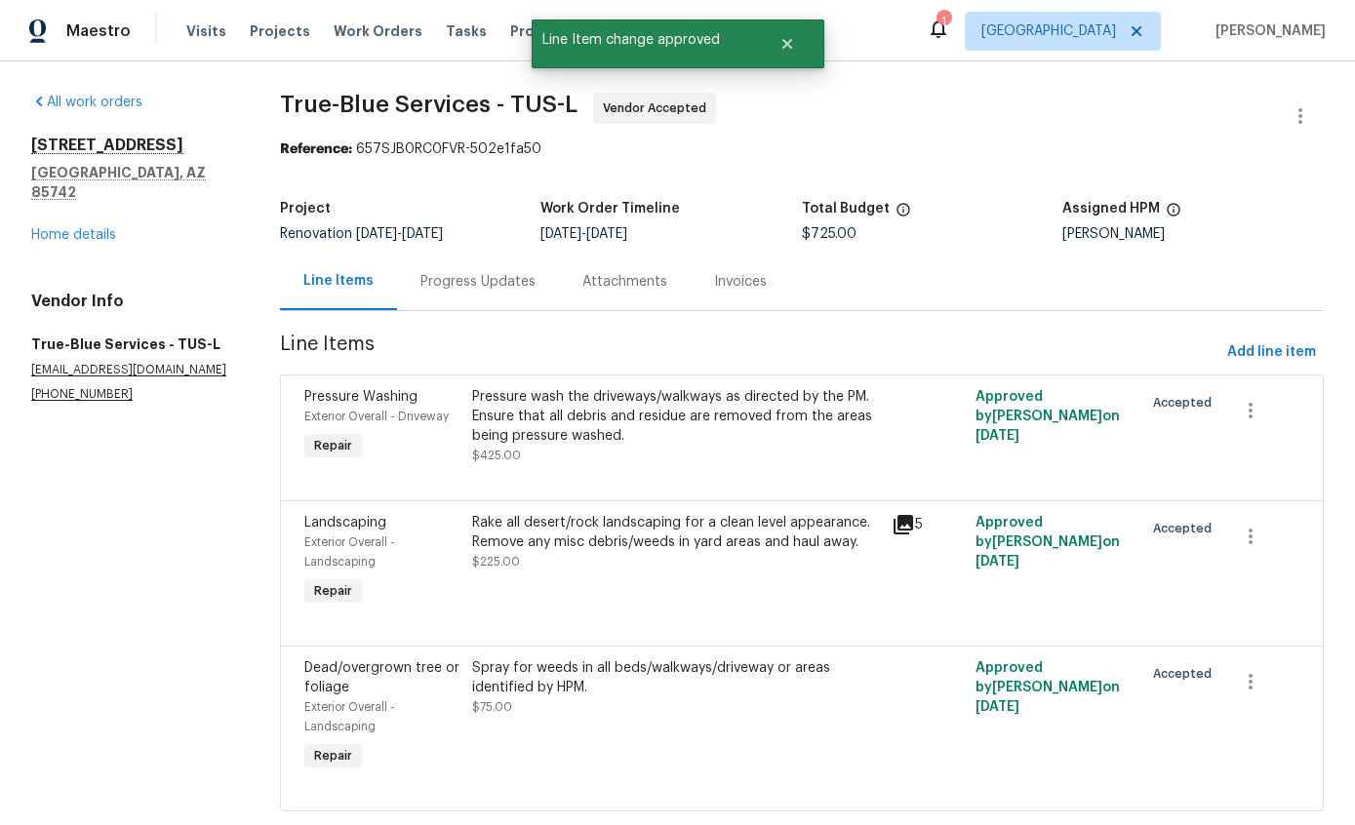
click at [51, 228] on link "Home details" at bounding box center [73, 235] width 85 height 14
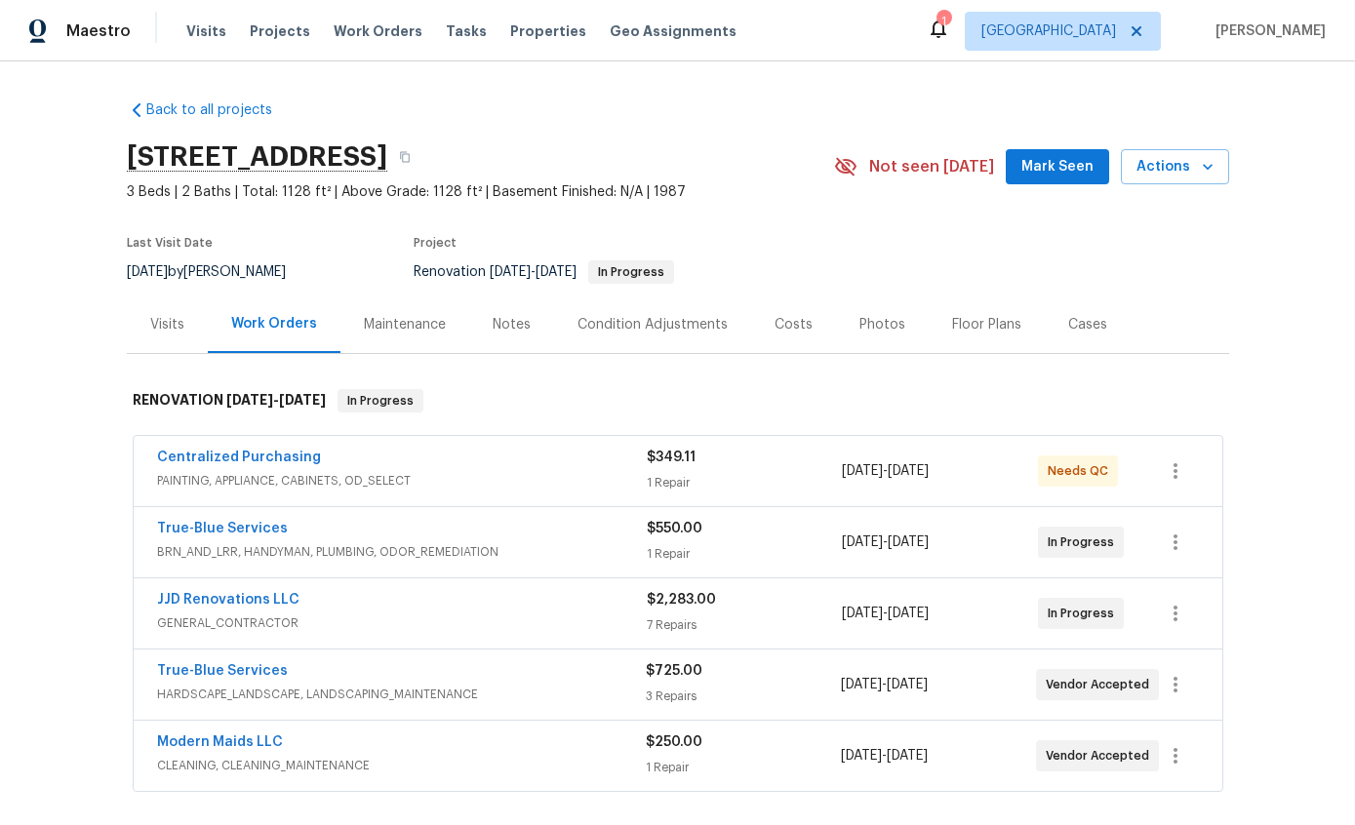
click at [171, 324] on div "Visits" at bounding box center [167, 325] width 34 height 20
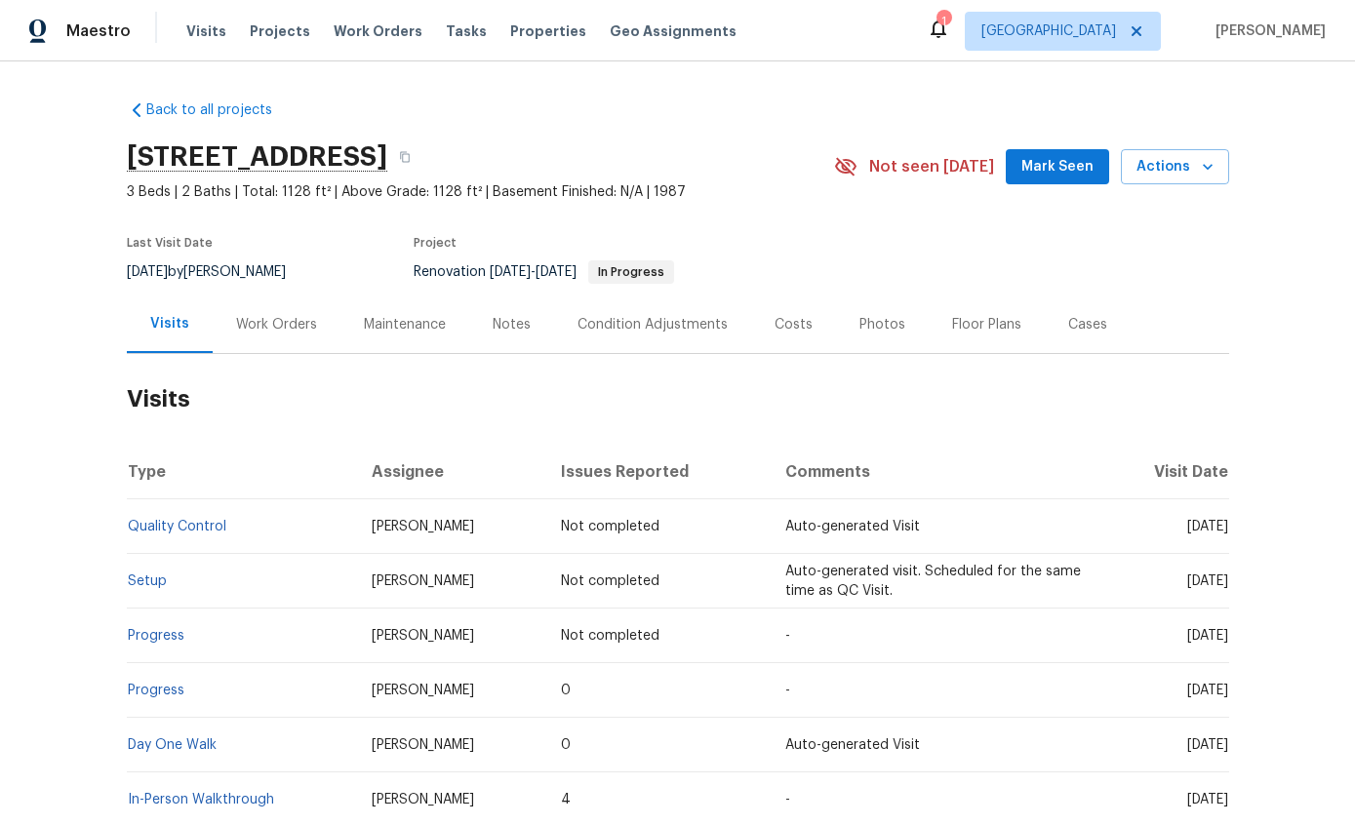
click at [142, 584] on link "Setup" at bounding box center [147, 582] width 39 height 14
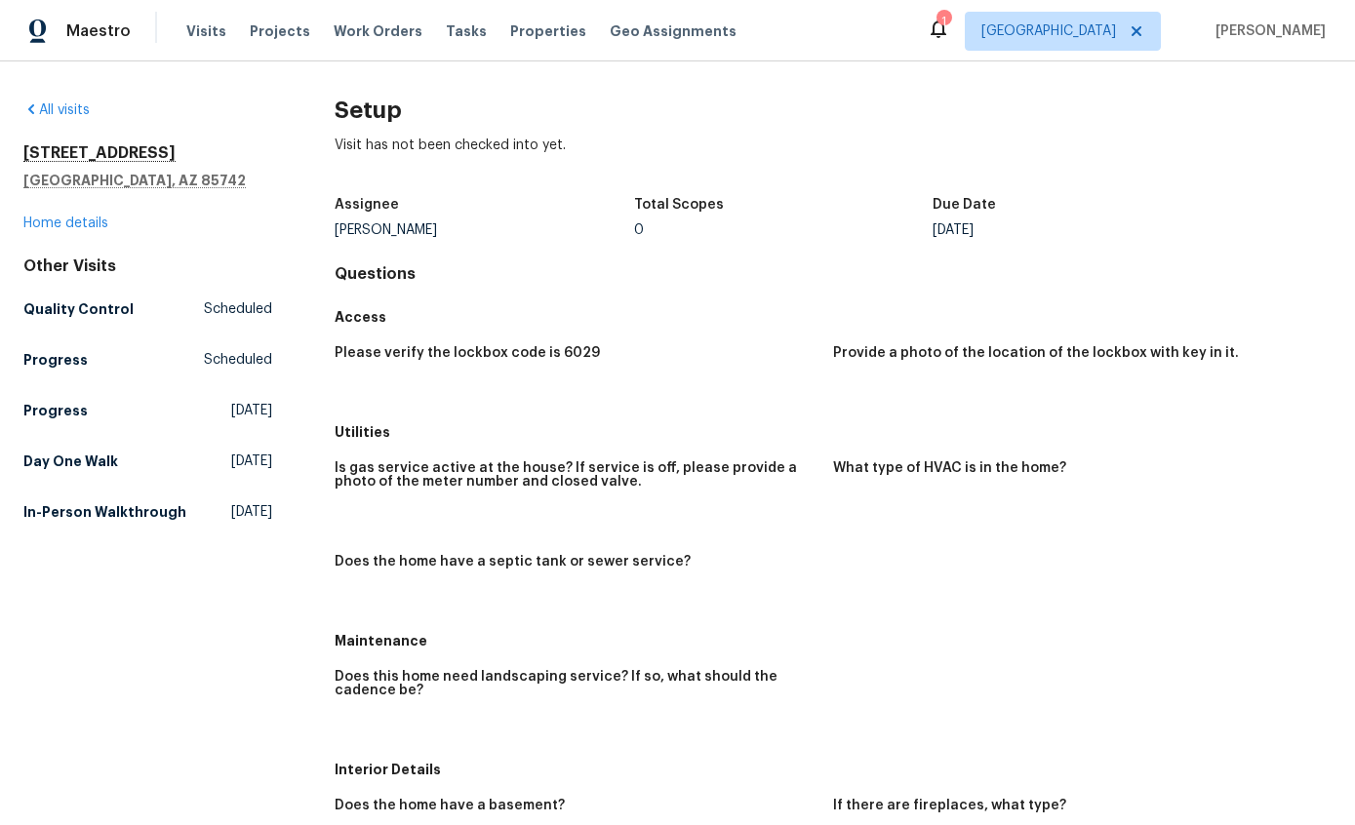
click at [42, 222] on link "Home details" at bounding box center [65, 224] width 85 height 14
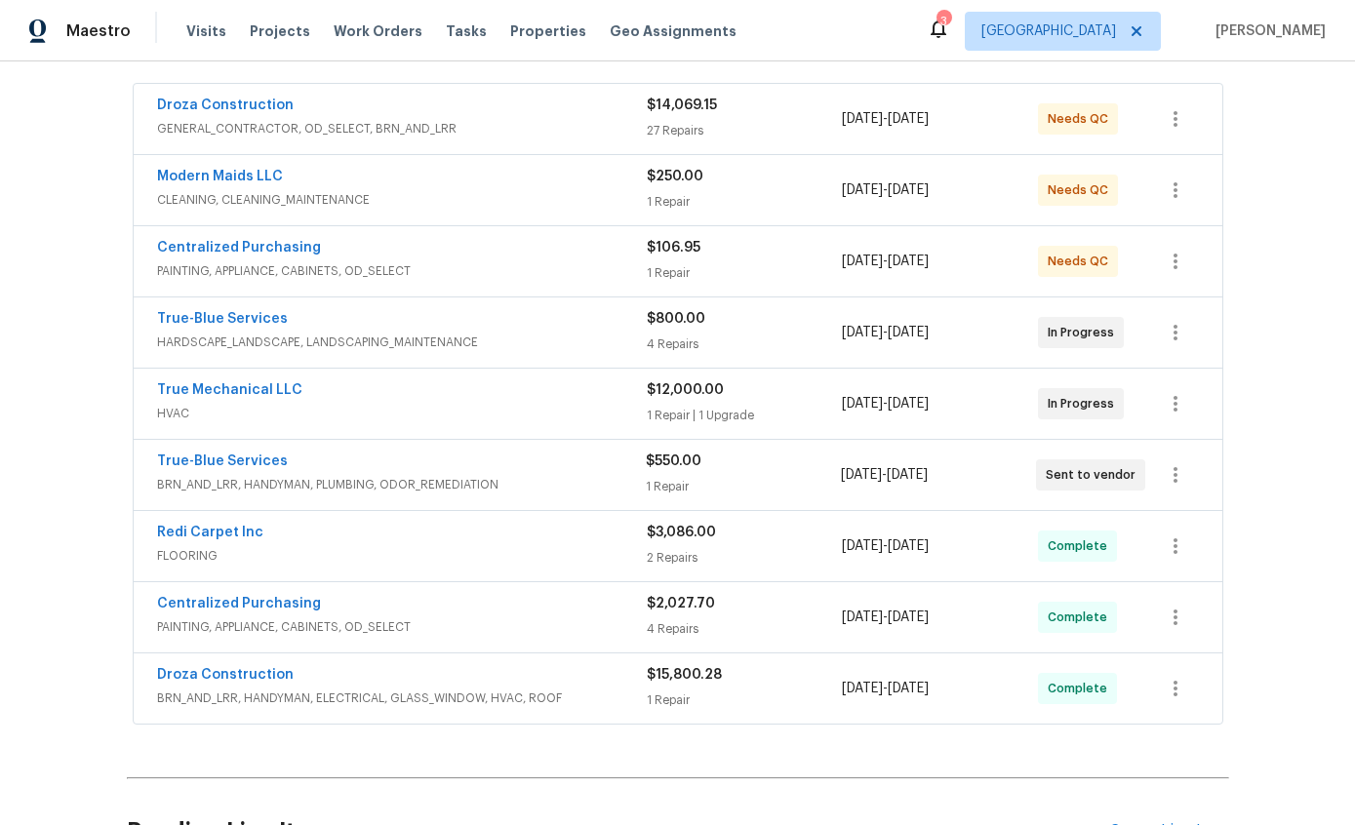
scroll to position [353, 0]
click at [396, 327] on div "True-Blue Services" at bounding box center [402, 319] width 490 height 23
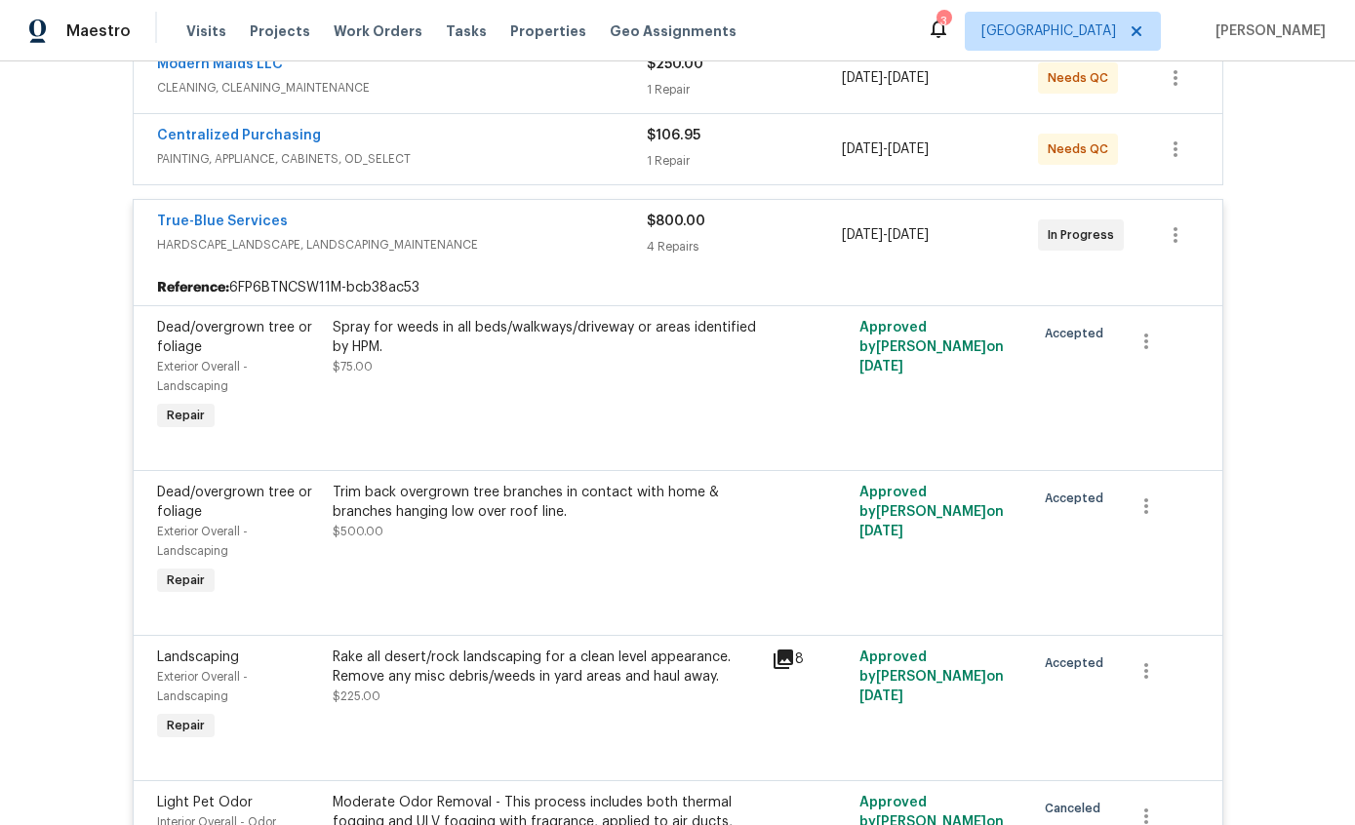
scroll to position [478, 0]
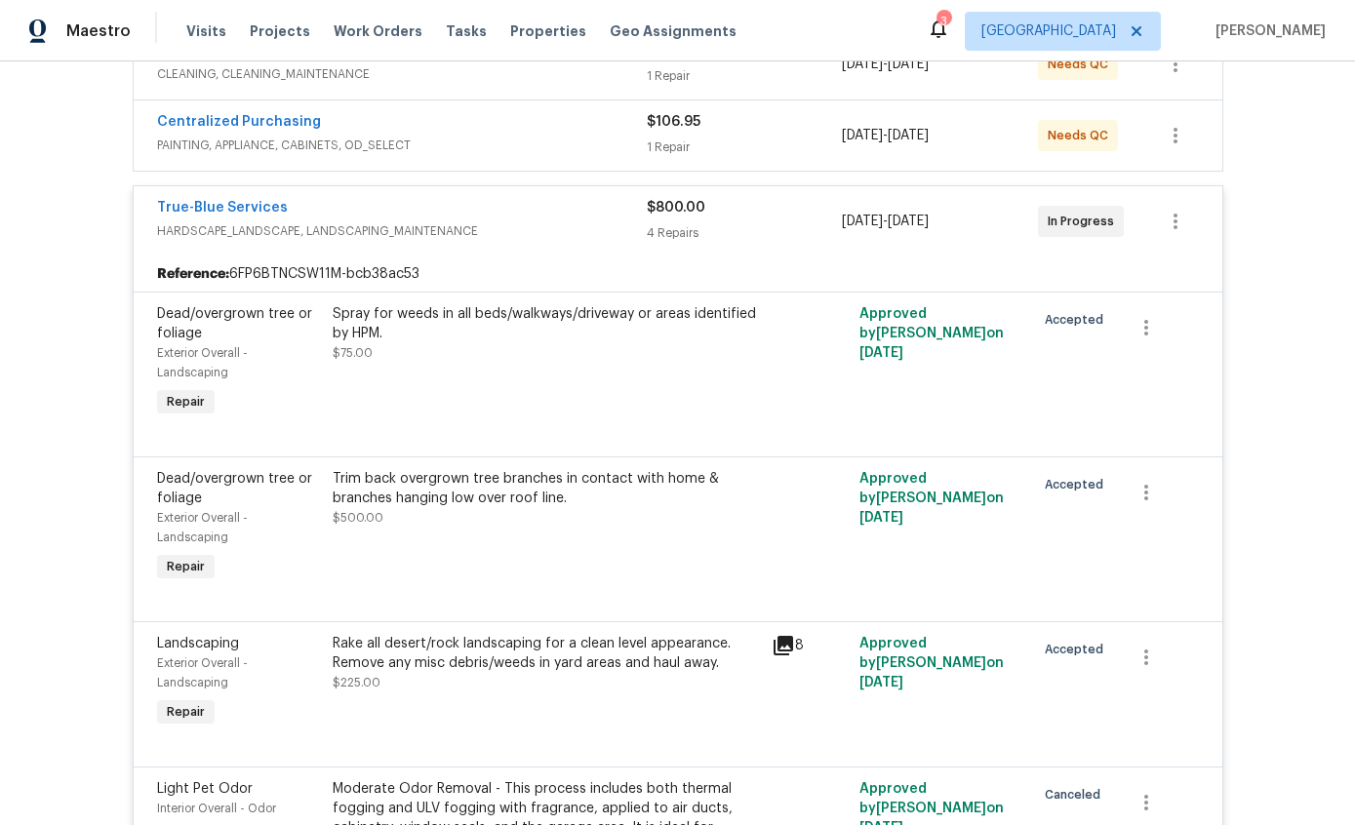
click at [388, 518] on div "Trim back overgrown tree branches in contact with home & branches hanging low o…" at bounding box center [546, 498] width 427 height 59
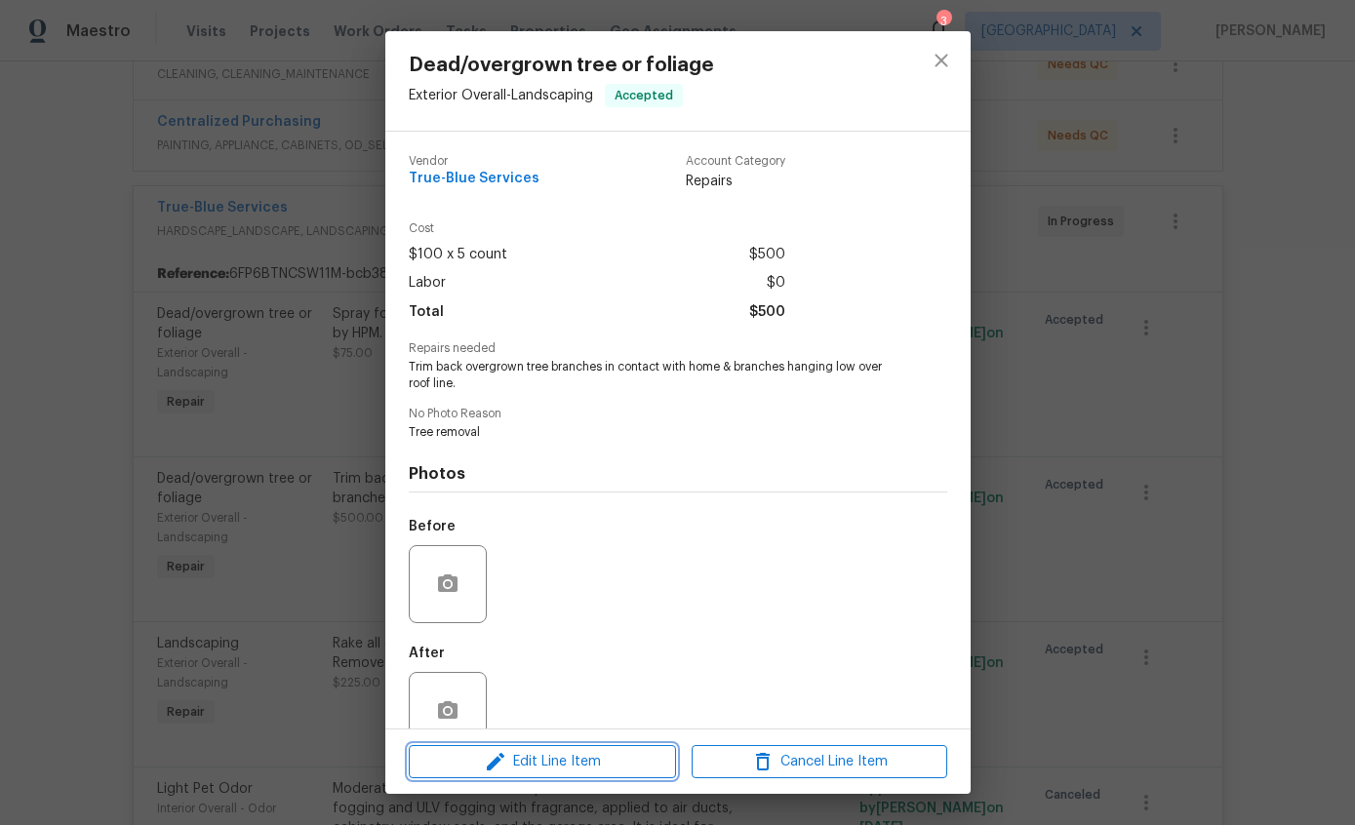
click at [567, 767] on span "Edit Line Item" at bounding box center [543, 762] width 256 height 24
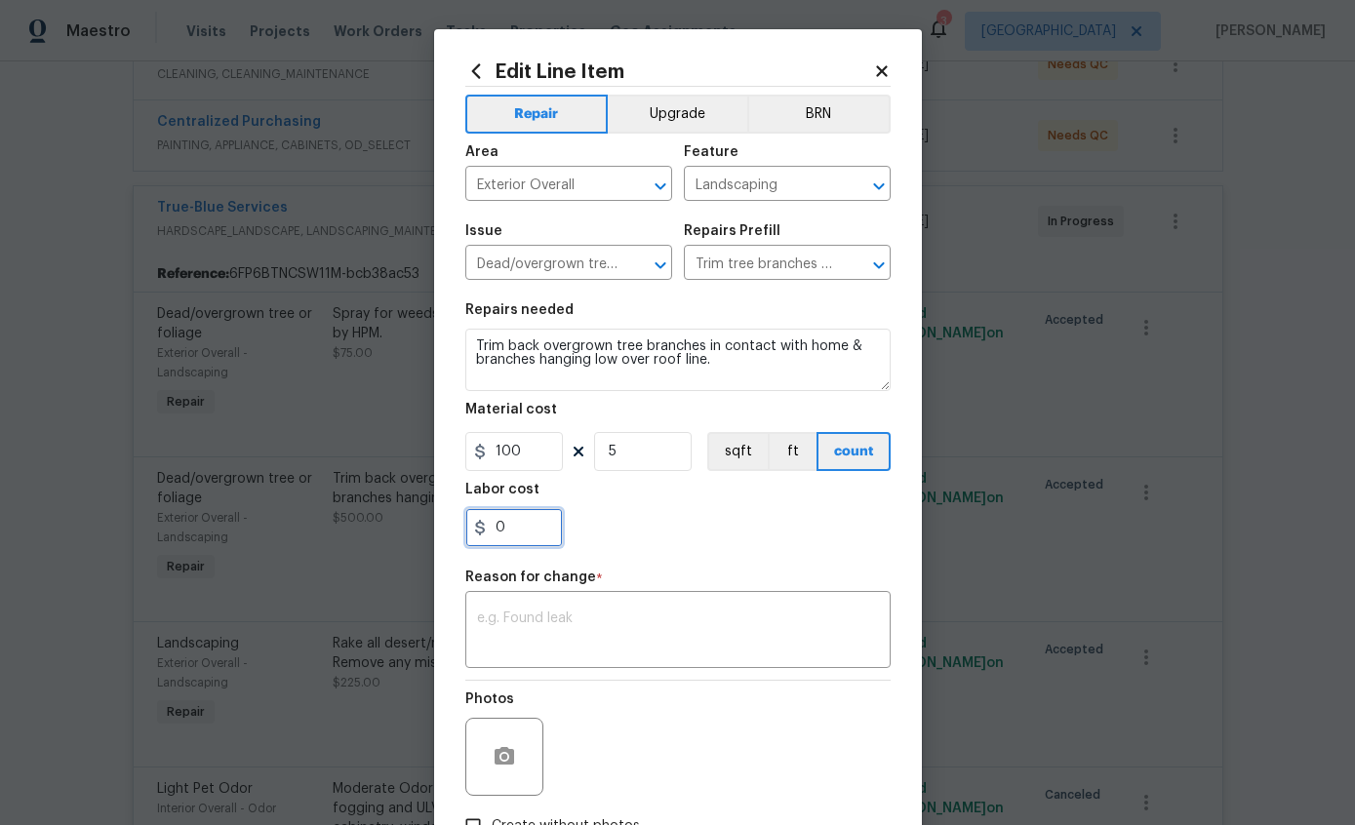
click at [544, 530] on input "0" at bounding box center [514, 527] width 98 height 39
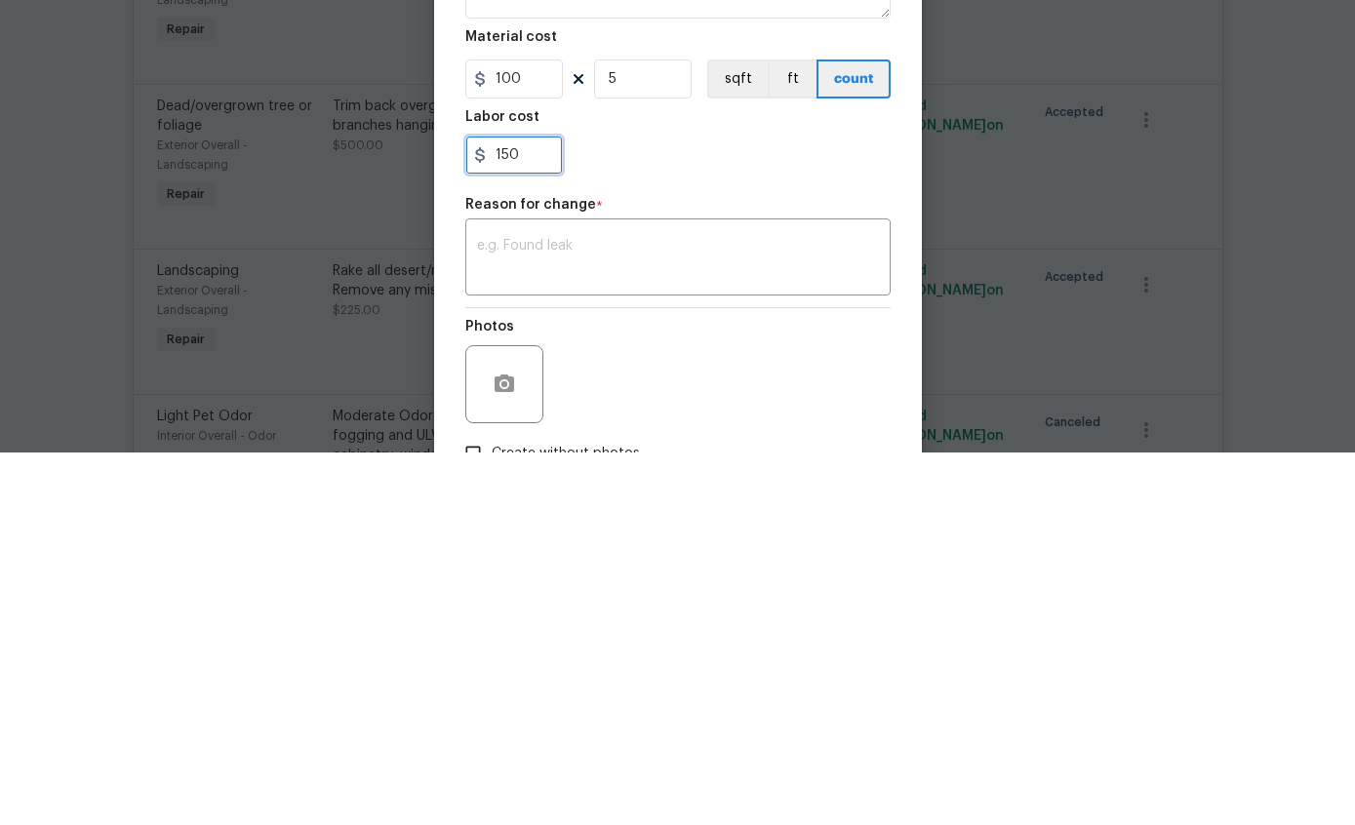
type input "150"
click at [531, 612] on textarea at bounding box center [678, 632] width 402 height 41
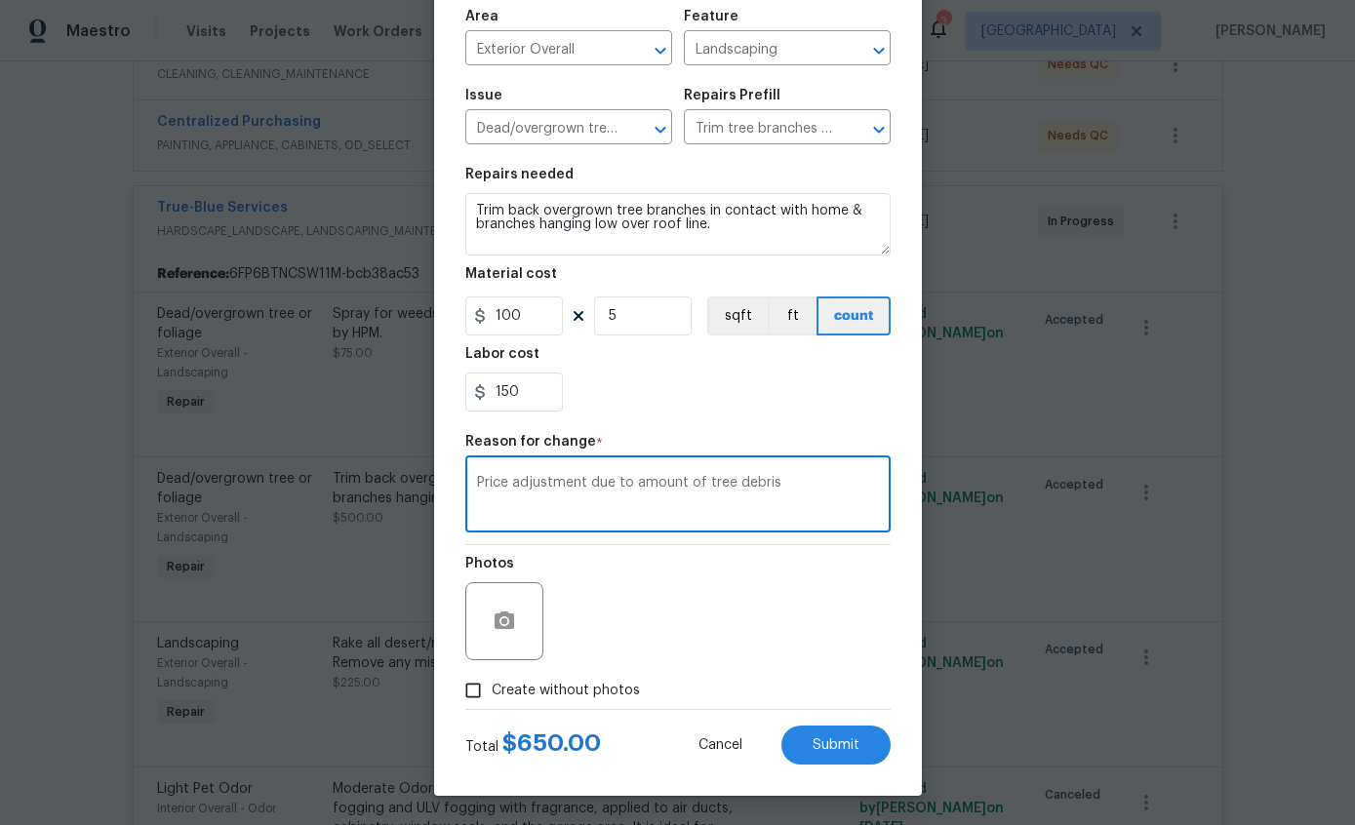
scroll to position [140, 0]
type textarea "Price adjustment due to amount of tree debris"
click at [471, 694] on input "Create without photos" at bounding box center [473, 690] width 37 height 37
checkbox input "true"
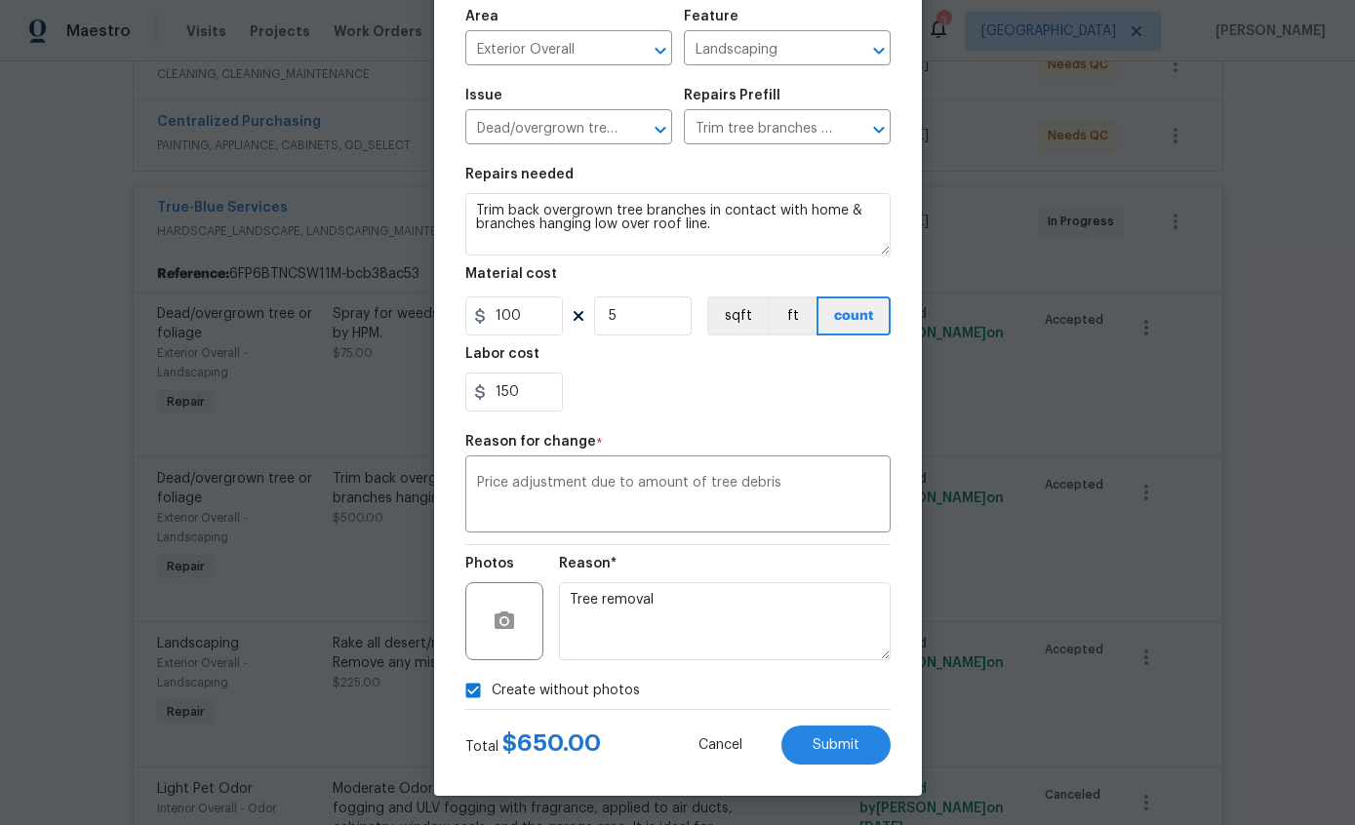
click at [849, 763] on button "Submit" at bounding box center [836, 745] width 109 height 39
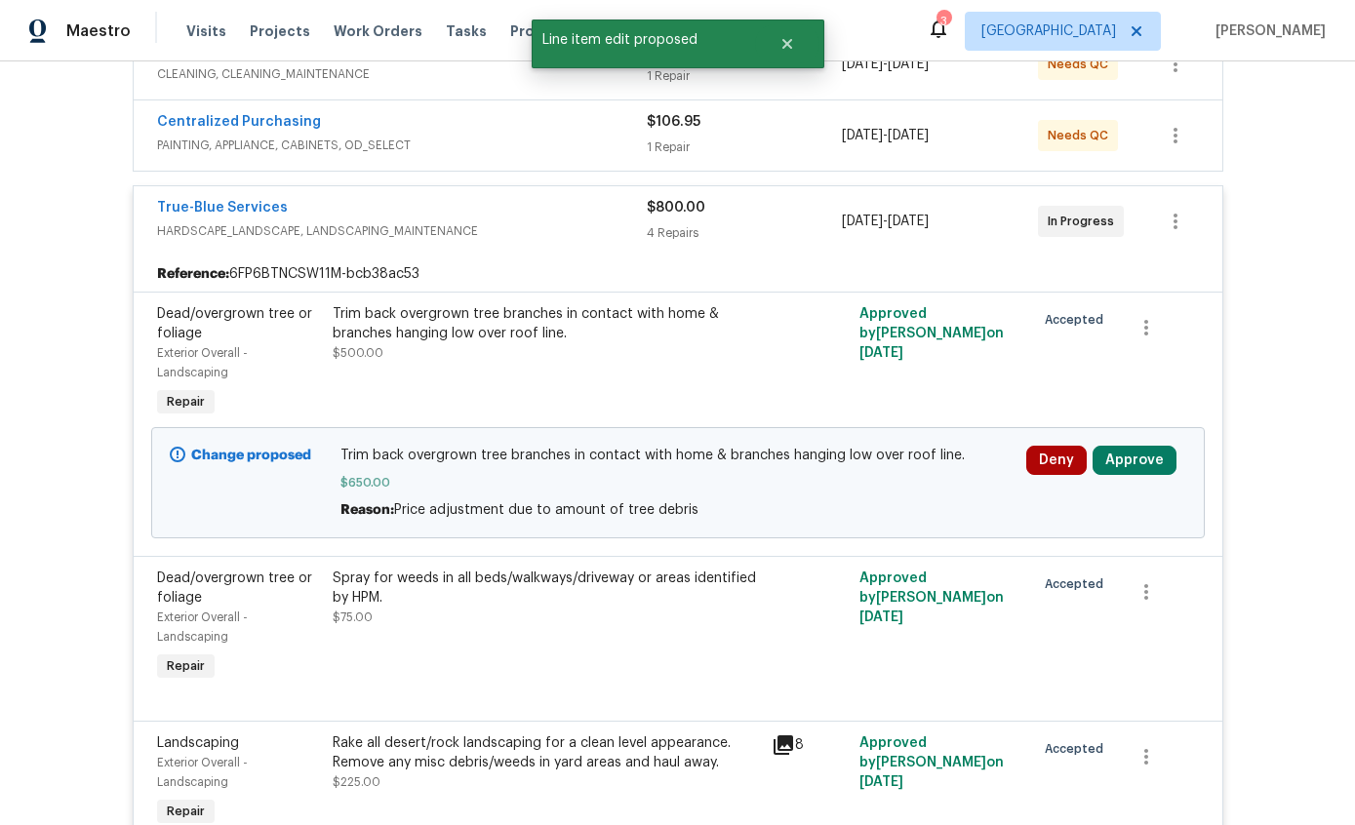
click at [1145, 446] on button "Approve" at bounding box center [1135, 460] width 84 height 29
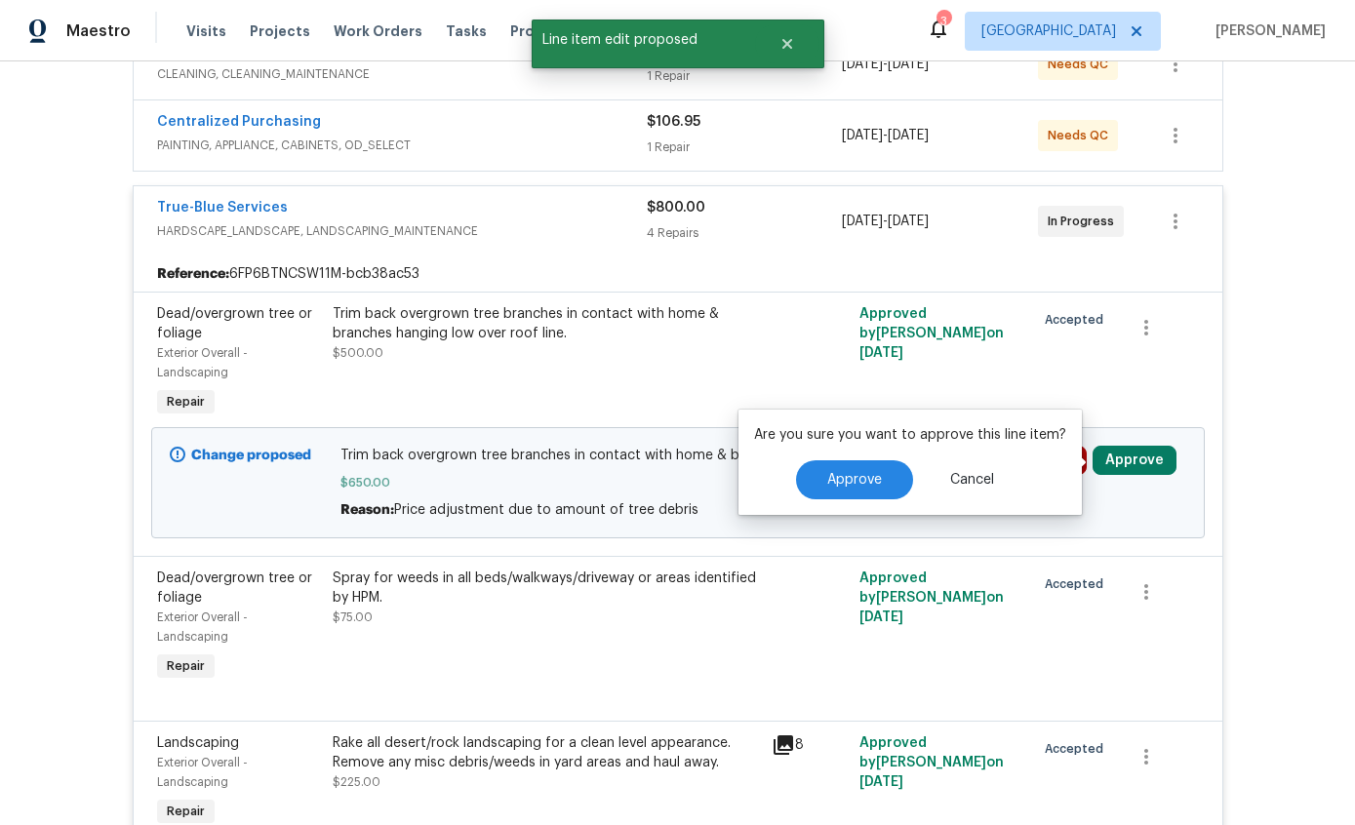
click at [864, 461] on button "Approve" at bounding box center [854, 480] width 117 height 39
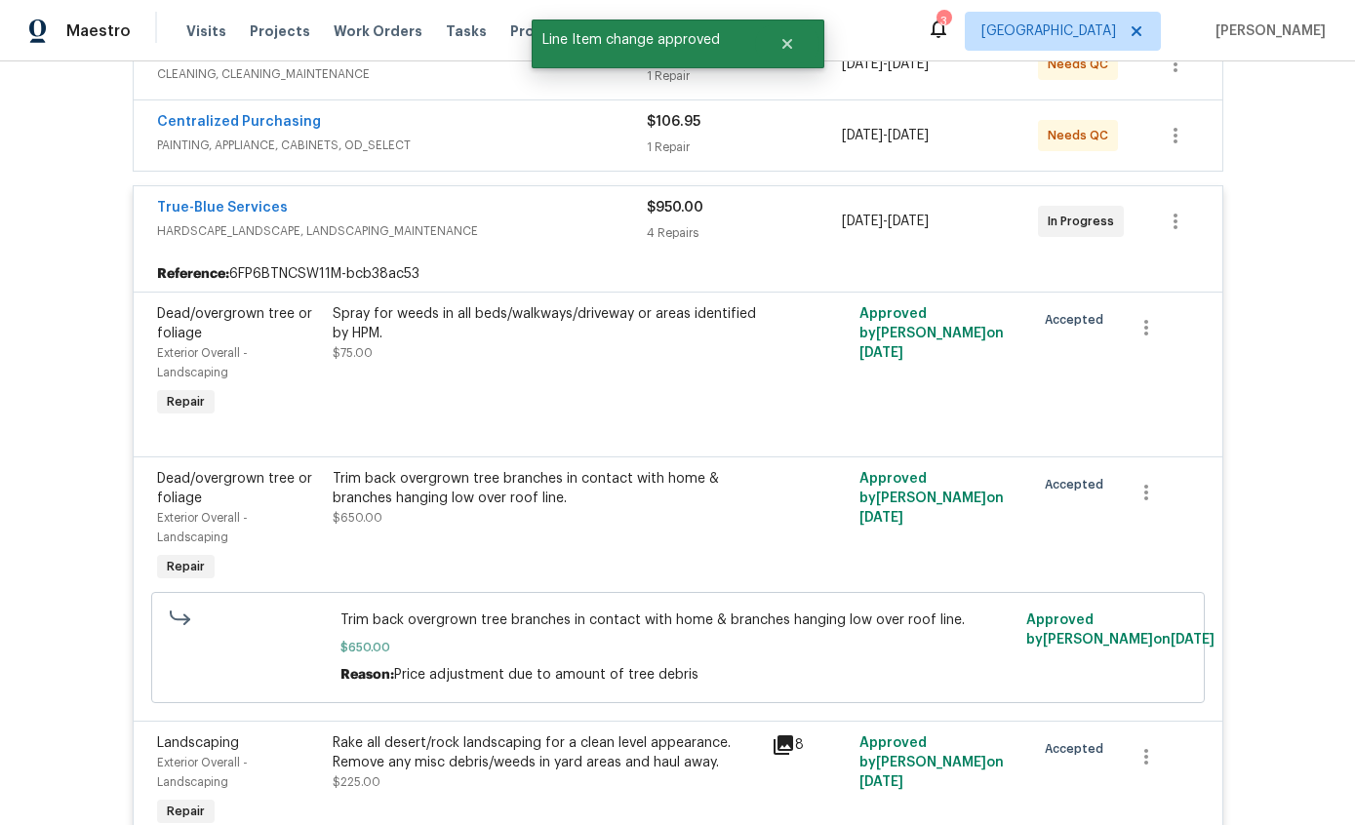
click at [186, 201] on link "True-Blue Services" at bounding box center [222, 208] width 131 height 14
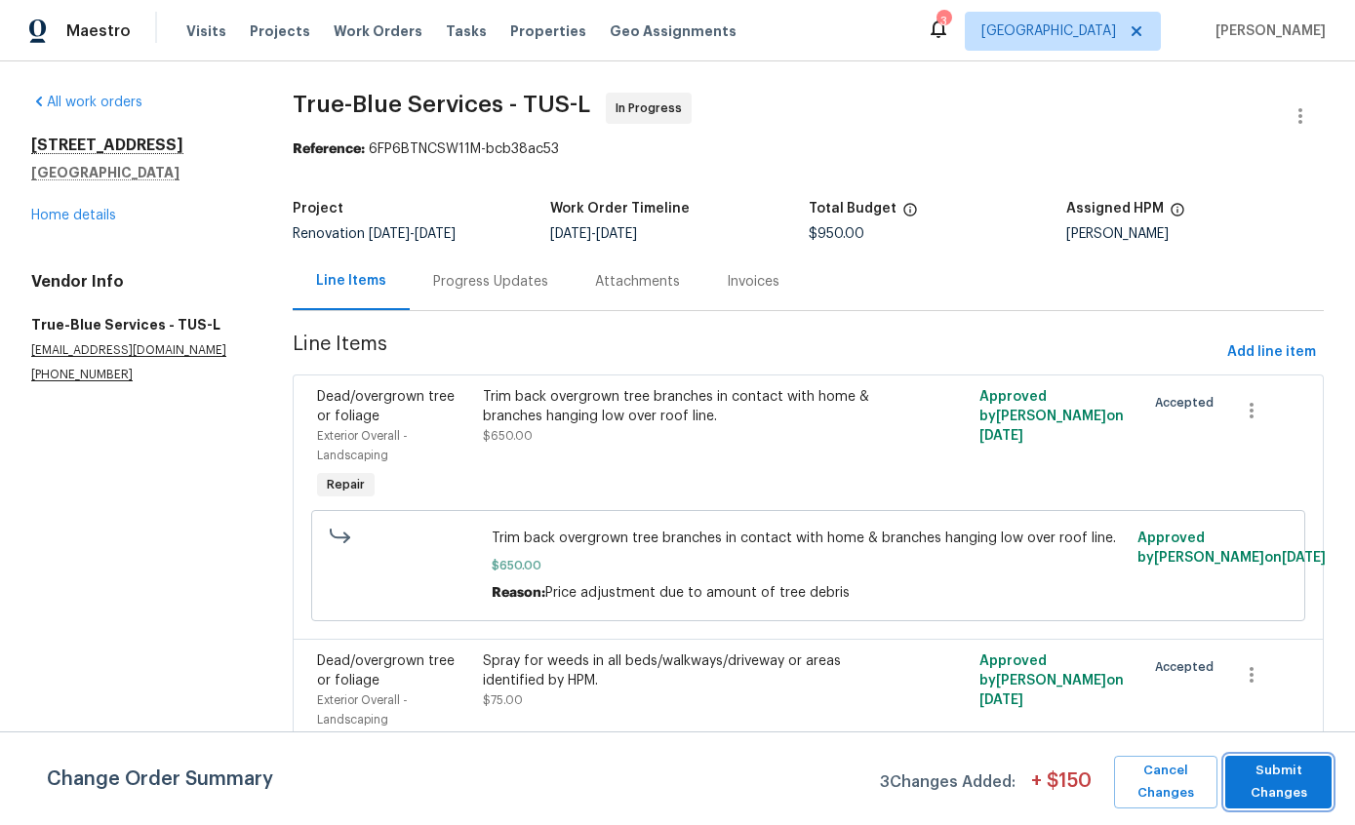
click at [1292, 782] on span "Submit Changes" at bounding box center [1278, 782] width 87 height 45
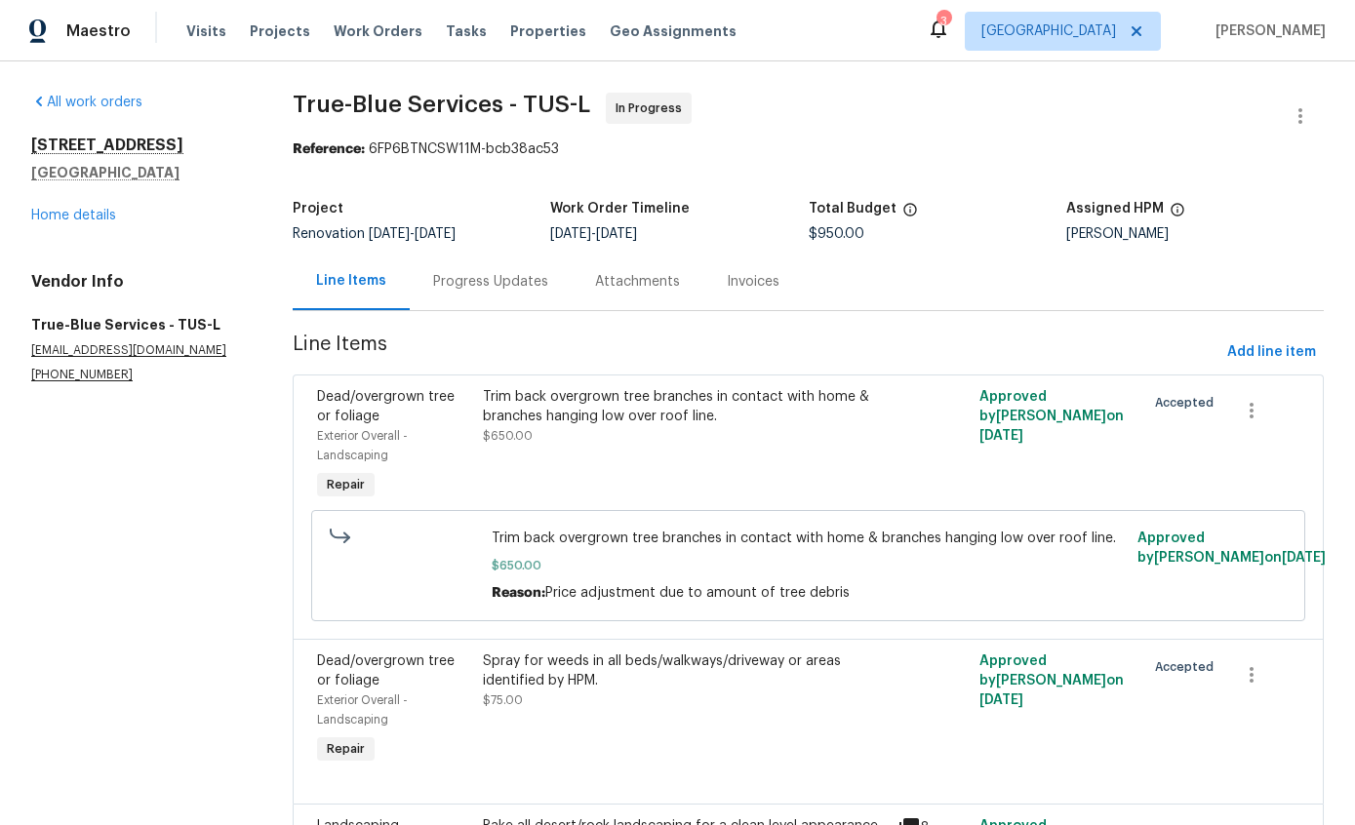
click at [68, 220] on link "Home details" at bounding box center [73, 216] width 85 height 14
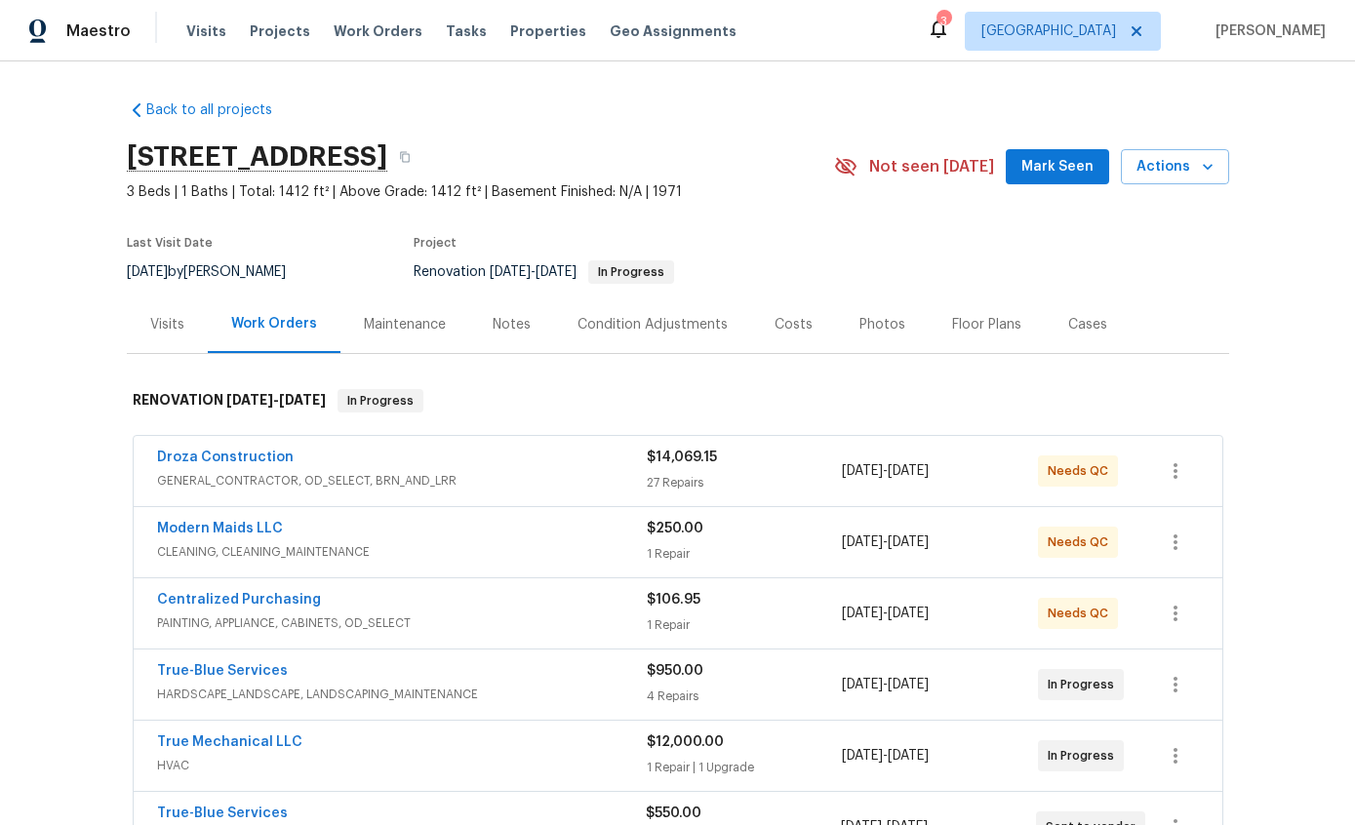
click at [1207, 171] on icon "button" at bounding box center [1208, 167] width 20 height 20
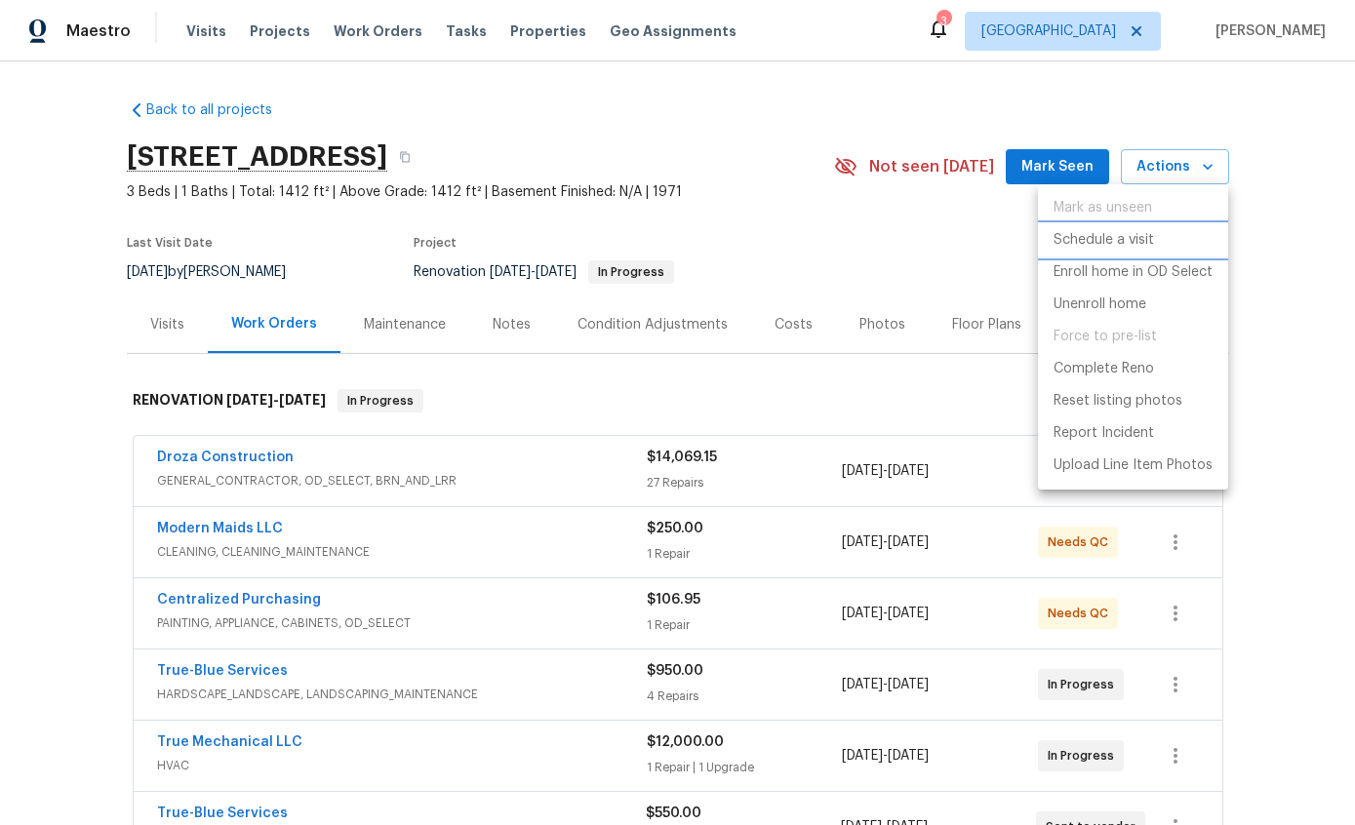
click at [1145, 246] on p "Schedule a visit" at bounding box center [1104, 240] width 100 height 20
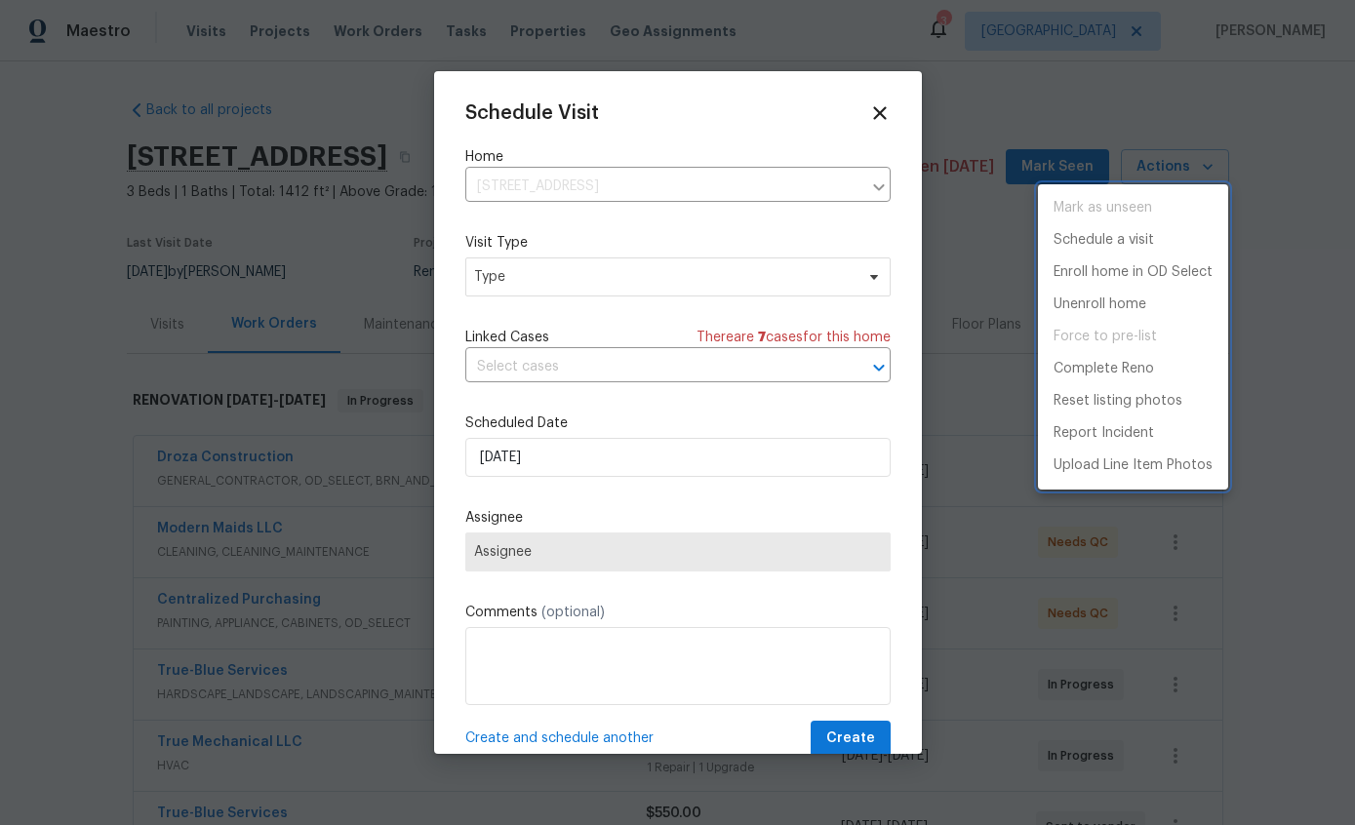
click at [737, 275] on div at bounding box center [677, 412] width 1355 height 825
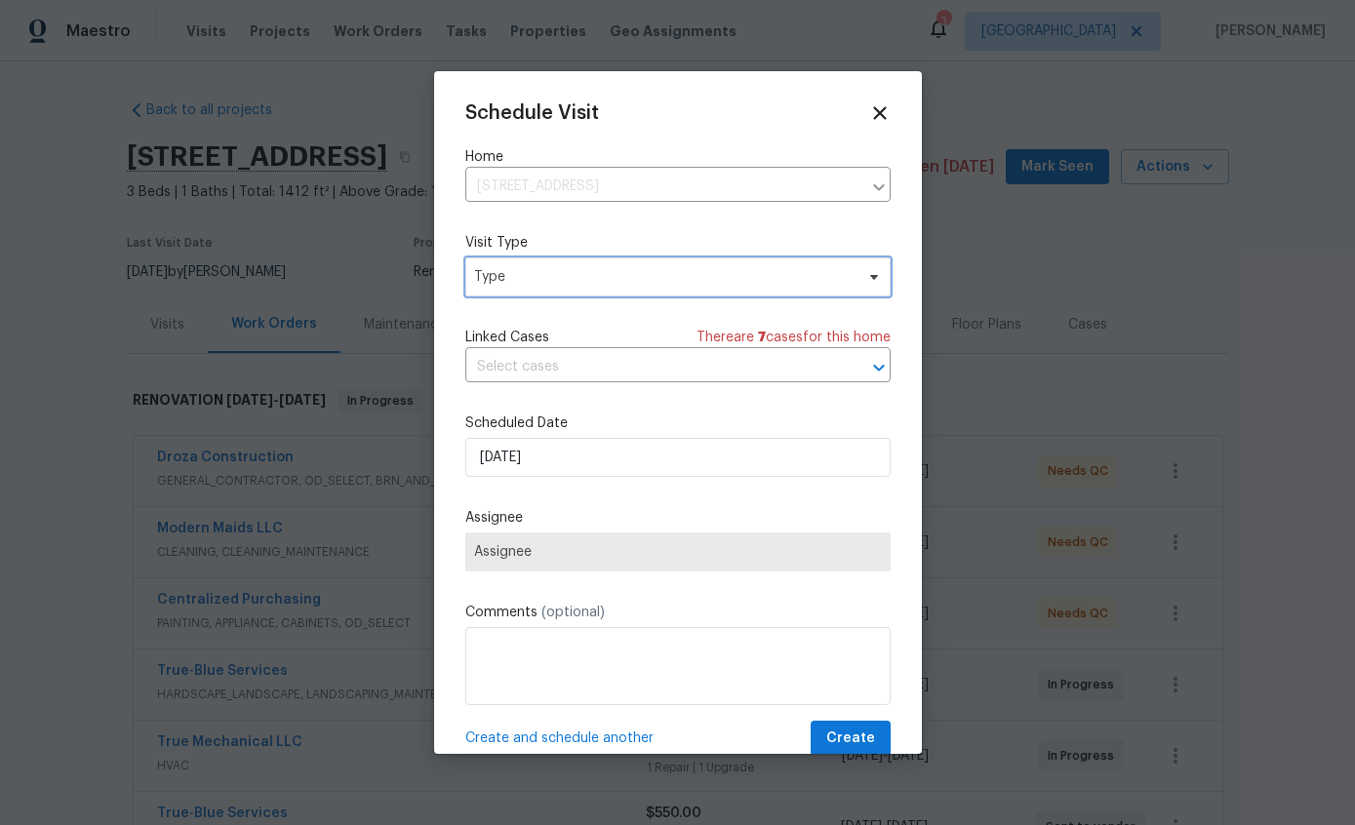
click at [790, 280] on span "Type" at bounding box center [664, 277] width 380 height 20
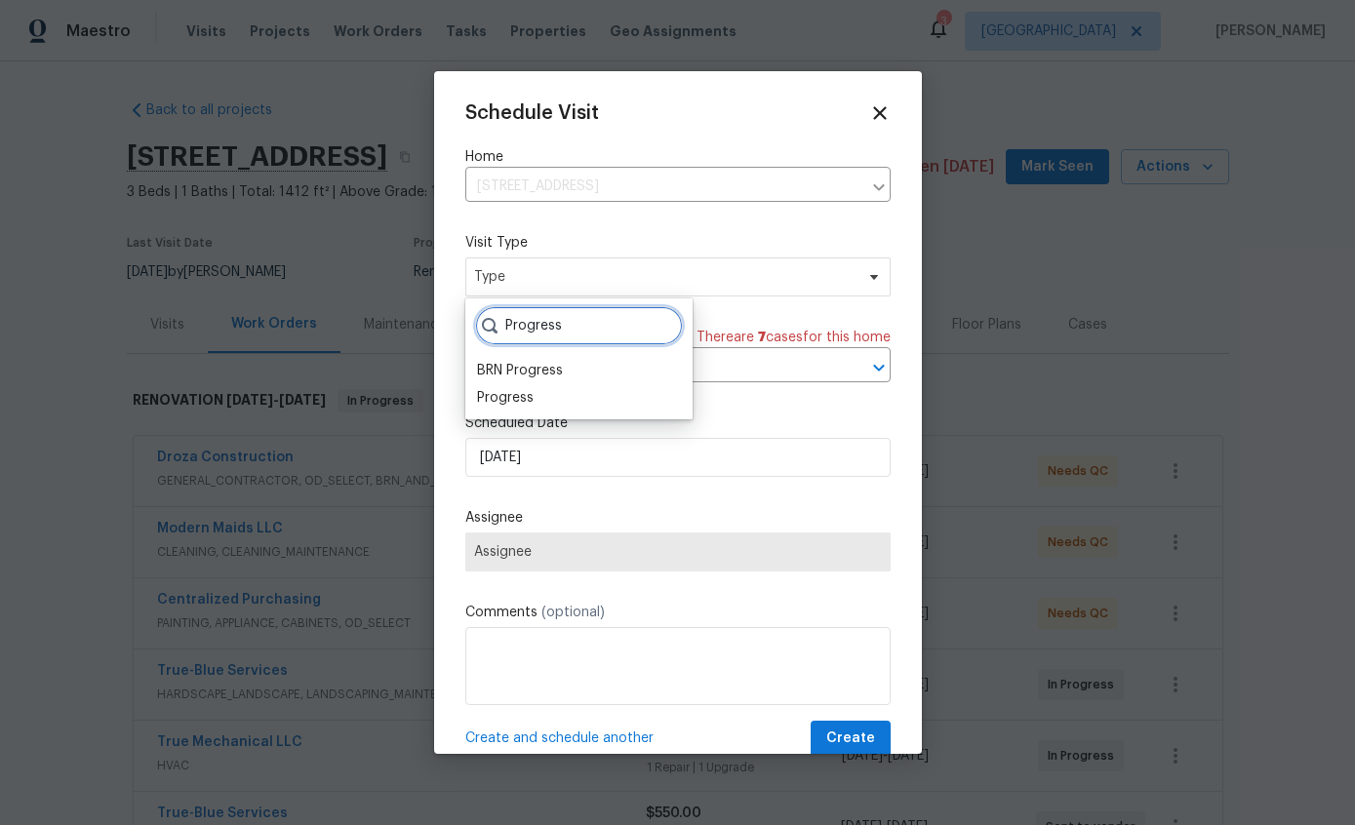
type input "Progress"
click at [532, 401] on div "Progress" at bounding box center [505, 398] width 57 height 20
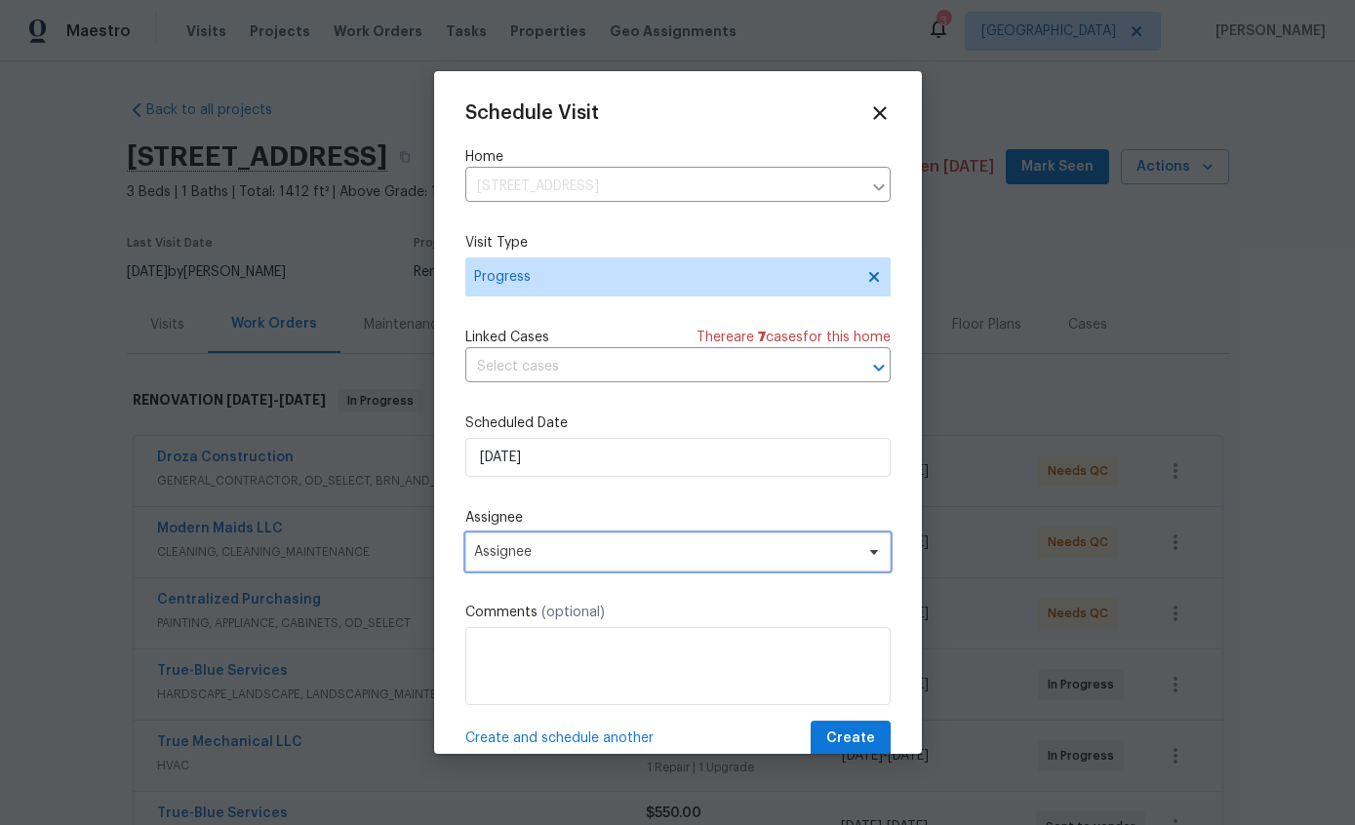
click at [672, 569] on span "Assignee" at bounding box center [677, 552] width 425 height 39
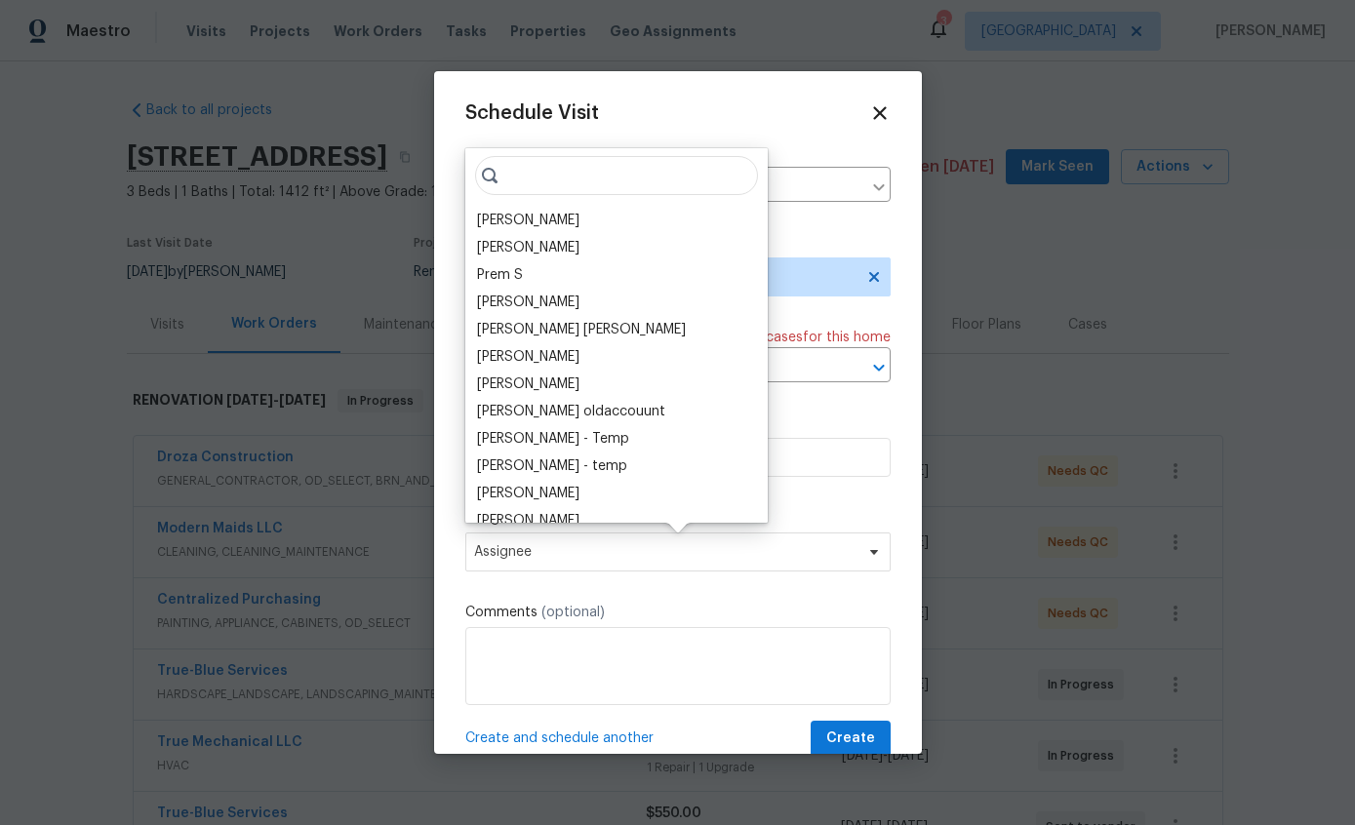
click at [551, 220] on div "[PERSON_NAME]" at bounding box center [528, 221] width 102 height 20
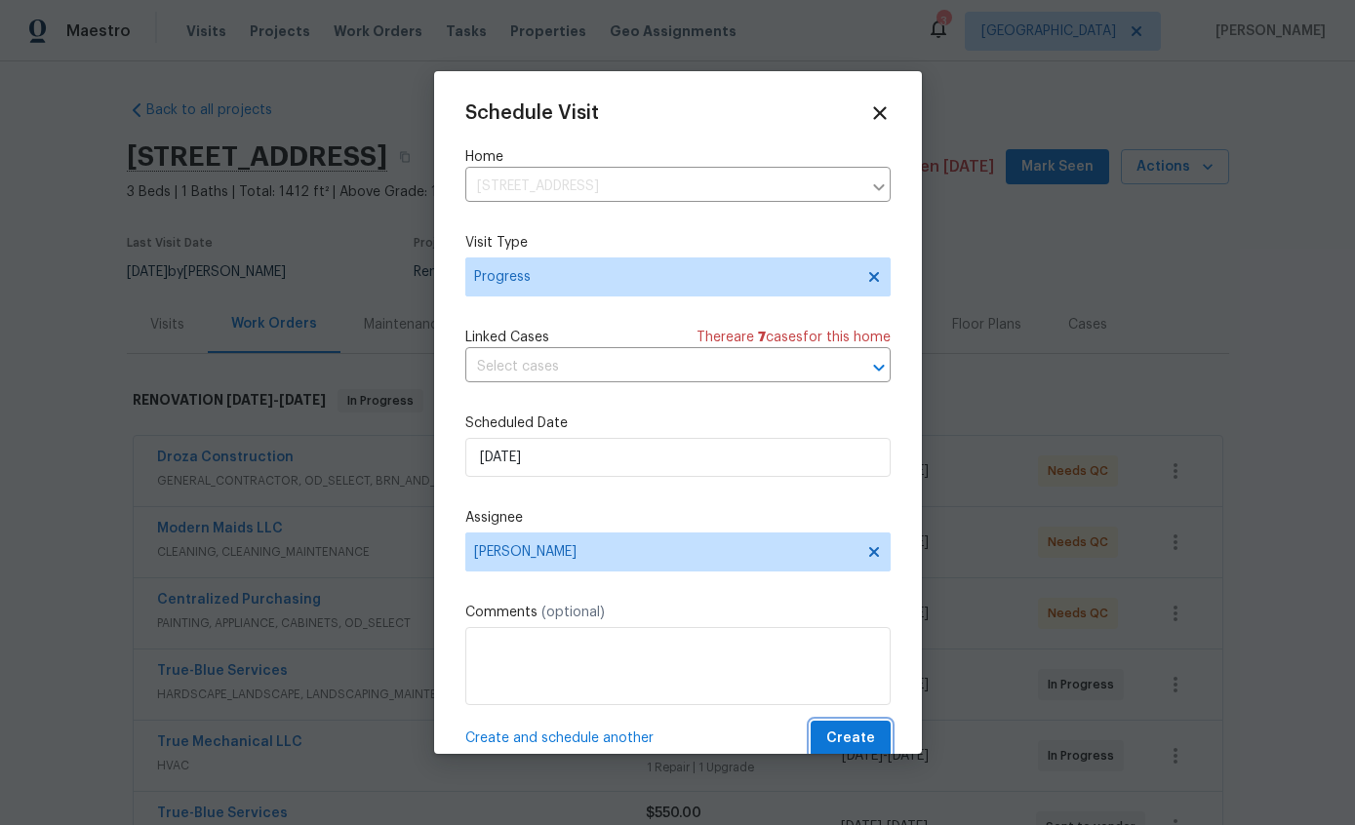
click at [857, 732] on span "Create" at bounding box center [850, 739] width 49 height 24
